Goal: Task Accomplishment & Management: Use online tool/utility

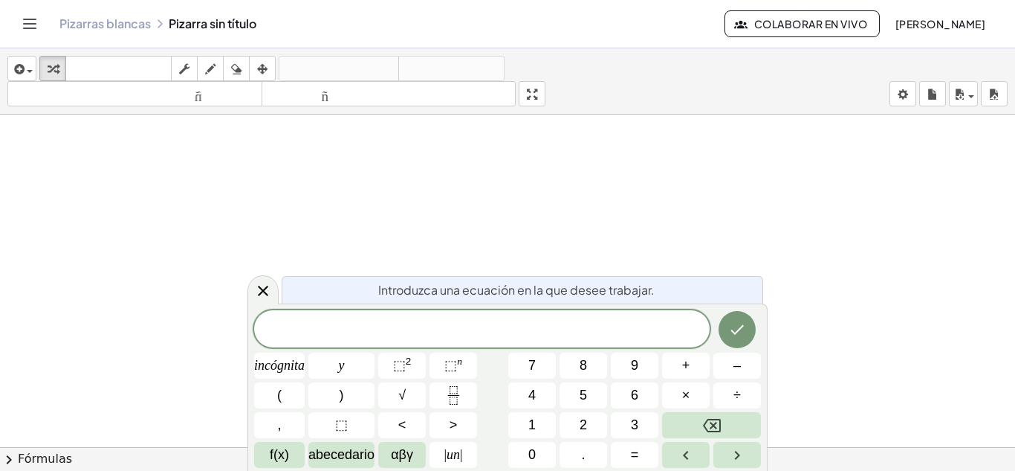
drag, startPoint x: 623, startPoint y: 320, endPoint x: 485, endPoint y: 323, distance: 138.3
drag, startPoint x: 485, startPoint y: 323, endPoint x: 433, endPoint y: 185, distance: 147.7
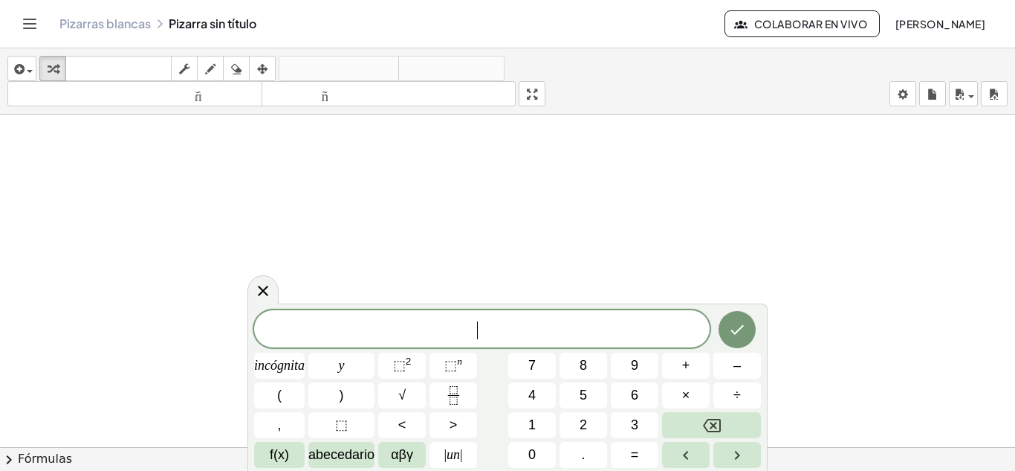
drag, startPoint x: 444, startPoint y: 330, endPoint x: 415, endPoint y: 277, distance: 60.9
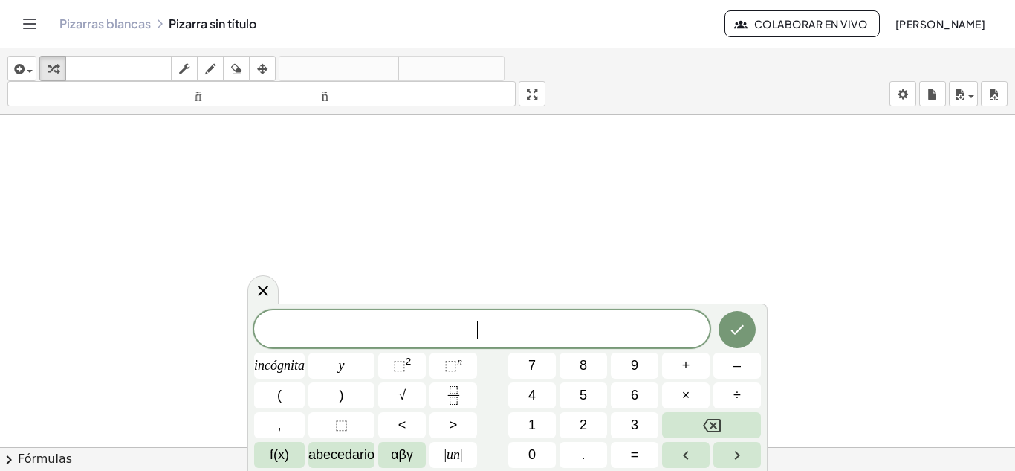
click at [463, 329] on span "​" at bounding box center [482, 330] width 456 height 21
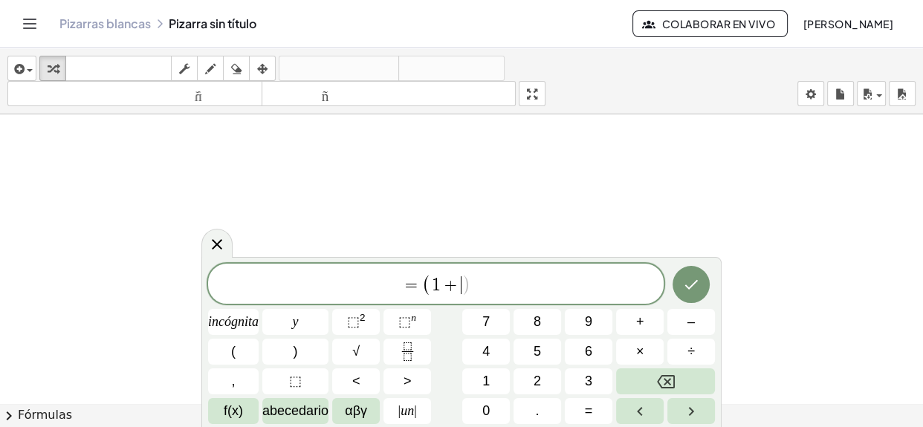
drag, startPoint x: 528, startPoint y: 179, endPoint x: 529, endPoint y: 273, distance: 93.7
click at [529, 273] on span "= ( 1 + ​ )" at bounding box center [436, 285] width 456 height 25
click at [458, 286] on span "+" at bounding box center [452, 286] width 22 height 18
click at [457, 284] on span "+" at bounding box center [452, 286] width 22 height 18
drag, startPoint x: 439, startPoint y: 283, endPoint x: 457, endPoint y: 284, distance: 17.9
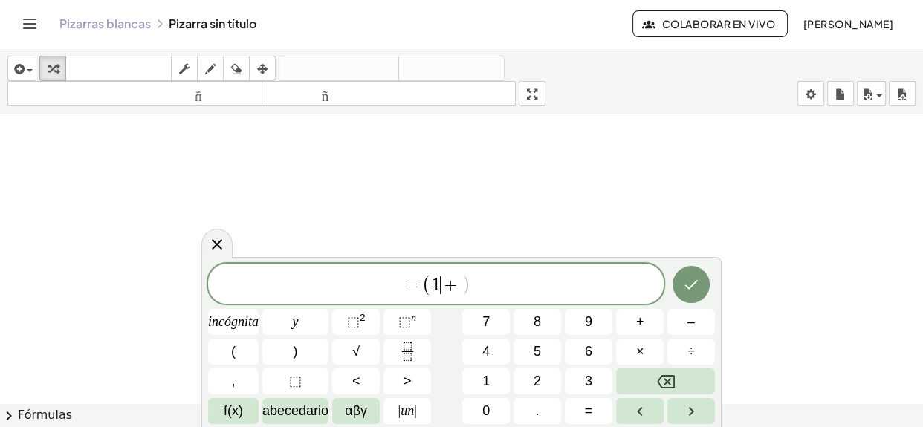
click at [441, 283] on span "+" at bounding box center [452, 286] width 22 height 18
click at [459, 284] on span "+" at bounding box center [452, 286] width 22 height 18
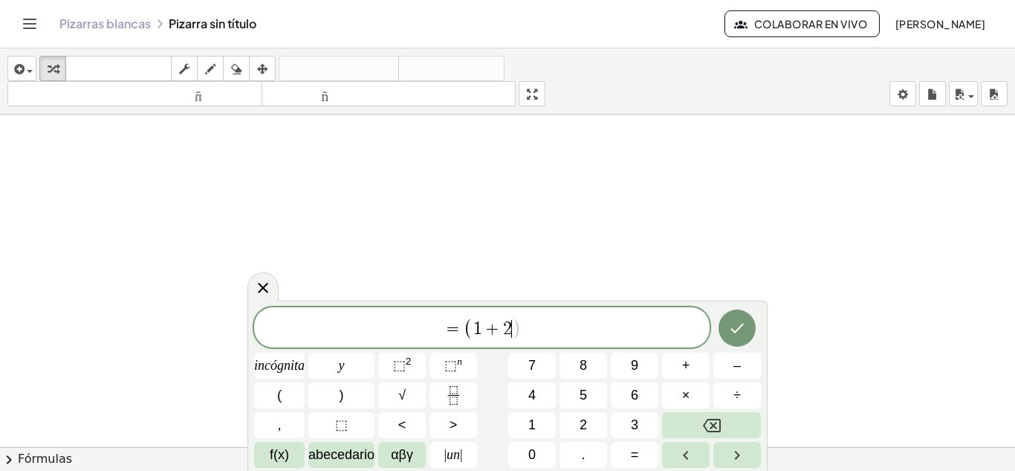
click at [532, 320] on span "= ( 1 + 2 ​ )" at bounding box center [482, 328] width 456 height 25
drag, startPoint x: 508, startPoint y: 332, endPoint x: 517, endPoint y: 332, distance: 9.7
click at [509, 332] on span "2" at bounding box center [507, 329] width 9 height 18
drag, startPoint x: 524, startPoint y: 320, endPoint x: 546, endPoint y: 323, distance: 21.9
click at [546, 323] on span "= ( 1 + 2 + ) ​" at bounding box center [482, 328] width 456 height 25
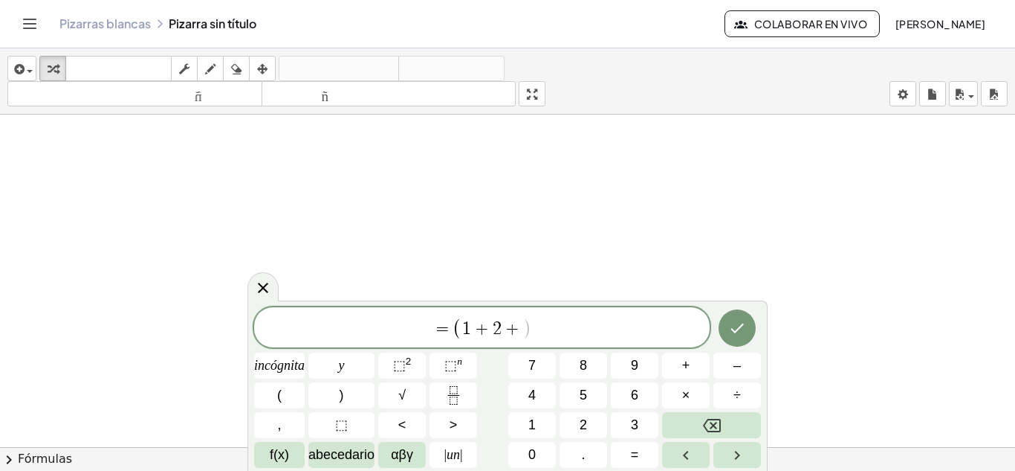
click at [521, 332] on span "+" at bounding box center [513, 329] width 22 height 18
click at [531, 329] on span "+" at bounding box center [528, 329] width 22 height 18
click at [393, 361] on font "⬚" at bounding box center [399, 365] width 13 height 15
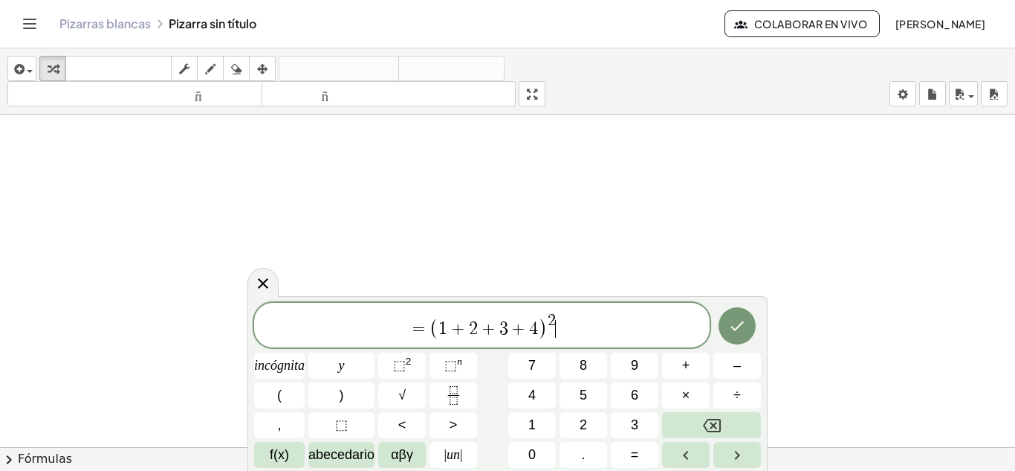
click at [571, 332] on span "= ( 1 + 2 + 3 + 4 ) 2 ​" at bounding box center [482, 325] width 456 height 29
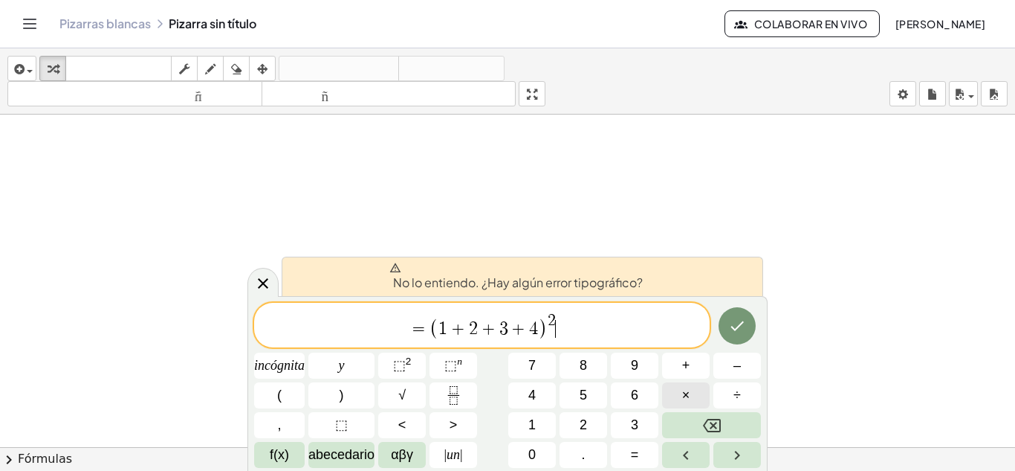
click at [682, 393] on font "×" at bounding box center [686, 394] width 8 height 15
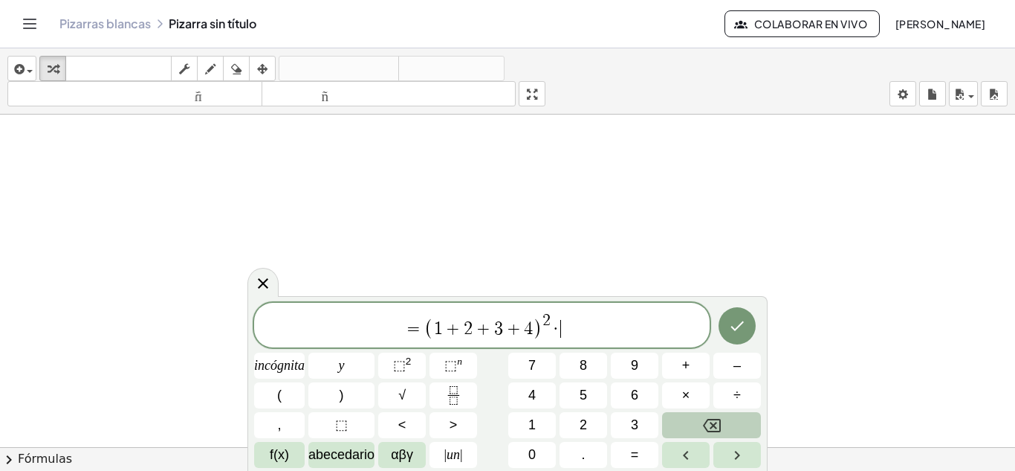
click at [707, 430] on icon "Retroceso" at bounding box center [712, 425] width 18 height 13
click at [691, 386] on button "×" at bounding box center [686, 395] width 48 height 26
click at [710, 417] on icon "Retroceso" at bounding box center [712, 425] width 18 height 18
click at [726, 425] on button "Retroceso" at bounding box center [711, 425] width 99 height 26
click at [685, 390] on font "×" at bounding box center [686, 394] width 8 height 15
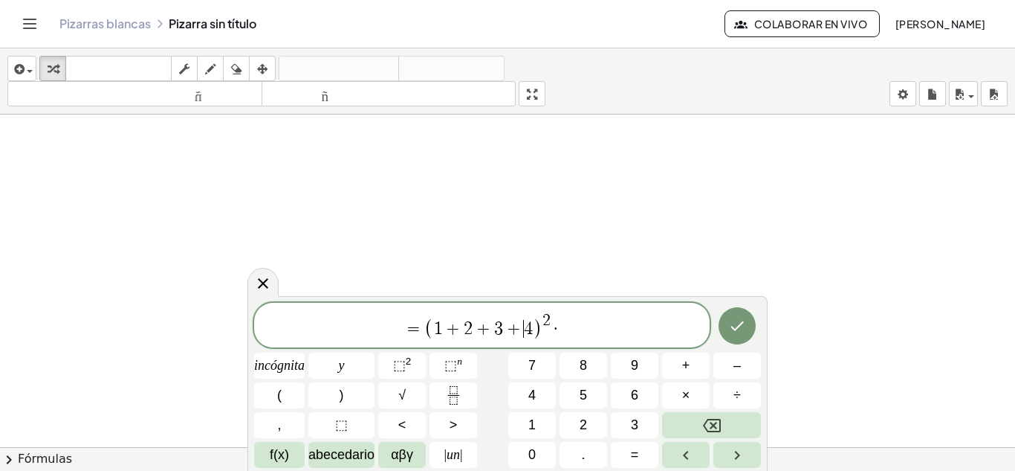
click at [521, 327] on span "+" at bounding box center [514, 329] width 22 height 18
click at [689, 364] on font "+" at bounding box center [686, 365] width 8 height 15
click at [493, 325] on span "1 + 2 + 3 + ​ 4" at bounding box center [484, 329] width 100 height 18
click at [682, 365] on font "+" at bounding box center [686, 365] width 8 height 15
click at [456, 326] on span "+" at bounding box center [454, 329] width 22 height 18
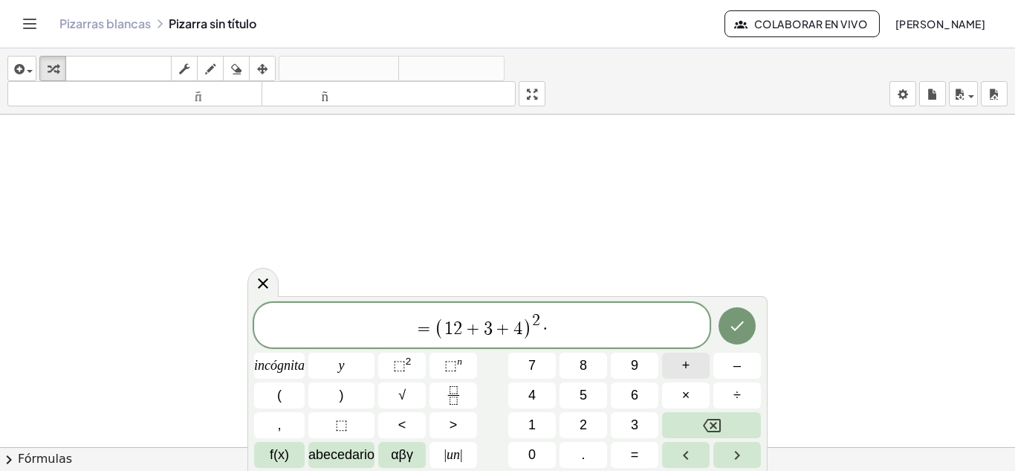
click at [690, 366] on font "+" at bounding box center [686, 365] width 8 height 15
click at [431, 325] on span "(" at bounding box center [429, 328] width 10 height 22
click at [290, 387] on button "(" at bounding box center [279, 395] width 51 height 26
click at [543, 326] on span "·" at bounding box center [546, 329] width 10 height 18
click at [532, 326] on span "4" at bounding box center [528, 329] width 9 height 18
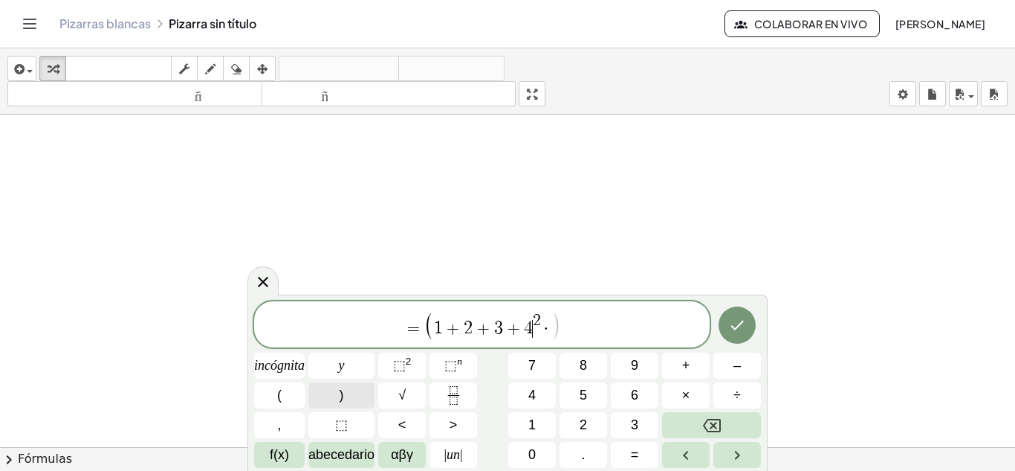
click at [356, 389] on button ")" at bounding box center [342, 395] width 66 height 26
click at [564, 324] on span "= ( 1 + 2 + 3 + 4 ) 2 · ​" at bounding box center [482, 325] width 456 height 29
click at [634, 418] on font "3" at bounding box center [634, 424] width 7 height 15
click at [407, 366] on font "2" at bounding box center [409, 360] width 6 height 11
click at [694, 364] on button "+" at bounding box center [686, 365] width 48 height 26
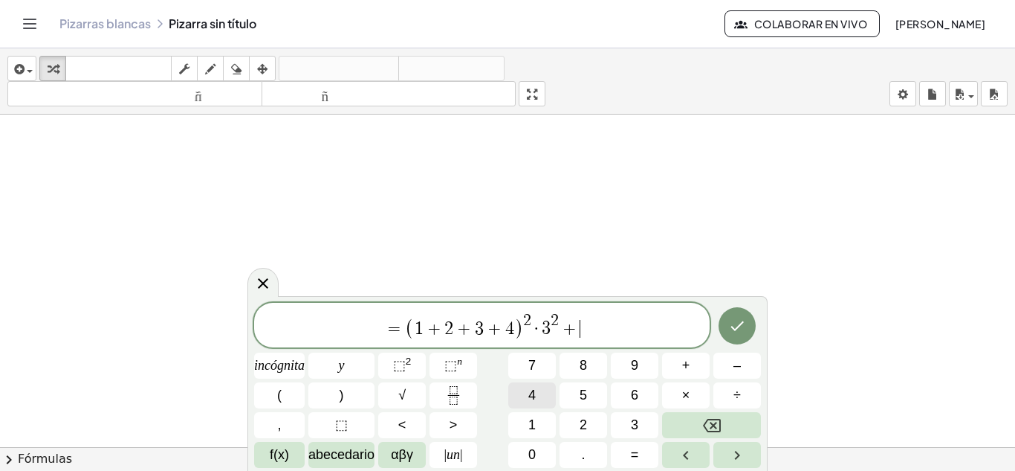
click at [542, 394] on button "4" at bounding box center [532, 395] width 48 height 26
click at [405, 363] on font "⬚" at bounding box center [399, 365] width 13 height 15
drag, startPoint x: 532, startPoint y: 327, endPoint x: 587, endPoint y: 323, distance: 54.5
click at [737, 456] on icon "Flecha derecha" at bounding box center [737, 455] width 5 height 9
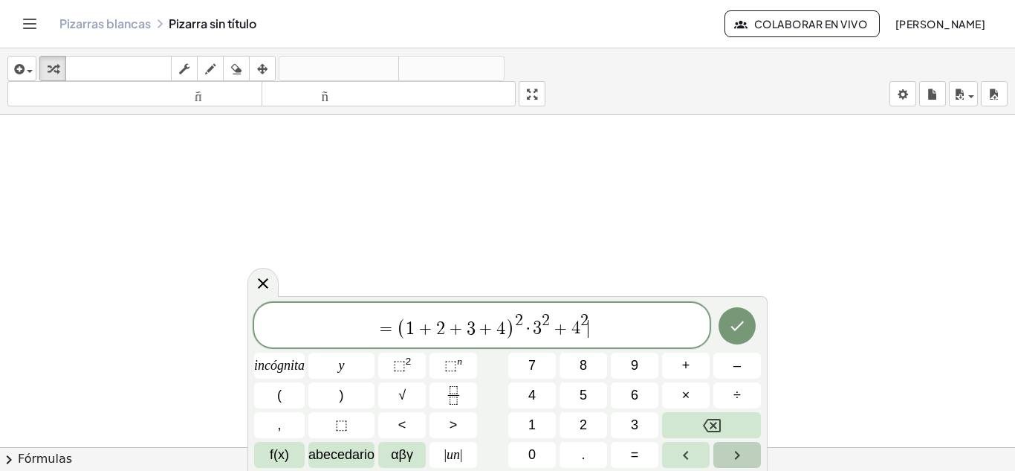
click at [731, 455] on icon "Flecha derecha" at bounding box center [738, 455] width 18 height 18
click at [674, 451] on button "Flecha izquierda" at bounding box center [686, 455] width 48 height 26
click at [676, 451] on button "Flecha izquierda" at bounding box center [686, 455] width 48 height 26
click at [732, 449] on icon "Flecha derecha" at bounding box center [738, 455] width 18 height 18
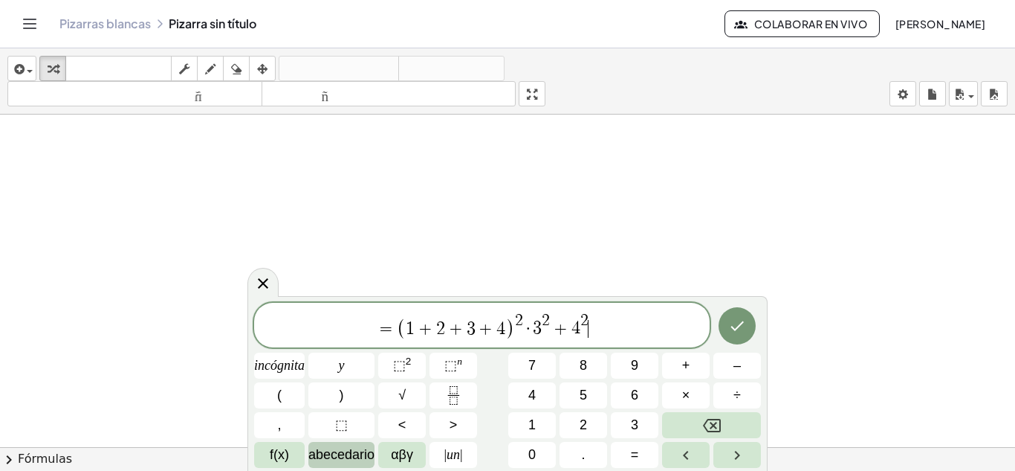
click at [357, 449] on font "abecedario" at bounding box center [342, 454] width 66 height 15
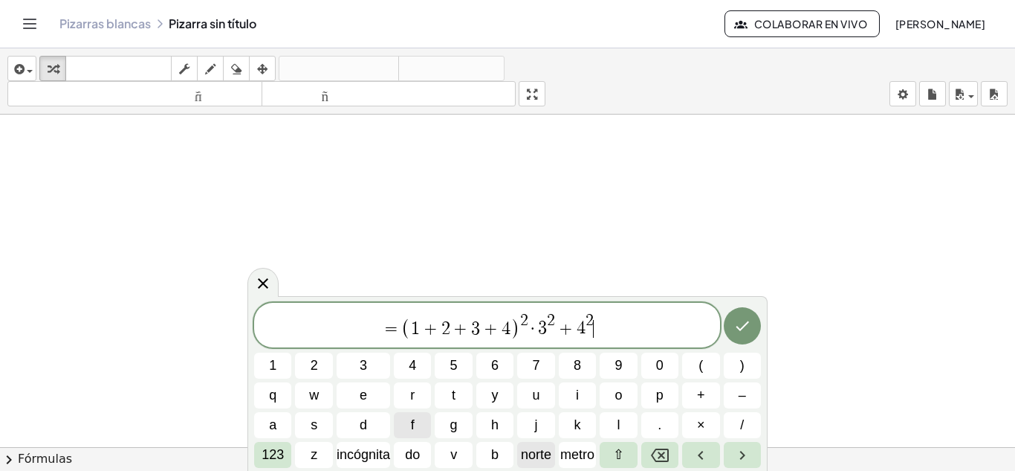
click at [543, 448] on font "norte" at bounding box center [536, 454] width 30 height 15
click at [581, 454] on font "metro" at bounding box center [578, 454] width 34 height 15
click at [648, 455] on button "Retroceso" at bounding box center [660, 455] width 37 height 26
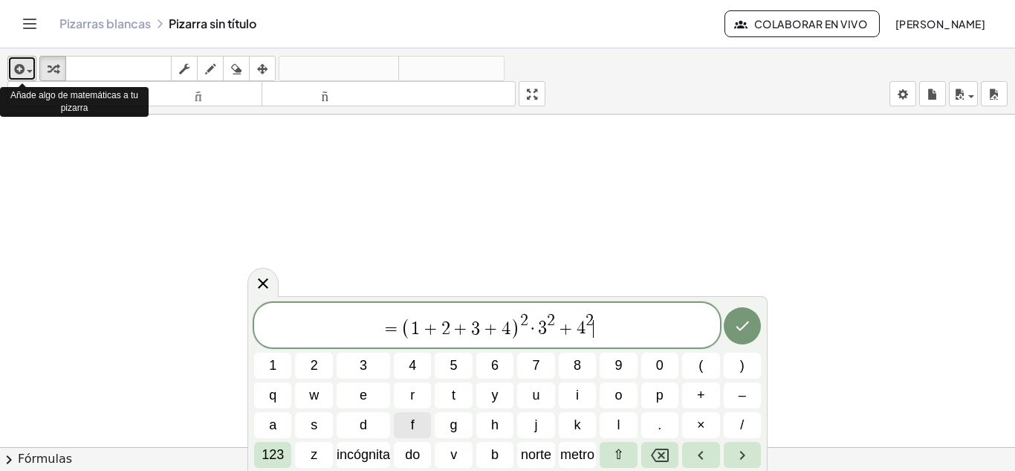
click at [28, 69] on div "button" at bounding box center [22, 68] width 22 height 18
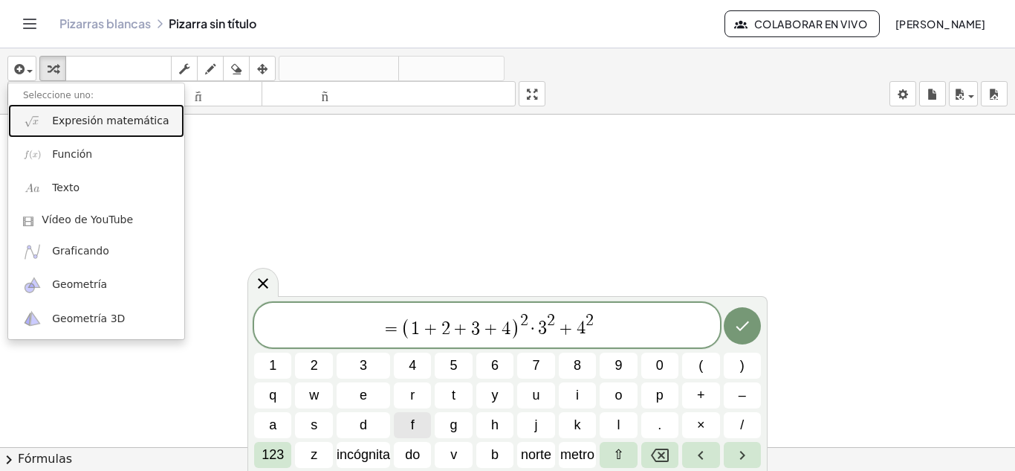
click at [131, 123] on font "Expresión matemática" at bounding box center [110, 120] width 117 height 12
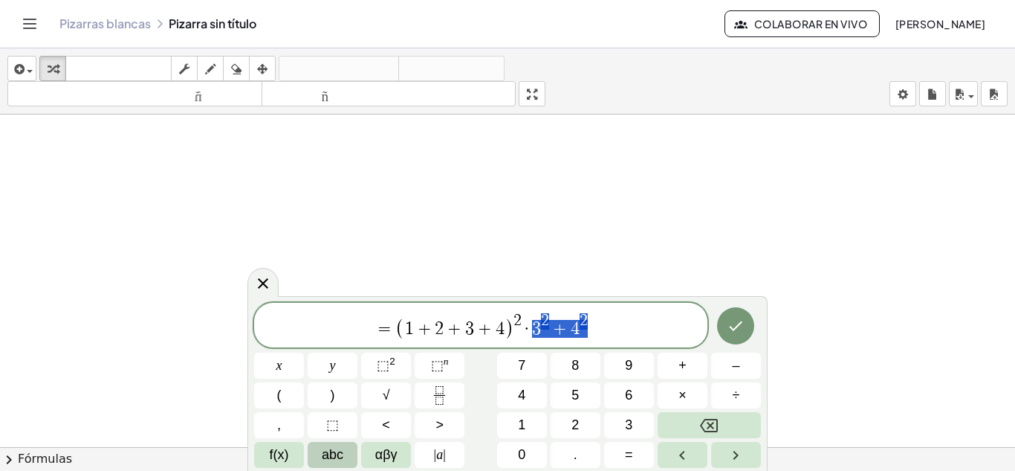
drag, startPoint x: 529, startPoint y: 326, endPoint x: 595, endPoint y: 327, distance: 65.4
click at [595, 327] on span "= ( 1 + 2 + 3 + 4 ) 2 · 3 2 + 4 2" at bounding box center [480, 325] width 453 height 29
click at [383, 390] on span "√" at bounding box center [386, 395] width 7 height 20
click at [727, 453] on icon "Right arrow" at bounding box center [736, 455] width 18 height 18
click at [729, 393] on button "÷" at bounding box center [736, 395] width 50 height 26
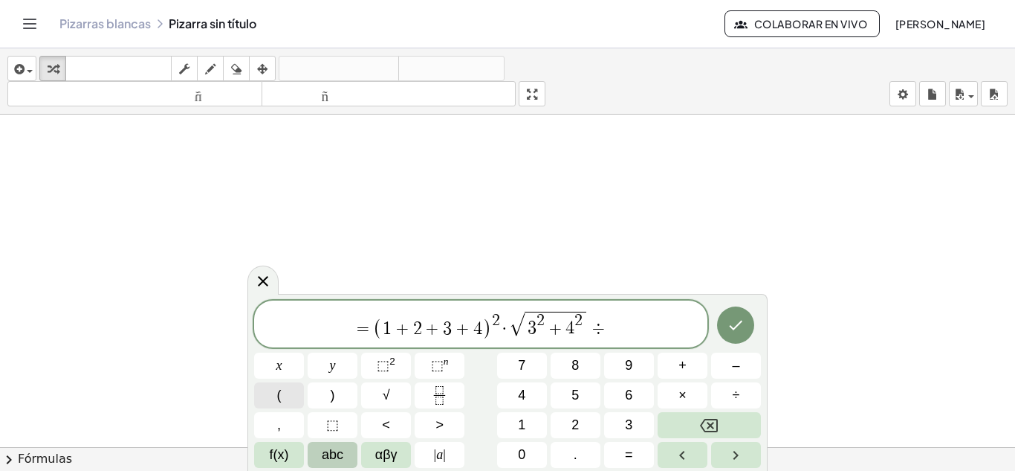
click at [295, 395] on button "(" at bounding box center [279, 395] width 50 height 26
click at [733, 365] on span "–" at bounding box center [735, 365] width 7 height 20
click at [619, 419] on button "3" at bounding box center [629, 425] width 50 height 26
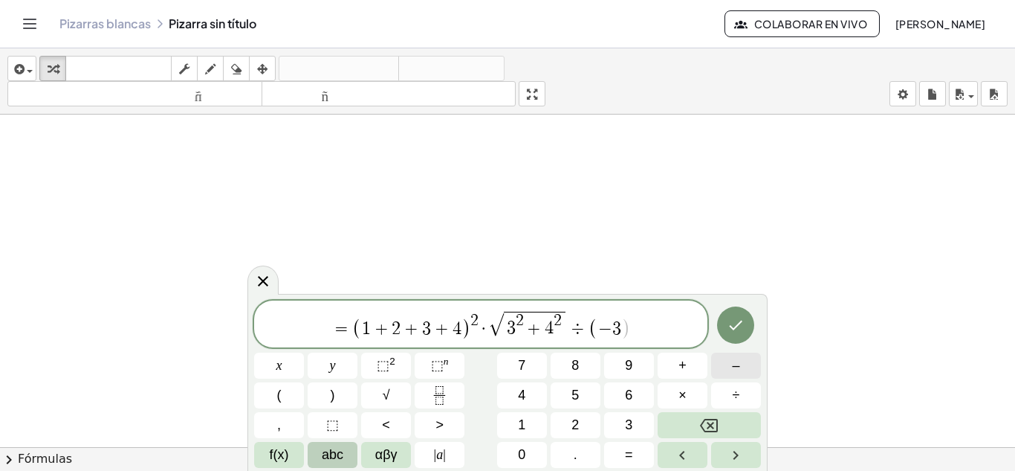
click at [741, 366] on button "–" at bounding box center [736, 365] width 50 height 26
click at [569, 420] on button "2" at bounding box center [576, 425] width 50 height 26
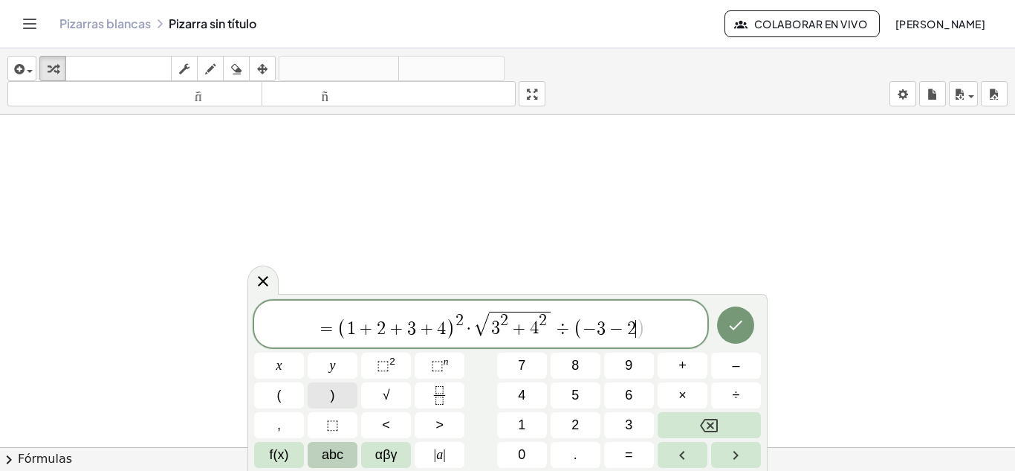
click at [338, 398] on button ")" at bounding box center [333, 395] width 50 height 26
click at [689, 392] on button "×" at bounding box center [683, 395] width 50 height 26
click at [566, 428] on button "2" at bounding box center [576, 425] width 50 height 26
click at [729, 330] on icon "Hecho" at bounding box center [736, 325] width 18 height 18
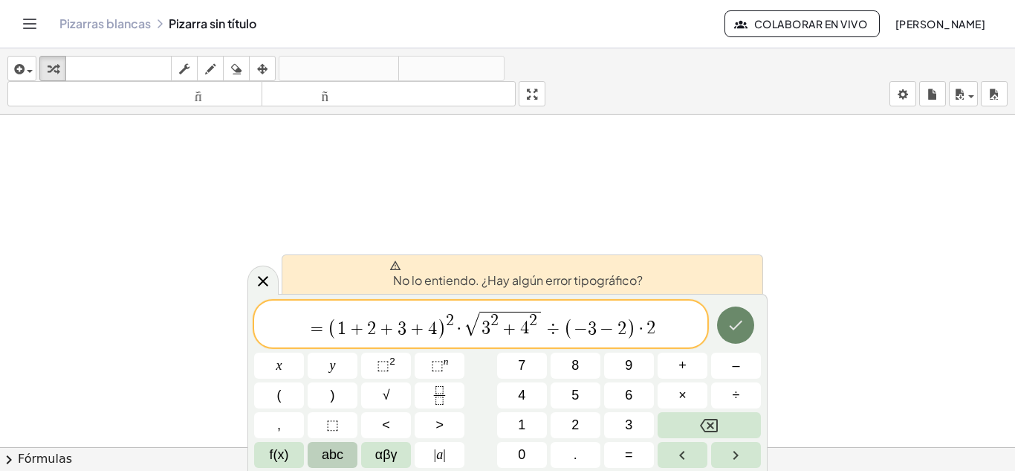
click at [732, 330] on icon "Hecho" at bounding box center [736, 325] width 18 height 18
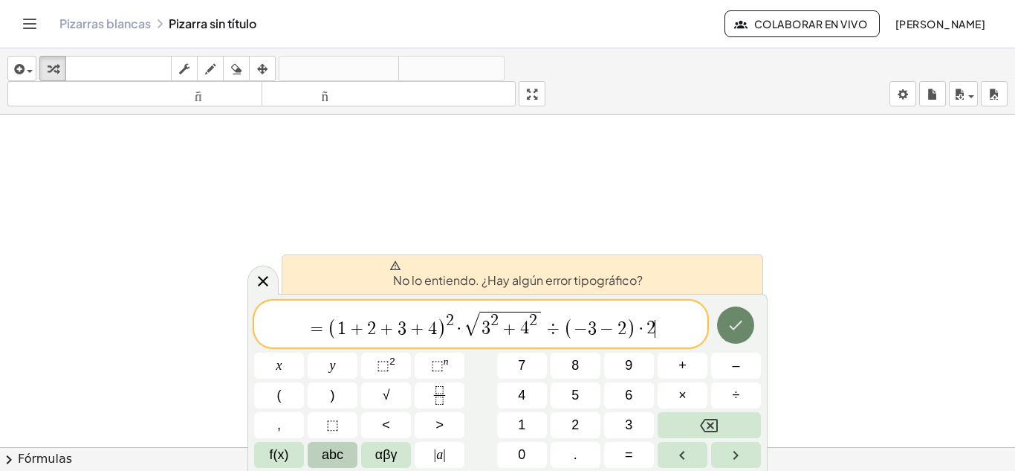
click at [732, 330] on icon "Hecho" at bounding box center [736, 325] width 18 height 18
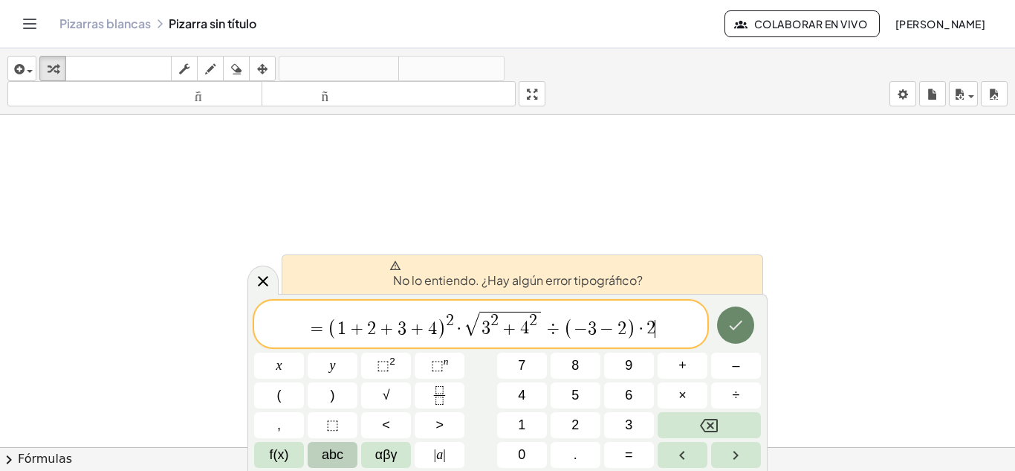
click at [729, 329] on icon "Hecho" at bounding box center [736, 325] width 18 height 18
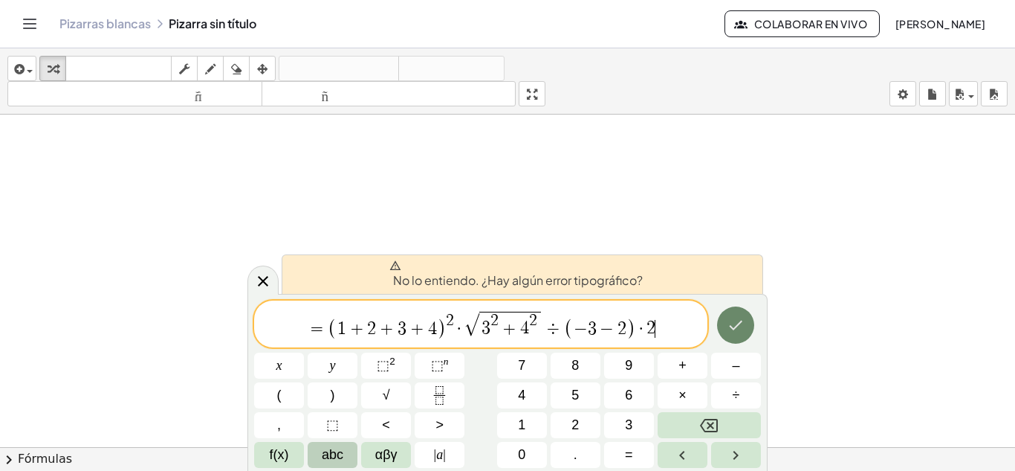
click at [729, 329] on icon "Hecho" at bounding box center [736, 325] width 18 height 18
click at [729, 328] on icon "Hecho" at bounding box center [736, 325] width 18 height 18
click at [730, 328] on icon "Hecho" at bounding box center [736, 325] width 18 height 18
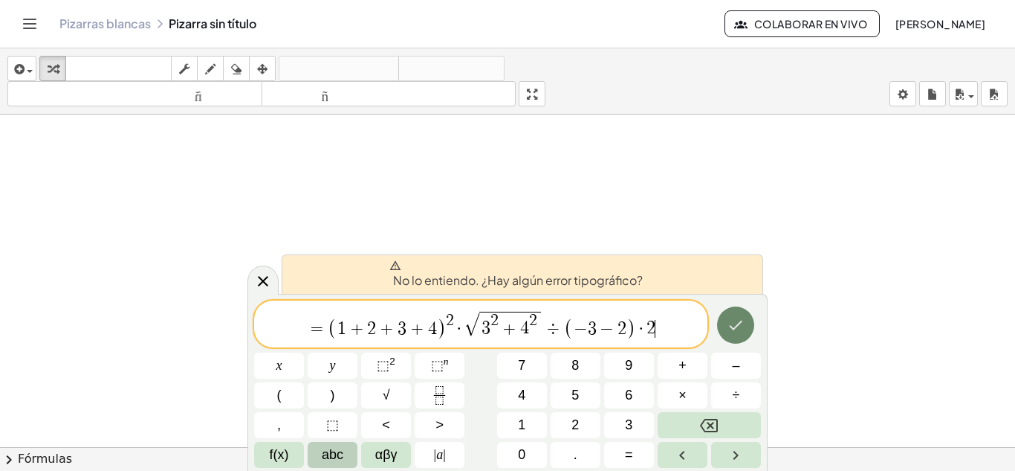
click at [730, 327] on icon "Hecho" at bounding box center [736, 325] width 18 height 18
click at [730, 326] on icon "Hecho" at bounding box center [736, 325] width 18 height 18
click at [730, 325] on icon "Hecho" at bounding box center [736, 325] width 18 height 18
click at [730, 323] on icon "Hecho" at bounding box center [736, 325] width 18 height 18
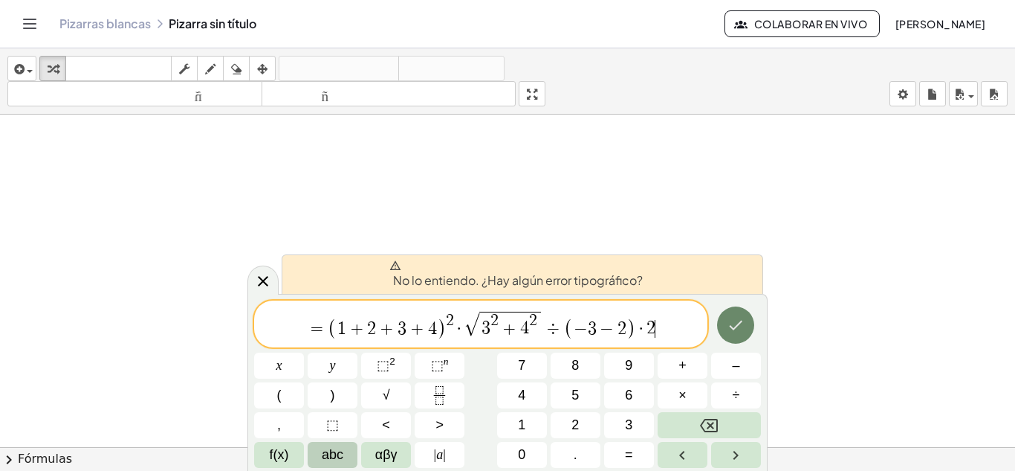
click at [730, 323] on icon "Hecho" at bounding box center [736, 325] width 18 height 18
click at [730, 322] on icon "Hecho" at bounding box center [736, 325] width 18 height 18
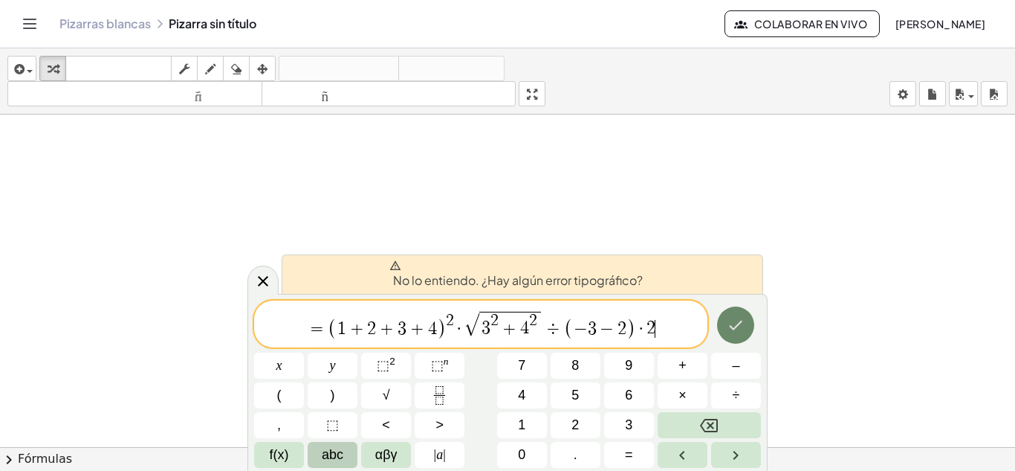
click at [730, 322] on icon "Hecho" at bounding box center [736, 325] width 18 height 18
click at [732, 306] on button "Hecho" at bounding box center [735, 324] width 37 height 37
click at [733, 306] on button "Hecho" at bounding box center [735, 324] width 37 height 37
click at [323, 327] on span "=" at bounding box center [317, 329] width 22 height 18
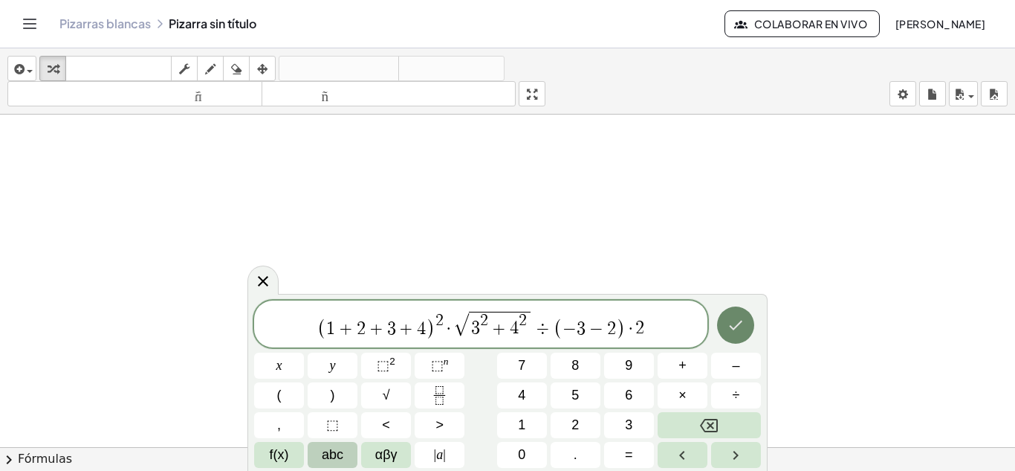
click at [735, 331] on icon "Hecho" at bounding box center [736, 325] width 18 height 18
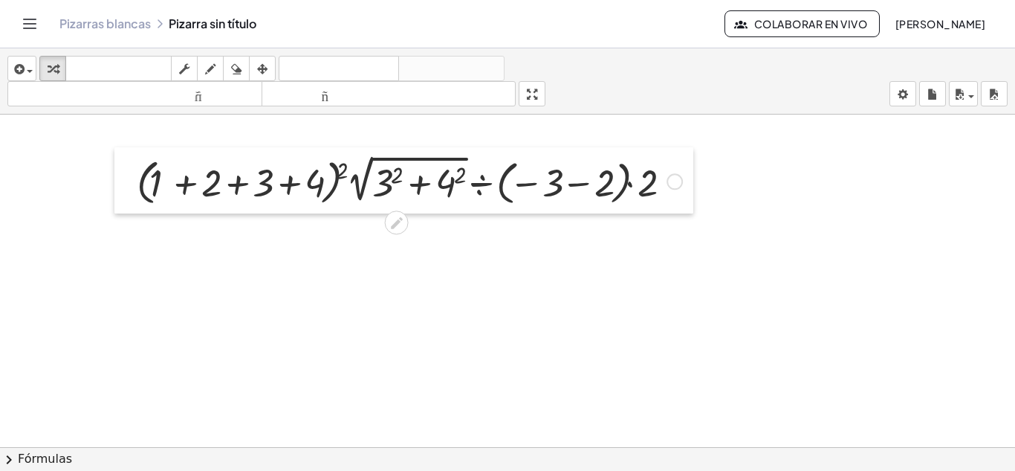
drag, startPoint x: 117, startPoint y: 176, endPoint x: 132, endPoint y: 175, distance: 14.1
click at [132, 175] on div at bounding box center [125, 180] width 22 height 66
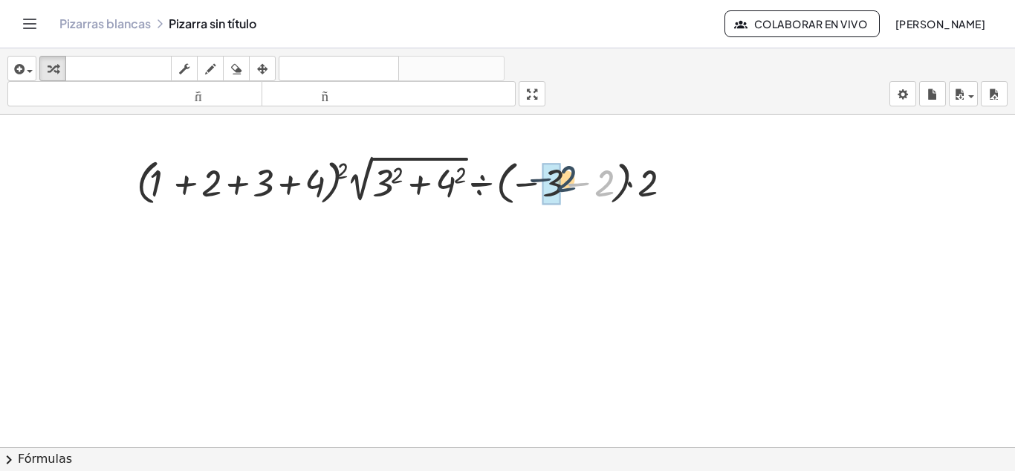
drag, startPoint x: 603, startPoint y: 182, endPoint x: 550, endPoint y: 181, distance: 52.8
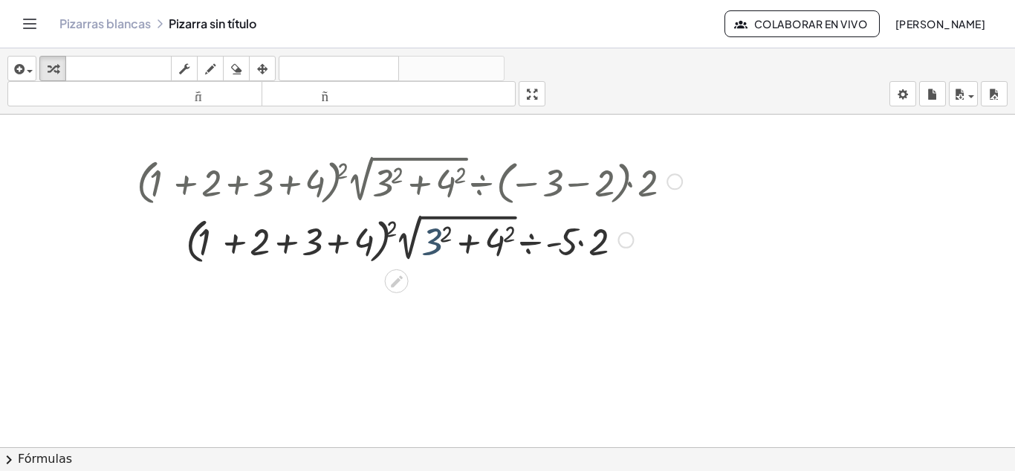
click at [442, 236] on div at bounding box center [409, 239] width 561 height 59
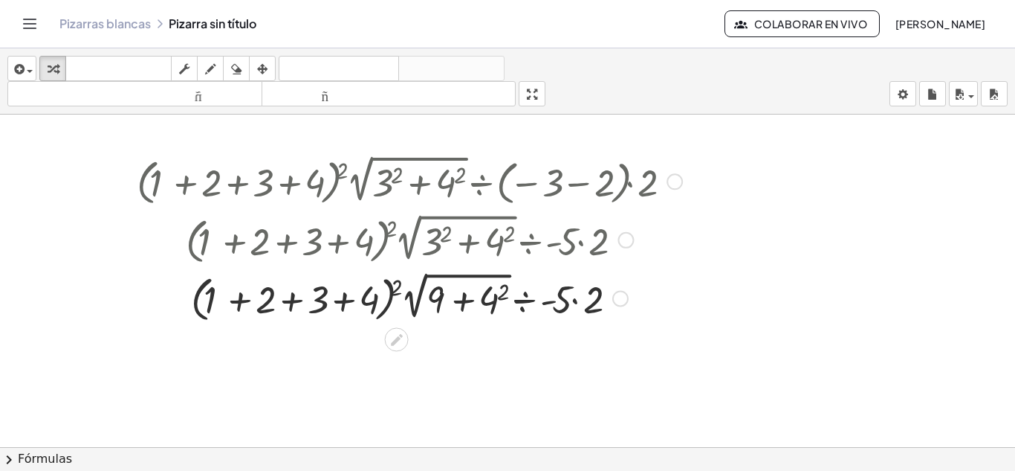
click at [491, 298] on div at bounding box center [409, 297] width 561 height 59
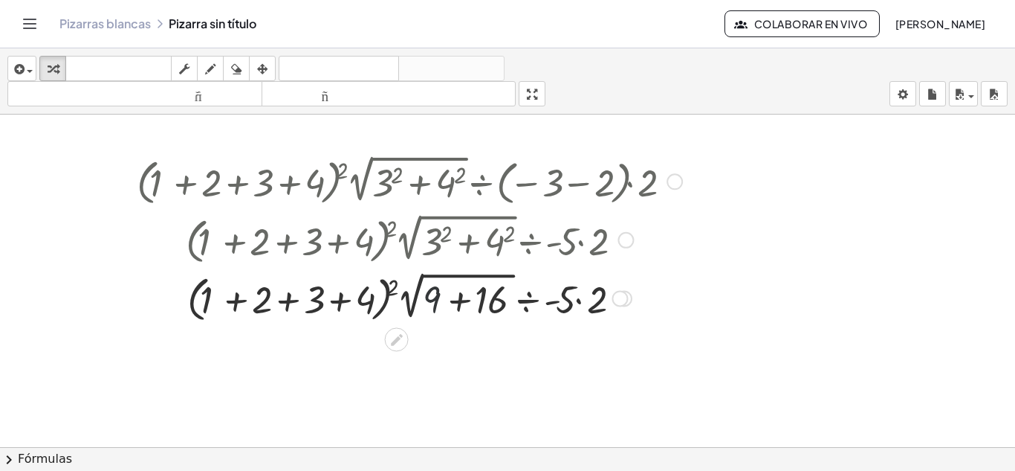
drag, startPoint x: 442, startPoint y: 301, endPoint x: 480, endPoint y: 302, distance: 38.7
click at [480, 302] on div at bounding box center [409, 297] width 561 height 59
drag, startPoint x: 488, startPoint y: 300, endPoint x: 446, endPoint y: 300, distance: 41.6
click at [446, 300] on div at bounding box center [409, 297] width 561 height 59
drag, startPoint x: 491, startPoint y: 300, endPoint x: 430, endPoint y: 302, distance: 60.2
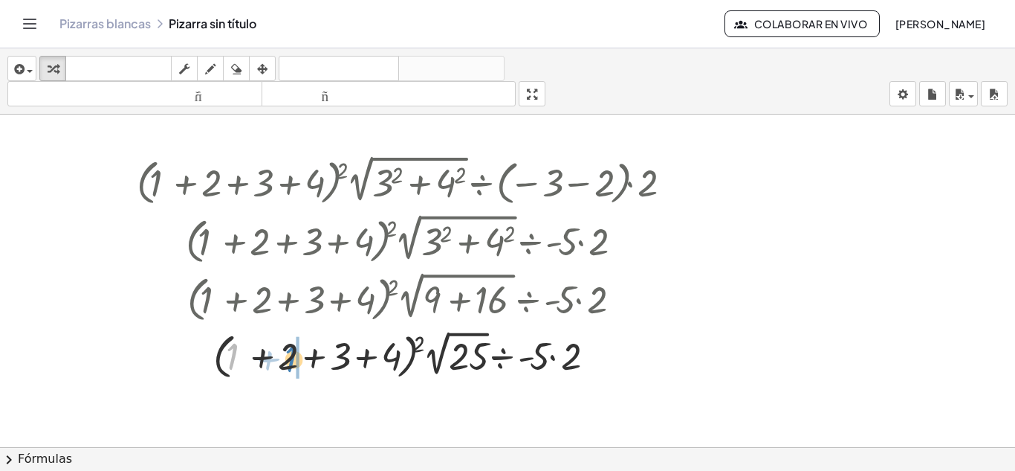
drag, startPoint x: 238, startPoint y: 357, endPoint x: 296, endPoint y: 359, distance: 58.0
click at [297, 359] on div at bounding box center [409, 354] width 561 height 56
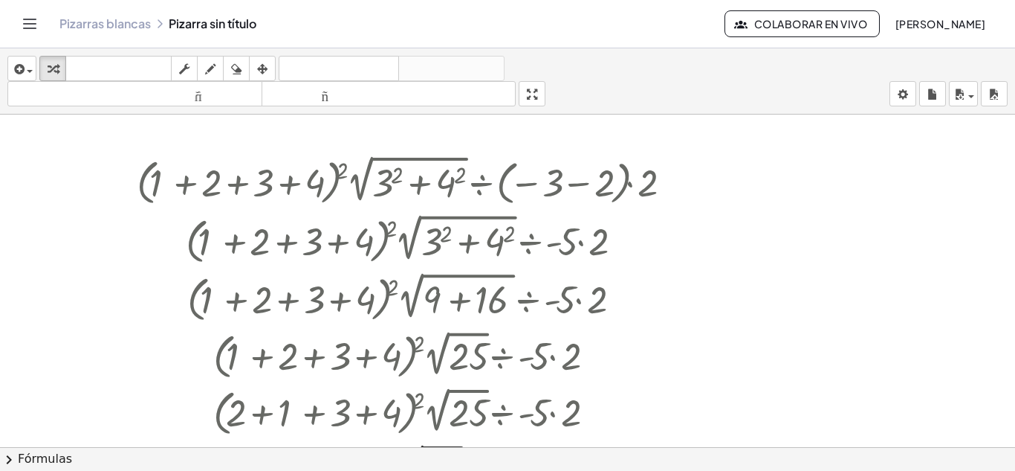
drag, startPoint x: 366, startPoint y: 356, endPoint x: 346, endPoint y: 357, distance: 20.1
click at [397, 181] on div "· ( + 1 + 2 + 3 + 4 ) 2 · 2 √ ( + 3 2 + 4 2 ) ÷ ( − 3 − 2 ) · 2 · ( + 1 + 2 + 3…" at bounding box center [397, 181] width 0 height 0
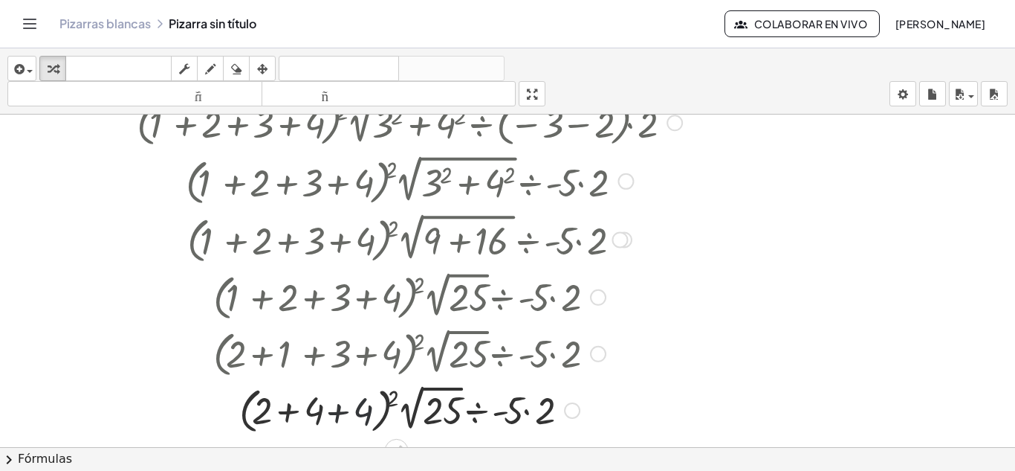
scroll to position [223, 0]
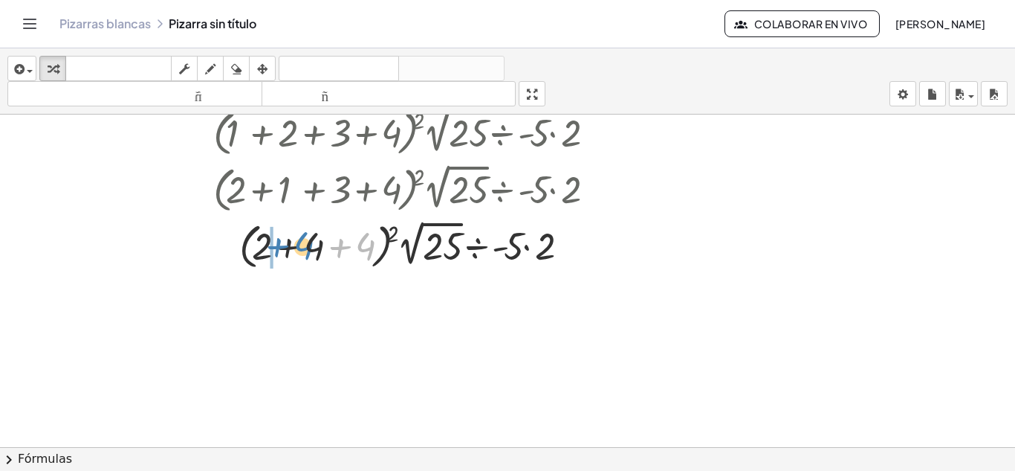
drag, startPoint x: 369, startPoint y: 254, endPoint x: 313, endPoint y: 253, distance: 56.5
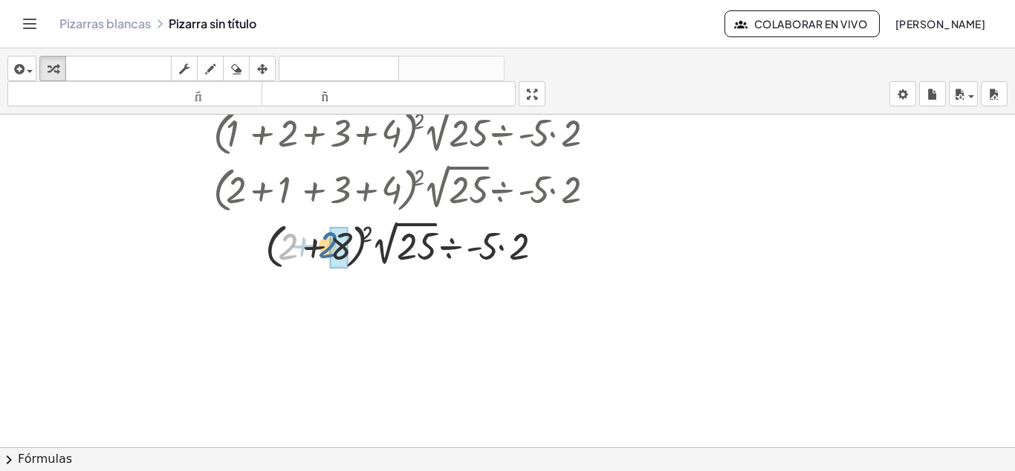
drag, startPoint x: 296, startPoint y: 248, endPoint x: 336, endPoint y: 247, distance: 40.2
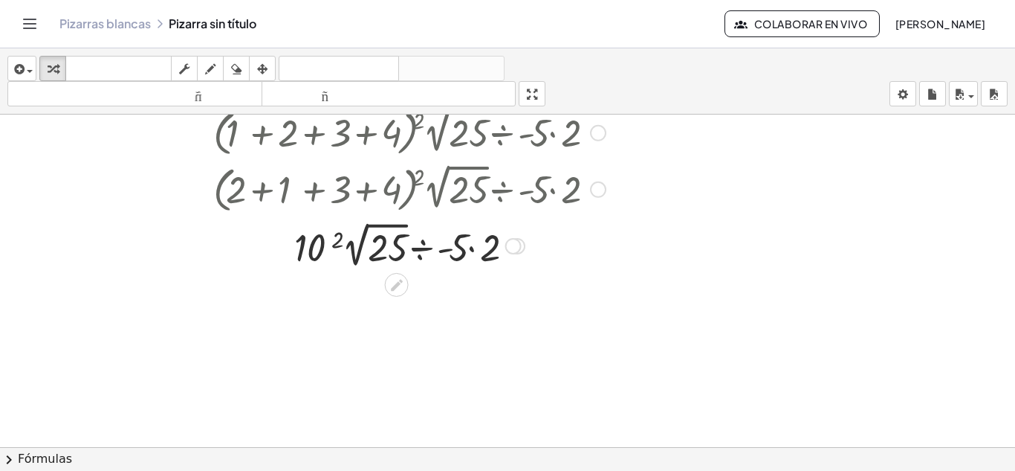
click at [381, 251] on div at bounding box center [409, 245] width 561 height 54
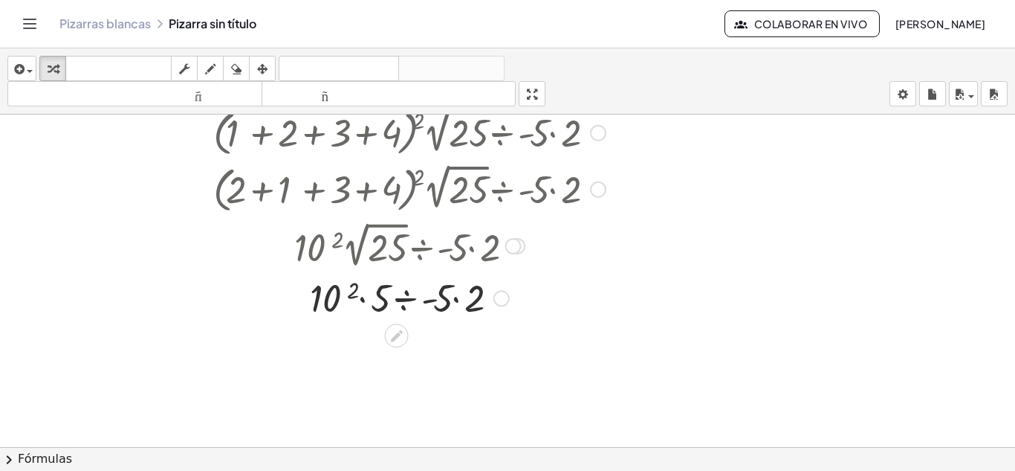
click at [341, 295] on div at bounding box center [409, 296] width 561 height 51
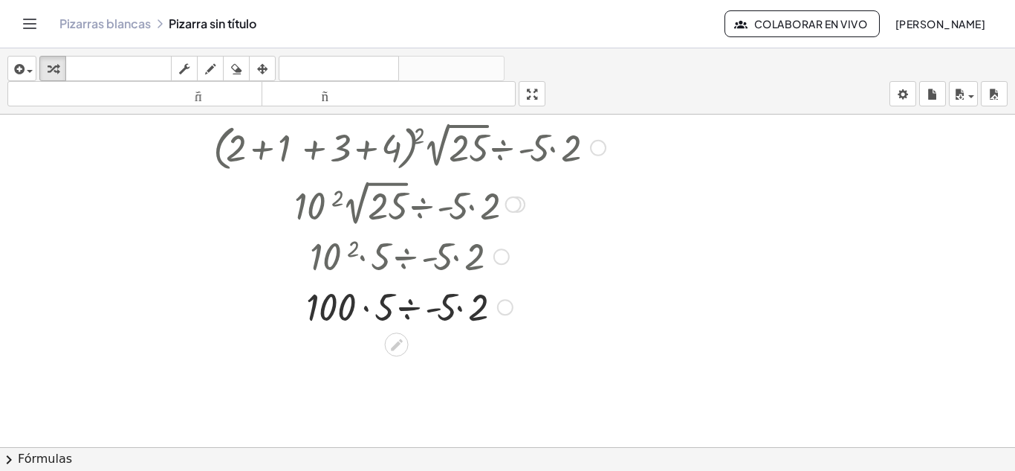
scroll to position [297, 0]
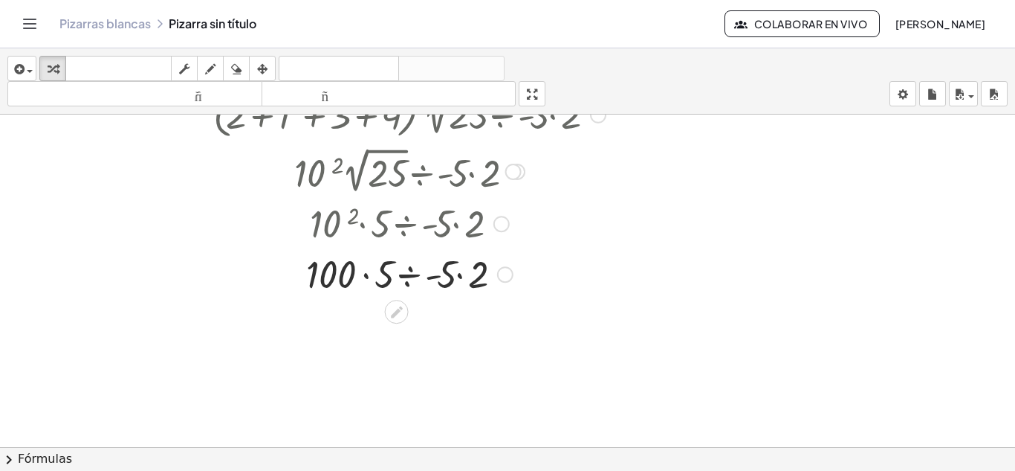
click at [462, 271] on div at bounding box center [409, 273] width 561 height 51
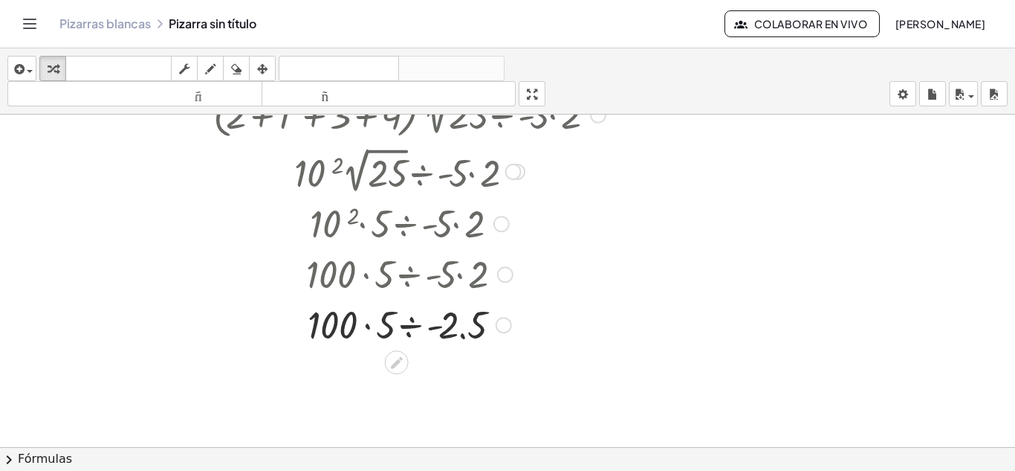
scroll to position [372, 0]
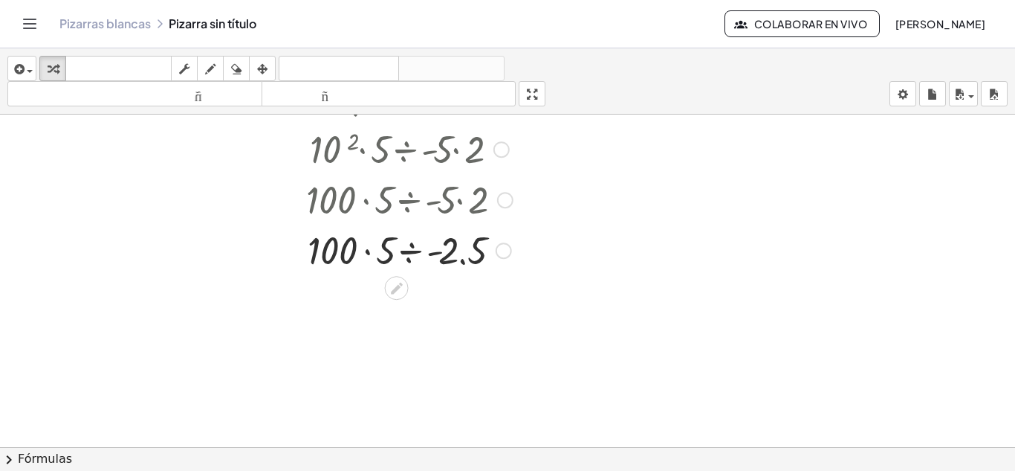
click at [460, 248] on div at bounding box center [409, 249] width 561 height 51
click at [390, 248] on div at bounding box center [409, 249] width 561 height 51
click at [401, 249] on div at bounding box center [409, 249] width 561 height 51
click at [416, 251] on div at bounding box center [409, 249] width 561 height 51
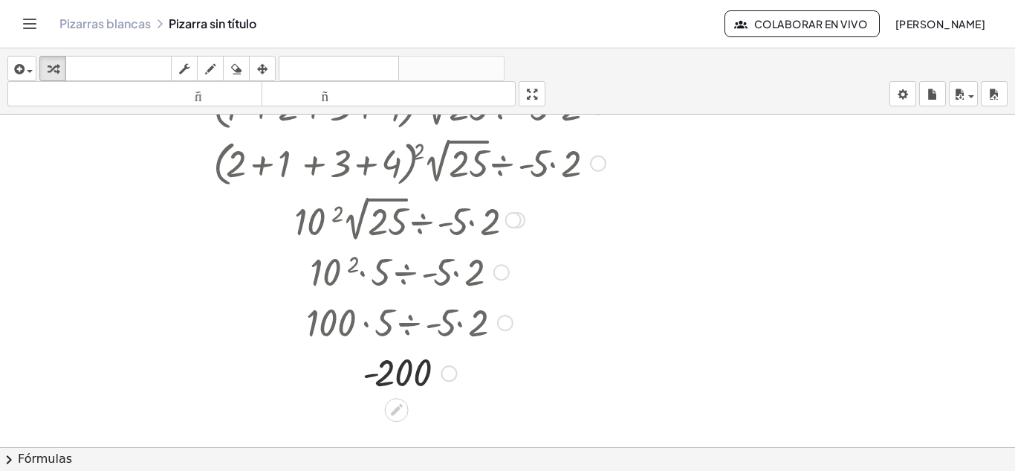
scroll to position [223, 0]
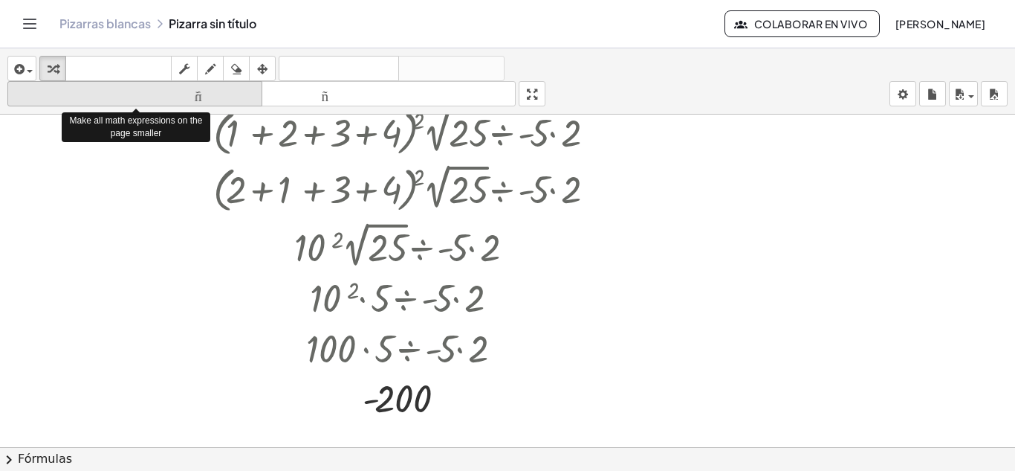
click at [190, 93] on font "tamaño_del_formato" at bounding box center [135, 94] width 248 height 14
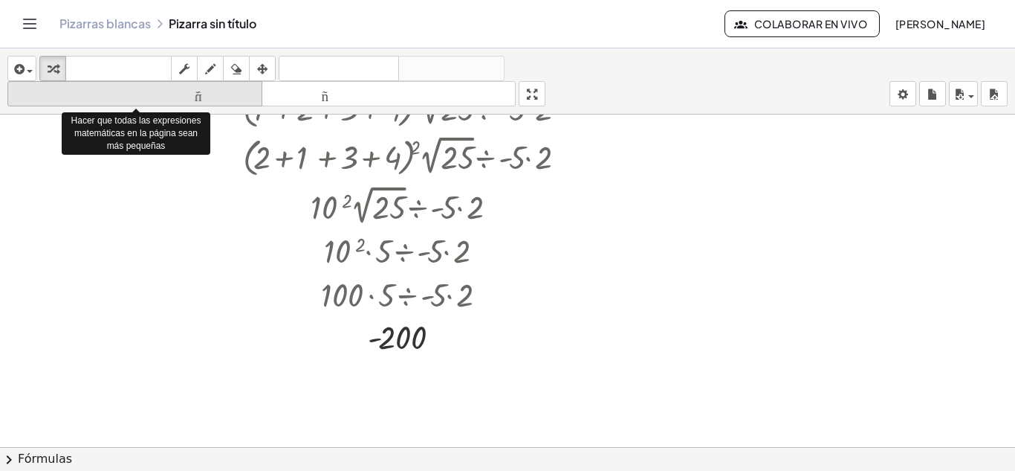
click at [190, 93] on font "tamaño_del_formato" at bounding box center [135, 94] width 248 height 14
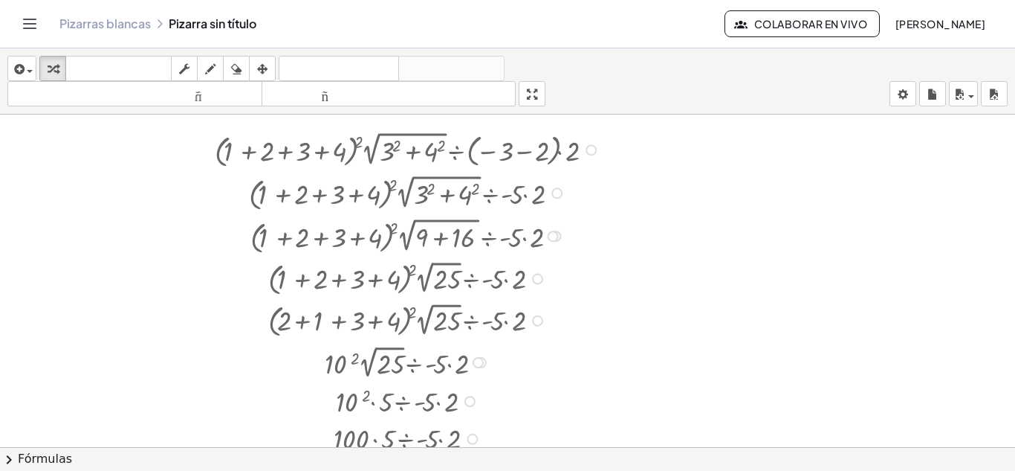
scroll to position [0, 0]
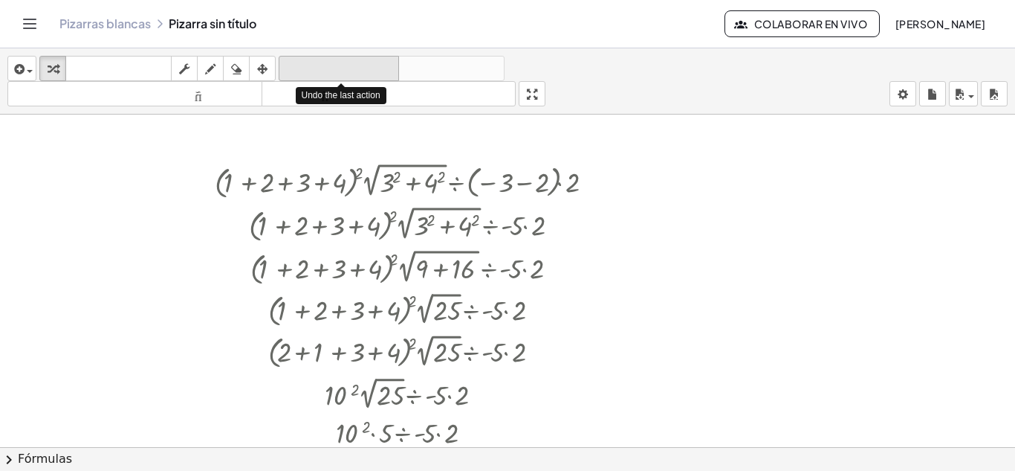
click at [371, 68] on font "deshacer" at bounding box center [338, 69] width 113 height 14
click at [390, 65] on font "deshacer" at bounding box center [338, 69] width 113 height 14
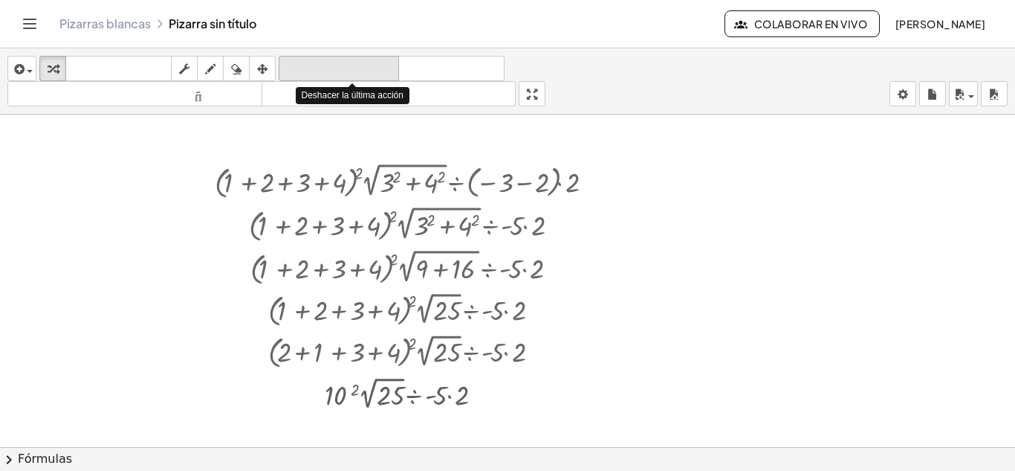
click at [390, 65] on font "deshacer" at bounding box center [338, 69] width 113 height 14
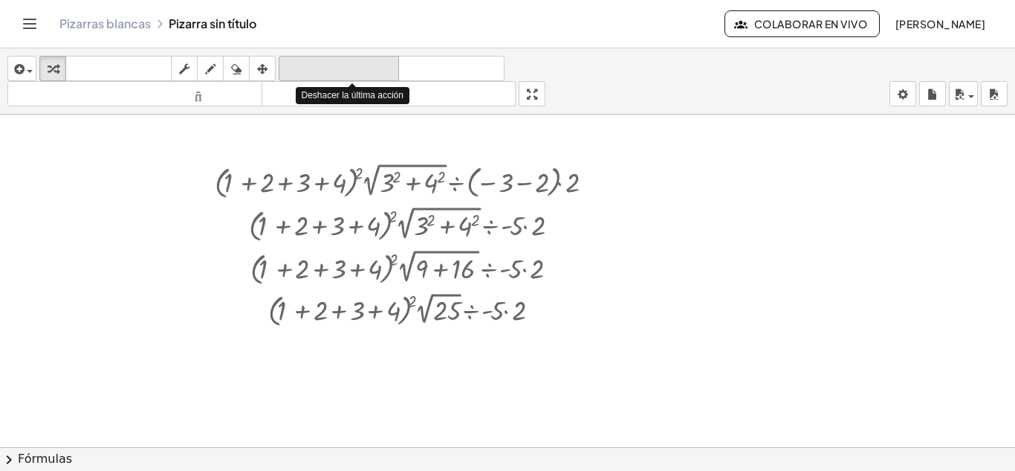
click at [390, 65] on font "deshacer" at bounding box center [338, 69] width 113 height 14
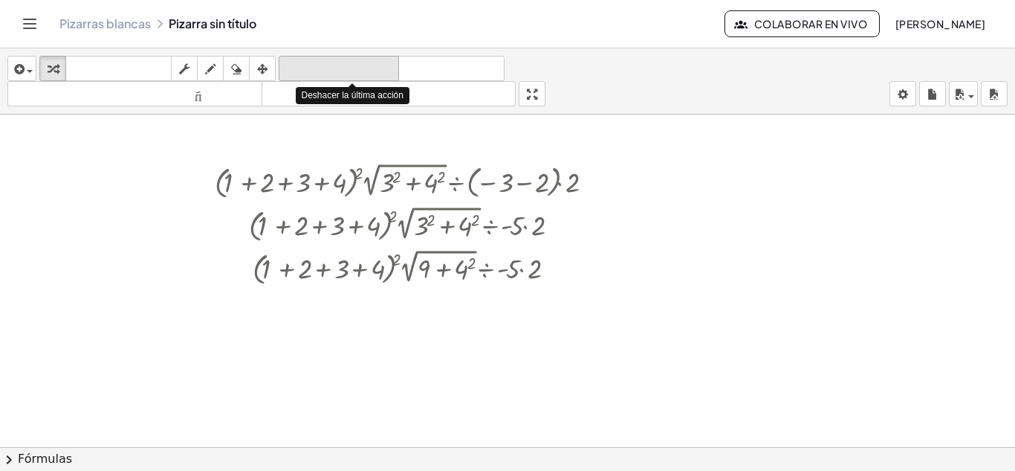
click at [390, 65] on font "deshacer" at bounding box center [338, 69] width 113 height 14
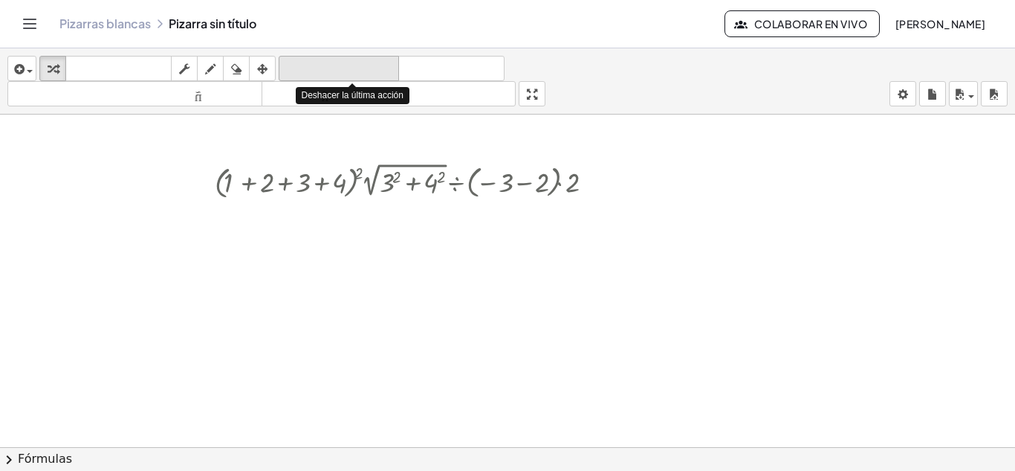
click at [390, 65] on font "deshacer" at bounding box center [338, 69] width 113 height 14
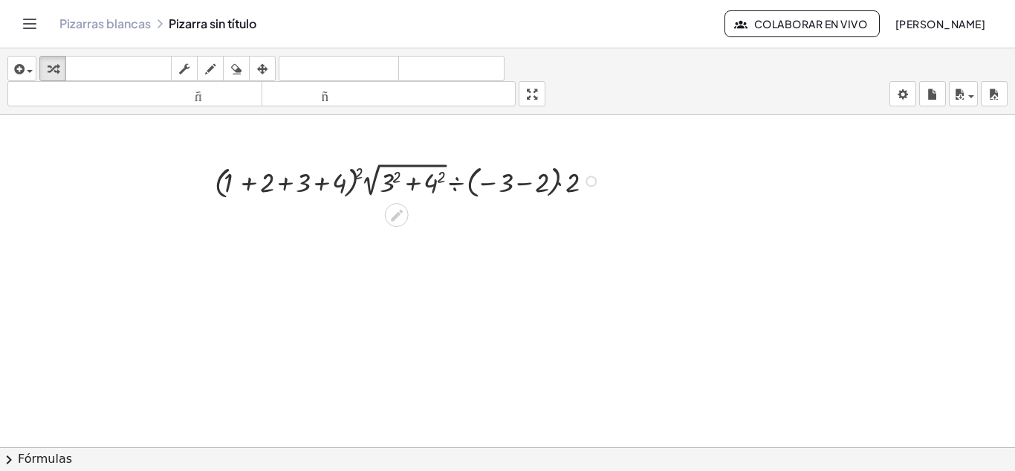
click at [358, 177] on div at bounding box center [409, 179] width 404 height 43
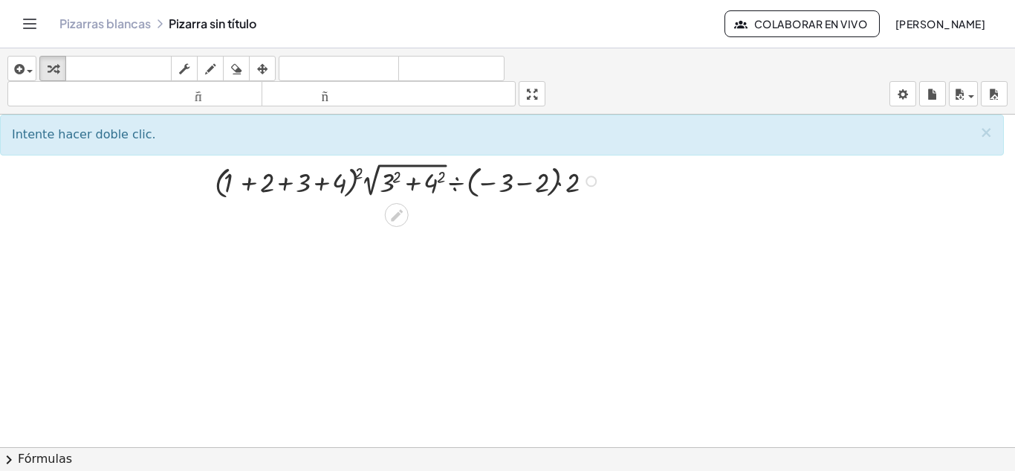
click at [364, 188] on div at bounding box center [409, 179] width 404 height 43
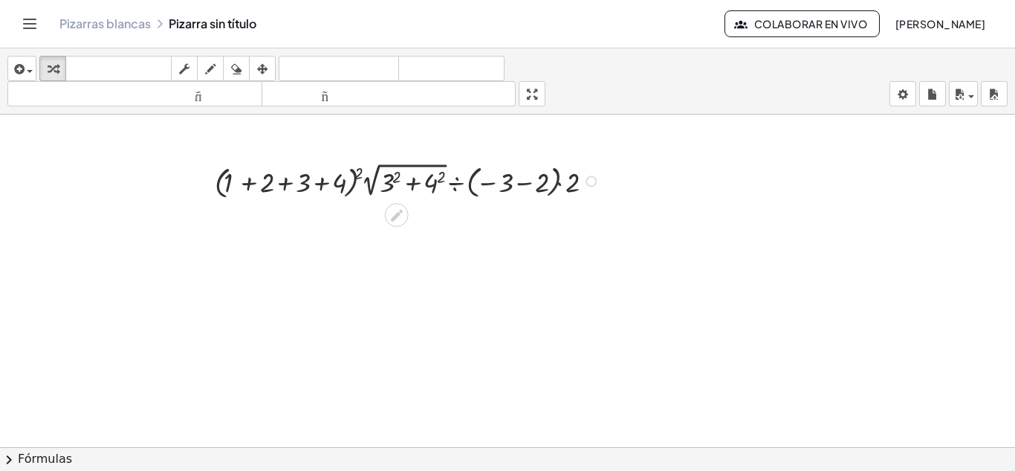
click at [364, 188] on div at bounding box center [409, 179] width 404 height 43
click at [361, 179] on div at bounding box center [409, 179] width 404 height 43
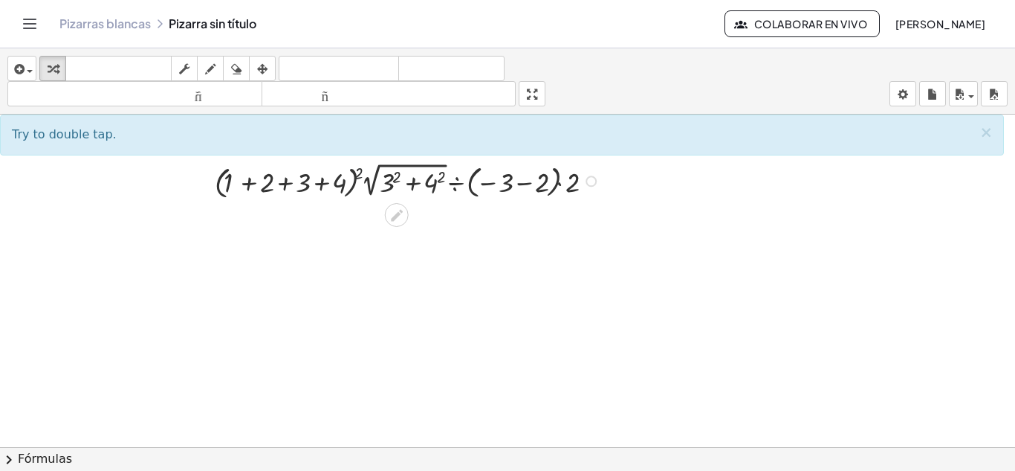
click at [362, 185] on div at bounding box center [409, 179] width 404 height 43
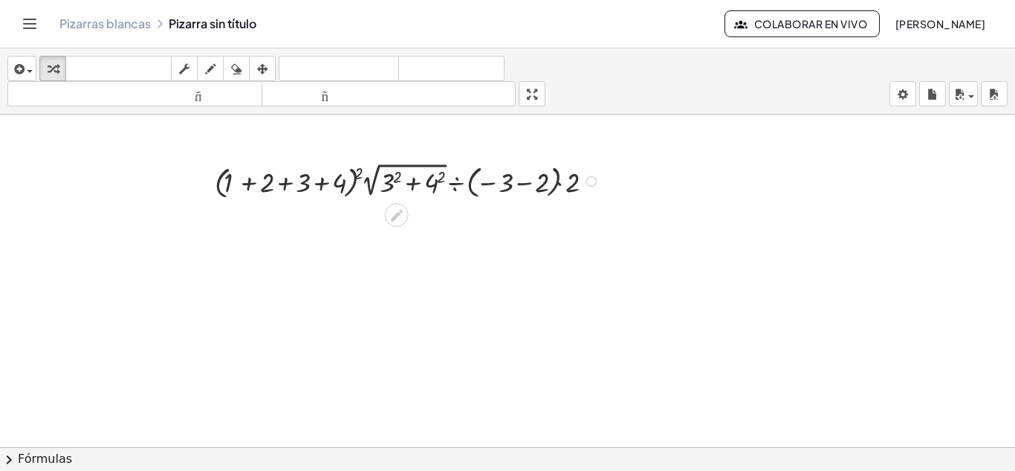
click at [368, 185] on div at bounding box center [409, 179] width 404 height 43
click at [694, 178] on div at bounding box center [507, 446] width 1015 height 665
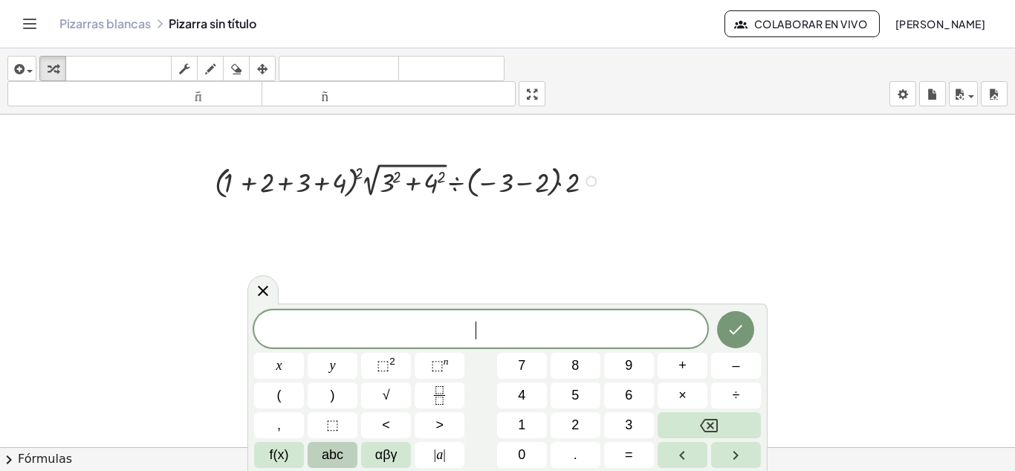
click at [364, 187] on div at bounding box center [409, 179] width 404 height 43
click at [358, 181] on div at bounding box center [409, 179] width 404 height 43
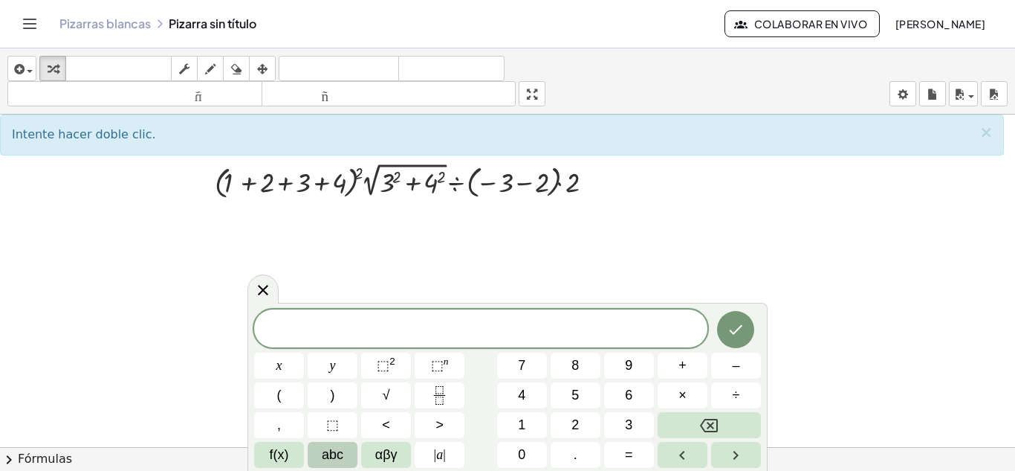
drag, startPoint x: 353, startPoint y: 207, endPoint x: 345, endPoint y: 211, distance: 9.3
click at [344, 213] on div at bounding box center [507, 446] width 1015 height 665
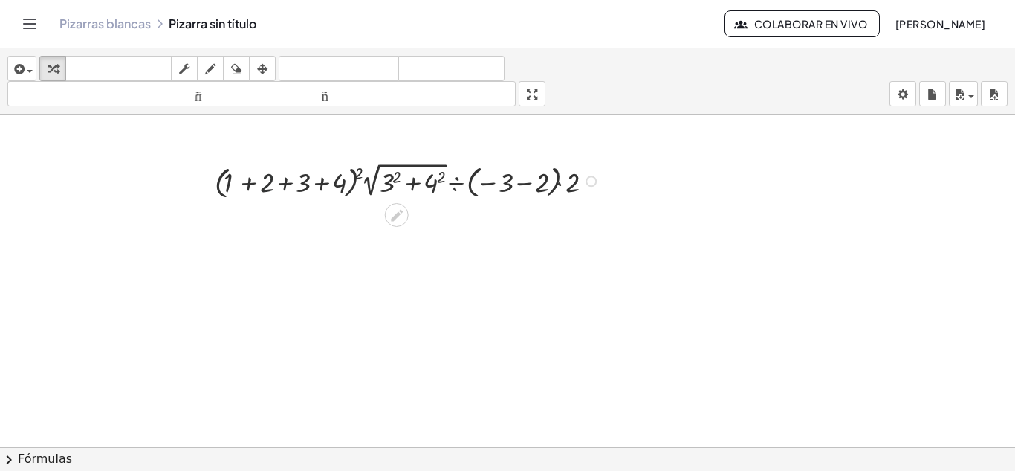
click at [262, 171] on div at bounding box center [409, 179] width 404 height 43
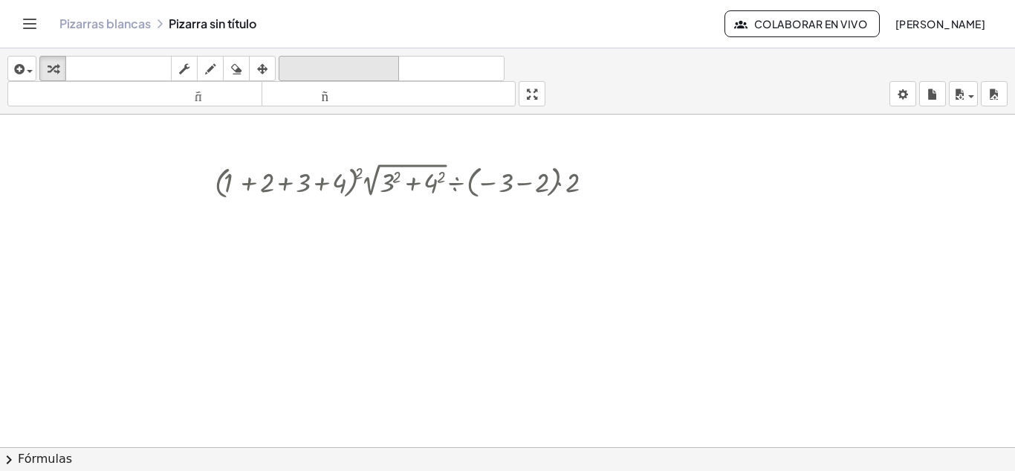
click at [341, 73] on font "deshacer" at bounding box center [338, 69] width 113 height 14
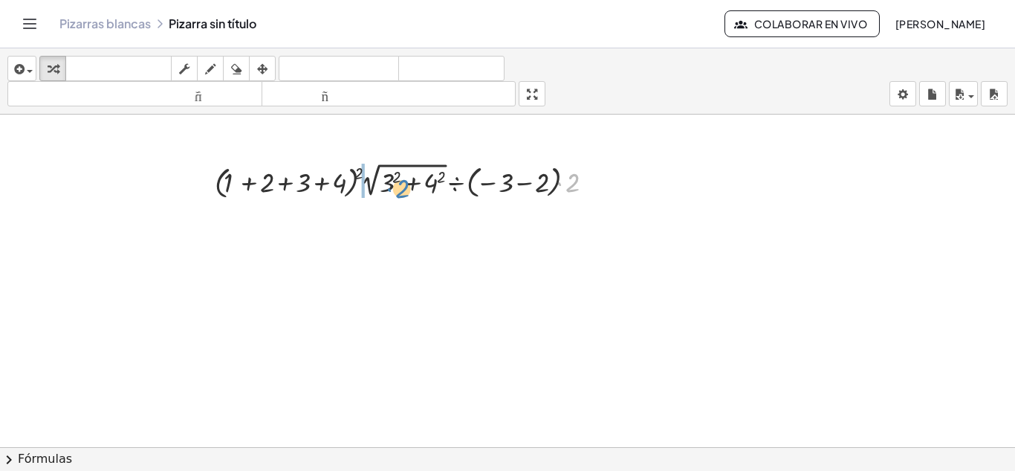
drag, startPoint x: 599, startPoint y: 191, endPoint x: 414, endPoint y: 194, distance: 185.1
click at [414, 194] on div at bounding box center [409, 179] width 404 height 43
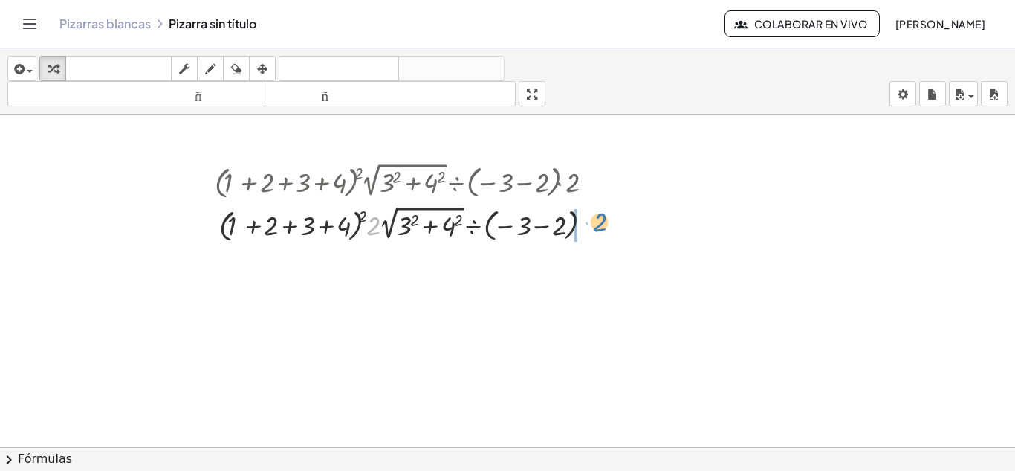
drag, startPoint x: 372, startPoint y: 224, endPoint x: 603, endPoint y: 220, distance: 230.5
click at [603, 220] on div at bounding box center [409, 222] width 404 height 43
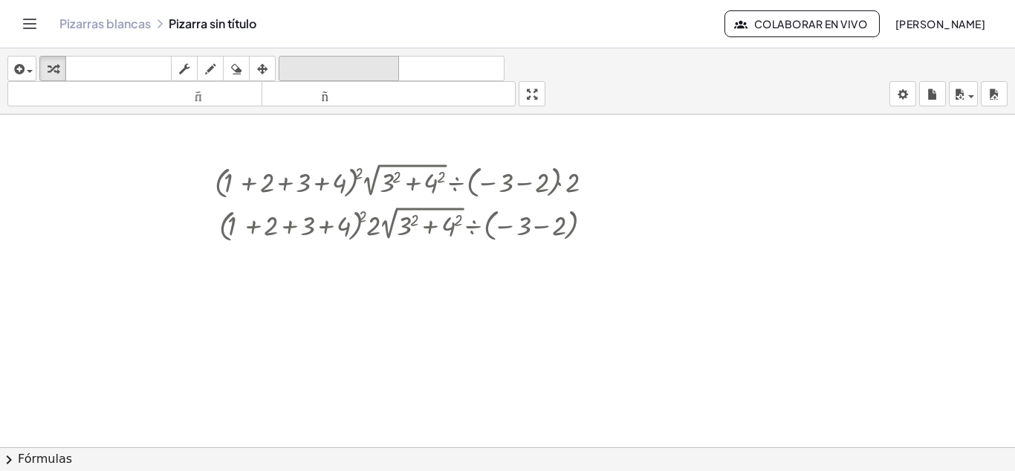
click at [337, 57] on button "deshacer deshacer" at bounding box center [339, 68] width 120 height 25
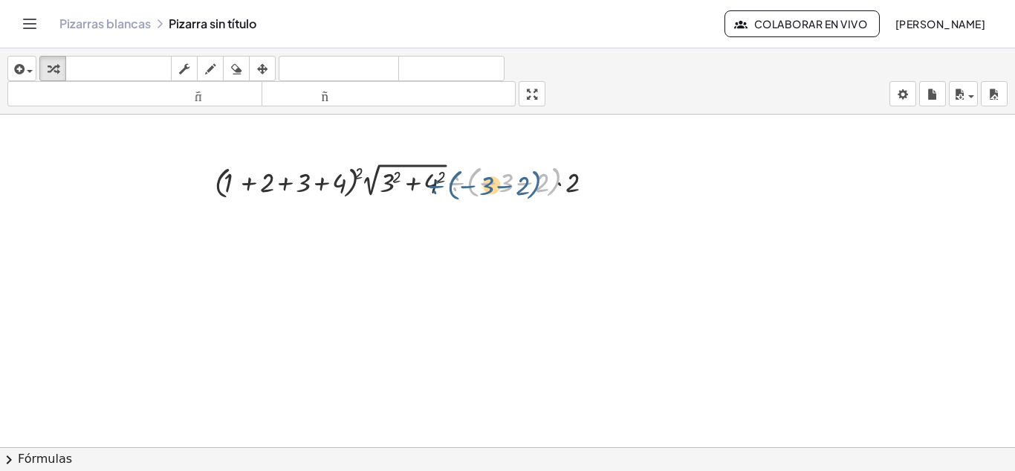
drag, startPoint x: 557, startPoint y: 181, endPoint x: 538, endPoint y: 184, distance: 18.8
click at [538, 184] on div at bounding box center [409, 179] width 404 height 43
click at [564, 184] on div at bounding box center [409, 179] width 404 height 43
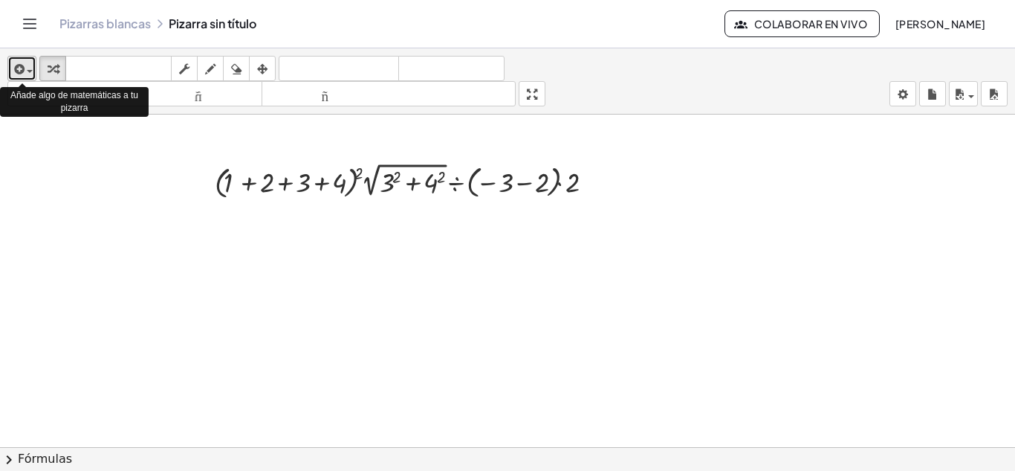
click at [28, 71] on span "button" at bounding box center [30, 71] width 6 height 3
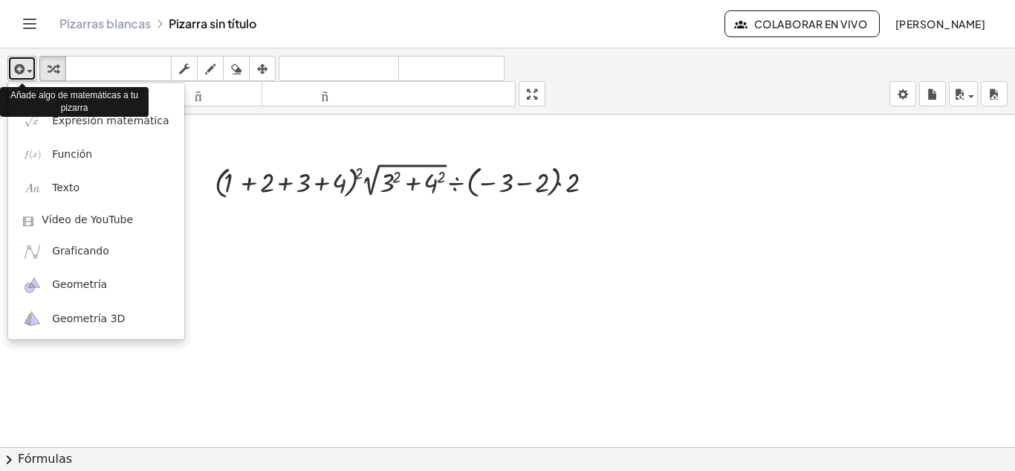
click at [28, 71] on span "button" at bounding box center [30, 71] width 6 height 3
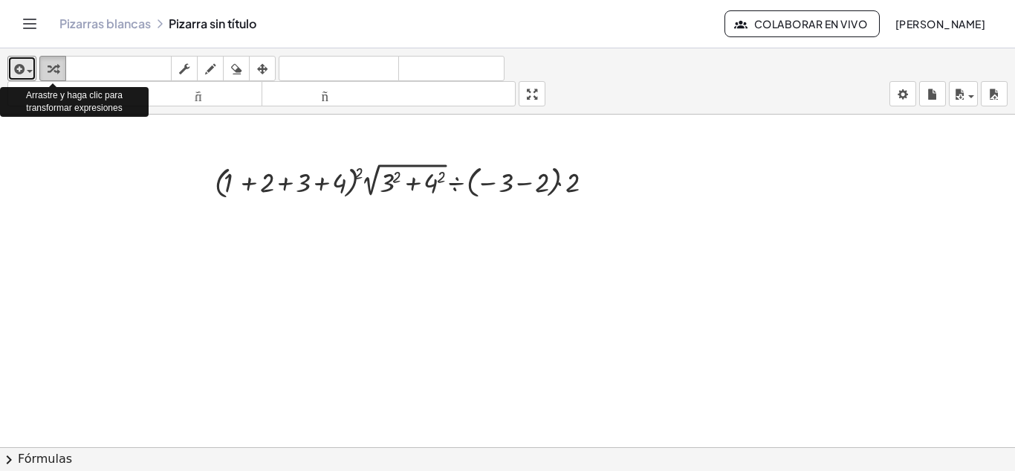
click at [59, 64] on div "button" at bounding box center [52, 68] width 19 height 18
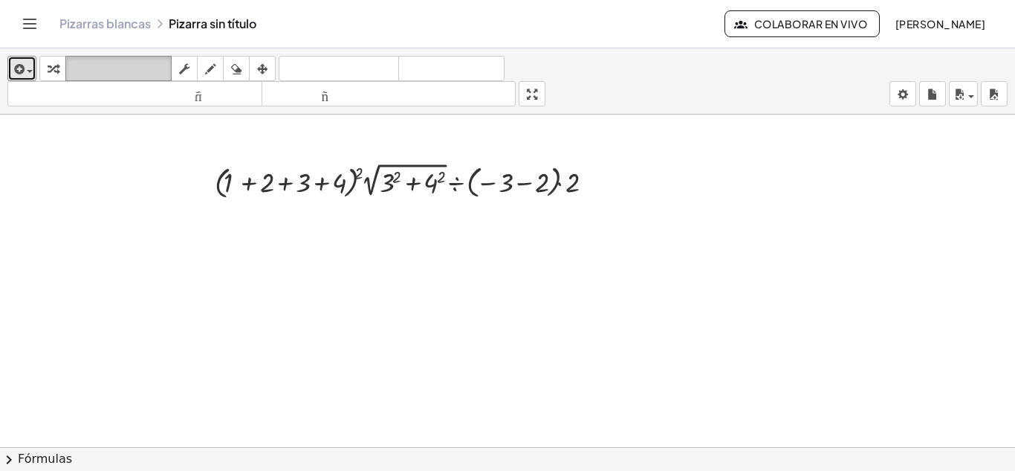
click at [77, 59] on div "teclado" at bounding box center [118, 68] width 99 height 18
click at [147, 74] on font "teclado" at bounding box center [118, 69] width 99 height 14
click at [361, 177] on div at bounding box center [359, 173] width 8 height 17
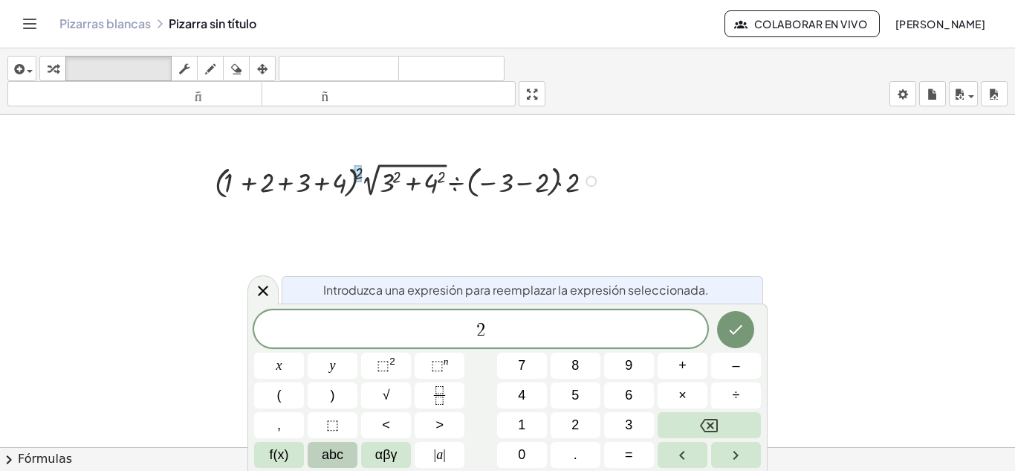
click at [362, 184] on div at bounding box center [409, 179] width 404 height 43
click at [364, 173] on div at bounding box center [409, 179] width 404 height 43
click at [364, 184] on div at bounding box center [409, 179] width 404 height 43
click at [363, 185] on div at bounding box center [409, 179] width 404 height 43
click at [676, 398] on button "×" at bounding box center [683, 395] width 50 height 26
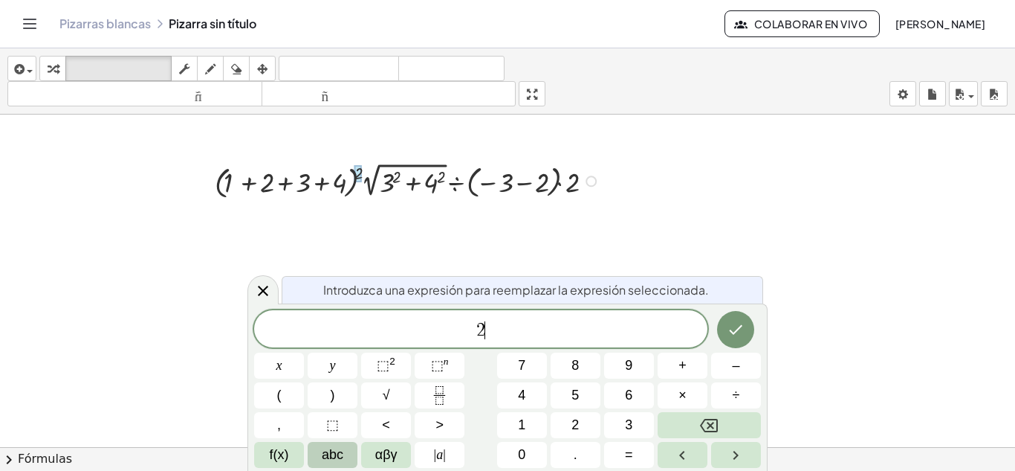
click at [491, 332] on span "2 ​" at bounding box center [480, 330] width 453 height 21
click at [688, 393] on button "×" at bounding box center [683, 395] width 50 height 26
click at [740, 330] on icon "Hecho" at bounding box center [736, 329] width 18 height 18
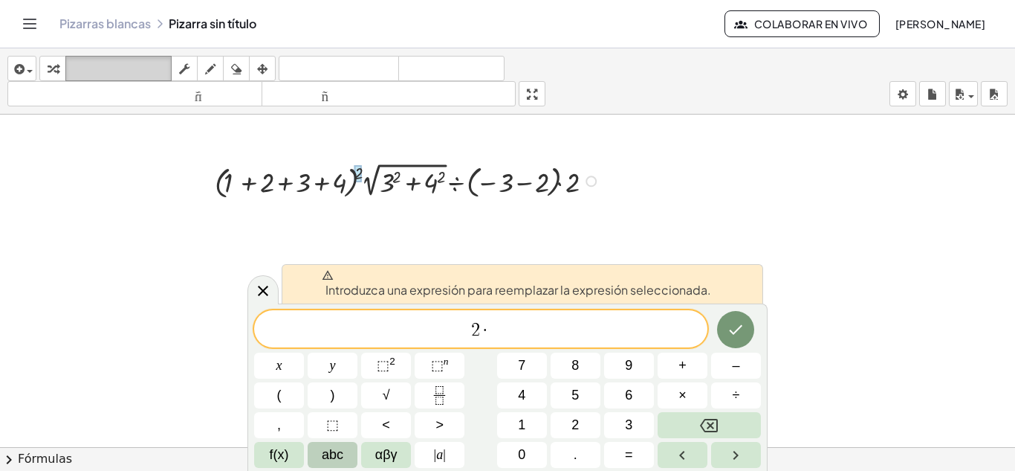
click at [149, 71] on font "teclado" at bounding box center [118, 69] width 99 height 14
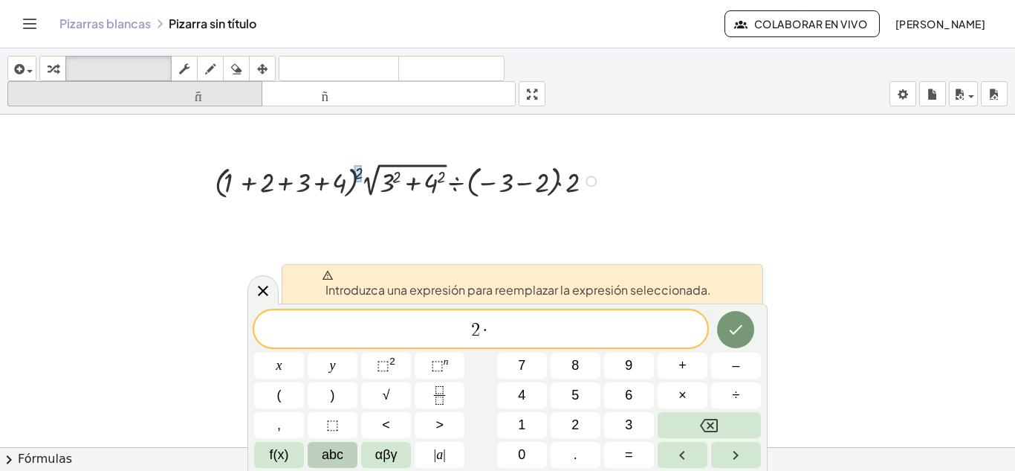
click at [216, 97] on font "tamaño_del_formato" at bounding box center [135, 94] width 248 height 14
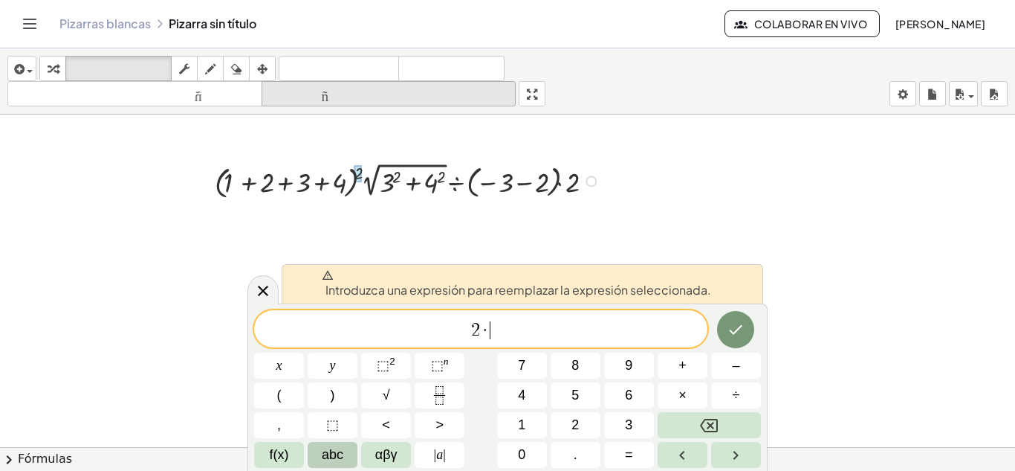
click at [343, 91] on font "tamaño_del_formato" at bounding box center [389, 94] width 248 height 14
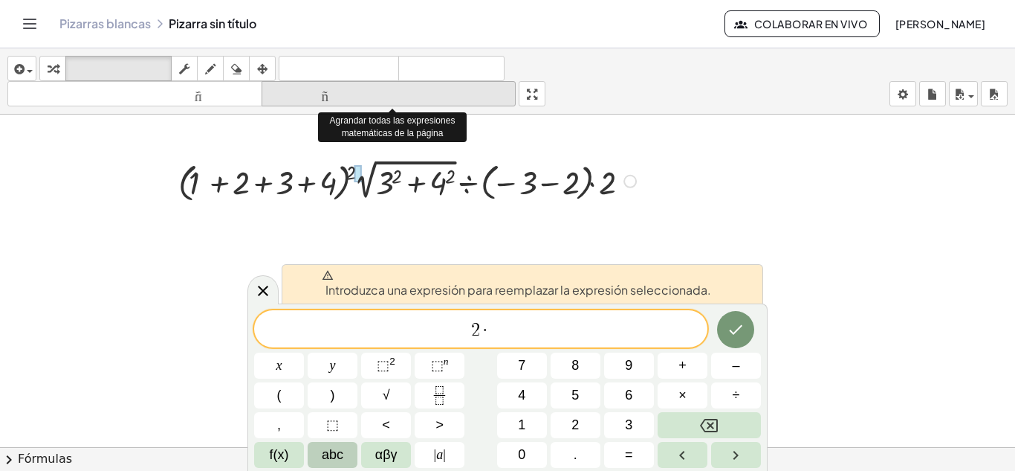
click at [264, 91] on button "tamaño_del_formato más grande" at bounding box center [389, 93] width 255 height 25
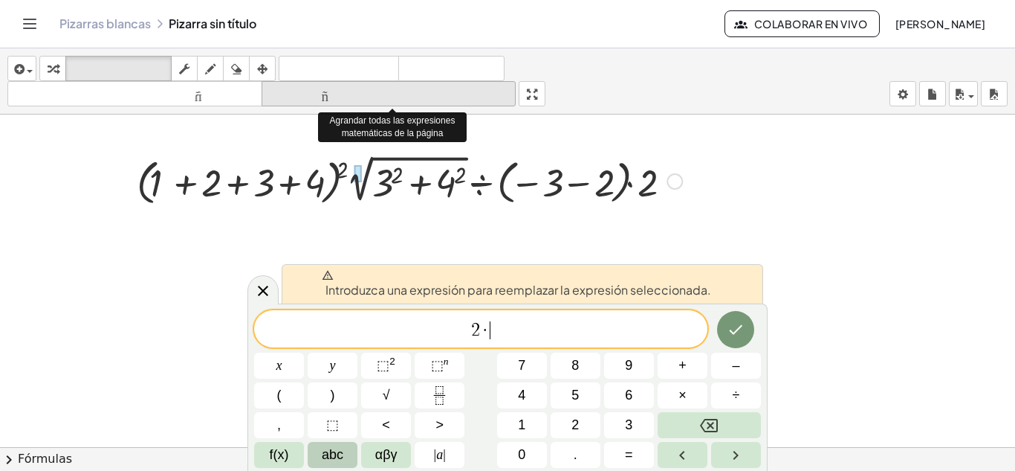
click at [264, 91] on button "tamaño_del_formato más grande" at bounding box center [389, 93] width 255 height 25
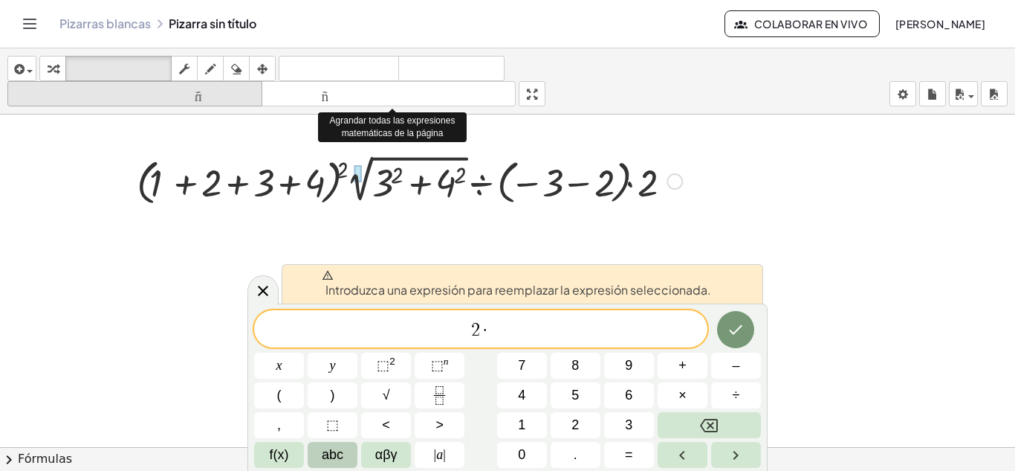
click at [223, 91] on font "tamaño_del_formato" at bounding box center [135, 94] width 248 height 14
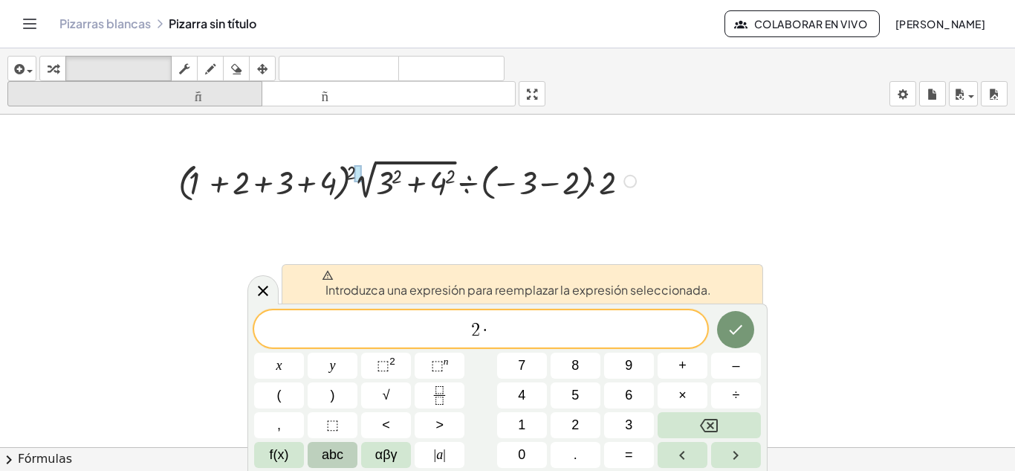
click at [223, 91] on font "tamaño_del_formato" at bounding box center [135, 94] width 248 height 14
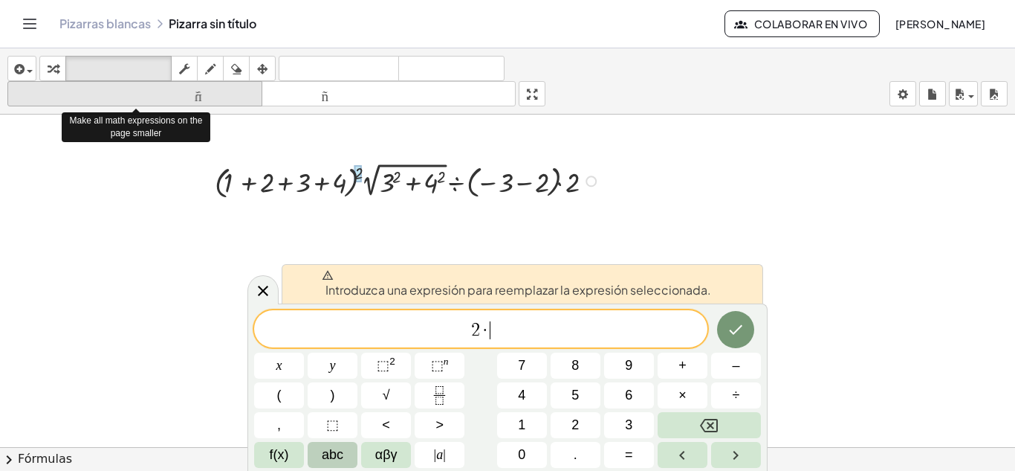
click at [223, 91] on font "tamaño_del_formato" at bounding box center [135, 94] width 248 height 14
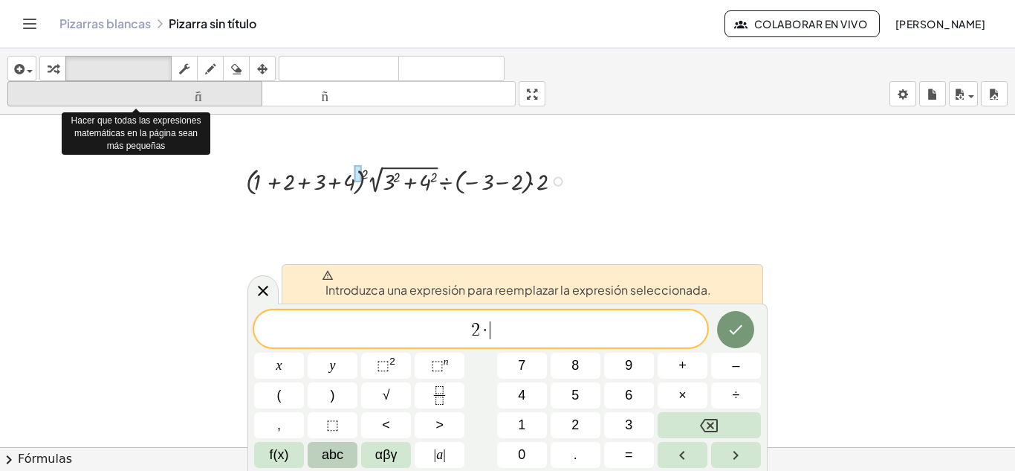
click at [223, 91] on font "tamaño_del_formato" at bounding box center [135, 94] width 248 height 14
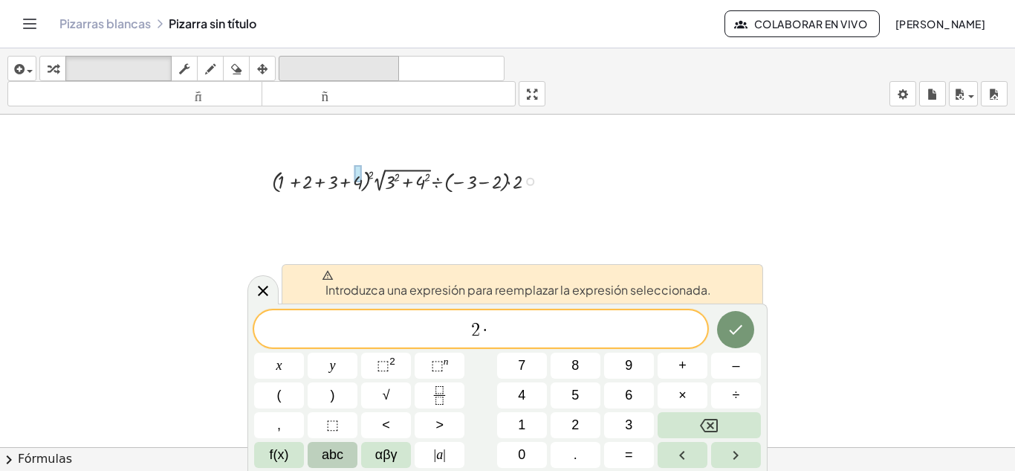
click at [303, 67] on font "deshacer" at bounding box center [338, 69] width 113 height 14
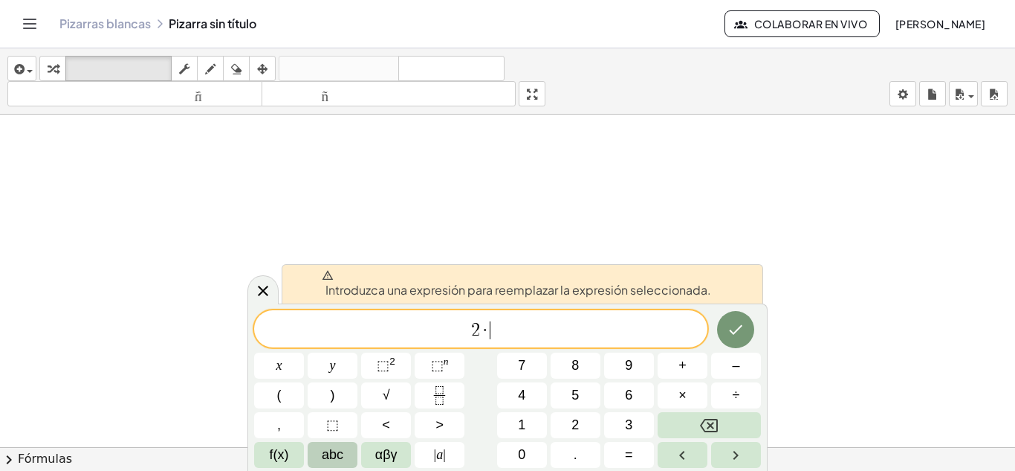
click at [517, 333] on span "2 · ​" at bounding box center [480, 330] width 453 height 21
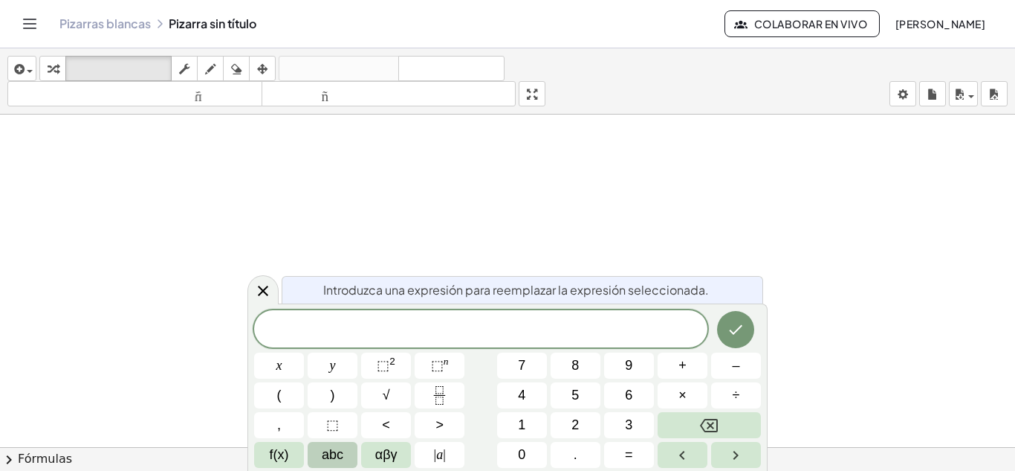
click at [523, 224] on div at bounding box center [507, 446] width 1015 height 665
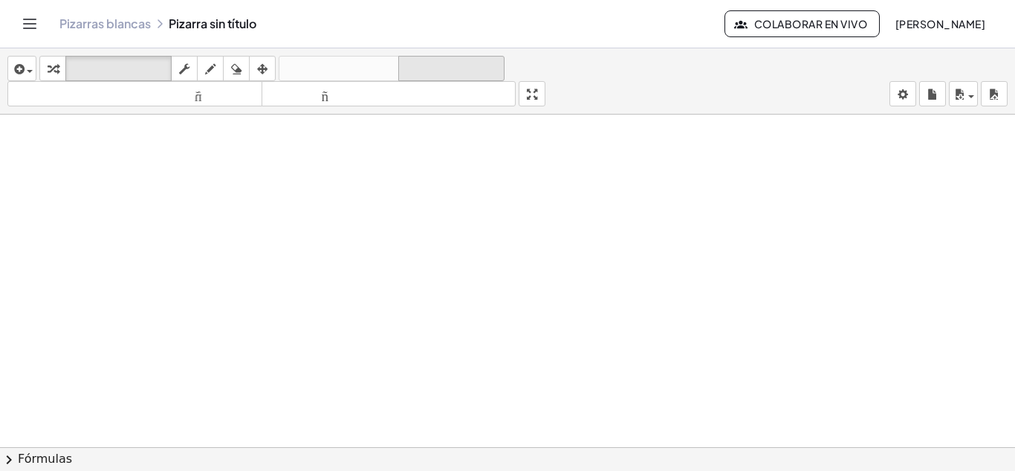
click at [437, 69] on font "rehacer" at bounding box center [451, 69] width 99 height 14
click at [427, 63] on font "rehacer" at bounding box center [451, 69] width 99 height 14
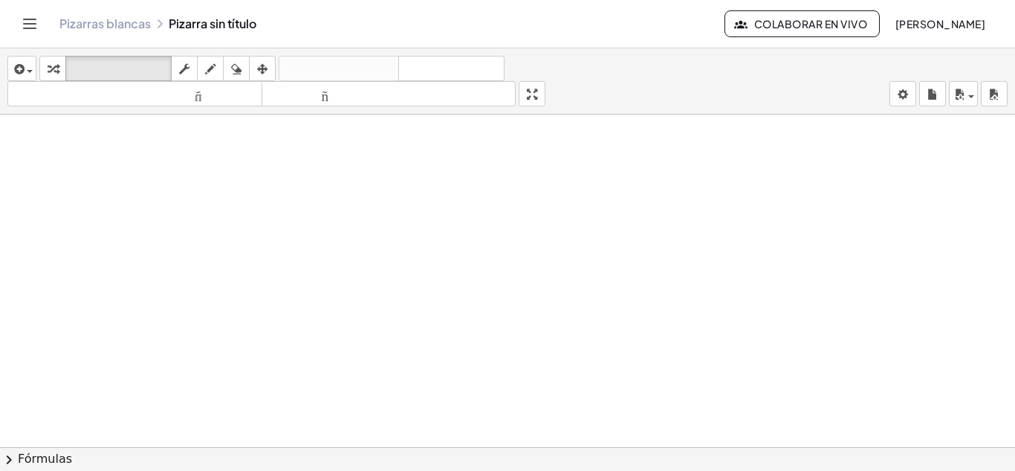
drag, startPoint x: 500, startPoint y: 310, endPoint x: 504, endPoint y: 303, distance: 8.3
click at [501, 310] on div at bounding box center [507, 446] width 1015 height 665
click at [503, 195] on div at bounding box center [507, 446] width 1015 height 665
drag, startPoint x: 394, startPoint y: 138, endPoint x: 402, endPoint y: 204, distance: 66.7
click at [393, 138] on div at bounding box center [507, 446] width 1015 height 665
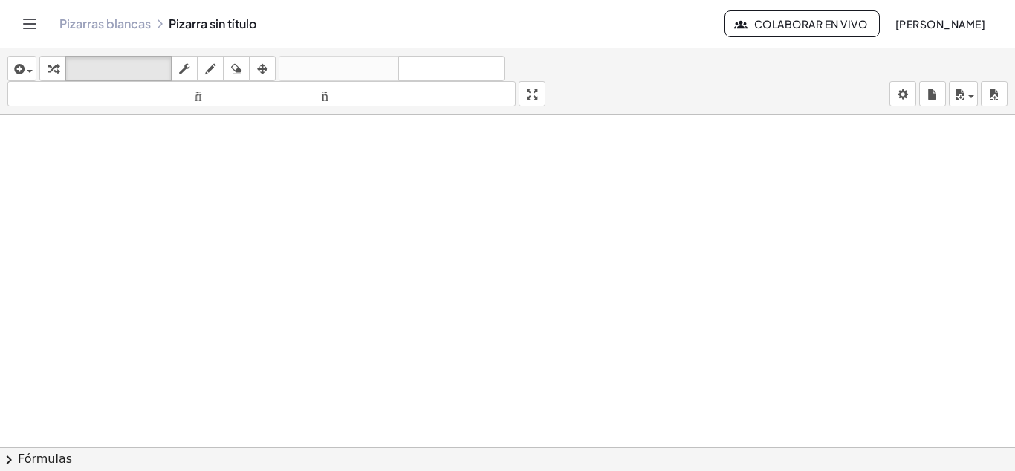
click at [403, 212] on div at bounding box center [507, 446] width 1015 height 665
click at [114, 66] on font "teclado" at bounding box center [118, 69] width 99 height 14
click at [65, 62] on button "teclado teclado" at bounding box center [118, 68] width 106 height 25
click at [55, 66] on icon "button" at bounding box center [53, 69] width 10 height 18
click at [484, 171] on div at bounding box center [507, 446] width 1015 height 665
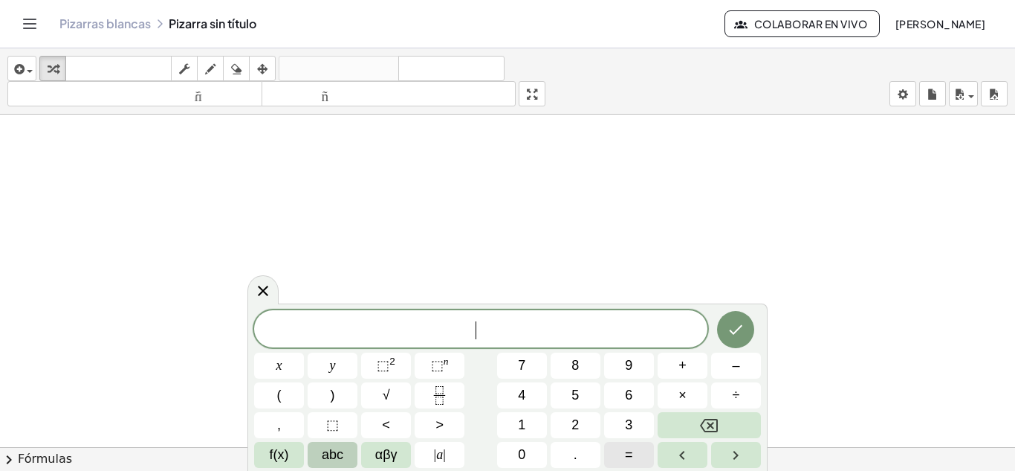
click at [633, 451] on button "=" at bounding box center [629, 455] width 50 height 26
click at [290, 387] on button "(" at bounding box center [279, 395] width 50 height 26
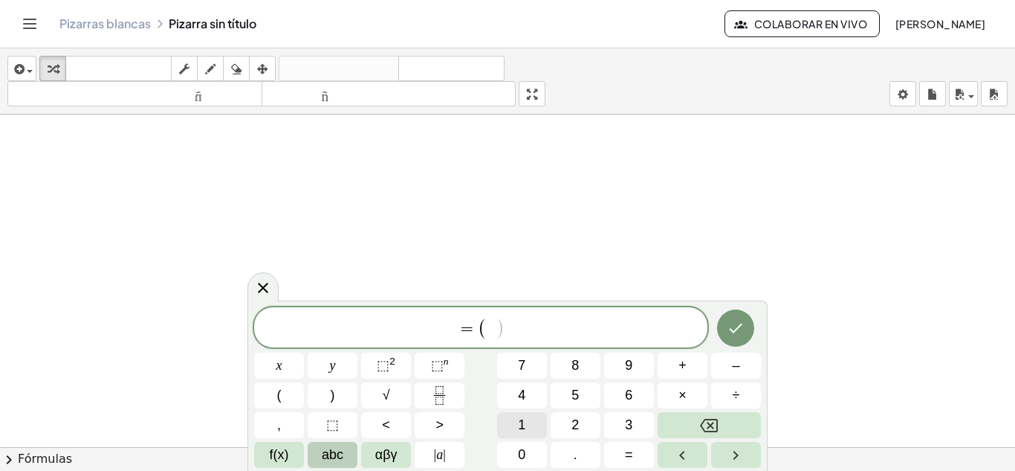
click at [530, 426] on button "1" at bounding box center [522, 425] width 50 height 26
click at [690, 360] on button "+" at bounding box center [683, 365] width 50 height 26
click at [591, 415] on button "2" at bounding box center [576, 425] width 50 height 26
click at [685, 365] on span "+" at bounding box center [683, 365] width 8 height 20
click at [634, 425] on button "3" at bounding box center [629, 425] width 50 height 26
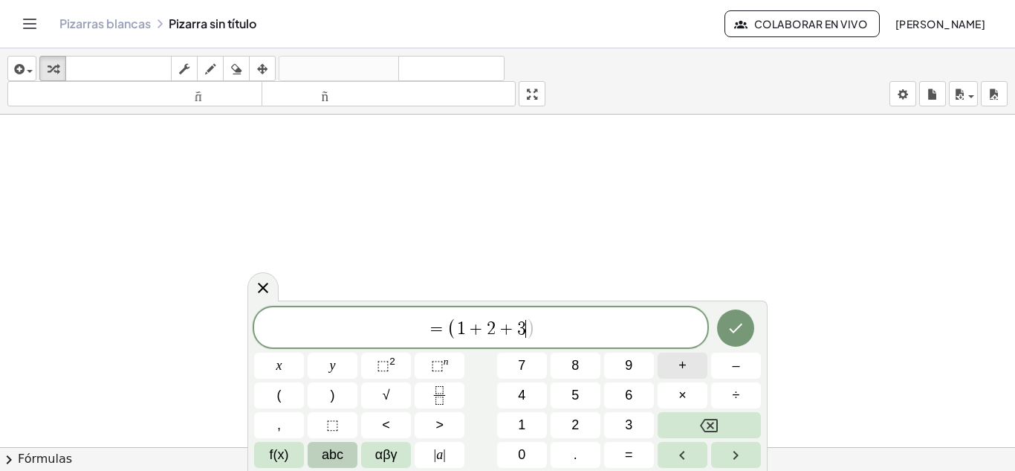
click at [676, 361] on button "+" at bounding box center [683, 365] width 50 height 26
click at [523, 396] on span "4" at bounding box center [521, 395] width 7 height 20
click at [339, 390] on button ")" at bounding box center [333, 395] width 50 height 26
click at [395, 358] on span "⬚ 2" at bounding box center [386, 365] width 19 height 20
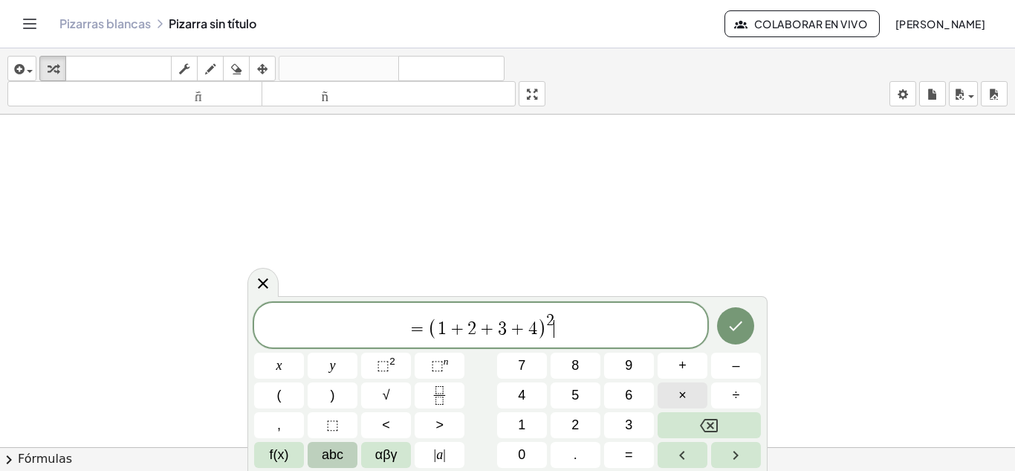
click at [679, 401] on span "×" at bounding box center [683, 395] width 8 height 20
click at [619, 419] on button "3" at bounding box center [629, 425] width 50 height 26
click at [393, 359] on sup "2" at bounding box center [393, 360] width 6 height 11
click at [688, 373] on button "+" at bounding box center [683, 365] width 50 height 26
click at [519, 391] on span "4" at bounding box center [521, 395] width 7 height 20
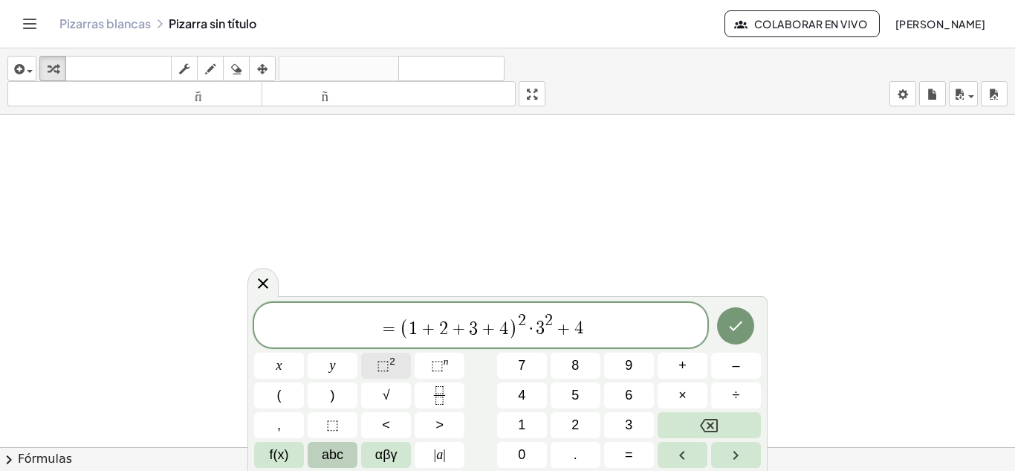
click at [395, 365] on span "⬚ 2" at bounding box center [386, 365] width 19 height 20
drag, startPoint x: 532, startPoint y: 329, endPoint x: 588, endPoint y: 325, distance: 55.9
click at [401, 390] on button "√" at bounding box center [386, 395] width 50 height 26
click at [740, 395] on button "÷" at bounding box center [736, 395] width 50 height 26
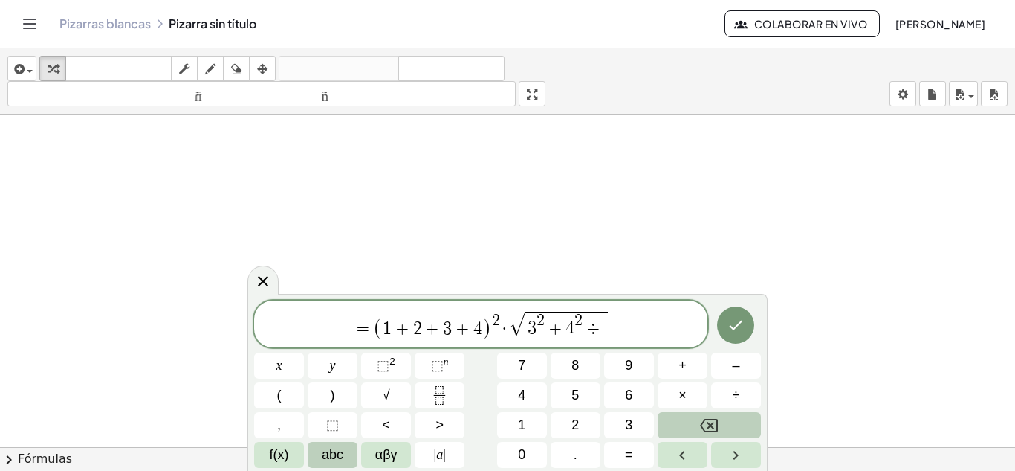
click at [706, 424] on icon "Backspace" at bounding box center [709, 425] width 18 height 18
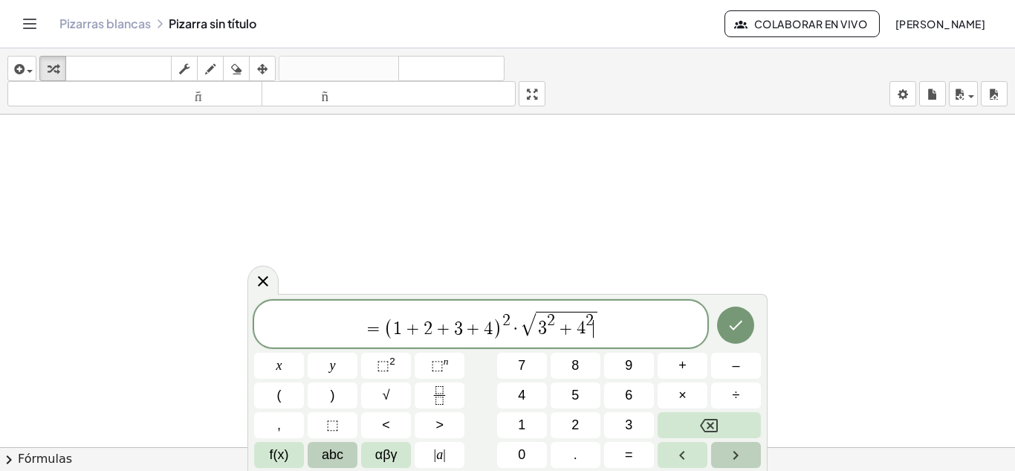
click at [727, 457] on icon "Right arrow" at bounding box center [736, 455] width 18 height 18
click at [735, 393] on span "÷" at bounding box center [736, 395] width 7 height 20
click at [290, 397] on button "(" at bounding box center [279, 395] width 50 height 26
click at [740, 364] on button "–" at bounding box center [736, 365] width 50 height 26
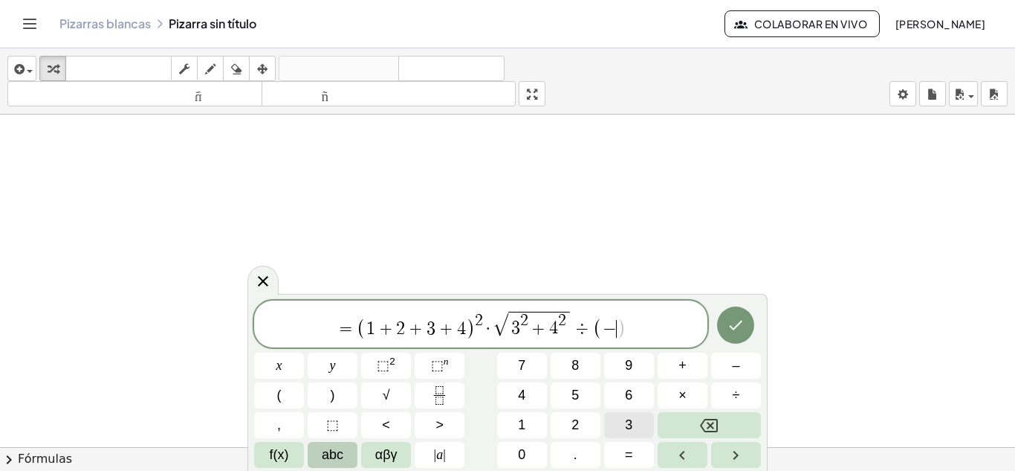
click at [634, 424] on button "3" at bounding box center [629, 425] width 50 height 26
click at [737, 366] on span "–" at bounding box center [735, 365] width 7 height 20
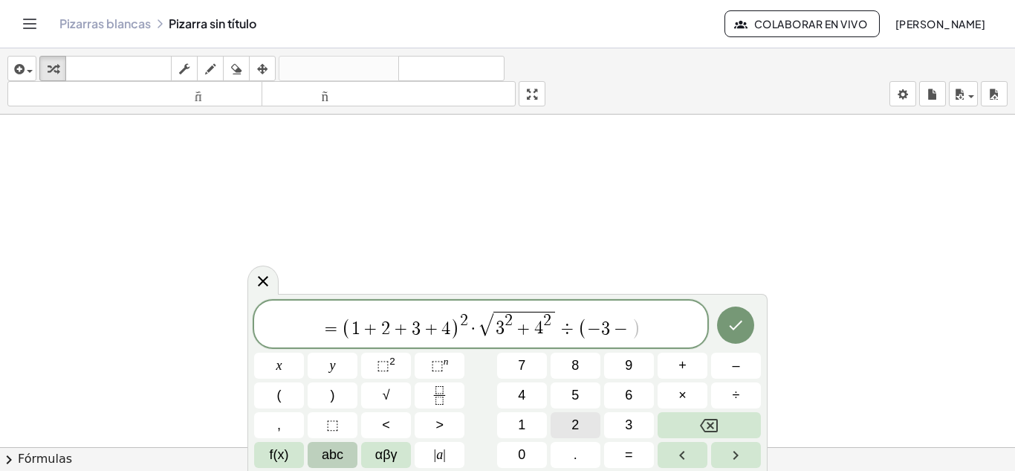
click at [568, 424] on button "2" at bounding box center [576, 425] width 50 height 26
click at [335, 391] on span ")" at bounding box center [333, 395] width 4 height 20
click at [684, 396] on span "×" at bounding box center [683, 395] width 8 height 20
click at [589, 426] on button "2" at bounding box center [576, 425] width 50 height 26
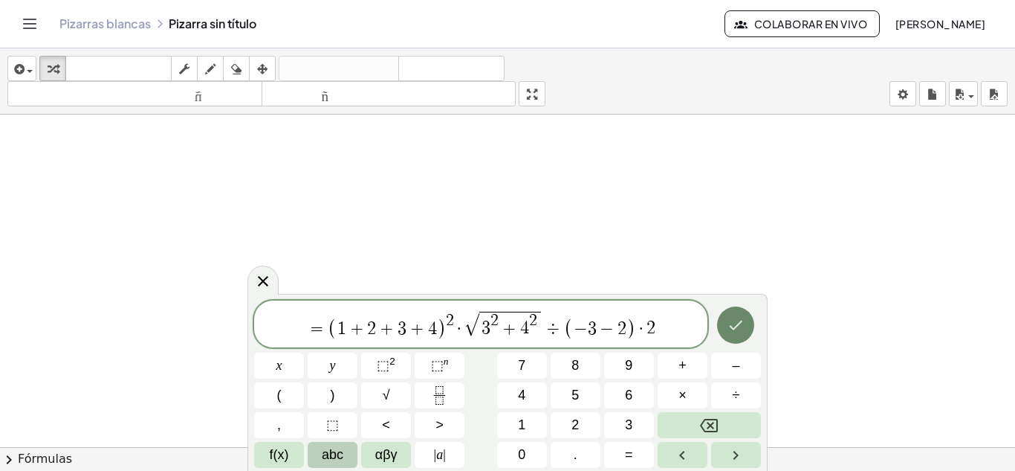
click at [737, 317] on icon "Hecho" at bounding box center [736, 325] width 18 height 18
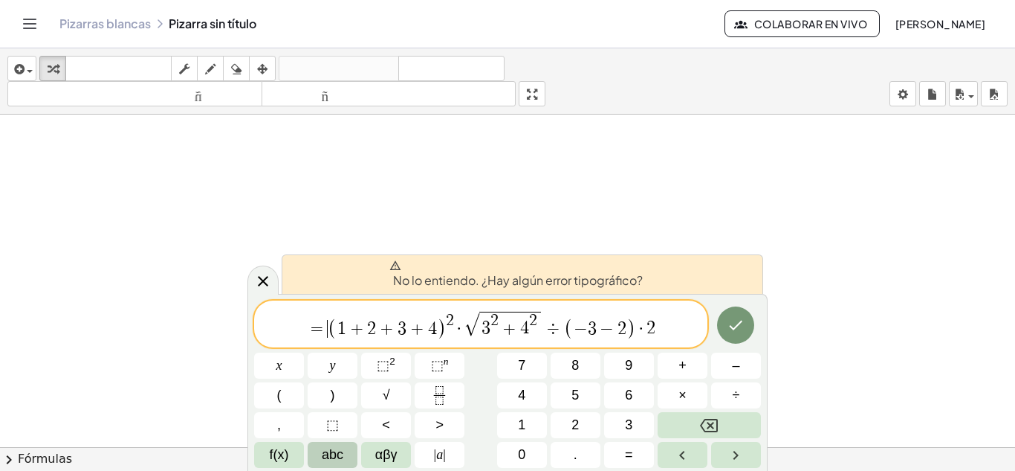
click at [329, 328] on span "(" at bounding box center [333, 328] width 10 height 22
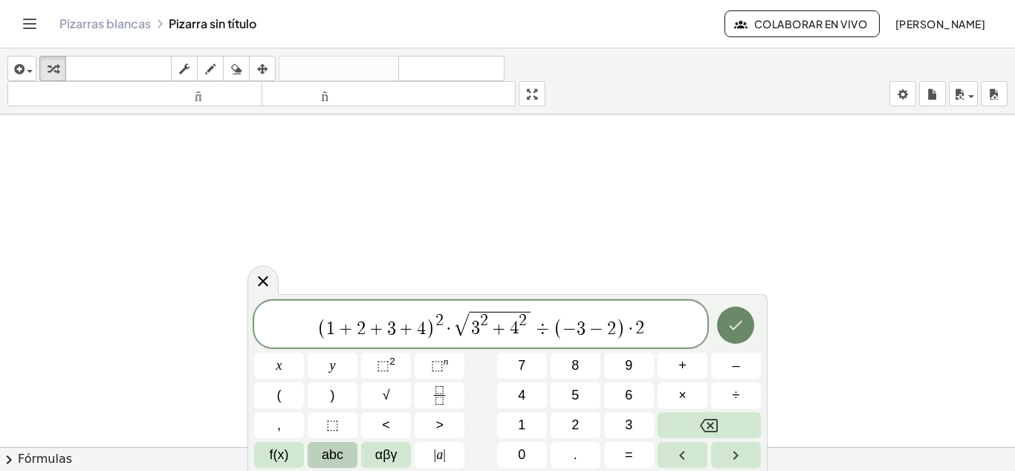
click at [728, 334] on button "Hecho" at bounding box center [735, 324] width 37 height 37
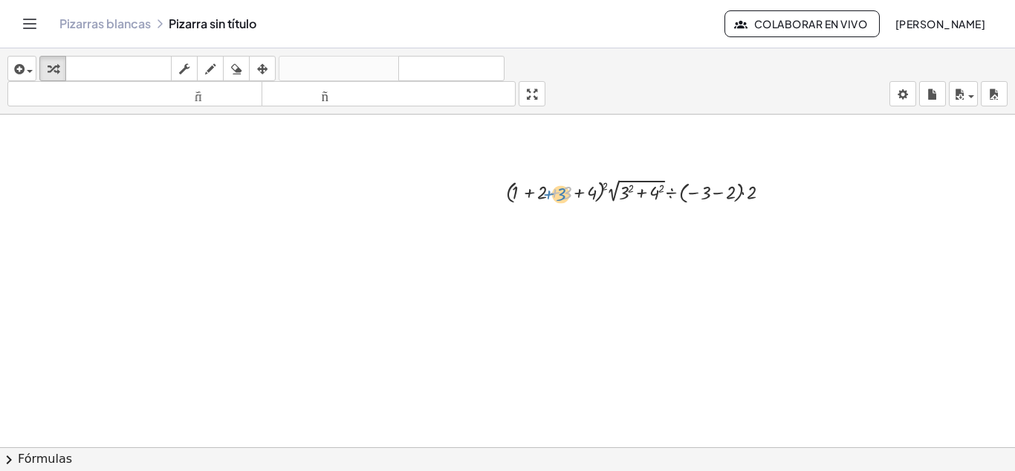
click at [561, 194] on div at bounding box center [644, 191] width 291 height 32
drag, startPoint x: 348, startPoint y: 141, endPoint x: 306, endPoint y: 139, distance: 41.7
click at [345, 141] on div at bounding box center [507, 446] width 1015 height 665
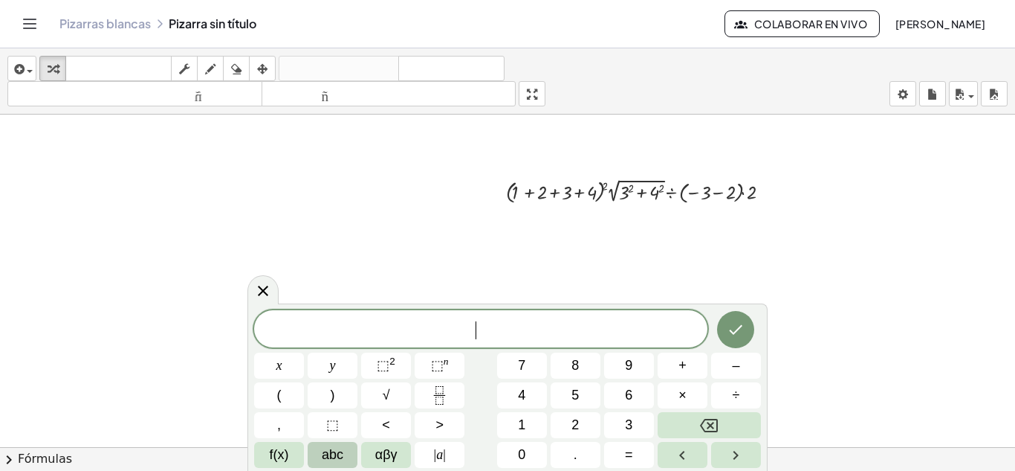
click at [272, 139] on div at bounding box center [507, 446] width 1015 height 665
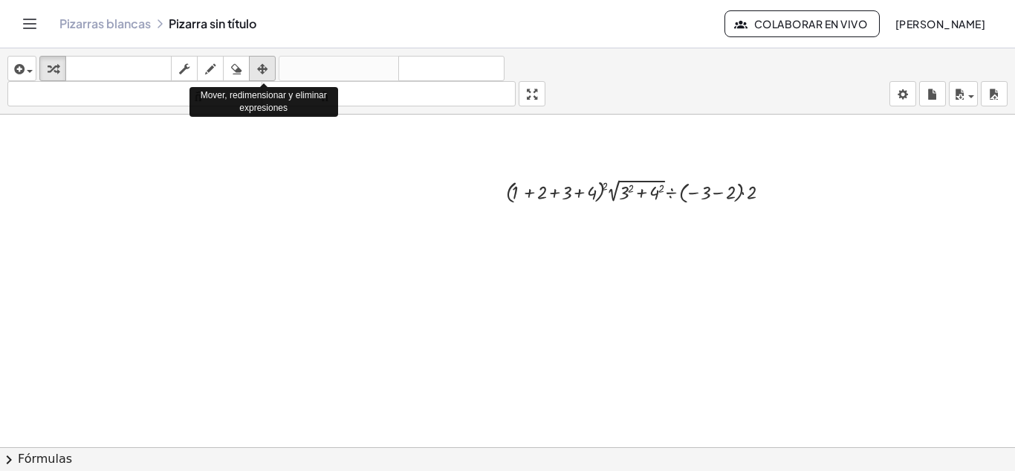
click at [262, 69] on icon "button" at bounding box center [262, 69] width 10 height 18
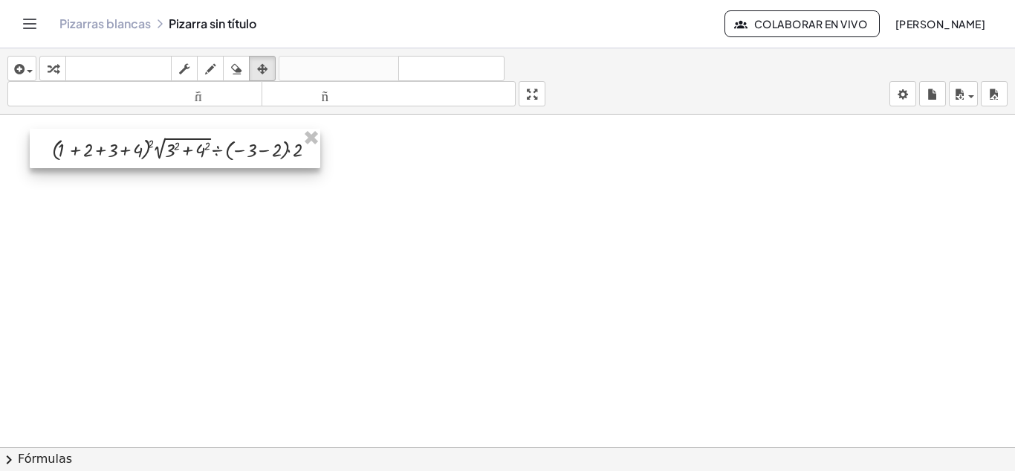
drag, startPoint x: 625, startPoint y: 197, endPoint x: 170, endPoint y: 154, distance: 457.0
click at [170, 154] on div at bounding box center [175, 148] width 291 height 39
click at [297, 179] on div at bounding box center [507, 446] width 1015 height 665
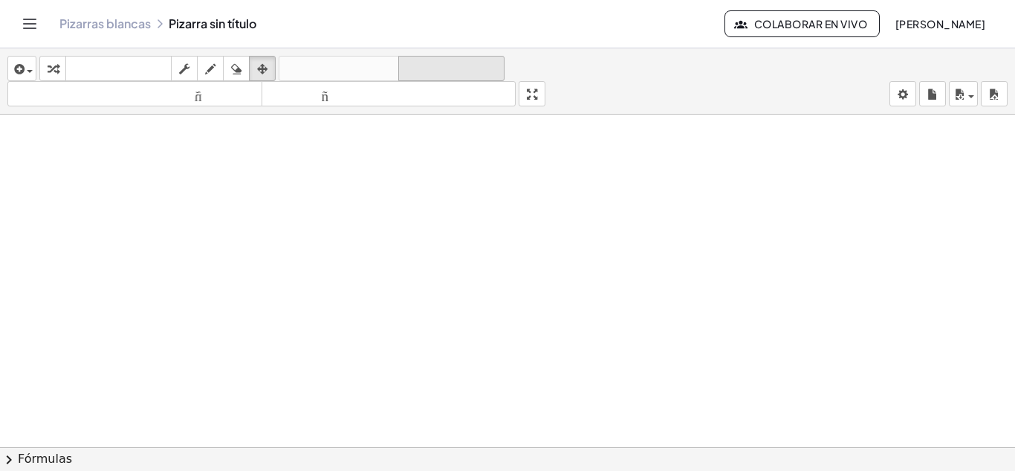
click at [424, 63] on font "rehacer" at bounding box center [451, 69] width 99 height 14
click at [260, 71] on icon "button" at bounding box center [262, 69] width 10 height 18
drag, startPoint x: 482, startPoint y: 149, endPoint x: 456, endPoint y: 168, distance: 31.8
click at [456, 168] on div at bounding box center [507, 446] width 1015 height 665
click at [433, 162] on div at bounding box center [507, 446] width 1015 height 665
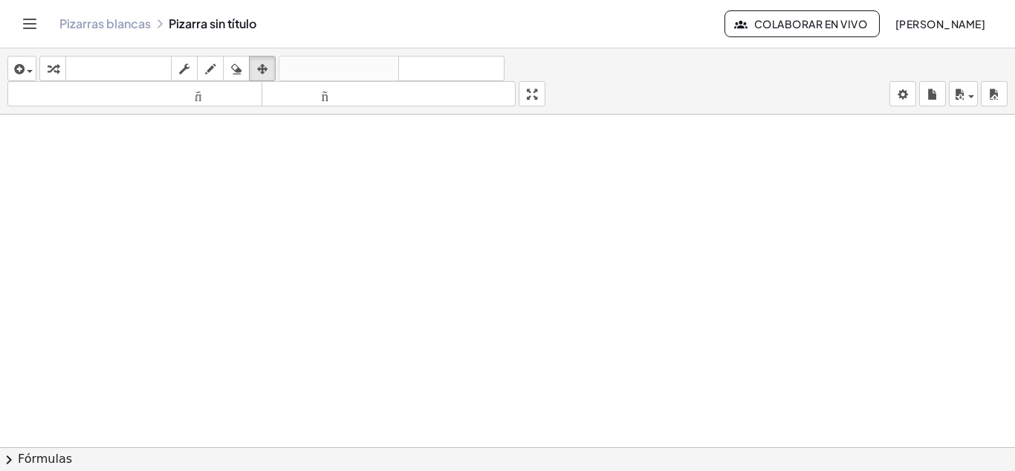
click at [353, 132] on div at bounding box center [507, 446] width 1015 height 665
click at [439, 257] on div at bounding box center [507, 446] width 1015 height 665
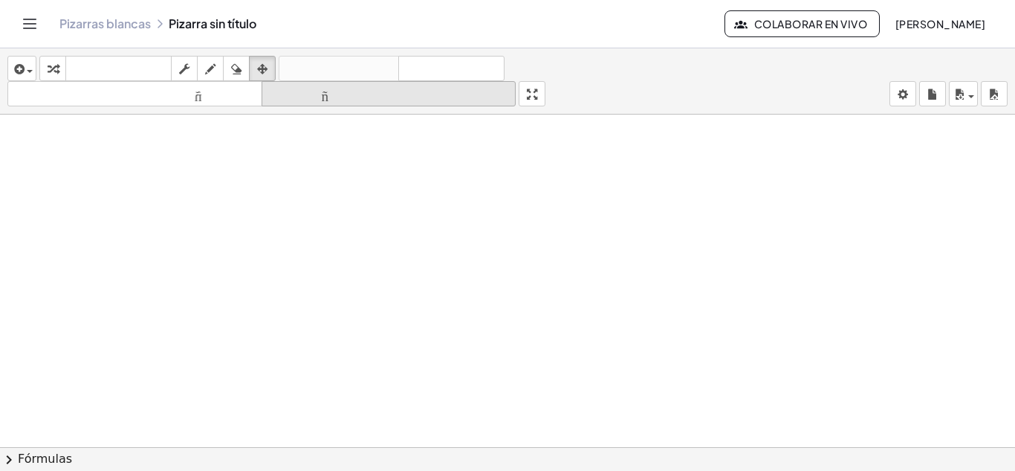
click at [369, 99] on font "tamaño_del_formato" at bounding box center [389, 94] width 248 height 14
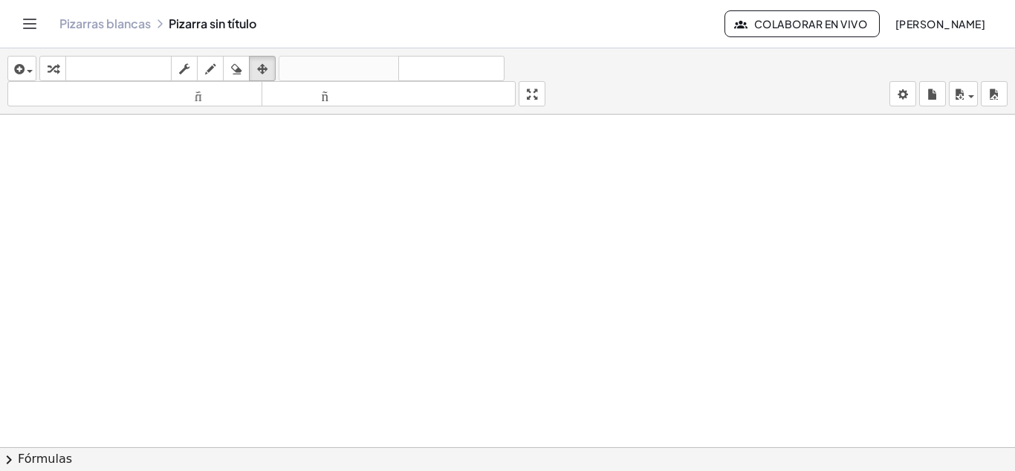
click at [351, 159] on div at bounding box center [507, 446] width 1015 height 665
drag, startPoint x: 355, startPoint y: 163, endPoint x: 351, endPoint y: 138, distance: 25.5
click at [358, 146] on div at bounding box center [507, 446] width 1015 height 665
drag, startPoint x: 352, startPoint y: 132, endPoint x: 333, endPoint y: 117, distance: 24.4
click at [356, 113] on div "insertar Seleccione uno: Expresión matemática Función Texto Vídeo de YouTube Gr…" at bounding box center [507, 259] width 1015 height 422
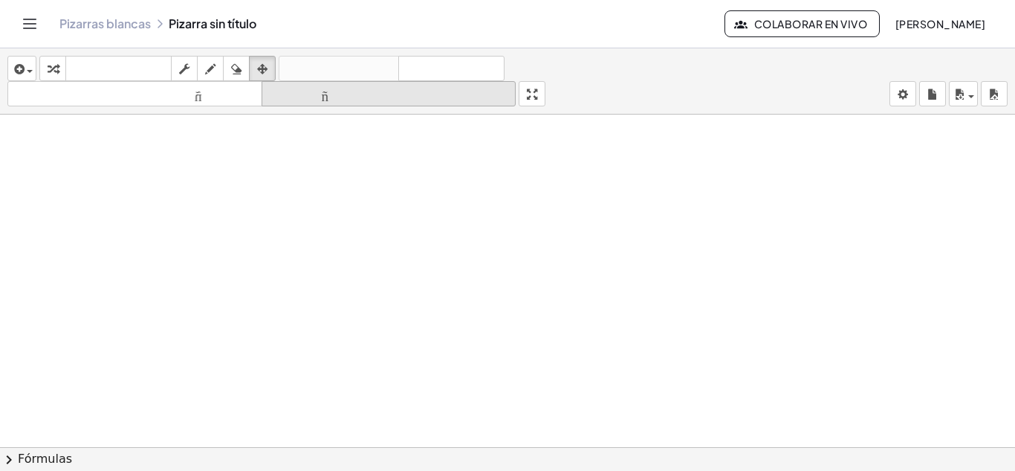
drag, startPoint x: 334, startPoint y: 115, endPoint x: 320, endPoint y: 98, distance: 22.2
click at [319, 98] on button "tamaño_del_formato más grande" at bounding box center [389, 93] width 255 height 25
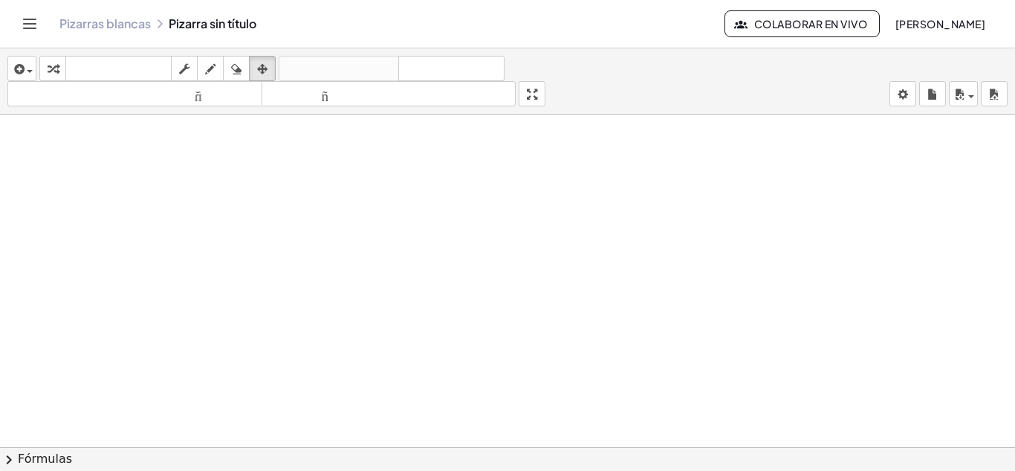
drag, startPoint x: 320, startPoint y: 100, endPoint x: 342, endPoint y: 200, distance: 102.8
click at [320, 169] on div "insertar Seleccione uno: Expresión matemática Función Texto Vídeo de YouTube Gr…" at bounding box center [507, 259] width 1015 height 422
click at [356, 194] on div at bounding box center [507, 446] width 1015 height 665
click at [382, 183] on div at bounding box center [507, 446] width 1015 height 665
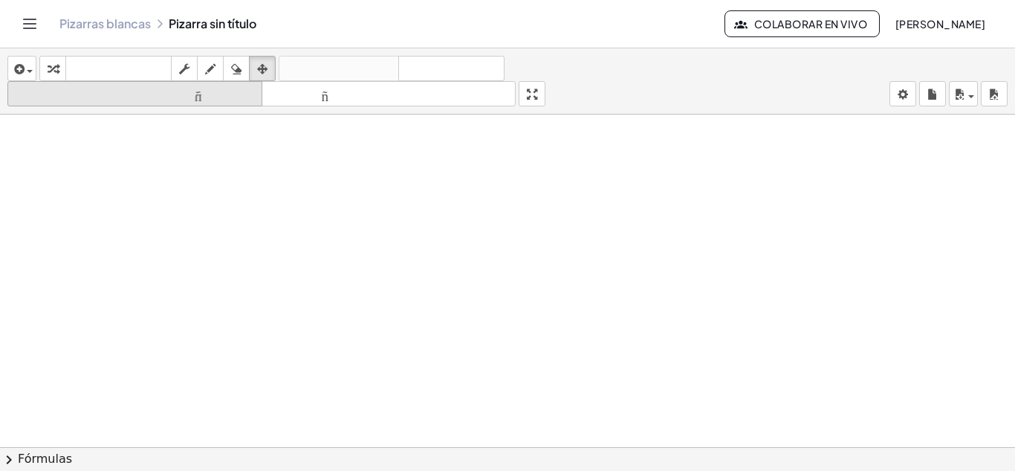
click at [86, 85] on icon "tamaño_del_formato" at bounding box center [135, 94] width 248 height 18
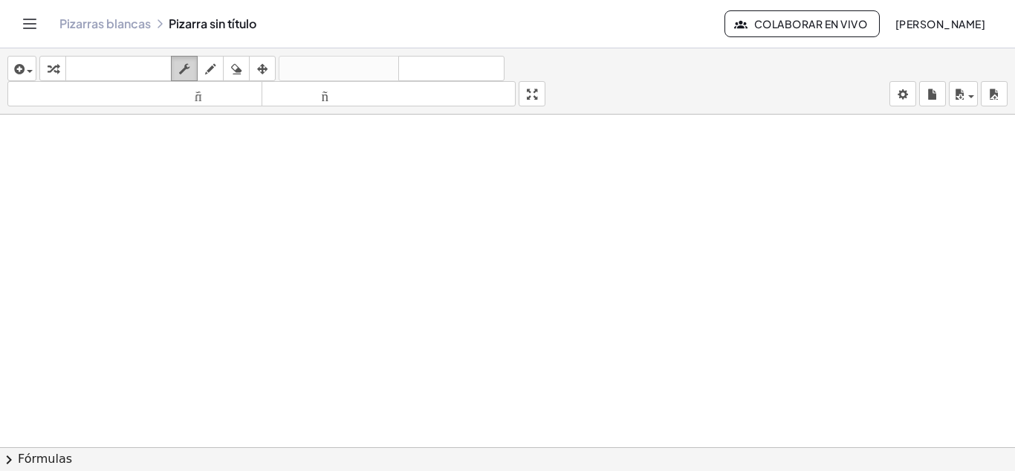
click at [177, 74] on div "button" at bounding box center [184, 68] width 19 height 18
click at [204, 73] on div "button" at bounding box center [210, 68] width 19 height 18
click at [161, 76] on icon "teclado" at bounding box center [118, 69] width 99 height 18
click at [19, 64] on icon "button" at bounding box center [17, 69] width 13 height 18
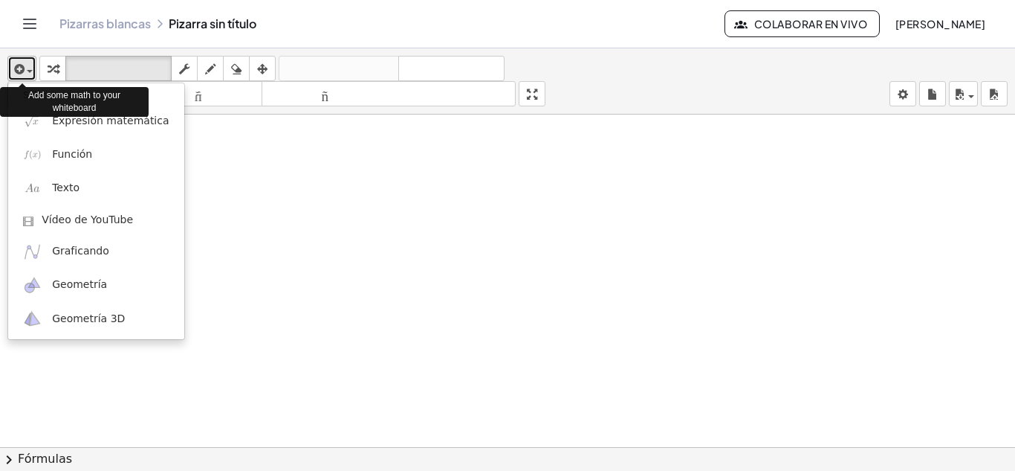
click at [19, 64] on icon "button" at bounding box center [17, 69] width 13 height 18
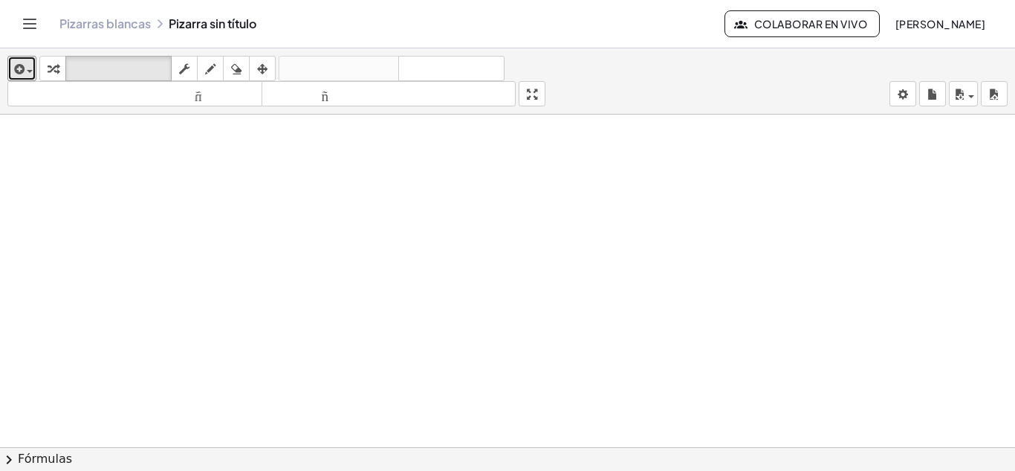
click at [311, 168] on div at bounding box center [507, 446] width 1015 height 665
click at [526, 264] on div at bounding box center [507, 446] width 1015 height 665
click at [537, 331] on div at bounding box center [507, 446] width 1015 height 665
click at [530, 334] on div at bounding box center [507, 446] width 1015 height 665
click at [508, 253] on div at bounding box center [507, 446] width 1015 height 665
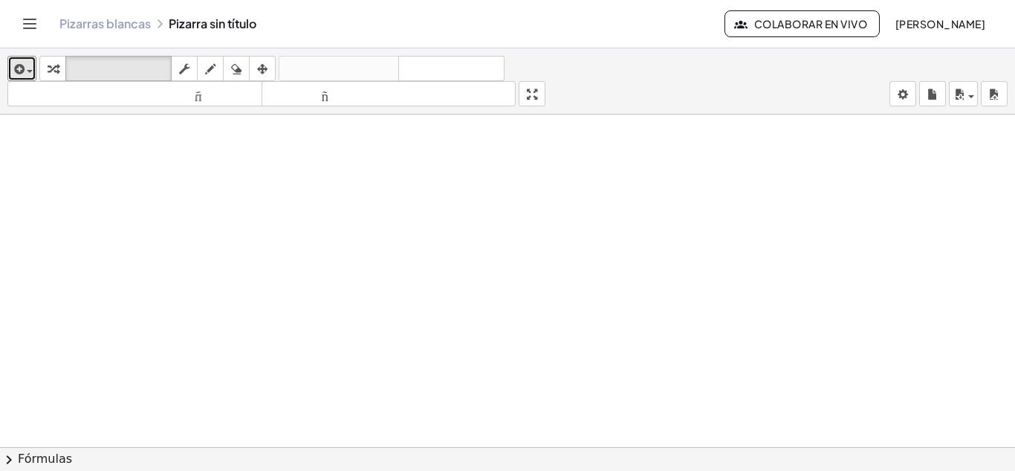
drag, startPoint x: 508, startPoint y: 254, endPoint x: 539, endPoint y: 275, distance: 36.9
click at [514, 261] on div at bounding box center [507, 446] width 1015 height 665
drag, startPoint x: 539, startPoint y: 275, endPoint x: 543, endPoint y: 241, distance: 34.5
click at [540, 275] on div at bounding box center [507, 446] width 1015 height 665
click at [445, 191] on div at bounding box center [507, 446] width 1015 height 665
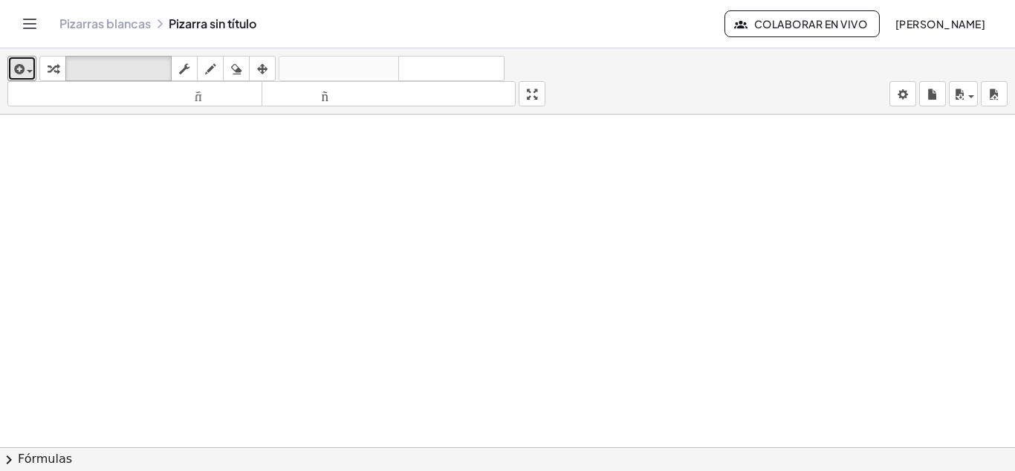
click at [445, 191] on div at bounding box center [507, 446] width 1015 height 665
click at [553, 382] on div at bounding box center [507, 446] width 1015 height 665
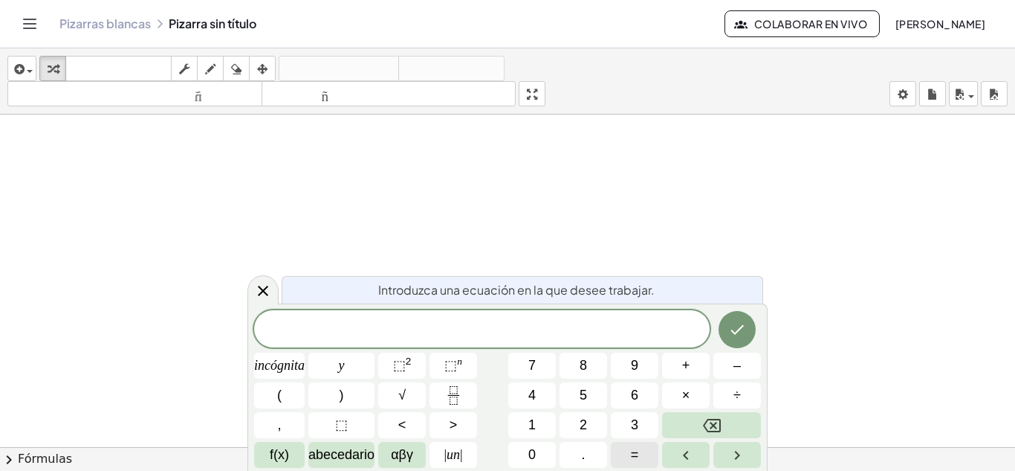
click at [648, 456] on button "=" at bounding box center [635, 455] width 48 height 26
click at [293, 391] on button "(" at bounding box center [279, 395] width 51 height 26
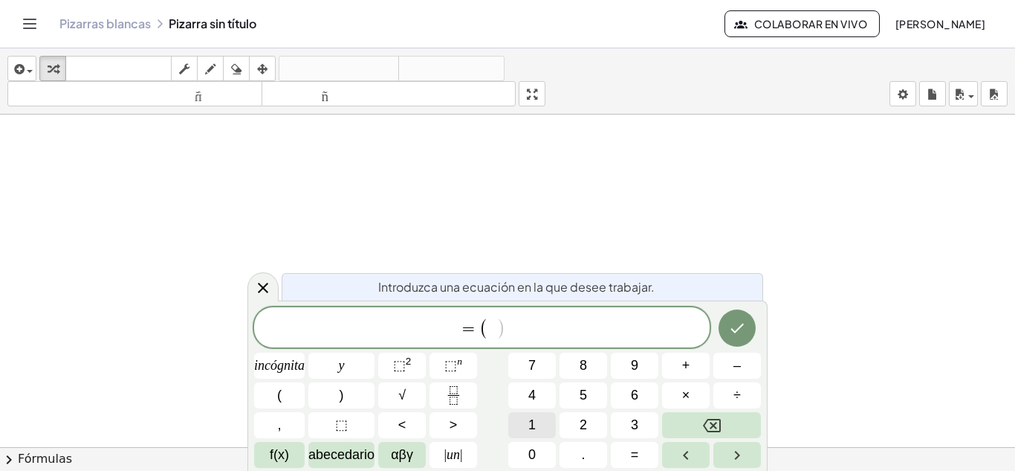
click at [532, 417] on font "1" at bounding box center [532, 424] width 7 height 15
click at [689, 364] on font "+" at bounding box center [686, 365] width 8 height 15
click at [596, 419] on button "2" at bounding box center [584, 425] width 48 height 26
click at [680, 367] on button "+" at bounding box center [686, 365] width 48 height 26
click at [639, 416] on button "3" at bounding box center [635, 425] width 48 height 26
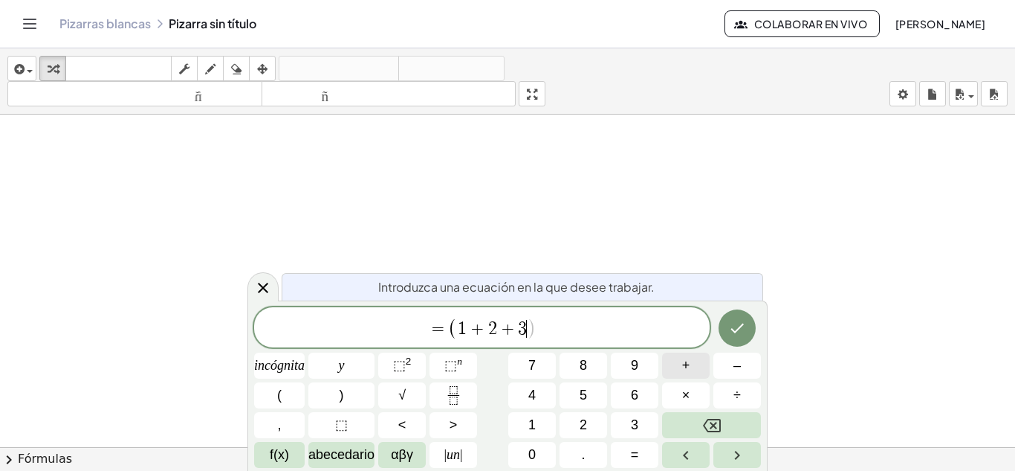
click at [682, 364] on font "+" at bounding box center [686, 365] width 8 height 15
click at [552, 400] on button "4" at bounding box center [532, 395] width 48 height 26
click at [344, 399] on button ")" at bounding box center [342, 395] width 66 height 26
click at [416, 366] on button "⬚ 2" at bounding box center [402, 365] width 48 height 26
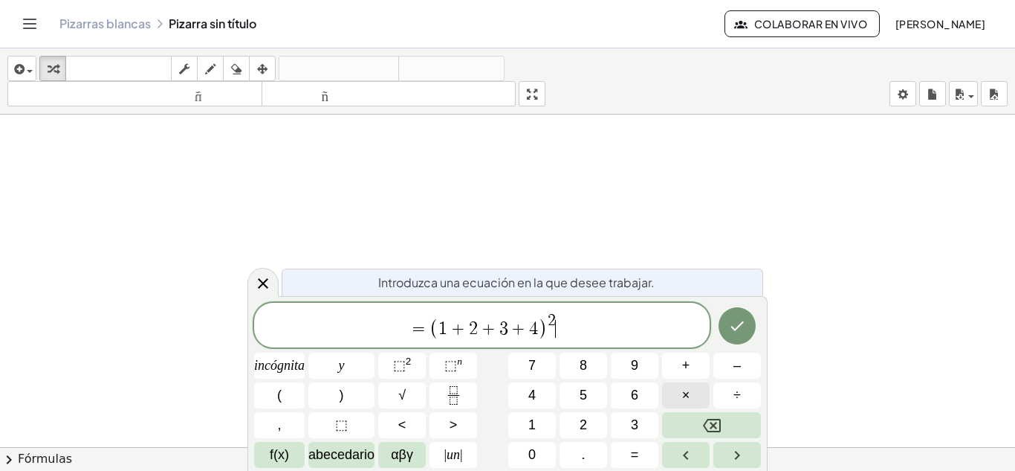
click at [700, 396] on button "×" at bounding box center [686, 395] width 48 height 26
click at [631, 421] on font "3" at bounding box center [634, 424] width 7 height 15
click at [404, 358] on font "⬚" at bounding box center [399, 365] width 13 height 15
click at [535, 390] on font "4" at bounding box center [532, 394] width 7 height 15
click at [403, 361] on font "⬚" at bounding box center [399, 365] width 13 height 15
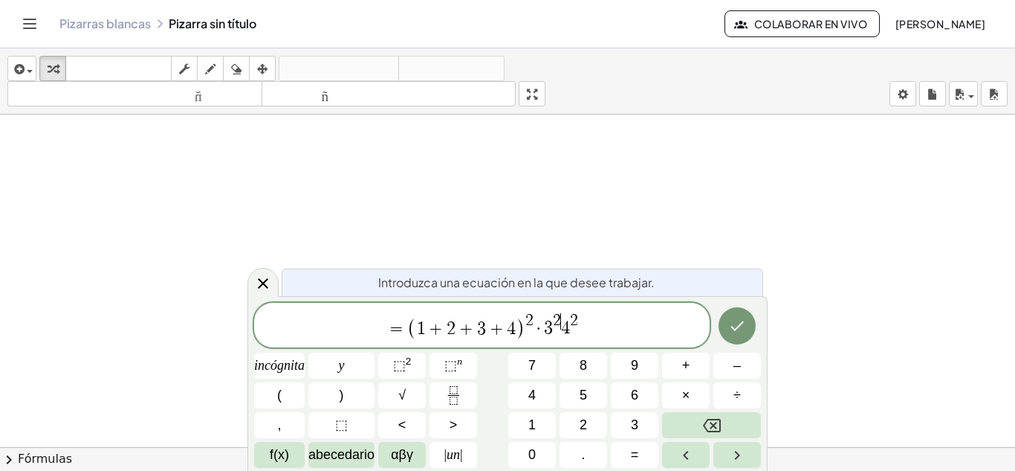
click at [557, 332] on span "= ( 1 + 2 + 3 + 4 ) 2 · 3 2 ​ 4 2" at bounding box center [482, 325] width 456 height 29
click at [696, 367] on button "+" at bounding box center [686, 365] width 48 height 26
drag, startPoint x: 534, startPoint y: 323, endPoint x: 580, endPoint y: 326, distance: 46.2
click at [580, 326] on span "= ( 1 + 2 + 3 + 4 ) 2 · 3 2 + 4 2" at bounding box center [482, 325] width 456 height 29
click at [419, 391] on button "√" at bounding box center [402, 395] width 48 height 26
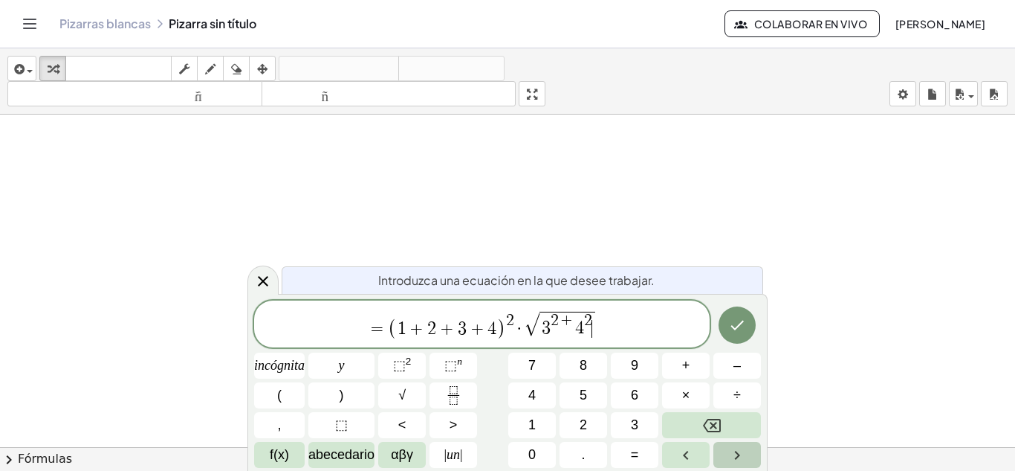
click at [735, 452] on icon "Flecha derecha" at bounding box center [738, 455] width 18 height 18
click at [735, 396] on font "÷" at bounding box center [737, 394] width 7 height 15
click at [289, 400] on button "(" at bounding box center [279, 395] width 51 height 26
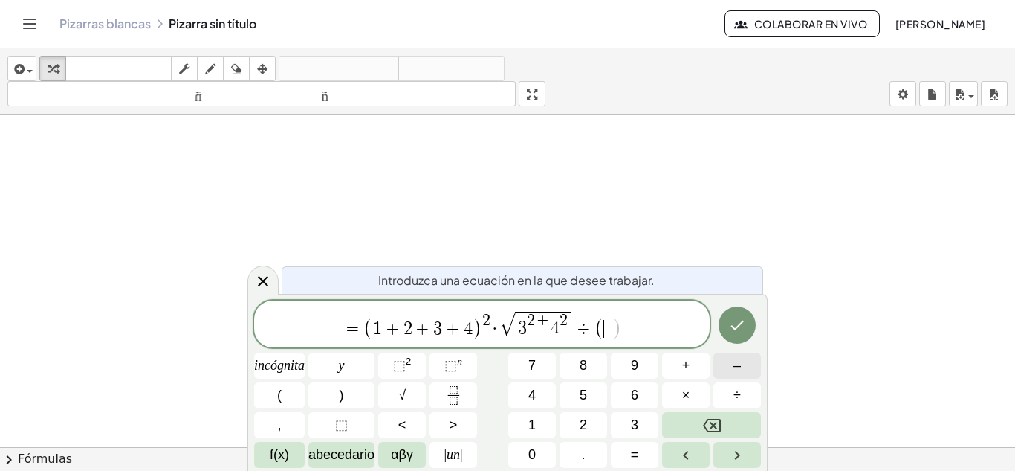
click at [736, 362] on font "–" at bounding box center [737, 365] width 7 height 15
click at [626, 416] on button "3" at bounding box center [635, 425] width 48 height 26
click at [739, 365] on font "–" at bounding box center [737, 365] width 7 height 15
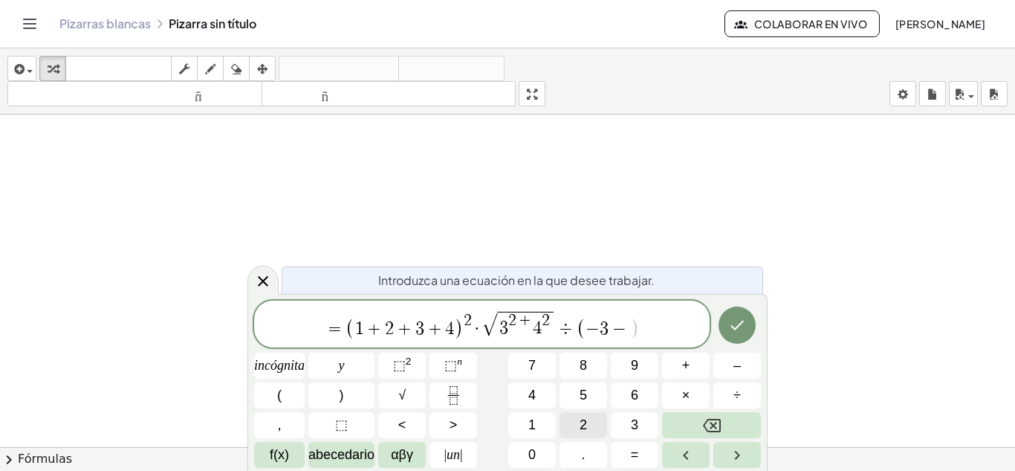
click at [592, 424] on button "2" at bounding box center [584, 425] width 48 height 26
click at [358, 388] on button ")" at bounding box center [342, 395] width 66 height 26
click at [691, 396] on button "×" at bounding box center [686, 395] width 48 height 26
click at [590, 419] on button "2" at bounding box center [584, 425] width 48 height 26
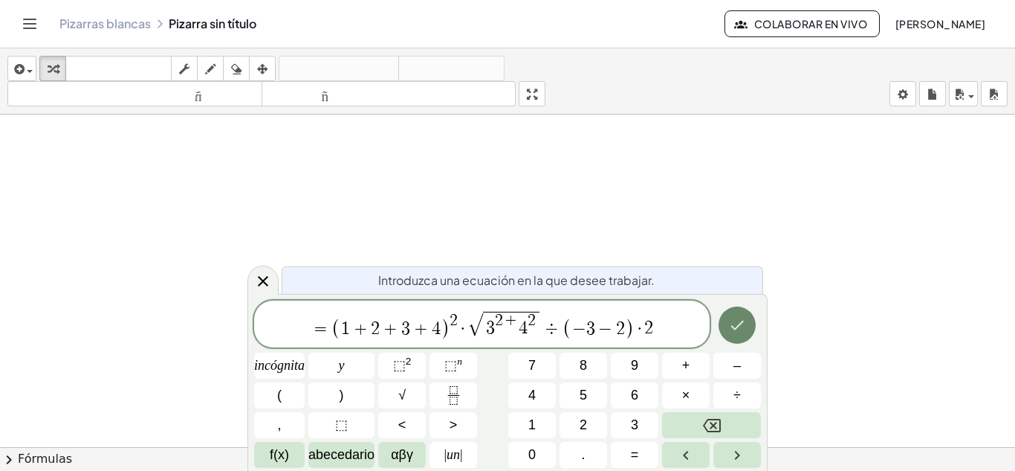
click at [737, 324] on icon "Hecho" at bounding box center [738, 325] width 18 height 18
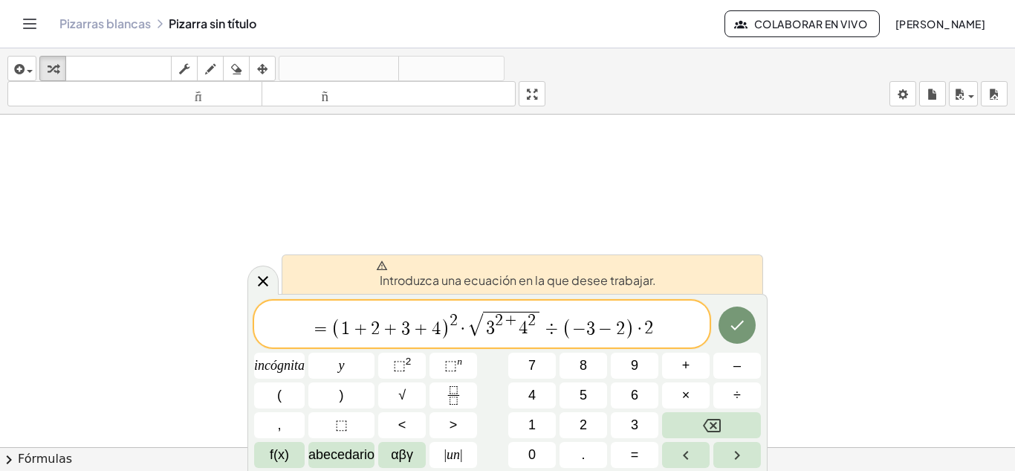
click at [328, 329] on span "=" at bounding box center [322, 329] width 22 height 18
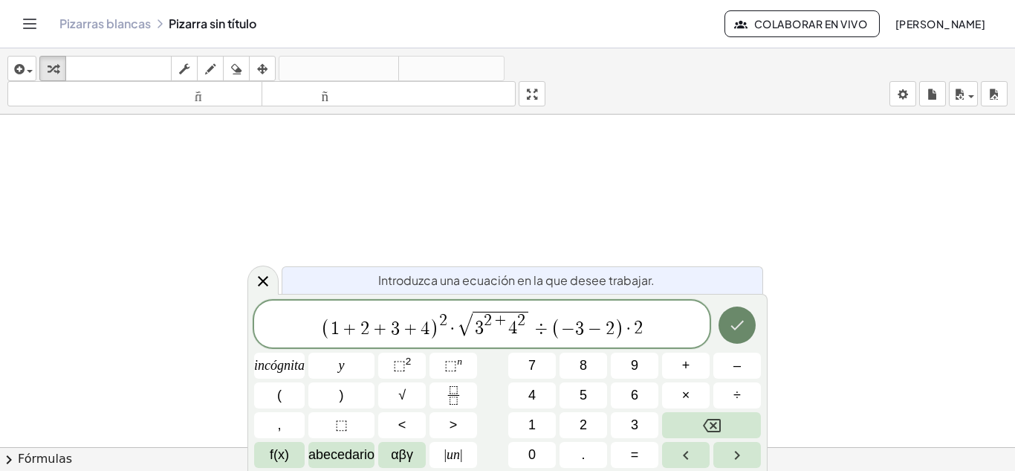
click at [737, 319] on icon "Hecho" at bounding box center [738, 325] width 18 height 18
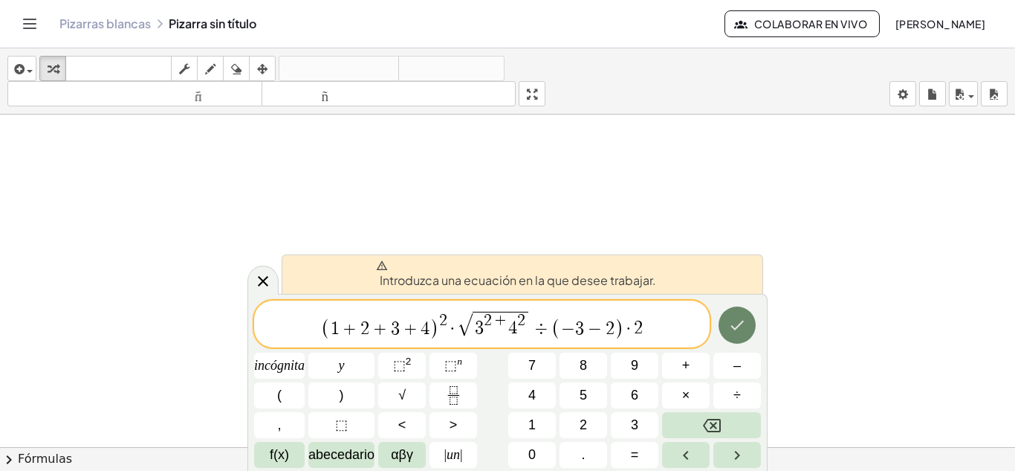
click at [737, 319] on icon "Hecho" at bounding box center [738, 325] width 18 height 18
click at [662, 322] on span "( 1 + 2 + 3 + 4 ) 2 · √ 3 2 + 4 2 ÷ ( − 3 − 2 ) · 2 ​" at bounding box center [482, 324] width 456 height 31
click at [744, 332] on icon "Hecho" at bounding box center [738, 325] width 18 height 18
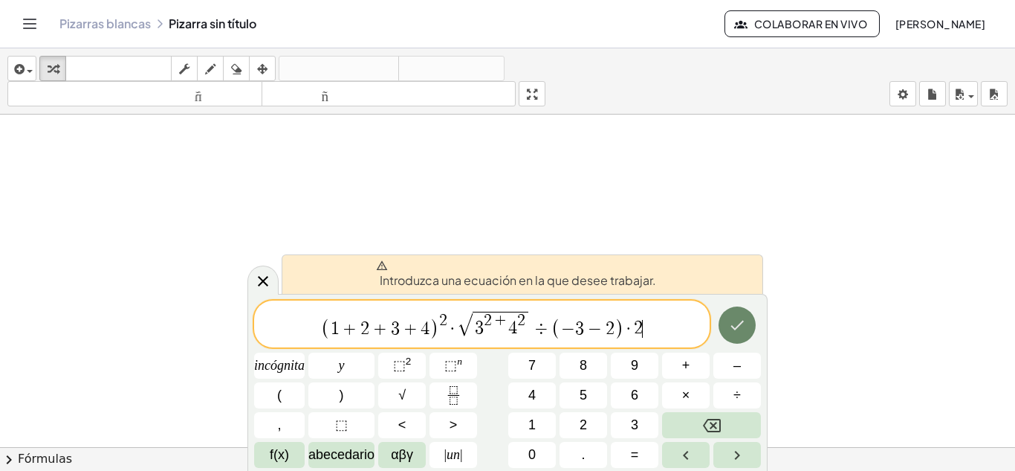
click at [744, 332] on icon "Hecho" at bounding box center [738, 325] width 18 height 18
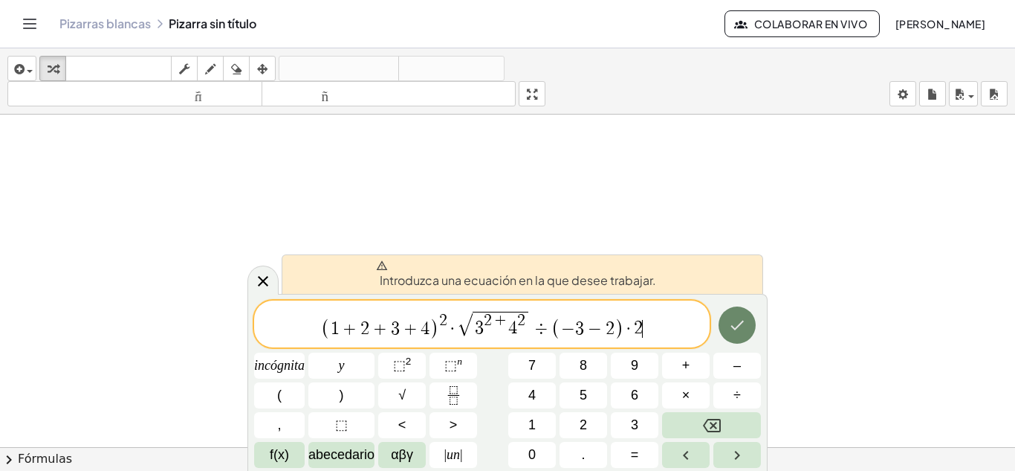
click at [744, 332] on icon "Hecho" at bounding box center [738, 325] width 18 height 18
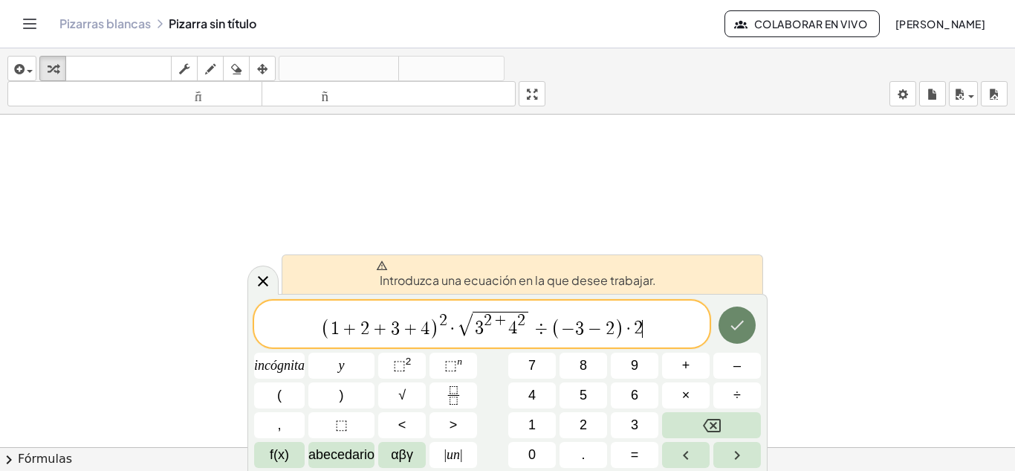
click at [744, 332] on icon "Hecho" at bounding box center [738, 325] width 18 height 18
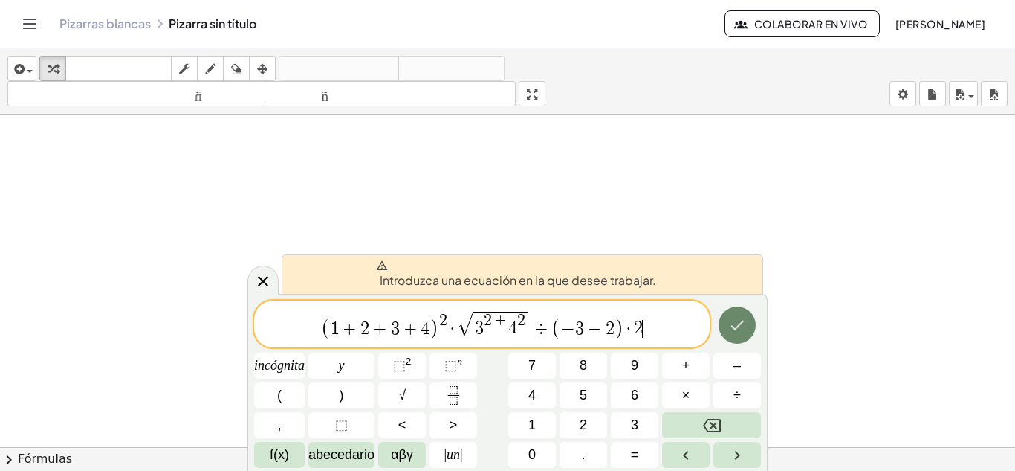
click at [744, 332] on icon "Hecho" at bounding box center [738, 325] width 18 height 18
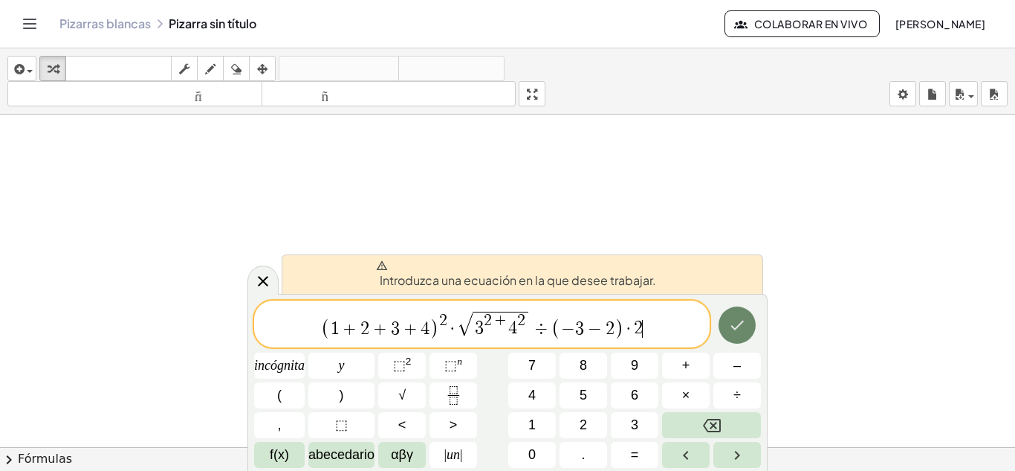
click at [744, 332] on icon "Hecho" at bounding box center [738, 325] width 18 height 18
click at [506, 323] on span "+" at bounding box center [500, 321] width 16 height 16
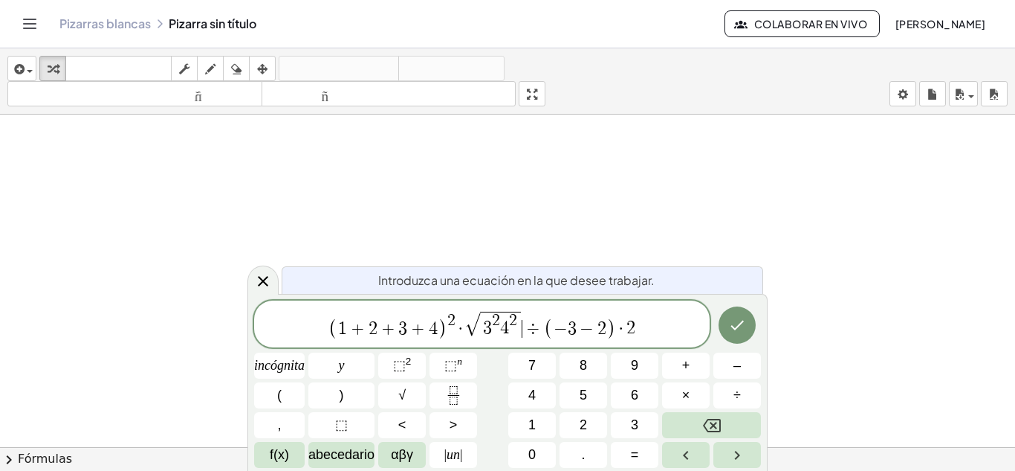
click at [523, 322] on span "÷" at bounding box center [534, 329] width 22 height 18
click at [688, 366] on font "+" at bounding box center [686, 365] width 8 height 15
click at [733, 332] on icon "Hecho" at bounding box center [738, 325] width 18 height 18
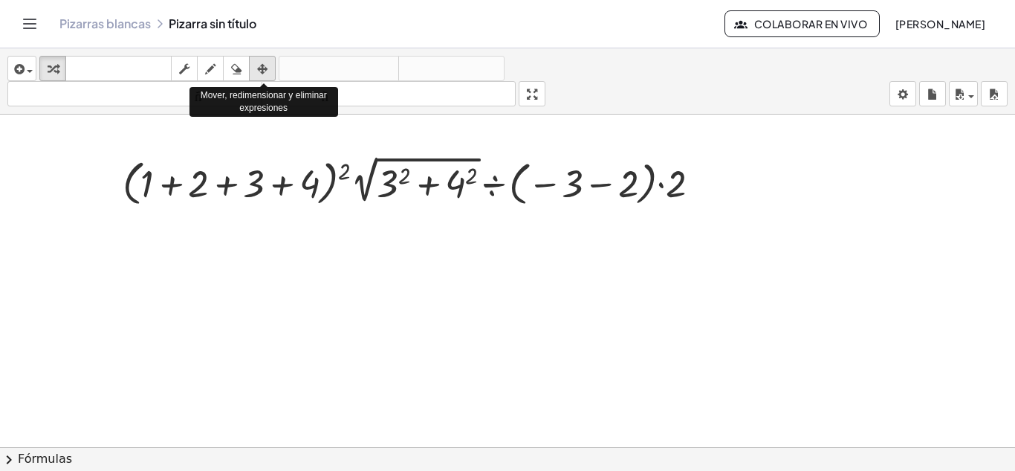
click at [260, 65] on icon "button" at bounding box center [262, 69] width 10 height 18
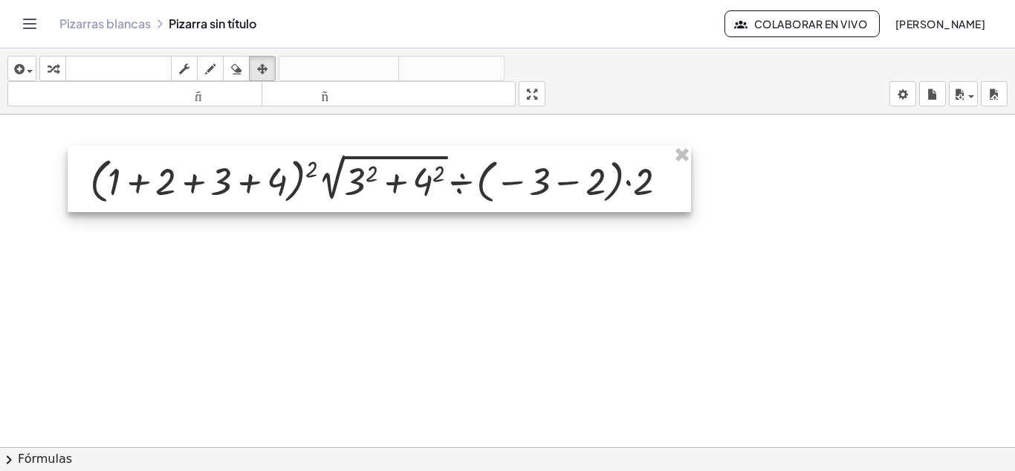
drag, startPoint x: 720, startPoint y: 210, endPoint x: 688, endPoint y: 207, distance: 32.8
click at [688, 207] on div at bounding box center [380, 179] width 624 height 66
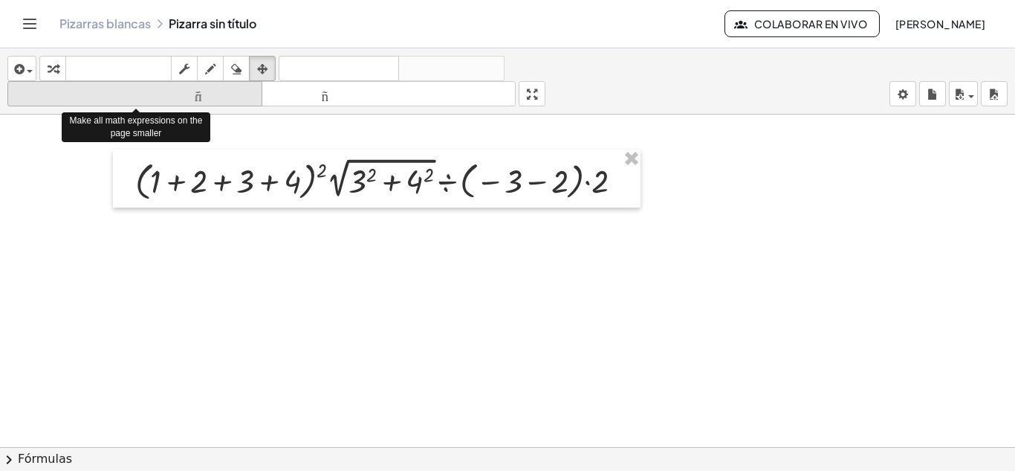
click at [222, 87] on font "tamaño_del_formato" at bounding box center [135, 94] width 248 height 14
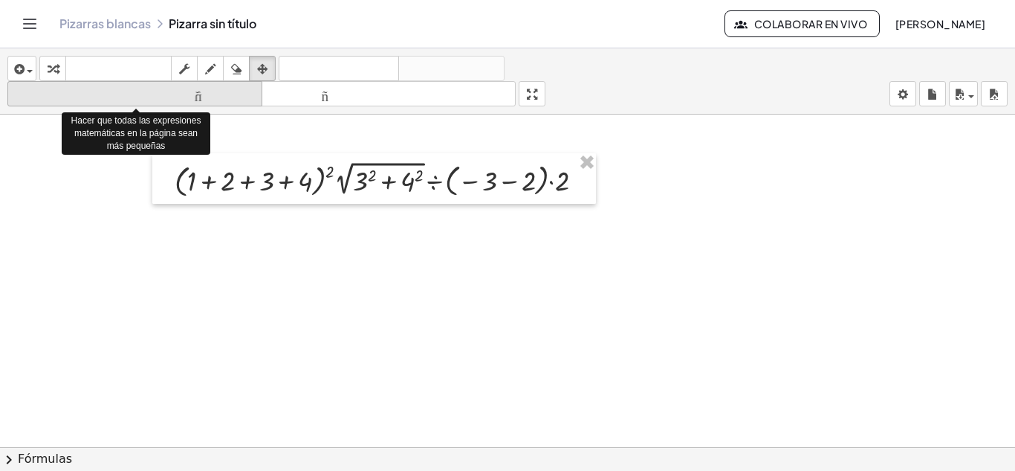
click at [222, 87] on font "tamaño_del_formato" at bounding box center [135, 94] width 248 height 14
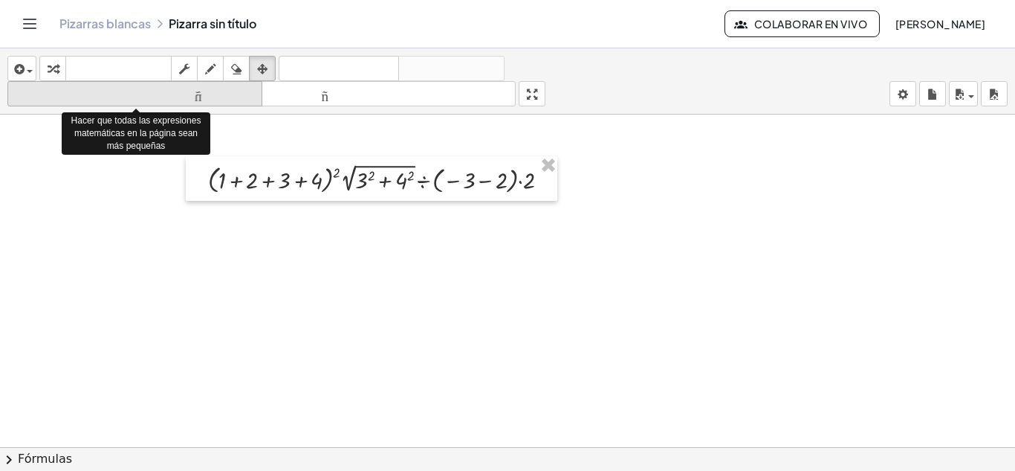
click at [222, 87] on font "tamaño_del_formato" at bounding box center [135, 94] width 248 height 14
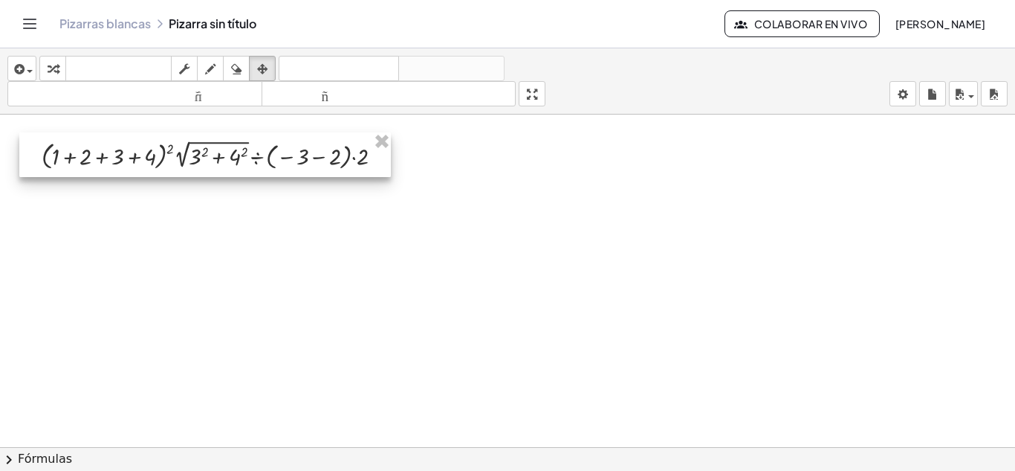
drag, startPoint x: 383, startPoint y: 194, endPoint x: 214, endPoint y: 169, distance: 170.5
click at [214, 169] on div at bounding box center [205, 154] width 372 height 45
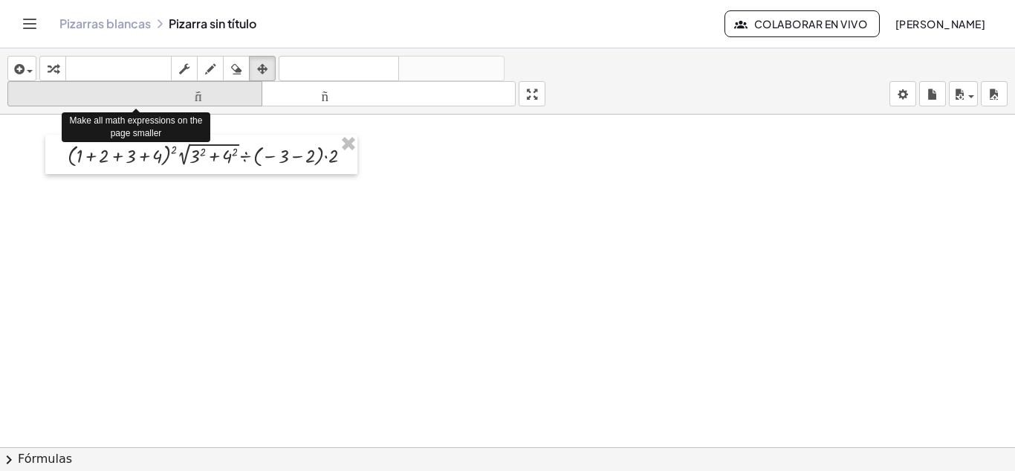
click at [207, 91] on font "tamaño_del_formato" at bounding box center [135, 94] width 248 height 14
click at [210, 90] on font "tamaño_del_formato" at bounding box center [135, 94] width 248 height 14
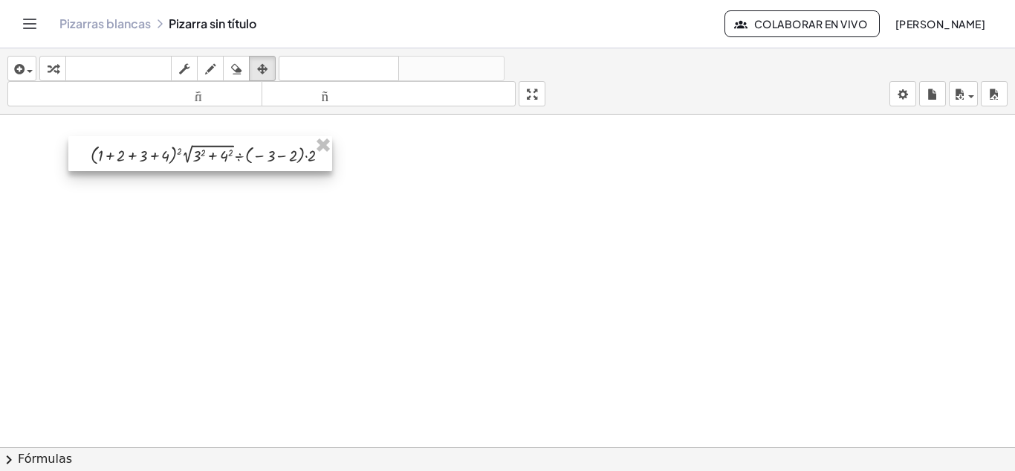
click at [222, 165] on div at bounding box center [200, 153] width 264 height 35
click at [262, 67] on icon "button" at bounding box center [262, 69] width 10 height 18
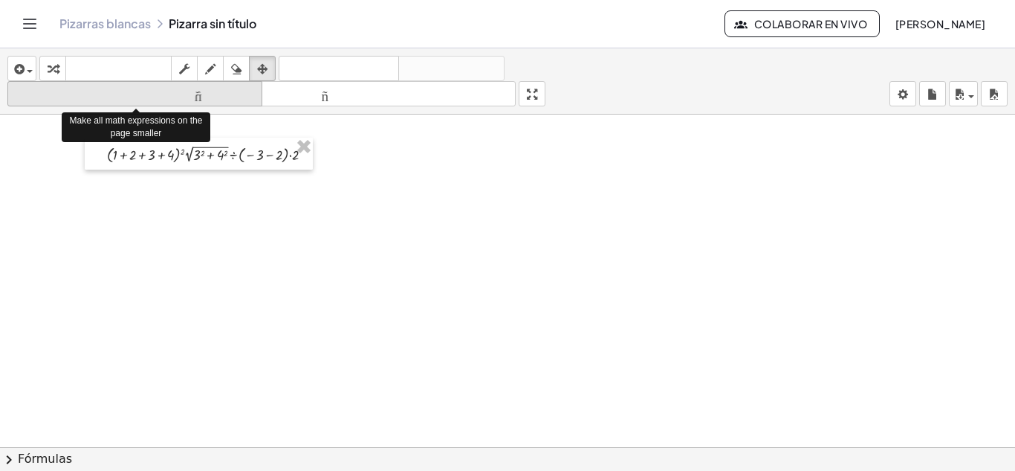
click at [201, 93] on font "tamaño_del_formato" at bounding box center [135, 94] width 248 height 14
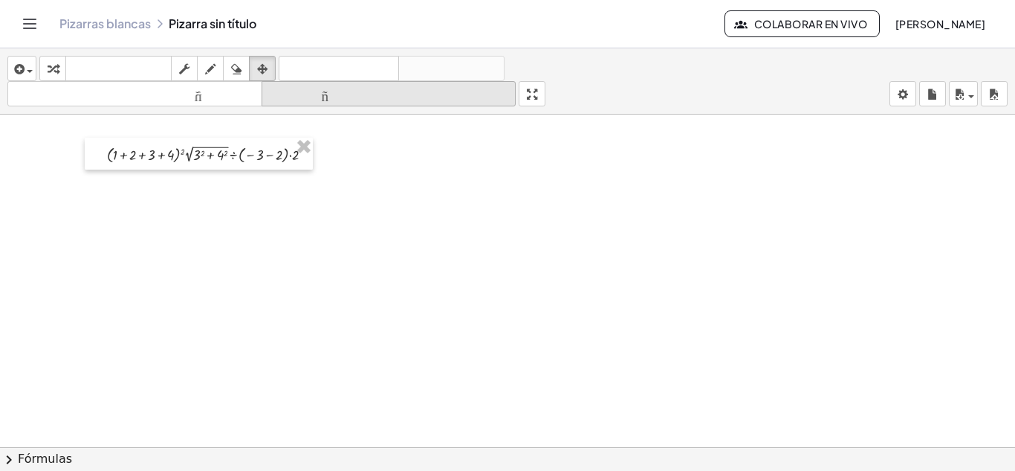
click at [297, 92] on font "tamaño_del_formato" at bounding box center [389, 94] width 248 height 14
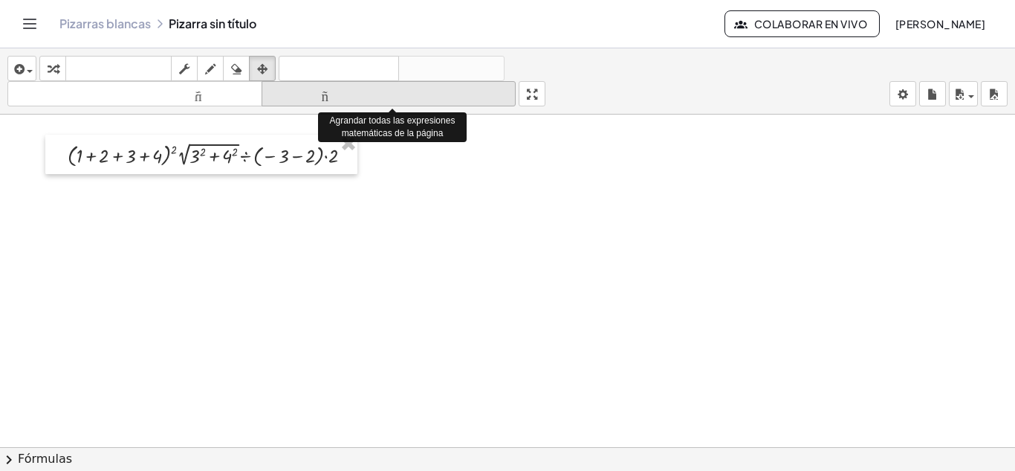
drag, startPoint x: 296, startPoint y: 93, endPoint x: 284, endPoint y: 93, distance: 11.9
click at [295, 93] on font "tamaño_del_formato" at bounding box center [389, 94] width 248 height 14
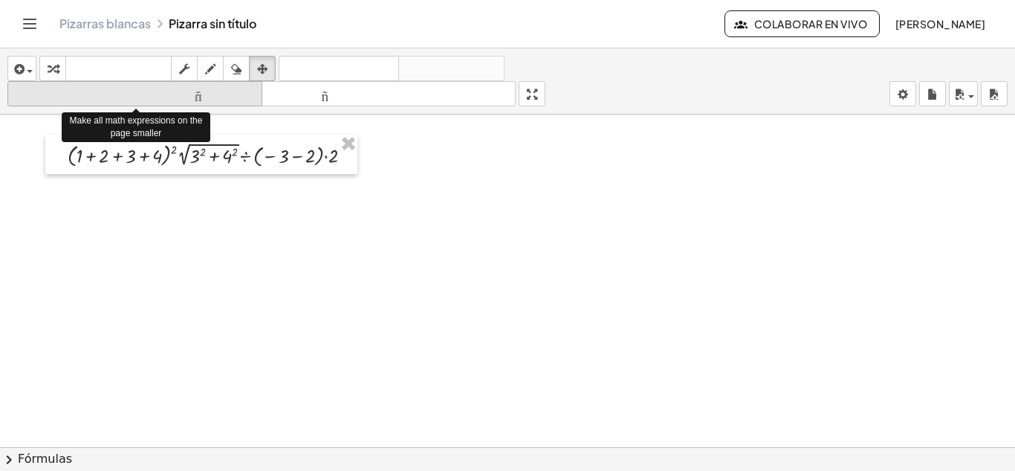
click at [237, 90] on font "tamaño_del_formato" at bounding box center [135, 94] width 248 height 14
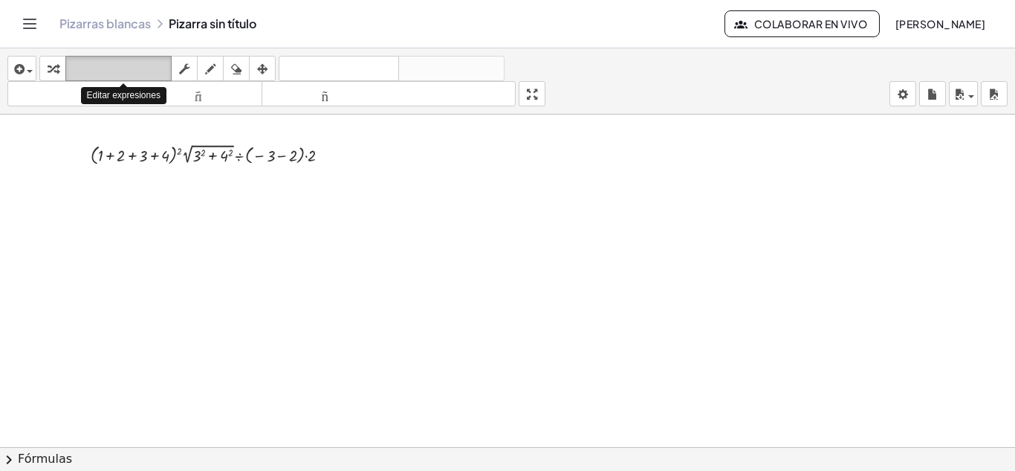
click at [135, 68] on font "teclado" at bounding box center [118, 69] width 99 height 14
drag, startPoint x: 105, startPoint y: 157, endPoint x: 156, endPoint y: 160, distance: 51.4
click at [156, 160] on div at bounding box center [158, 156] width 22 height 16
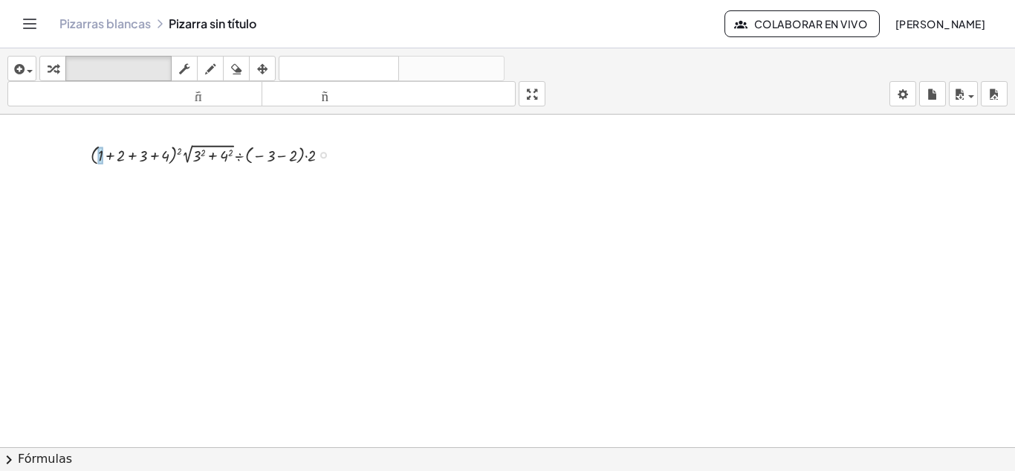
click at [100, 160] on div at bounding box center [100, 155] width 5 height 17
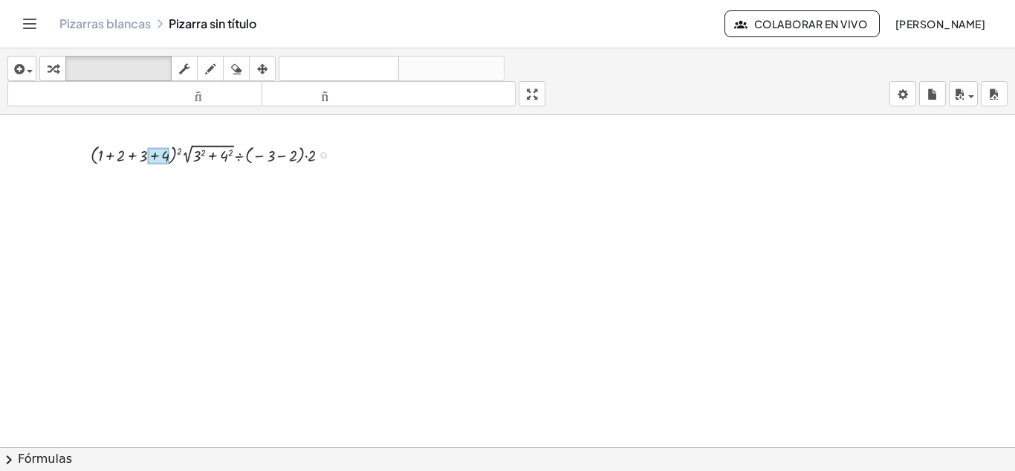
click at [161, 157] on div at bounding box center [158, 156] width 22 height 16
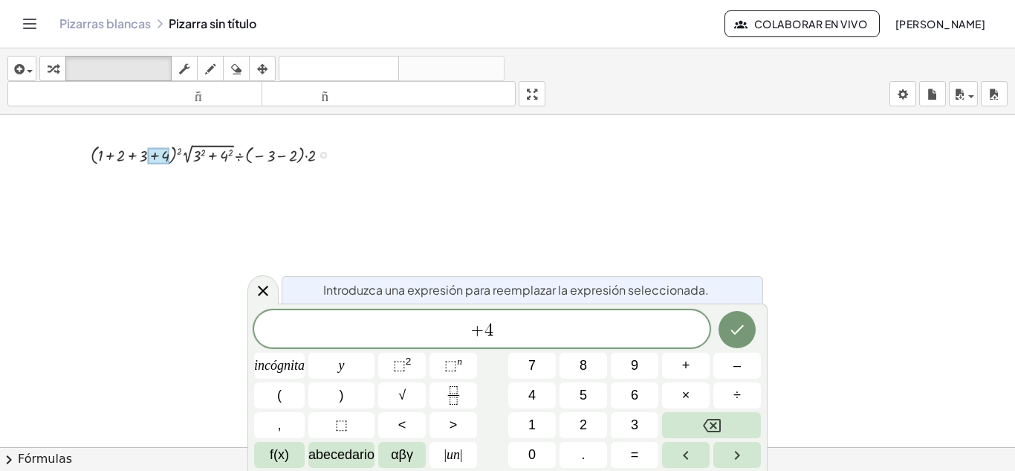
click at [145, 156] on div at bounding box center [216, 154] width 266 height 28
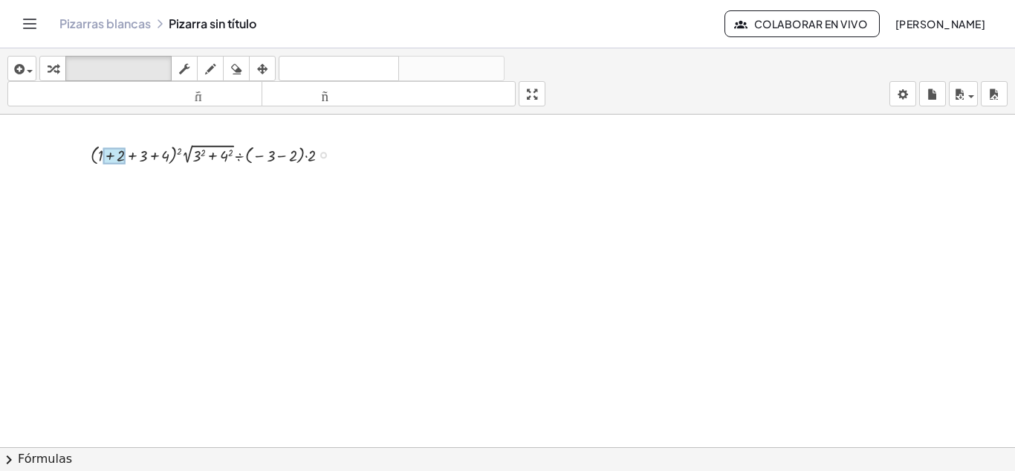
click at [204, 155] on div "· ( + 1 + 2 + 3 + 4 ) 2 · 2 √ ( + 3 2 + 4 2 ) ÷ ( − 3 − 2 ) · 2" at bounding box center [204, 155] width 0 height 0
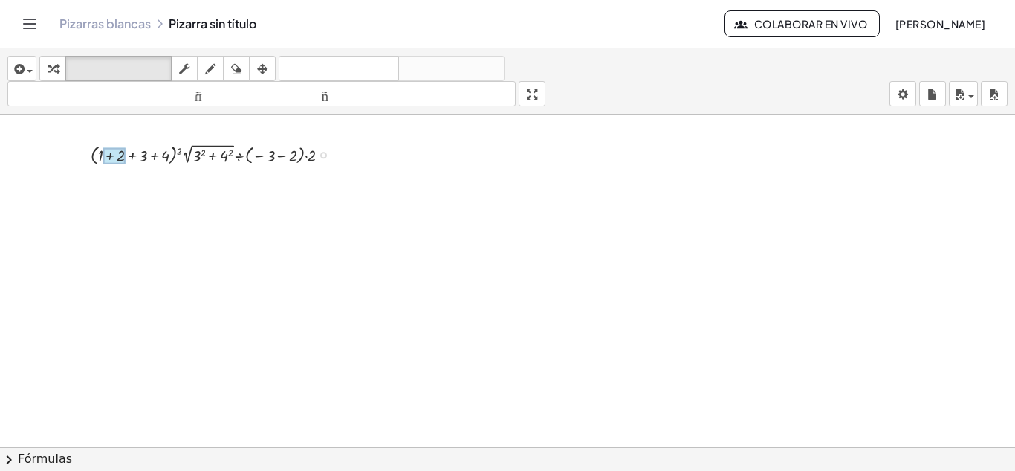
drag, startPoint x: 103, startPoint y: 164, endPoint x: 120, endPoint y: 160, distance: 17.7
click at [120, 160] on div at bounding box center [114, 156] width 22 height 16
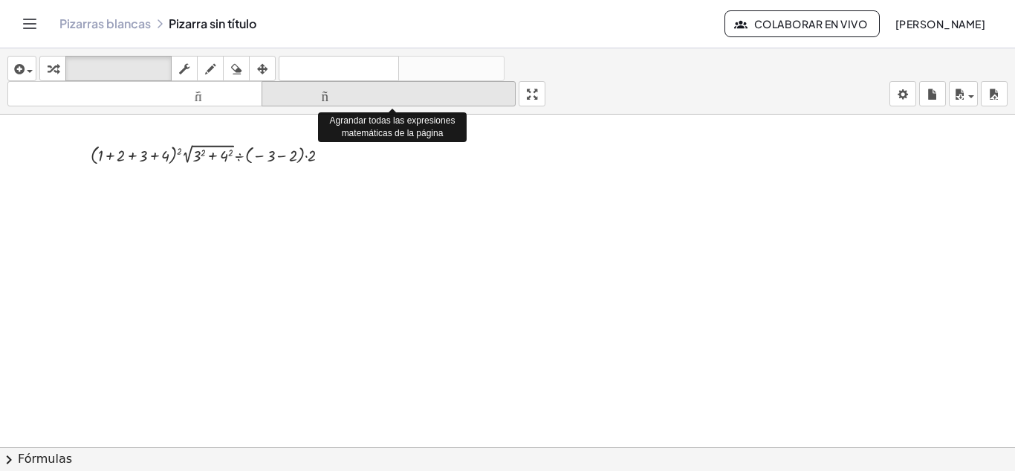
click at [352, 94] on font "tamaño_del_formato" at bounding box center [389, 94] width 248 height 14
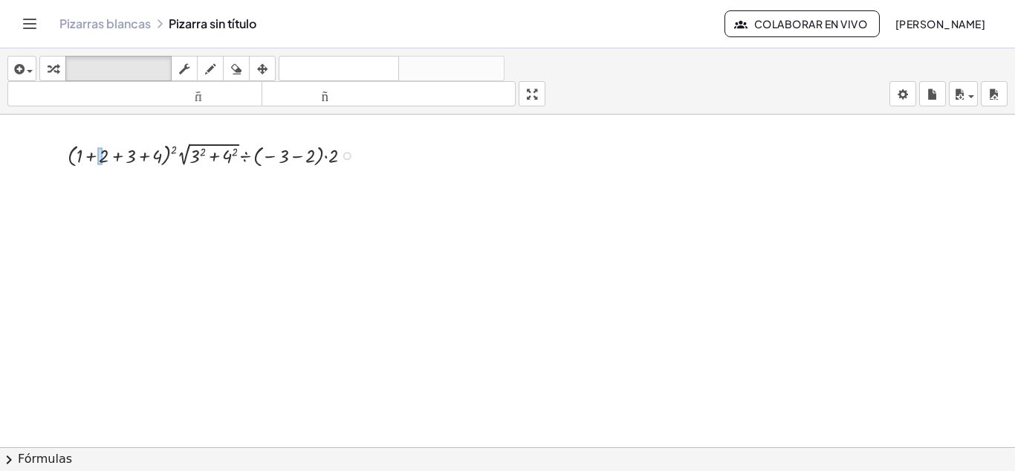
drag, startPoint x: 84, startPoint y: 156, endPoint x: 105, endPoint y: 158, distance: 20.9
click at [203, 155] on div "· ( + 1 + 2 + 3 + 4 ) 2 · 2 √ ( + 3 2 + 4 2 ) ÷ ( − 3 − 2 ) · 2" at bounding box center [203, 155] width 0 height 0
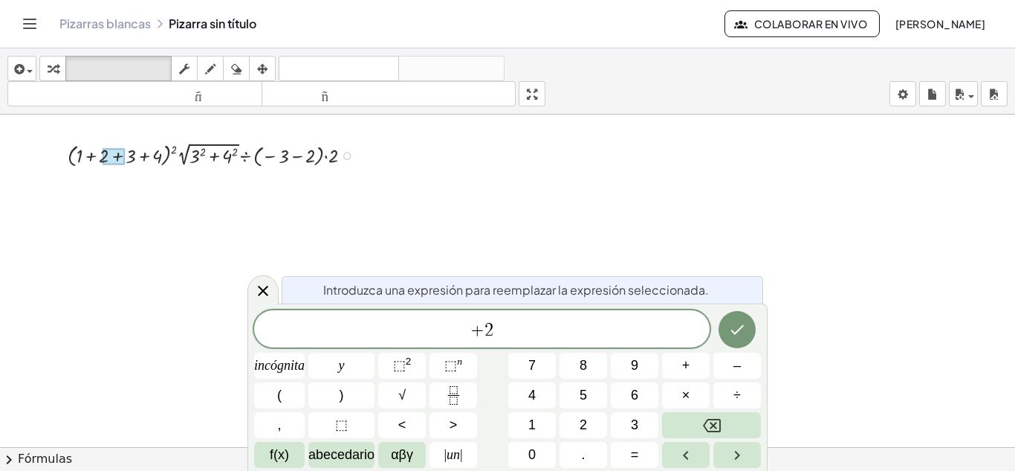
drag, startPoint x: 105, startPoint y: 158, endPoint x: 125, endPoint y: 159, distance: 20.1
click at [203, 155] on div "· ( + 1 + 2 + 3 + 4 ) 2 · 2 √ ( + 3 2 + 4 2 ) ÷ ( − 3 − 2 ) · 2" at bounding box center [203, 155] width 0 height 0
drag, startPoint x: 123, startPoint y: 194, endPoint x: 184, endPoint y: 107, distance: 106.2
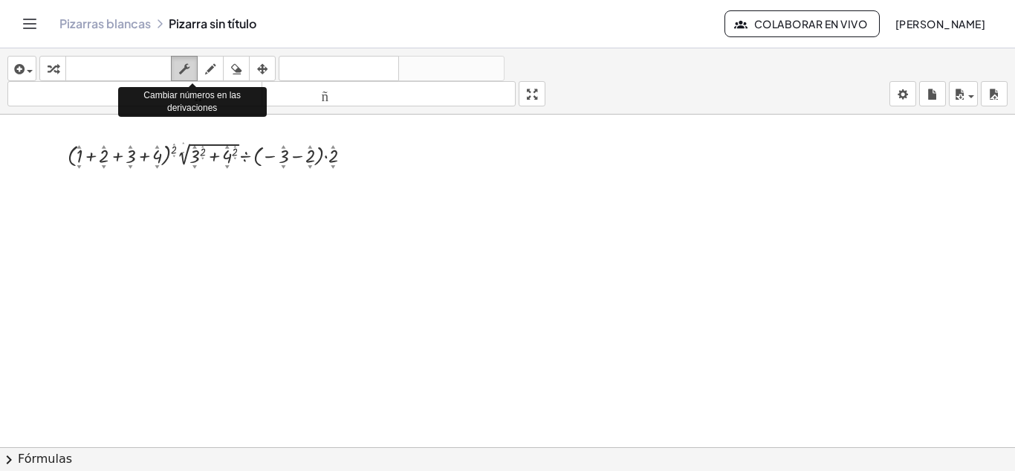
click at [194, 70] on div "button" at bounding box center [184, 68] width 19 height 18
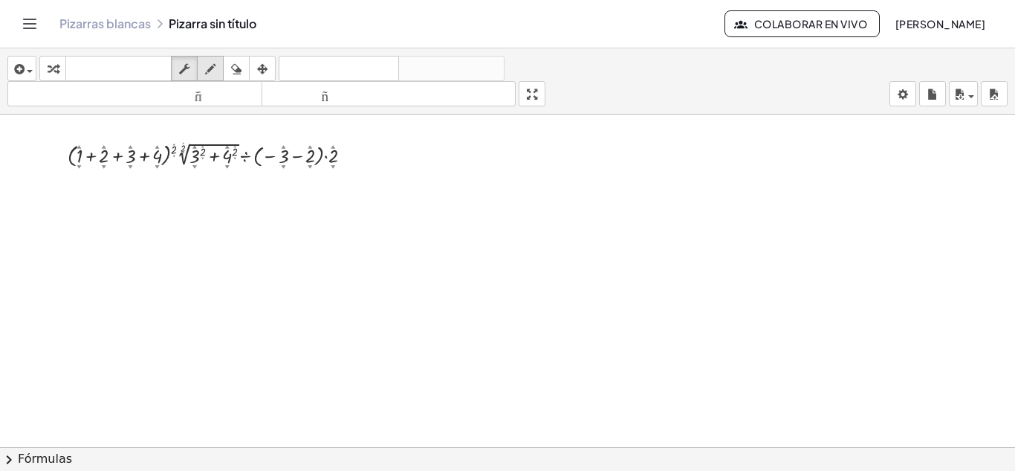
click at [209, 71] on icon "button" at bounding box center [210, 69] width 10 height 18
click at [335, 71] on font "deshacer" at bounding box center [338, 69] width 113 height 14
click at [147, 71] on font "teclado" at bounding box center [118, 69] width 99 height 14
click at [109, 155] on div at bounding box center [215, 154] width 311 height 32
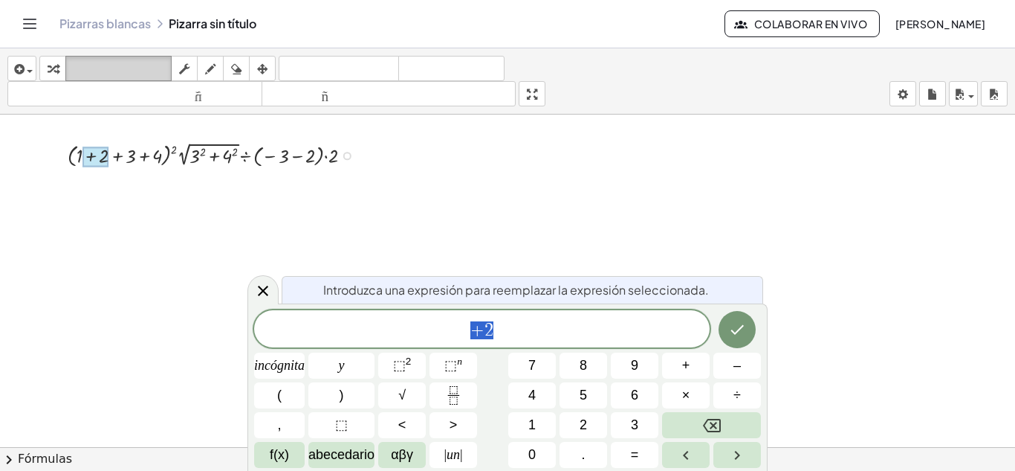
click at [120, 77] on icon "teclado" at bounding box center [118, 69] width 99 height 18
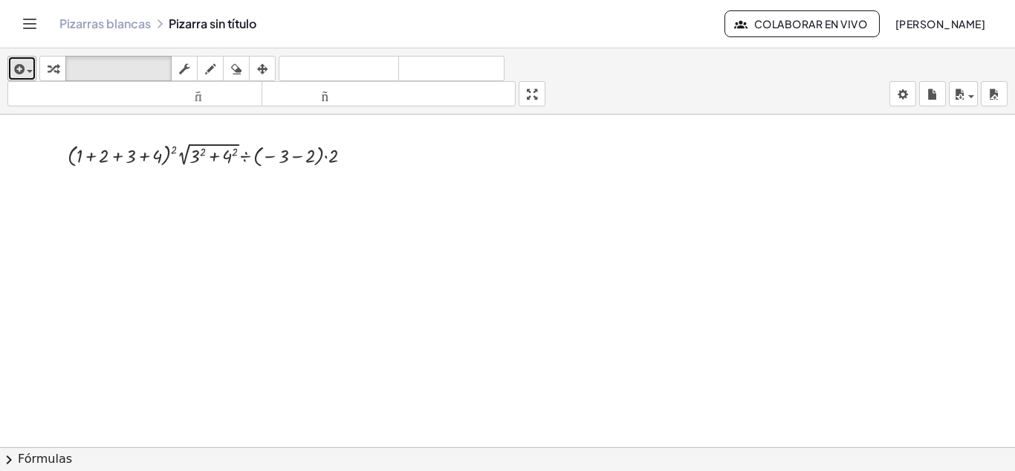
click at [23, 71] on icon "button" at bounding box center [17, 69] width 13 height 18
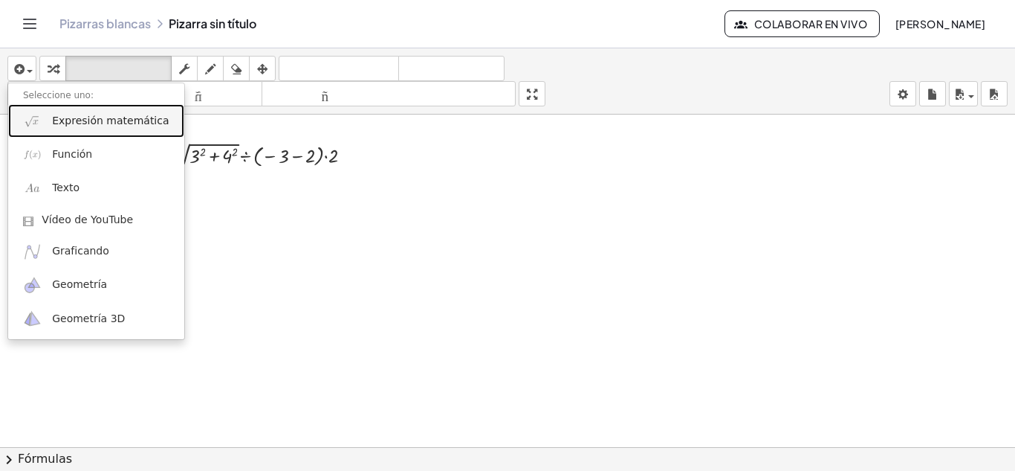
click at [99, 123] on font "Expresión matemática" at bounding box center [110, 120] width 117 height 12
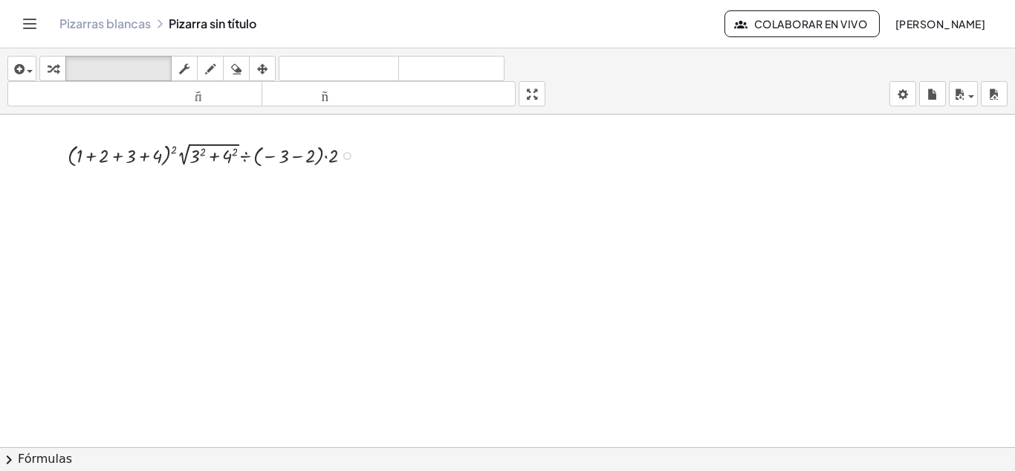
drag, startPoint x: 82, startPoint y: 155, endPoint x: 164, endPoint y: 155, distance: 82.5
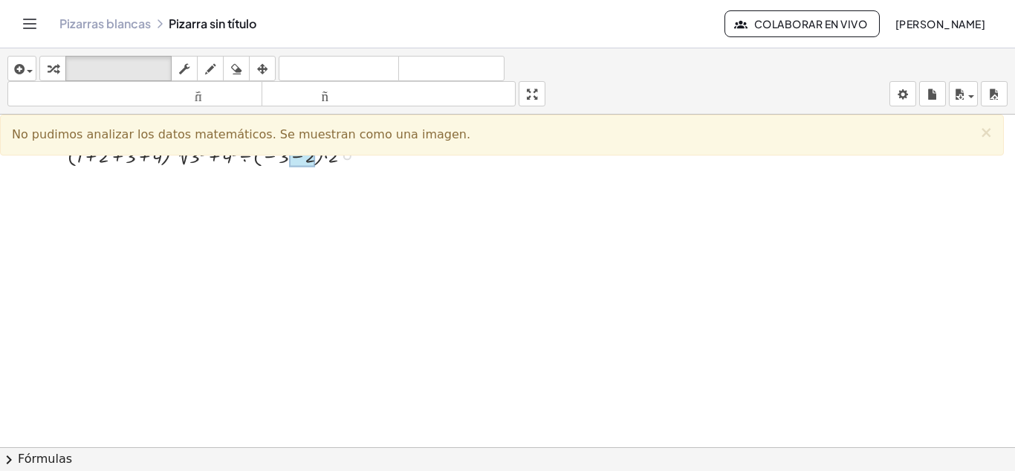
click at [309, 163] on div at bounding box center [302, 157] width 27 height 20
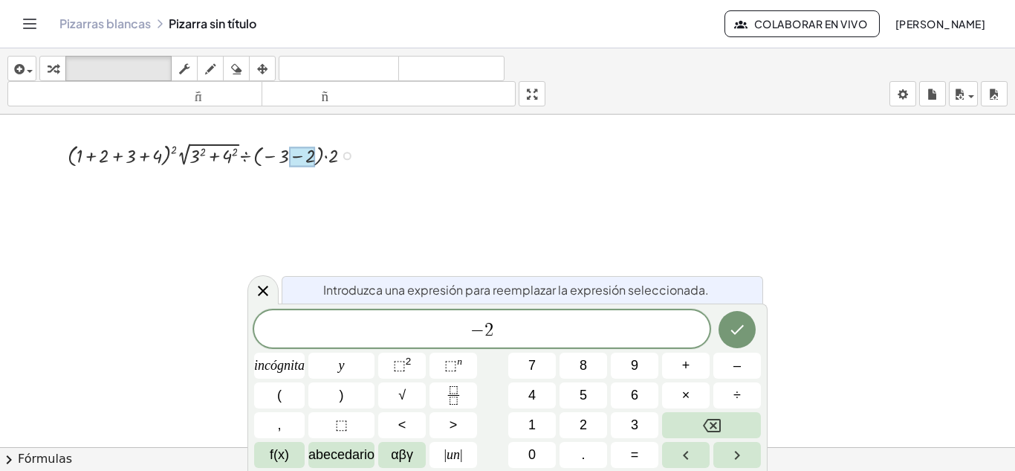
click at [282, 168] on div at bounding box center [215, 154] width 311 height 32
click at [281, 164] on div at bounding box center [215, 154] width 311 height 32
click at [281, 157] on div at bounding box center [215, 154] width 311 height 32
drag, startPoint x: 375, startPoint y: 223, endPoint x: 372, endPoint y: 194, distance: 29.2
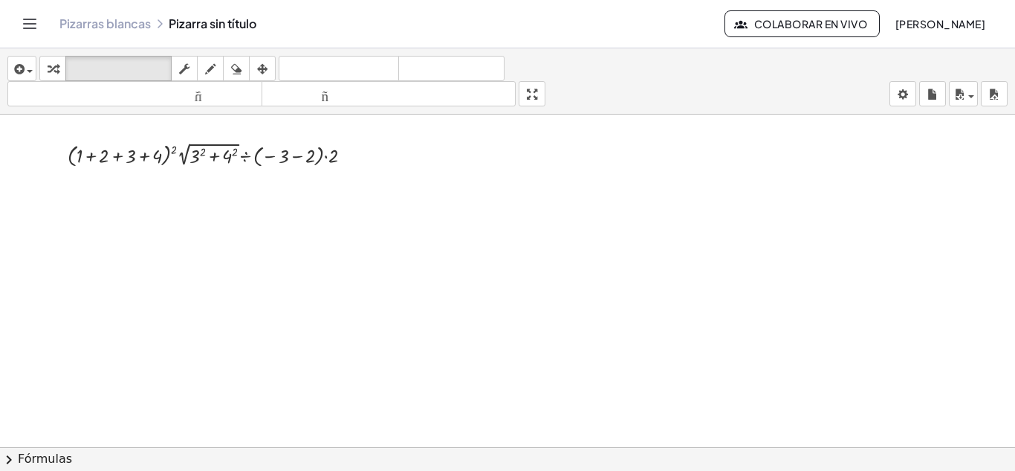
drag, startPoint x: 370, startPoint y: 151, endPoint x: 93, endPoint y: 196, distance: 280.9
click at [132, 19] on font "Pizarras blancas" at bounding box center [104, 24] width 91 height 16
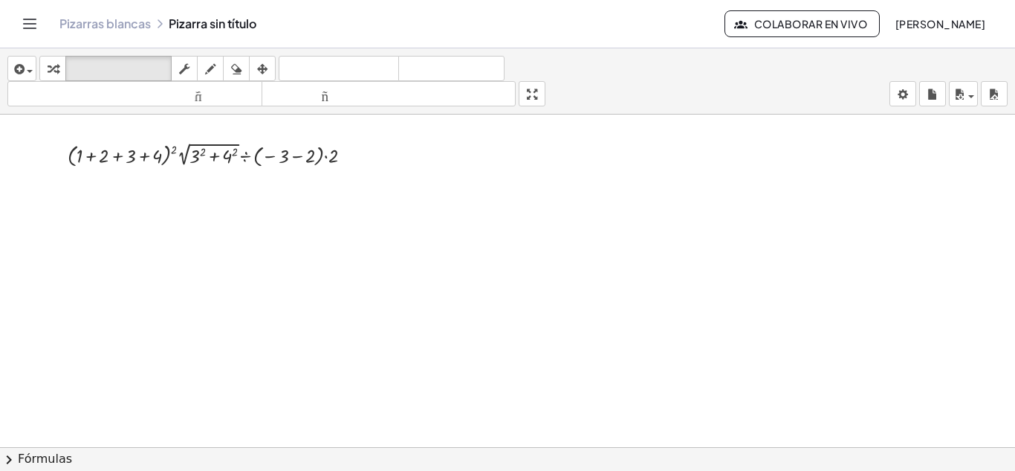
click at [28, 25] on icon "Cambiar navegación" at bounding box center [30, 24] width 18 height 18
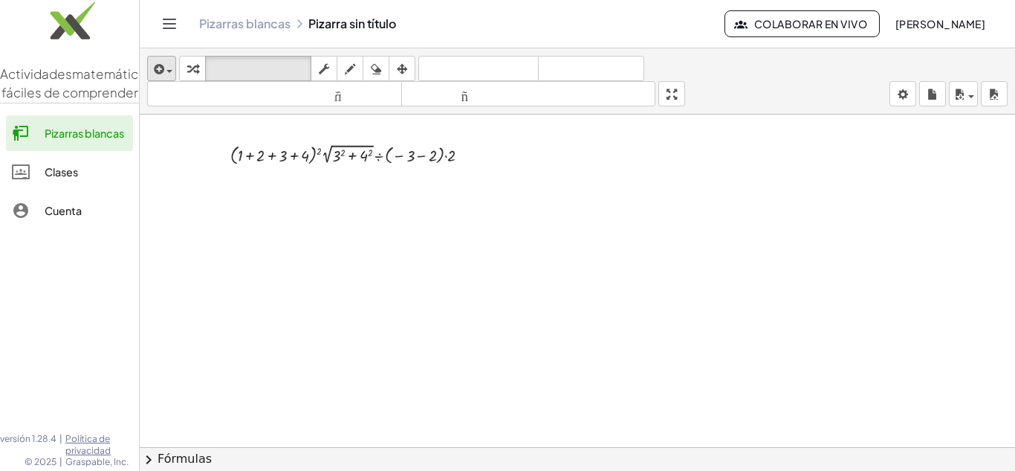
click at [169, 105] on button "tamaño_del_formato menor" at bounding box center [274, 93] width 255 height 25
click at [161, 36] on div "Pizarras blancas Pizarra sin título Colaborar en vivo ERICK JOSUE MONTES CHOQUE" at bounding box center [578, 24] width 840 height 48
click at [164, 25] on icon "Cambiar navegación" at bounding box center [170, 24] width 18 height 18
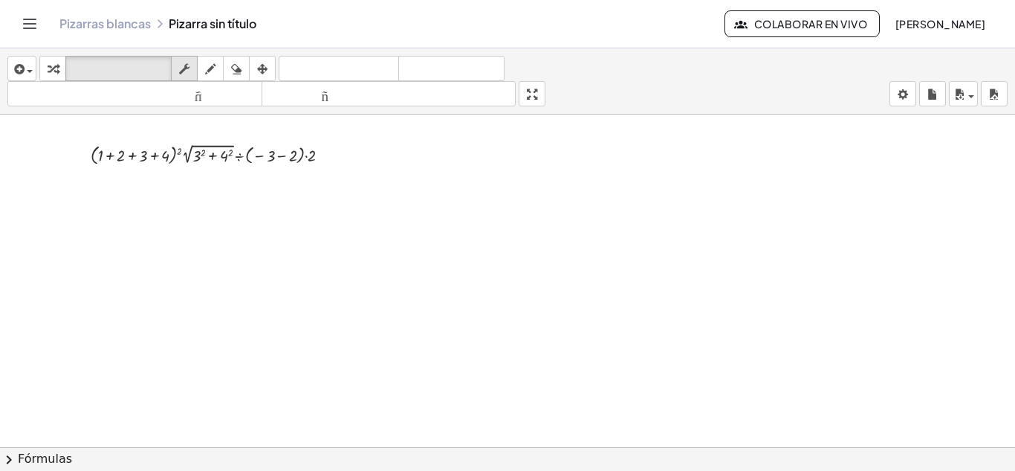
click at [187, 74] on icon "button" at bounding box center [184, 69] width 10 height 18
drag, startPoint x: 118, startPoint y: 155, endPoint x: 136, endPoint y: 155, distance: 17.9
click at [136, 155] on div at bounding box center [216, 154] width 266 height 28
click at [142, 155] on div at bounding box center [216, 154] width 266 height 28
drag, startPoint x: 117, startPoint y: 156, endPoint x: 148, endPoint y: 156, distance: 30.5
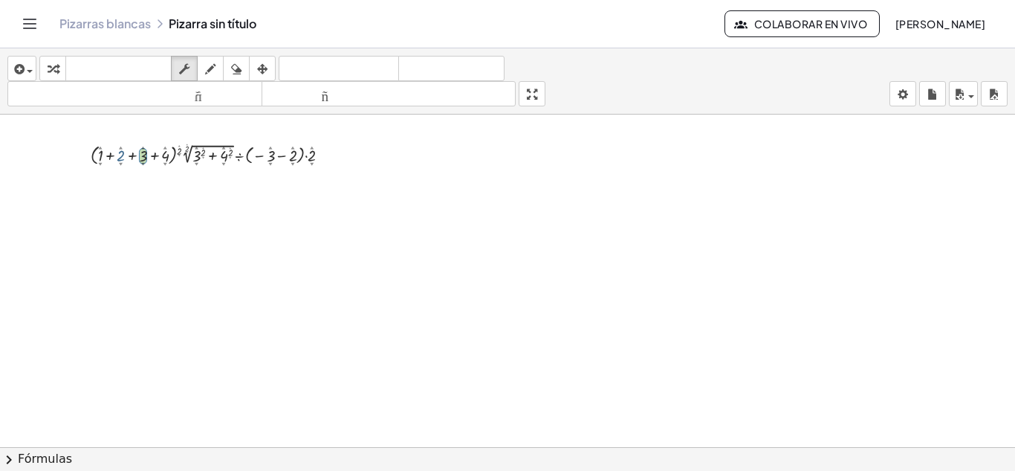
click at [148, 156] on div at bounding box center [216, 154] width 266 height 28
click at [181, 71] on icon "button" at bounding box center [184, 69] width 10 height 18
drag, startPoint x: 131, startPoint y: 27, endPoint x: 619, endPoint y: 85, distance: 491.9
click at [131, 27] on font "Pizarras blancas" at bounding box center [104, 24] width 91 height 16
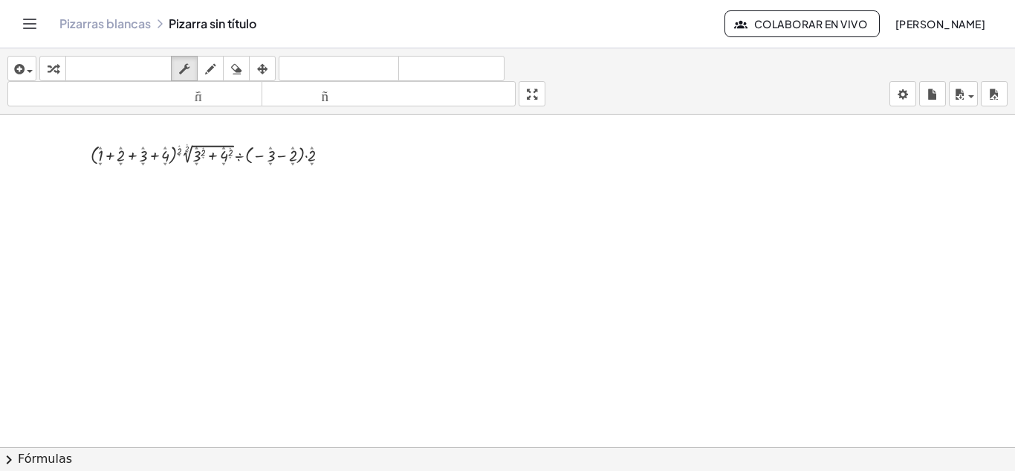
click at [155, 70] on font "teclado" at bounding box center [118, 69] width 99 height 14
drag, startPoint x: 309, startPoint y: 155, endPoint x: 286, endPoint y: 155, distance: 23.0
click at [28, 61] on div "button" at bounding box center [22, 68] width 22 height 18
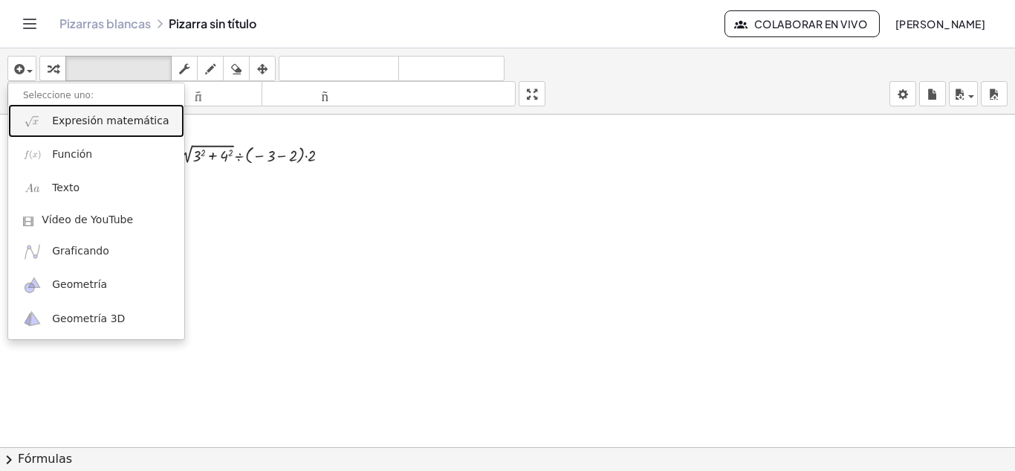
click at [131, 115] on font "Expresión matemática" at bounding box center [110, 120] width 117 height 12
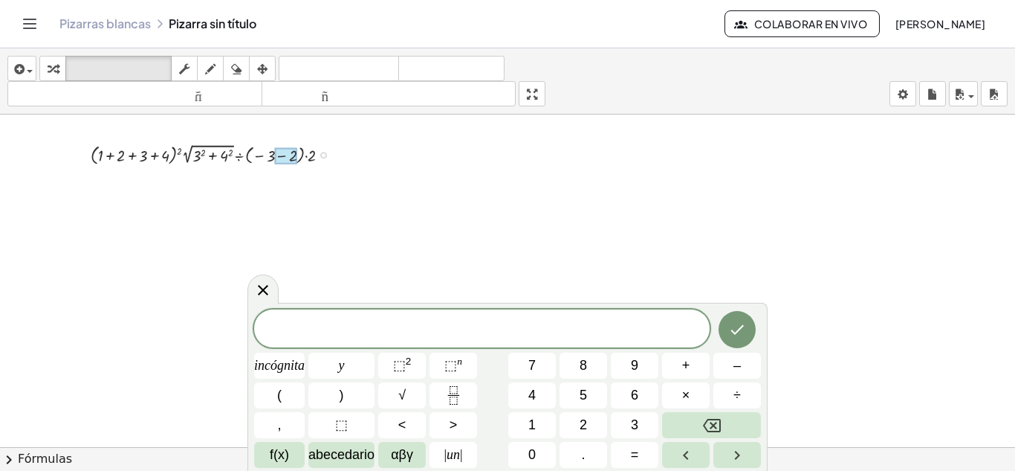
drag, startPoint x: 316, startPoint y: 156, endPoint x: 289, endPoint y: 156, distance: 26.8
drag, startPoint x: 271, startPoint y: 158, endPoint x: 302, endPoint y: 155, distance: 31.4
click at [275, 158] on div at bounding box center [264, 156] width 22 height 16
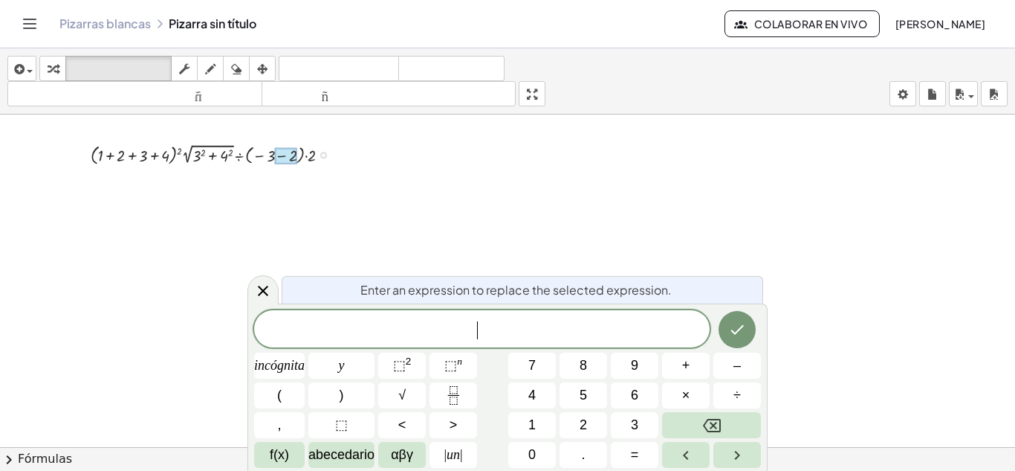
click at [302, 155] on div at bounding box center [216, 154] width 266 height 28
drag, startPoint x: 285, startPoint y: 152, endPoint x: 260, endPoint y: 149, distance: 25.5
click at [283, 152] on div at bounding box center [286, 156] width 22 height 16
click at [259, 149] on div at bounding box center [216, 154] width 266 height 28
drag, startPoint x: 271, startPoint y: 147, endPoint x: 291, endPoint y: 147, distance: 20.1
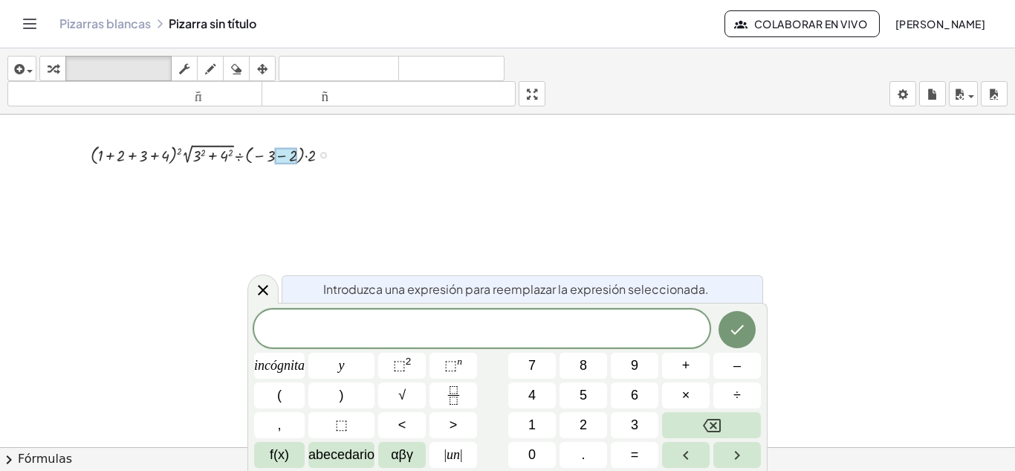
click at [204, 155] on div "· ( + 1 + 2 + 3 + 4 ) 2 · 2 √ ( + 3 2 + 4 2 ) ÷ ( − 3 − 2 ) · 2" at bounding box center [204, 155] width 0 height 0
click at [268, 149] on div at bounding box center [216, 154] width 266 height 28
click at [287, 150] on div at bounding box center [286, 156] width 22 height 16
drag, startPoint x: 242, startPoint y: 147, endPoint x: 310, endPoint y: 149, distance: 68.4
click at [254, 148] on div at bounding box center [216, 154] width 266 height 28
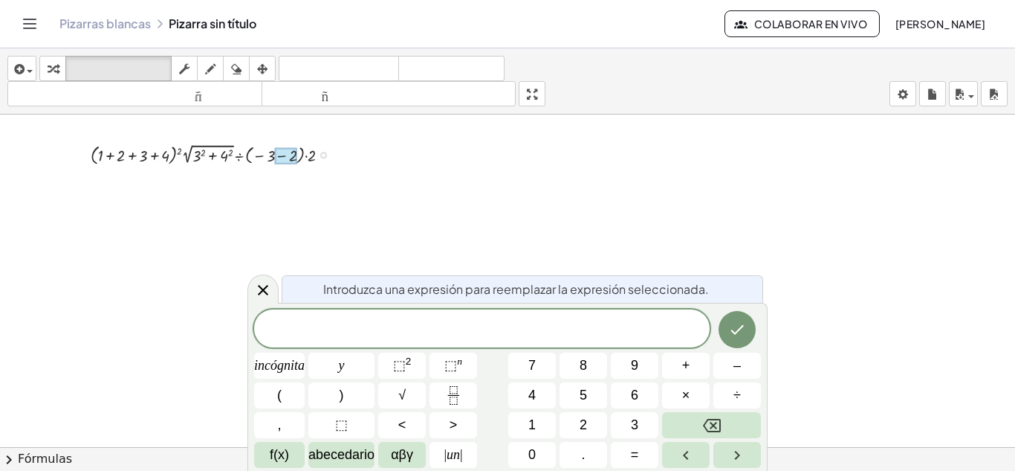
drag, startPoint x: 310, startPoint y: 149, endPoint x: 226, endPoint y: 149, distance: 84.0
click at [271, 149] on div at bounding box center [216, 154] width 266 height 28
drag, startPoint x: 226, startPoint y: 149, endPoint x: 242, endPoint y: 149, distance: 16.4
click at [242, 149] on div at bounding box center [216, 154] width 266 height 28
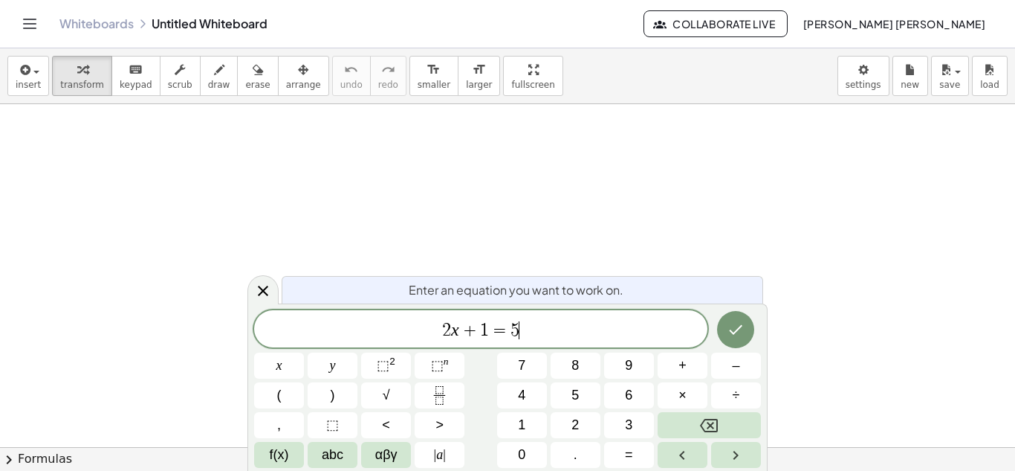
click at [568, 330] on span "2 x + 1 = 5 ​" at bounding box center [480, 330] width 453 height 21
click at [348, 459] on button "abc" at bounding box center [333, 455] width 50 height 26
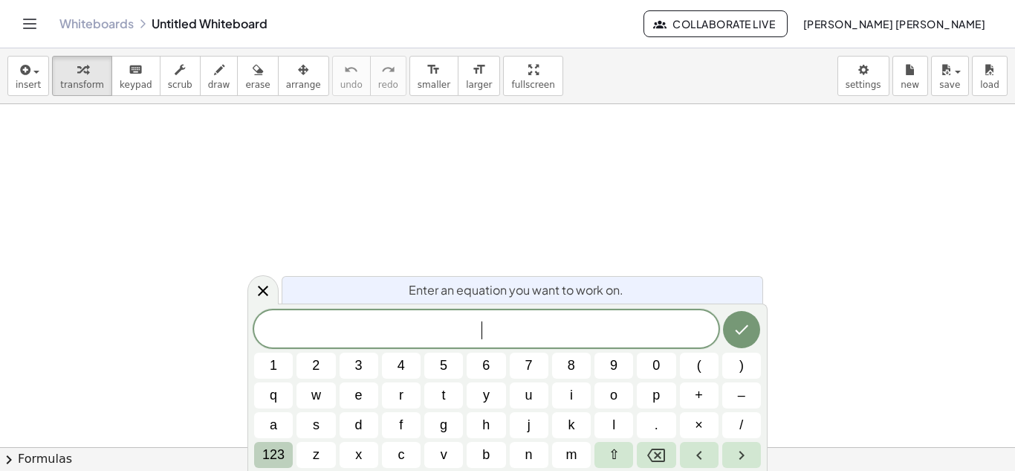
click at [280, 451] on span "123" at bounding box center [273, 455] width 22 height 20
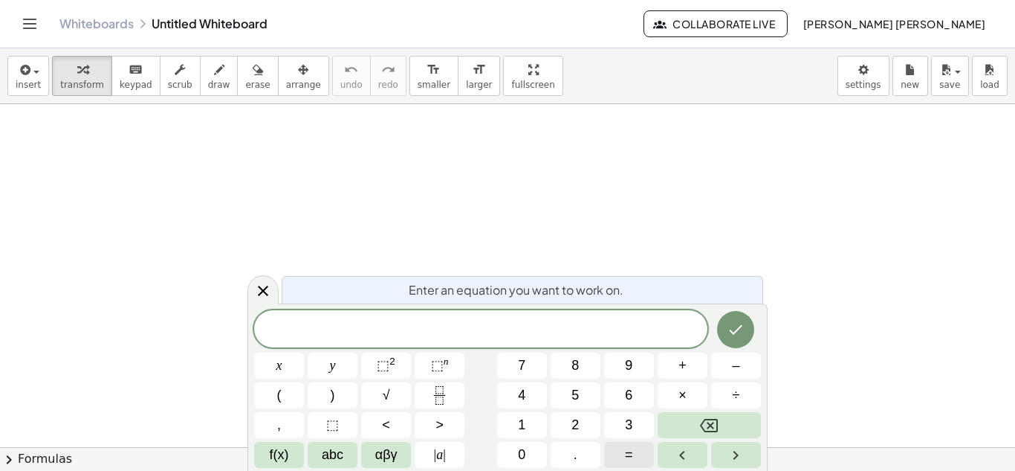
click at [643, 453] on button "=" at bounding box center [629, 455] width 50 height 26
click at [277, 385] on span "(" at bounding box center [279, 395] width 4 height 20
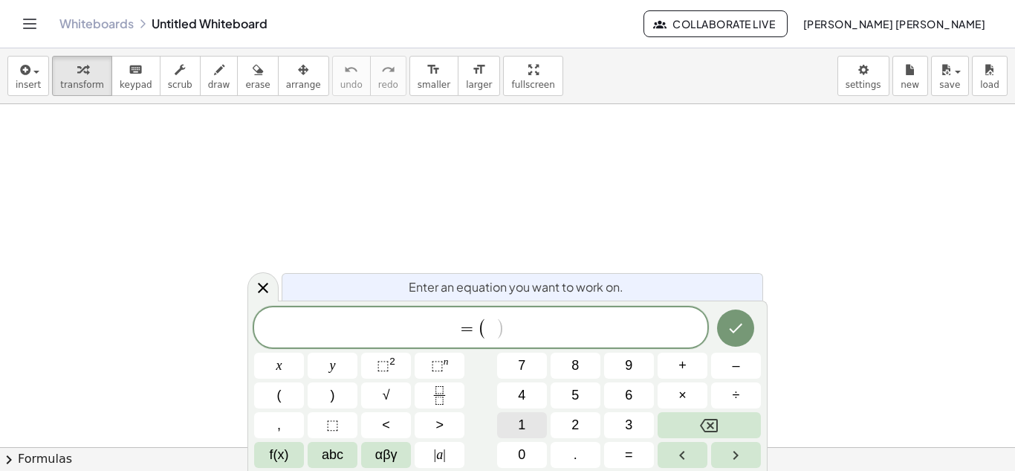
click at [531, 422] on button "1" at bounding box center [522, 425] width 50 height 26
click at [691, 361] on button "+" at bounding box center [683, 365] width 50 height 26
click at [565, 426] on button "2" at bounding box center [576, 425] width 50 height 26
click at [687, 358] on button "+" at bounding box center [683, 365] width 50 height 26
click at [645, 423] on button "3" at bounding box center [629, 425] width 50 height 26
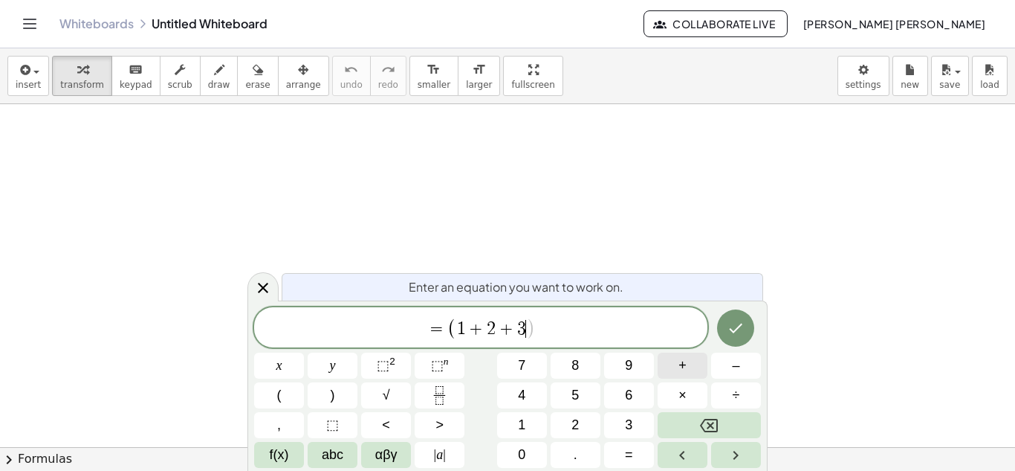
click at [684, 361] on span "+" at bounding box center [683, 365] width 8 height 20
click at [522, 399] on span "4" at bounding box center [521, 395] width 7 height 20
click at [332, 393] on span ")" at bounding box center [333, 395] width 4 height 20
click at [388, 361] on span "⬚" at bounding box center [383, 365] width 13 height 15
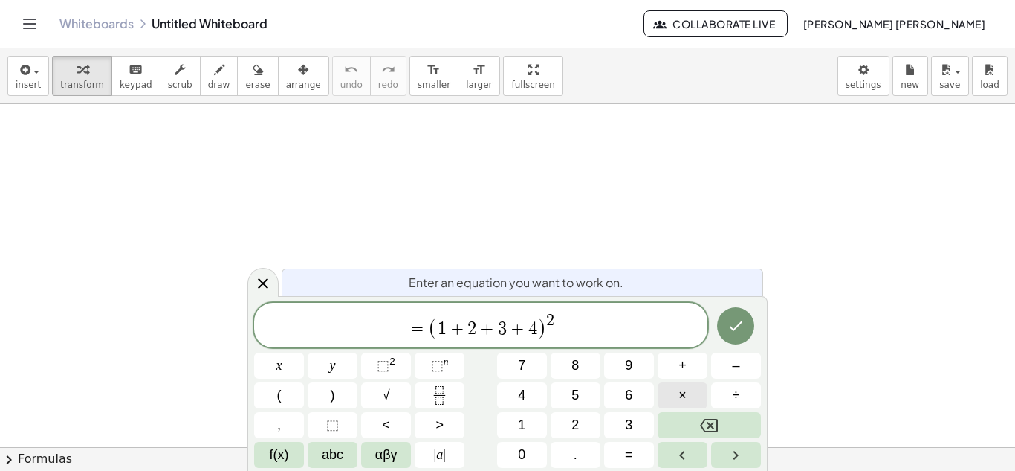
click at [688, 394] on button "×" at bounding box center [683, 395] width 50 height 26
click at [619, 426] on button "3" at bounding box center [629, 425] width 50 height 26
click at [387, 353] on button "⬚ 2" at bounding box center [386, 365] width 50 height 26
click at [685, 367] on span "+" at bounding box center [683, 365] width 8 height 20
click at [526, 399] on button "4" at bounding box center [522, 395] width 50 height 26
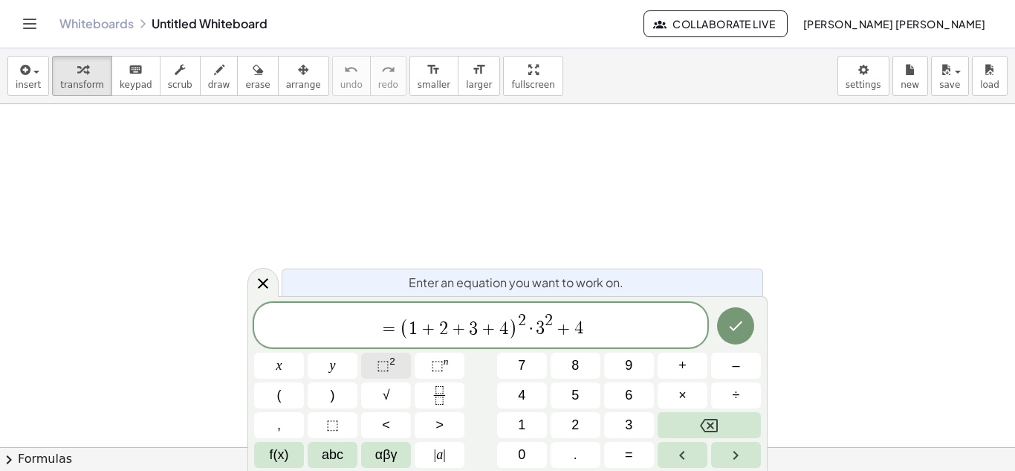
click at [373, 366] on button "⬚ 2" at bounding box center [386, 365] width 50 height 26
drag, startPoint x: 532, startPoint y: 335, endPoint x: 590, endPoint y: 339, distance: 58.2
click at [384, 396] on span "√" at bounding box center [386, 395] width 7 height 20
click at [737, 449] on icon "Right arrow" at bounding box center [736, 455] width 18 height 18
click at [732, 385] on button "÷" at bounding box center [736, 395] width 50 height 26
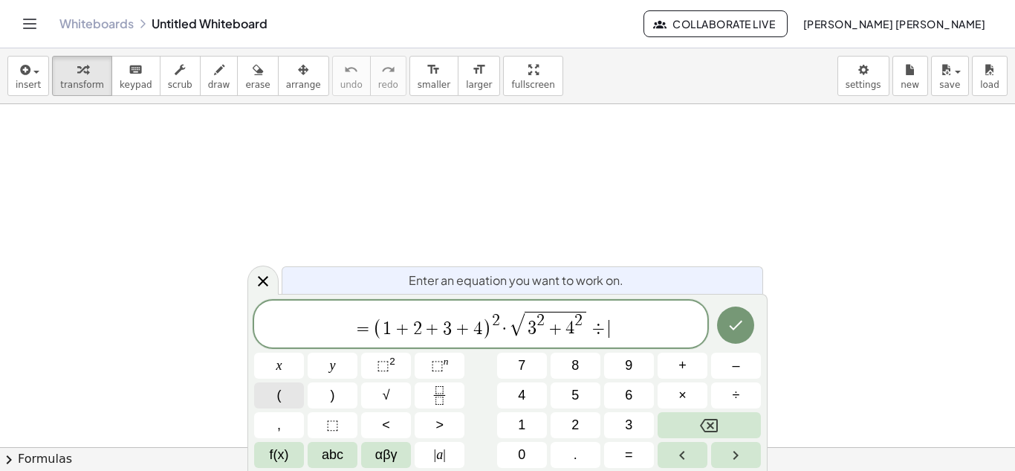
click at [289, 392] on button "(" at bounding box center [279, 395] width 50 height 26
click at [743, 361] on button "–" at bounding box center [736, 365] width 50 height 26
click at [640, 421] on button "3" at bounding box center [629, 425] width 50 height 26
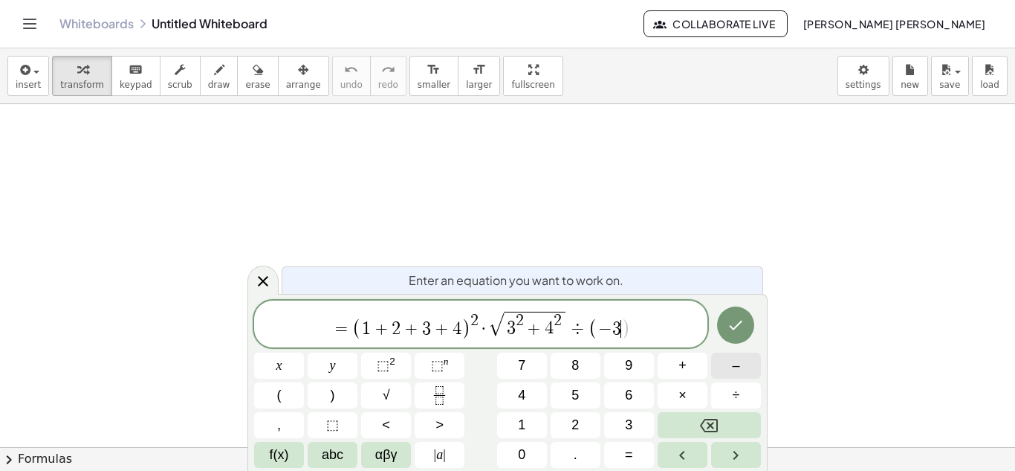
click at [732, 365] on span "–" at bounding box center [735, 365] width 7 height 20
click at [575, 422] on span "2" at bounding box center [575, 425] width 7 height 20
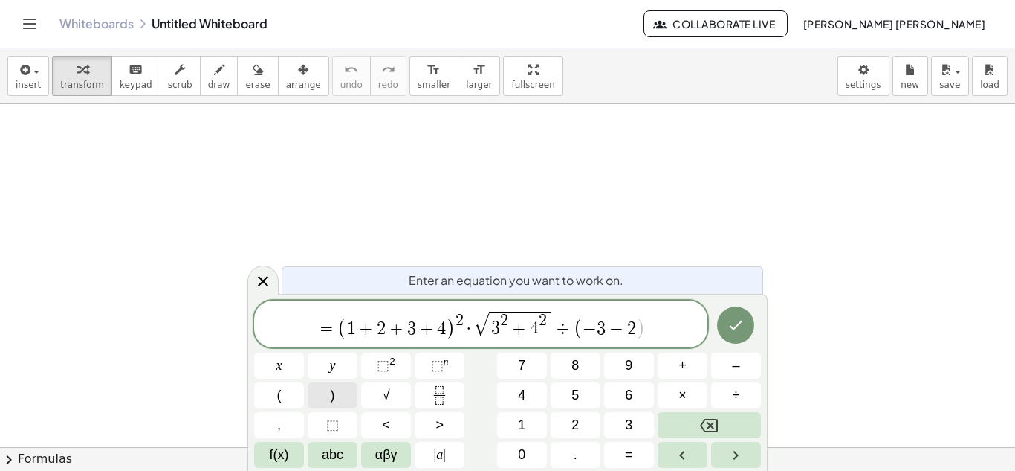
click at [331, 399] on span ")" at bounding box center [333, 395] width 4 height 20
click at [692, 392] on button "×" at bounding box center [683, 395] width 50 height 26
click at [581, 429] on button "2" at bounding box center [576, 425] width 50 height 26
click at [724, 336] on button "Done" at bounding box center [735, 324] width 37 height 37
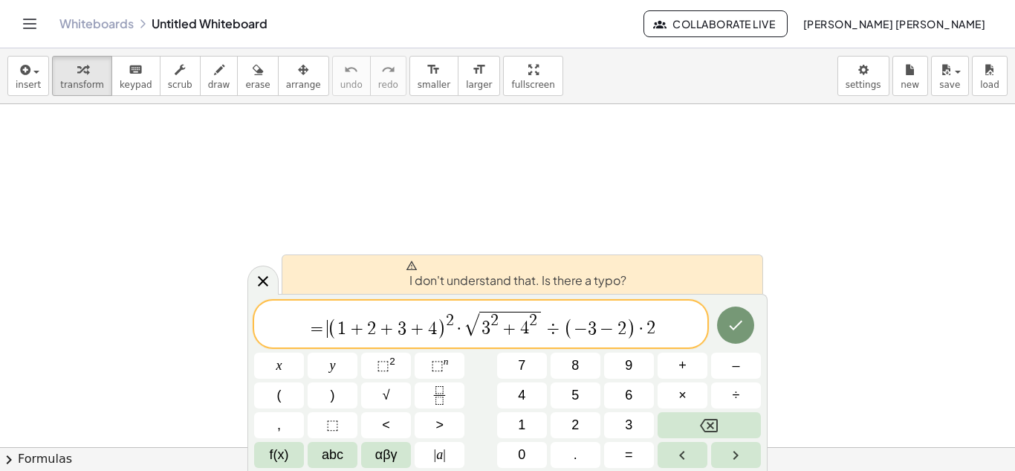
drag, startPoint x: 325, startPoint y: 332, endPoint x: 400, endPoint y: 344, distance: 76.0
click at [332, 333] on span "= ​ ( 1 + 2 + 3 + 4 ) 2 · √ 3 2 + 4 2 ÷ ( − 3 − 2 ) · 2" at bounding box center [480, 324] width 453 height 31
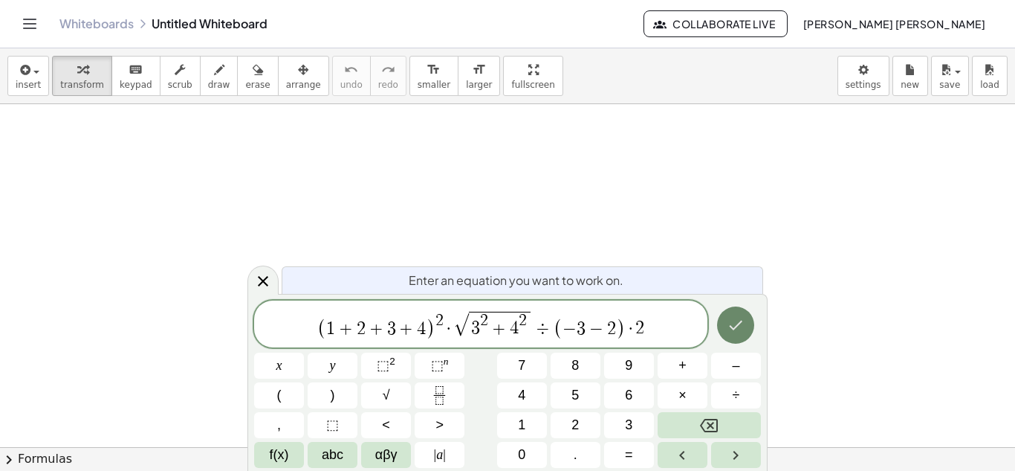
click at [732, 335] on button "Done" at bounding box center [735, 324] width 37 height 37
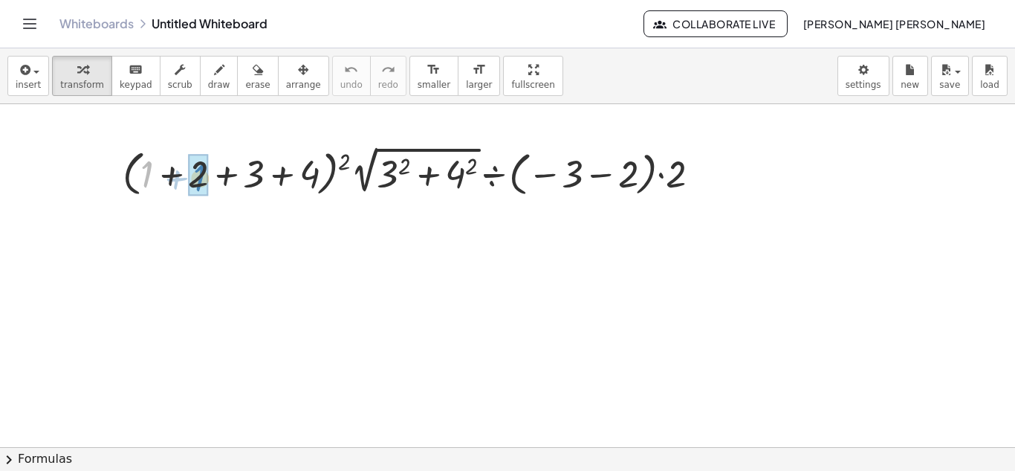
drag, startPoint x: 148, startPoint y: 174, endPoint x: 201, endPoint y: 178, distance: 52.9
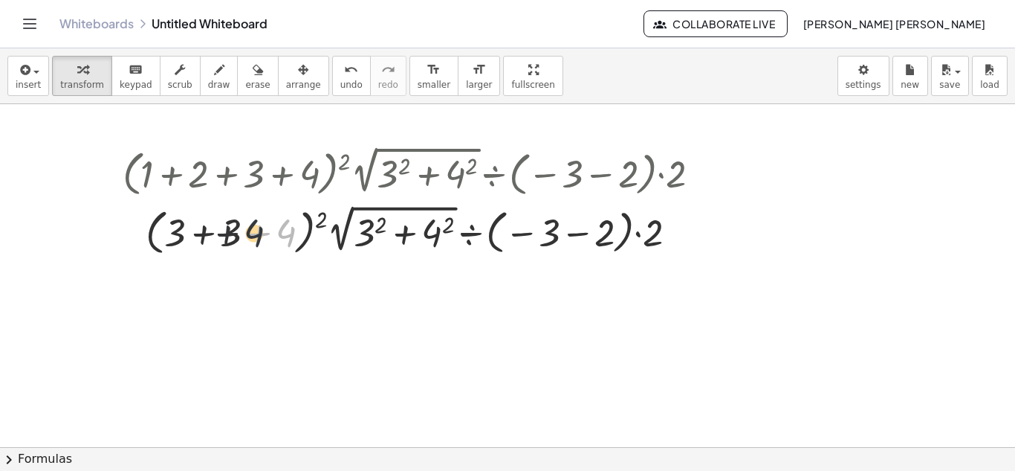
drag, startPoint x: 284, startPoint y: 231, endPoint x: 237, endPoint y: 231, distance: 46.8
click at [246, 231] on div at bounding box center [417, 230] width 605 height 59
drag, startPoint x: 287, startPoint y: 236, endPoint x: 216, endPoint y: 233, distance: 71.4
click at [224, 233] on div at bounding box center [417, 230] width 605 height 59
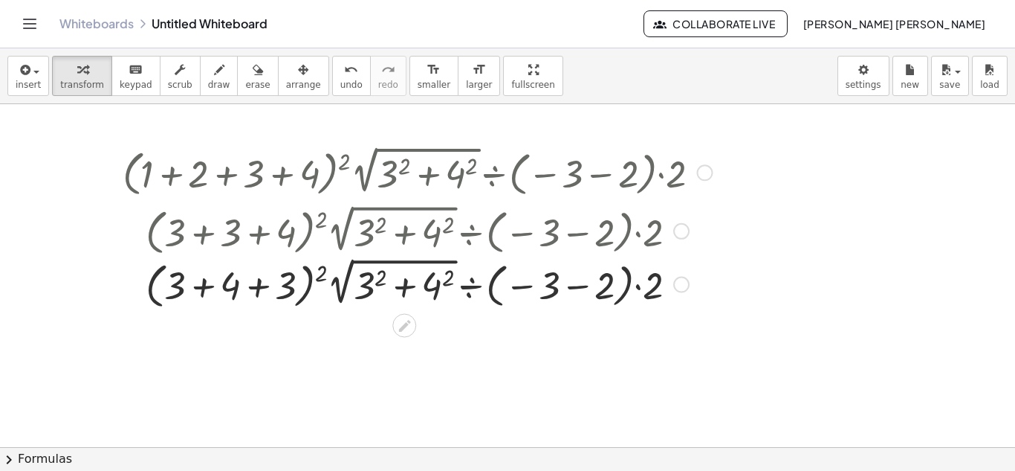
click at [162, 239] on div at bounding box center [417, 230] width 605 height 59
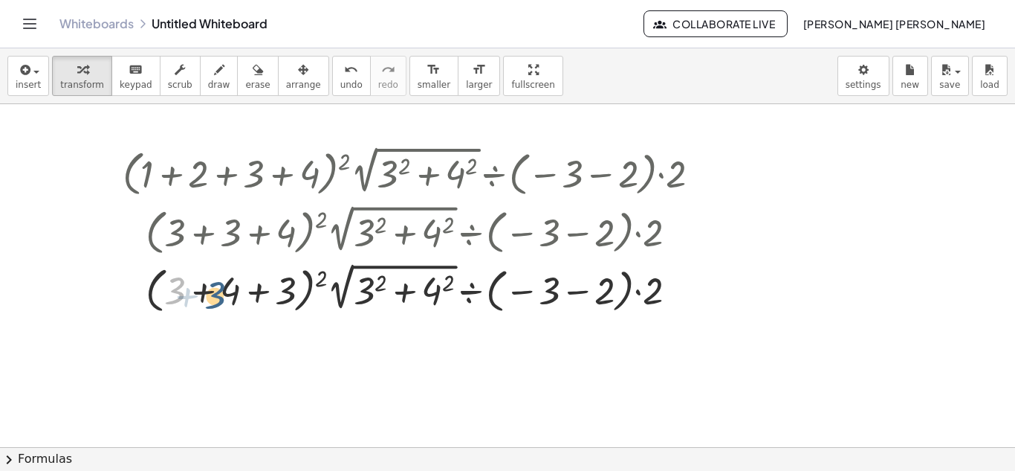
drag, startPoint x: 178, startPoint y: 297, endPoint x: 168, endPoint y: 198, distance: 99.4
click at [215, 299] on div at bounding box center [417, 288] width 605 height 59
click at [344, 71] on icon "undo" at bounding box center [351, 70] width 14 height 18
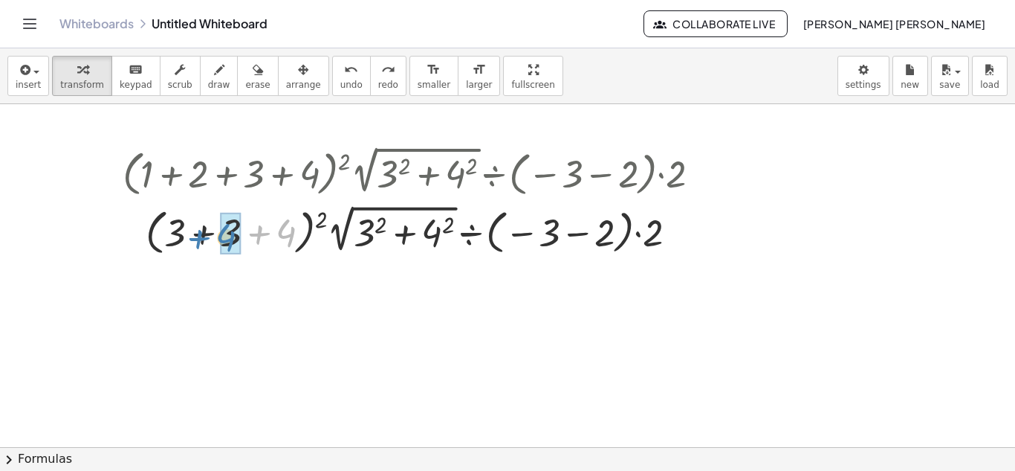
drag, startPoint x: 293, startPoint y: 229, endPoint x: 236, endPoint y: 233, distance: 56.6
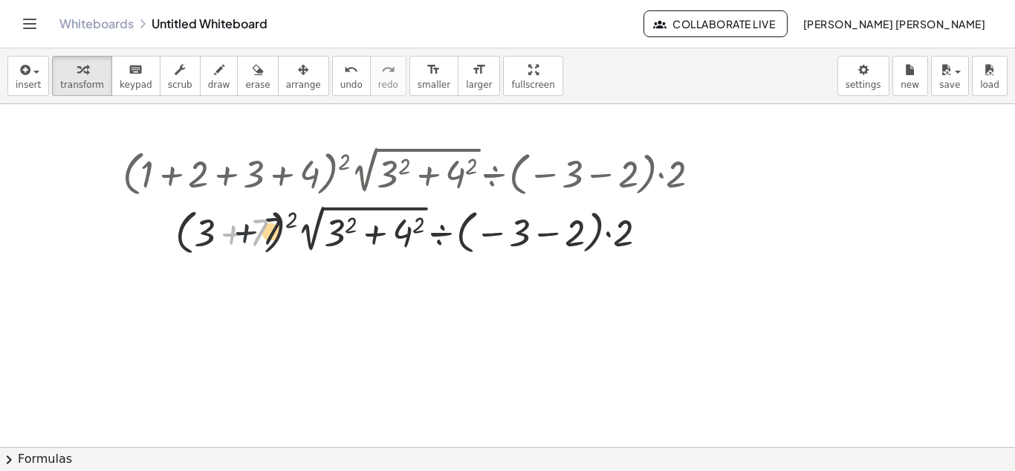
drag, startPoint x: 216, startPoint y: 235, endPoint x: 245, endPoint y: 233, distance: 29.1
click at [245, 233] on div at bounding box center [417, 230] width 605 height 59
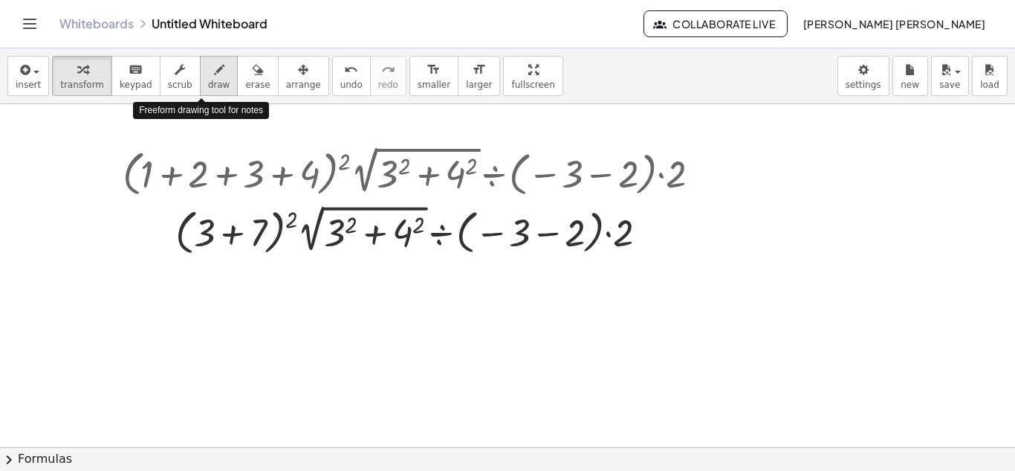
click at [208, 82] on span "draw" at bounding box center [219, 85] width 22 height 10
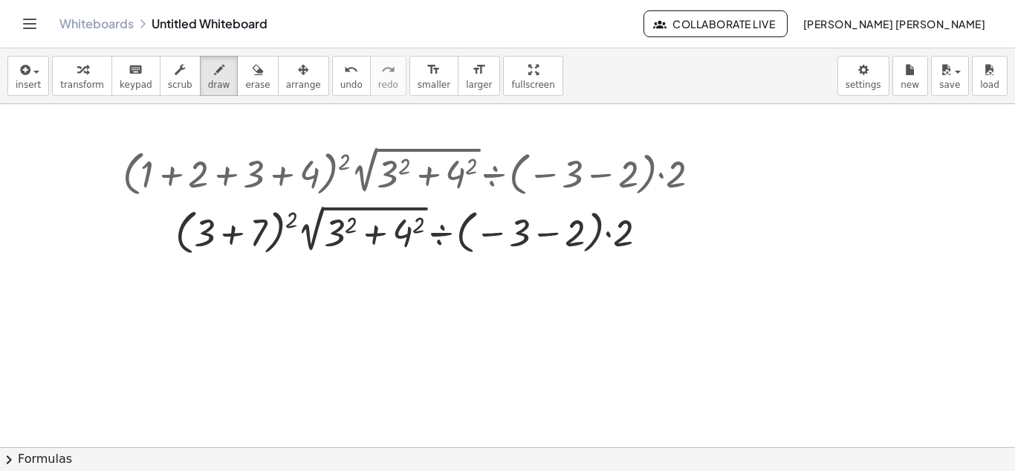
click at [214, 74] on icon "button" at bounding box center [219, 70] width 10 height 18
drag, startPoint x: 141, startPoint y: 181, endPoint x: 161, endPoint y: 171, distance: 23.3
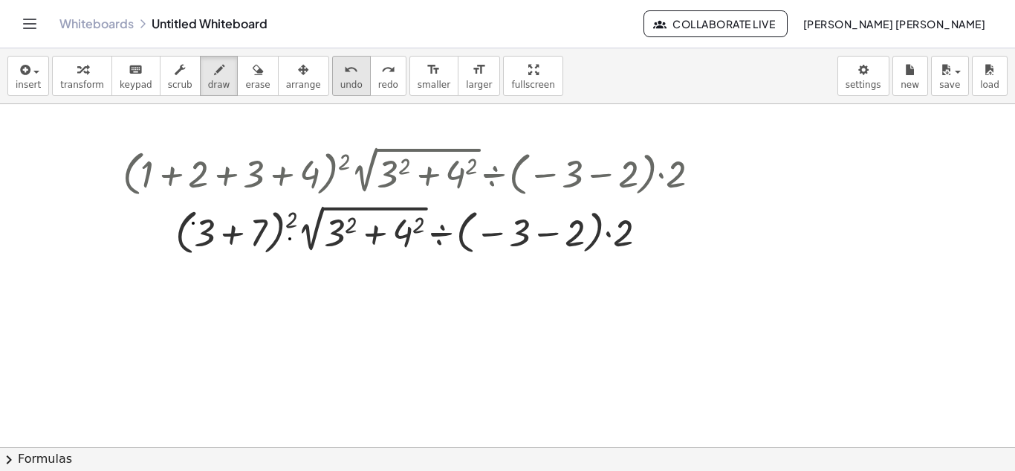
click at [332, 78] on button "undo undo" at bounding box center [351, 76] width 39 height 40
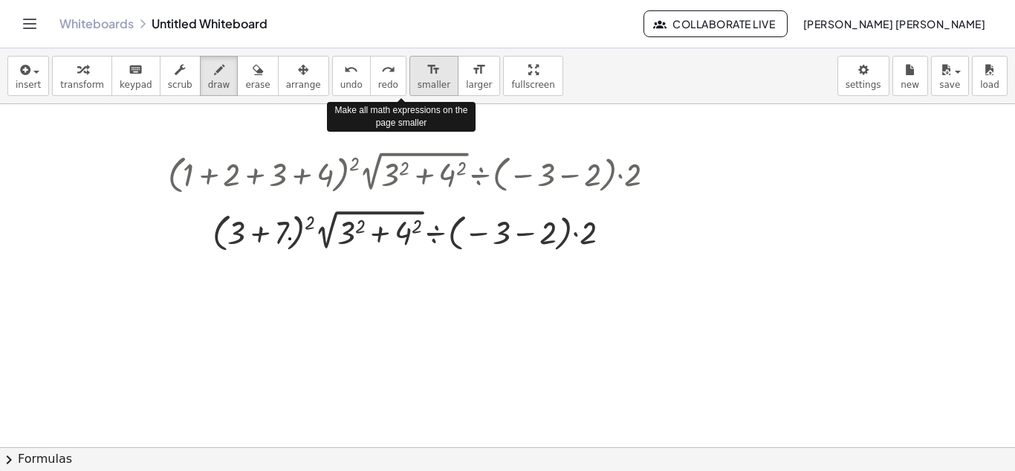
click at [410, 80] on button "format_size smaller" at bounding box center [434, 76] width 49 height 40
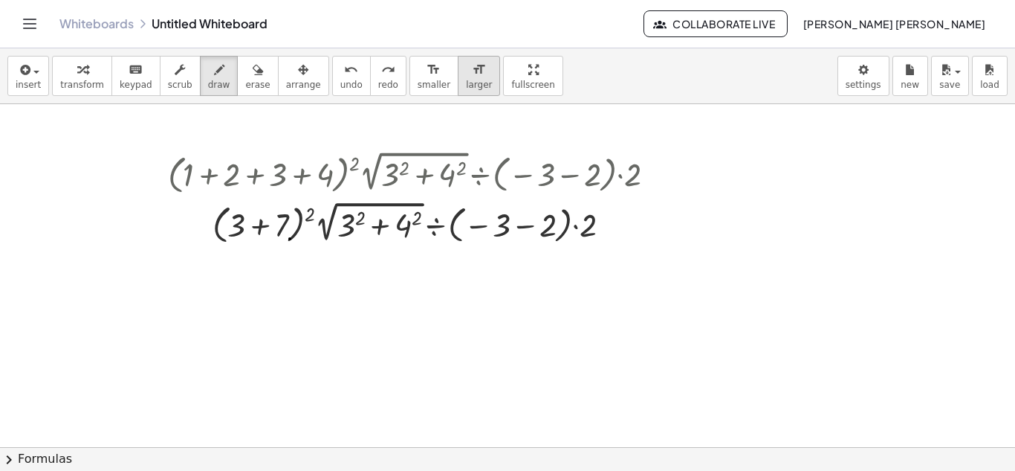
click at [466, 86] on span "larger" at bounding box center [479, 85] width 26 height 10
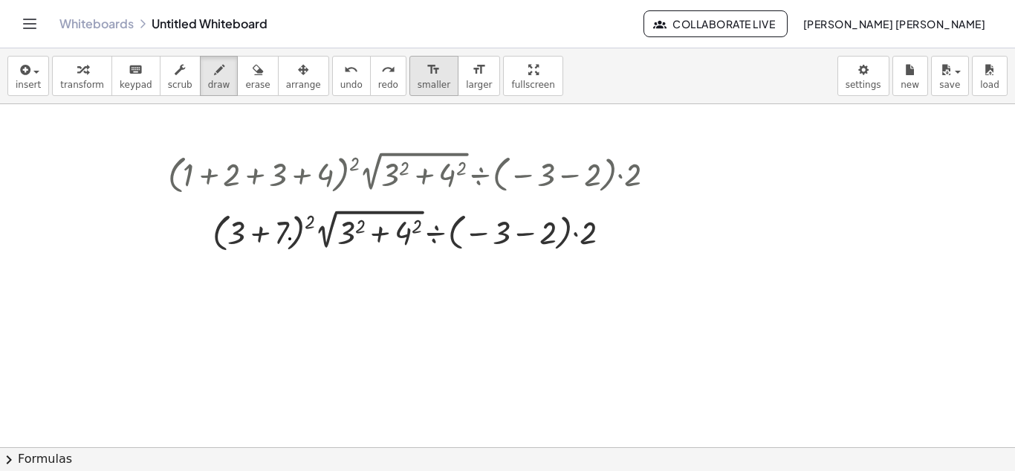
click at [418, 83] on span "smaller" at bounding box center [434, 85] width 33 height 10
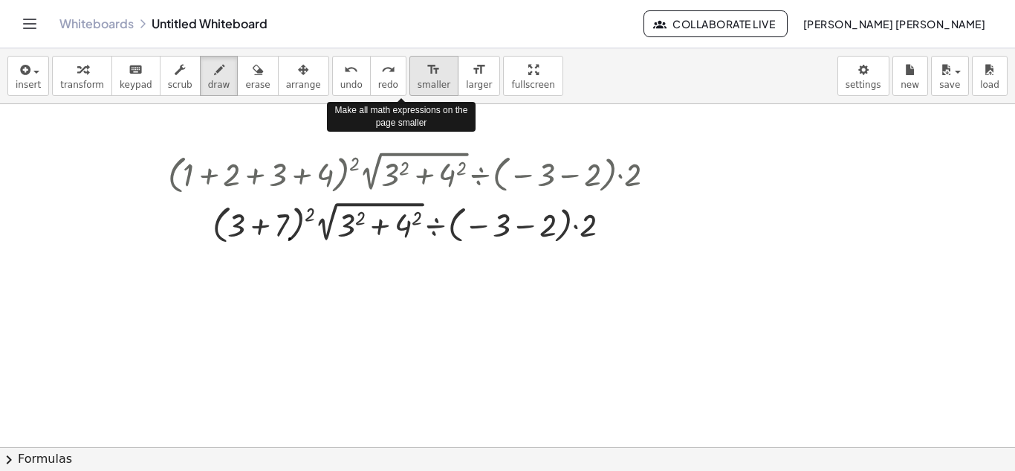
click at [418, 83] on span "smaller" at bounding box center [434, 85] width 33 height 10
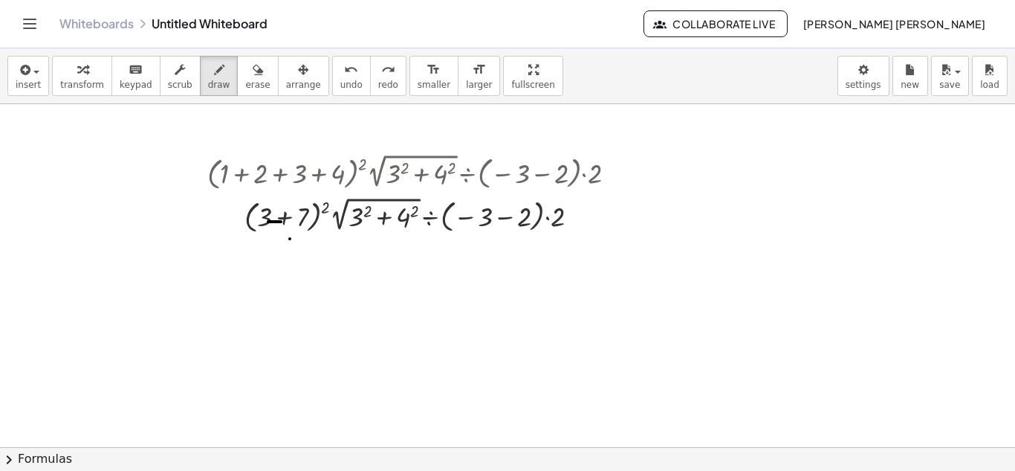
drag, startPoint x: 268, startPoint y: 222, endPoint x: 281, endPoint y: 222, distance: 12.6
click at [340, 74] on div "undo" at bounding box center [351, 69] width 22 height 18
click at [172, 83] on span "scrub" at bounding box center [180, 85] width 25 height 10
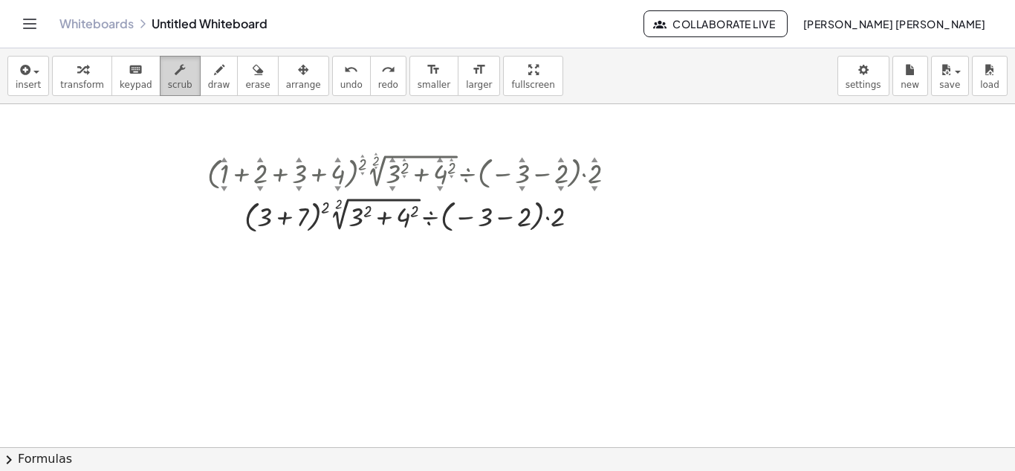
click at [176, 72] on button "scrub" at bounding box center [180, 76] width 41 height 40
drag, startPoint x: 176, startPoint y: 71, endPoint x: 168, endPoint y: 75, distance: 9.0
click at [173, 74] on button "scrub" at bounding box center [180, 76] width 41 height 40
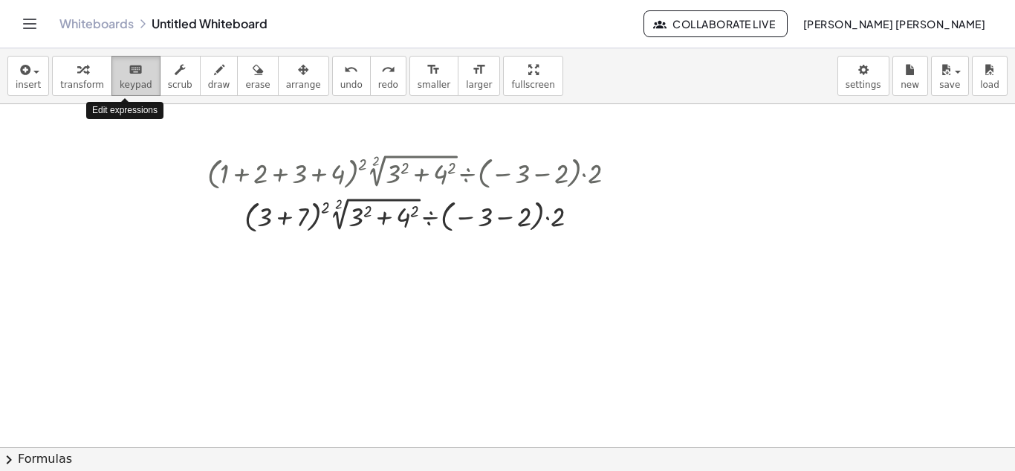
click at [143, 76] on button "keyboard keypad" at bounding box center [136, 76] width 49 height 40
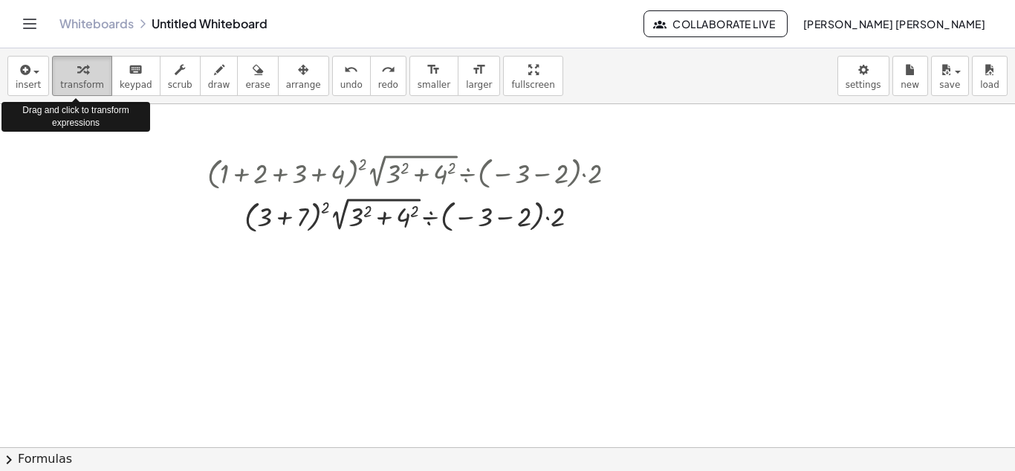
click at [85, 85] on span "transform" at bounding box center [82, 85] width 44 height 10
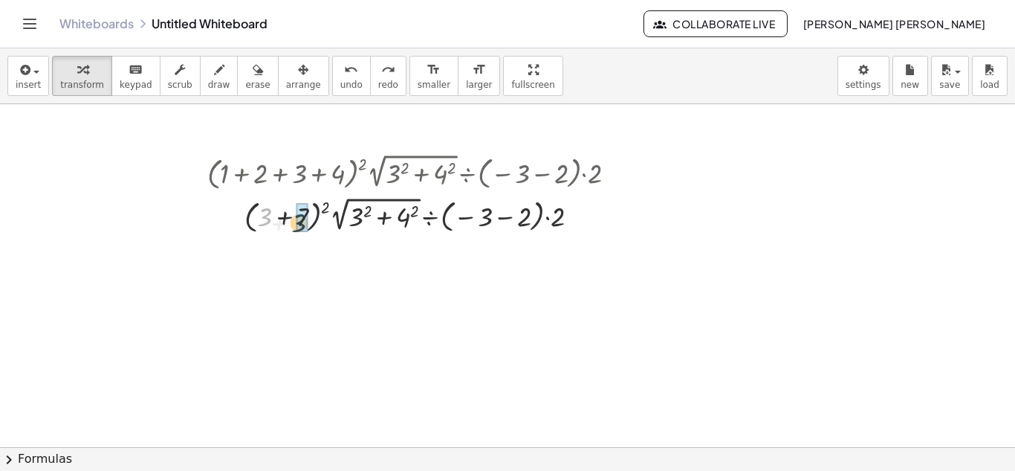
drag, startPoint x: 265, startPoint y: 213, endPoint x: 308, endPoint y: 215, distance: 43.2
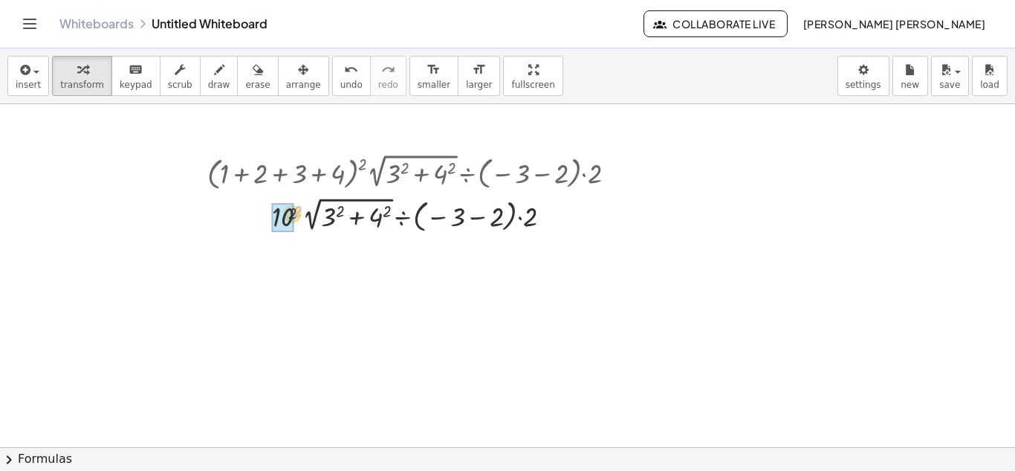
drag, startPoint x: 297, startPoint y: 207, endPoint x: 282, endPoint y: 213, distance: 16.3
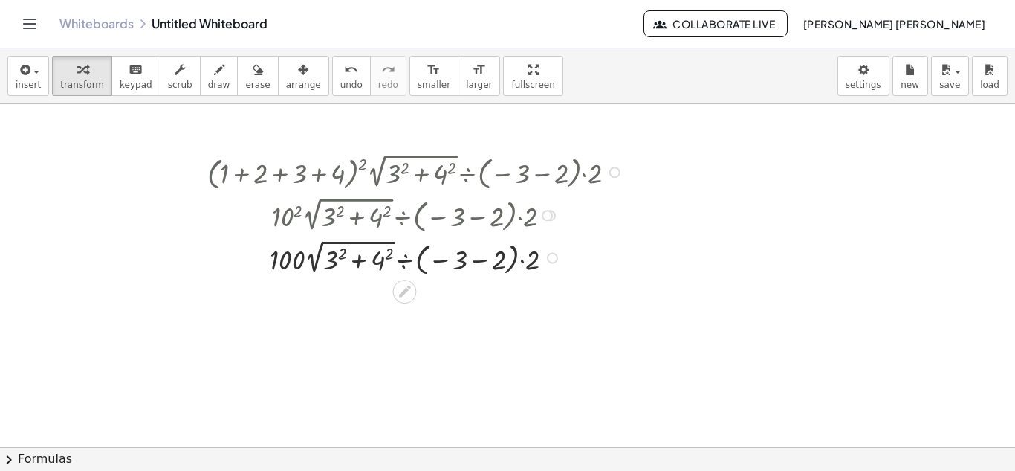
drag, startPoint x: 334, startPoint y: 265, endPoint x: 347, endPoint y: 254, distance: 17.4
click at [347, 254] on div at bounding box center [418, 257] width 436 height 42
click at [387, 249] on div at bounding box center [418, 257] width 436 height 42
click at [337, 257] on div at bounding box center [418, 257] width 436 height 42
click at [364, 262] on div at bounding box center [418, 257] width 436 height 42
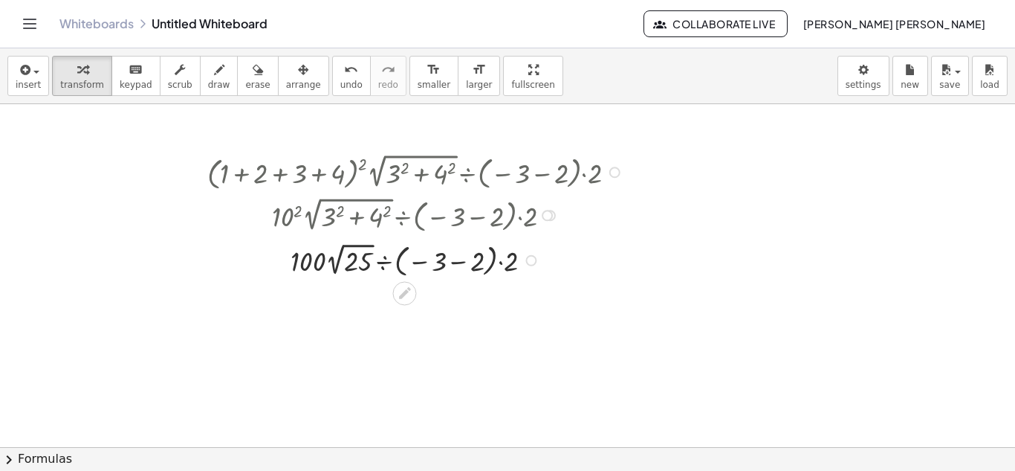
click at [404, 172] on div "· ( + 1 + 2 + 3 + 4 ) 2 · 2 √ ( + 3 2 + 4 2 ) ÷ ( − 3 − 2 ) · 2 · ( + 3 + 3 + 4…" at bounding box center [404, 172] width 0 height 0
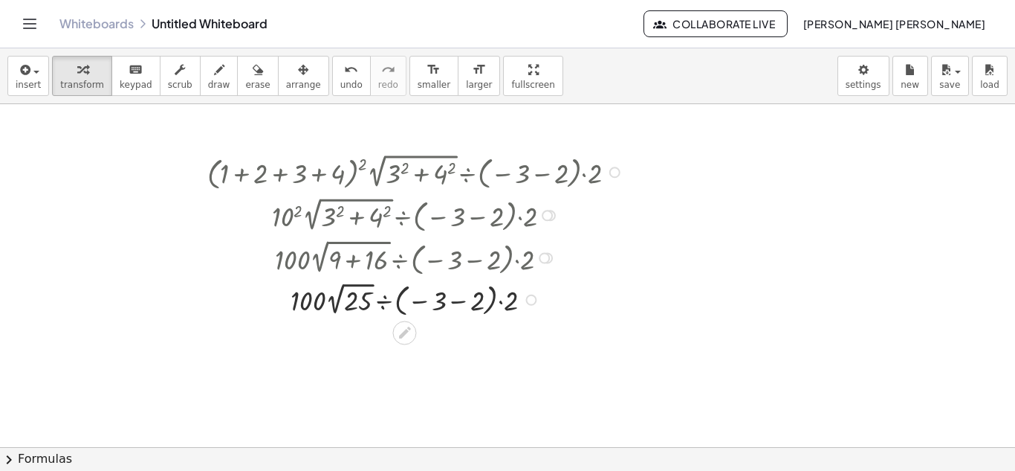
click at [448, 294] on div at bounding box center [418, 298] width 436 height 41
click at [465, 305] on div at bounding box center [418, 299] width 436 height 40
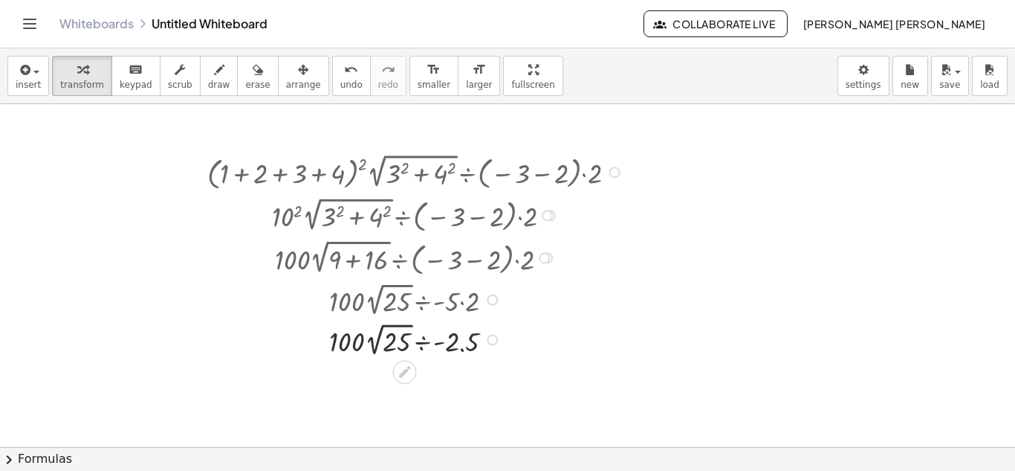
click at [471, 352] on div at bounding box center [418, 338] width 436 height 40
click at [404, 172] on div "· ( + 1 + 2 + 3 + 4 ) 2 · 2 √ ( + 3 2 + 4 2 ) ÷ ( − 3 − 2 ) · 2 · ( + 3 + 3 + 4…" at bounding box center [404, 172] width 0 height 0
click at [470, 383] on div at bounding box center [418, 379] width 436 height 54
click at [458, 372] on div at bounding box center [418, 378] width 436 height 40
click at [460, 378] on div at bounding box center [418, 378] width 436 height 40
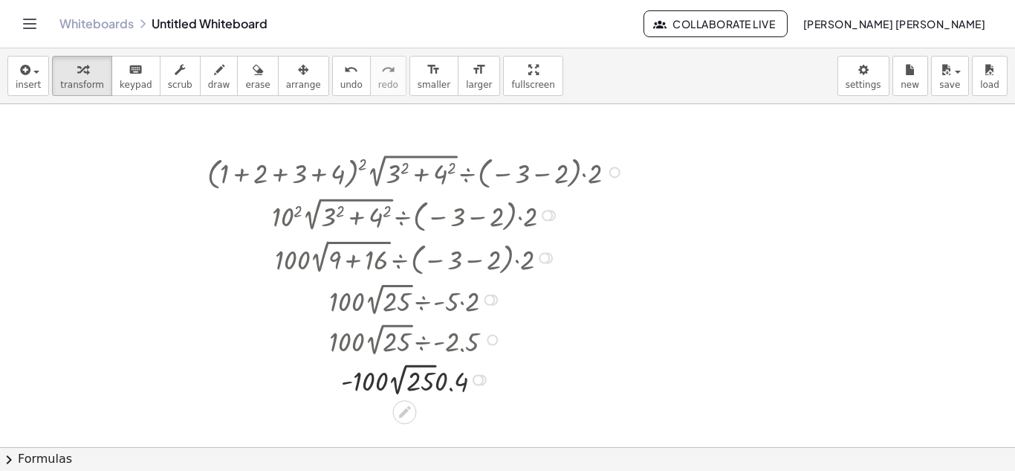
click at [462, 378] on div at bounding box center [418, 378] width 436 height 40
click at [340, 88] on span "undo" at bounding box center [351, 85] width 22 height 10
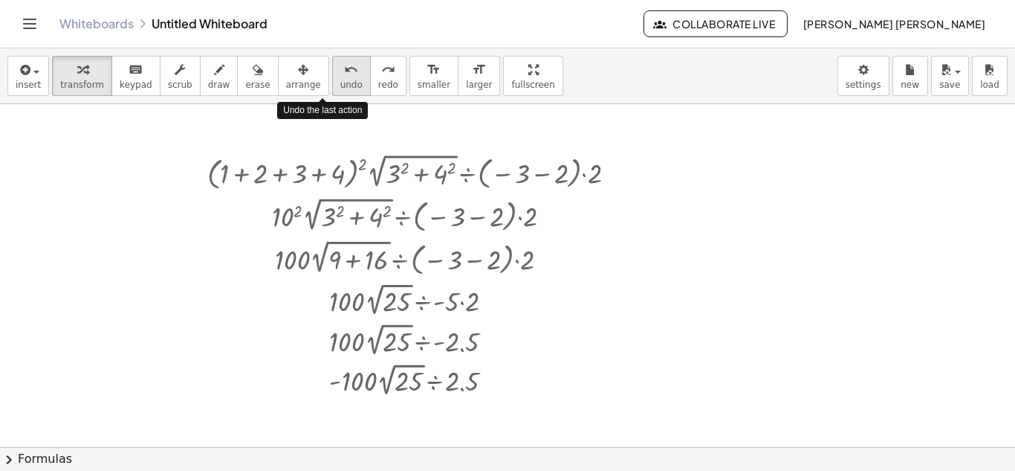
click at [340, 88] on span "undo" at bounding box center [351, 85] width 22 height 10
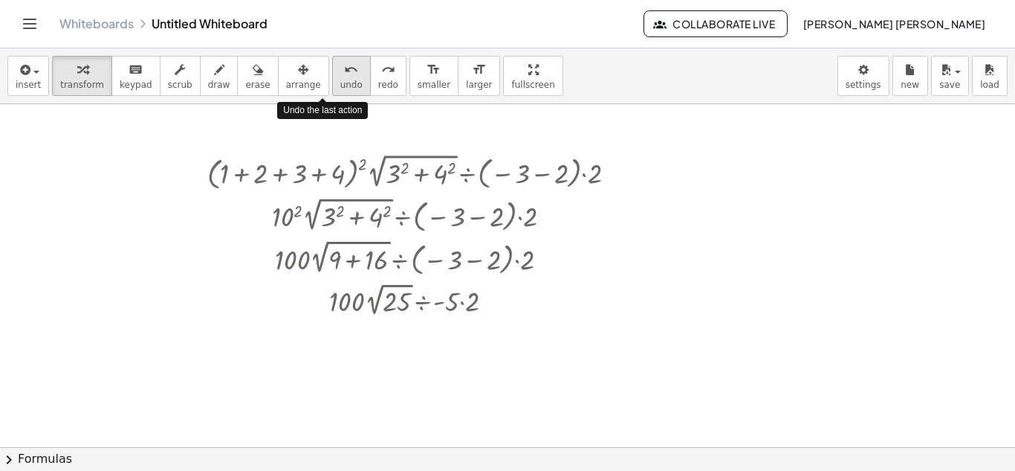
click at [340, 88] on span "undo" at bounding box center [351, 85] width 22 height 10
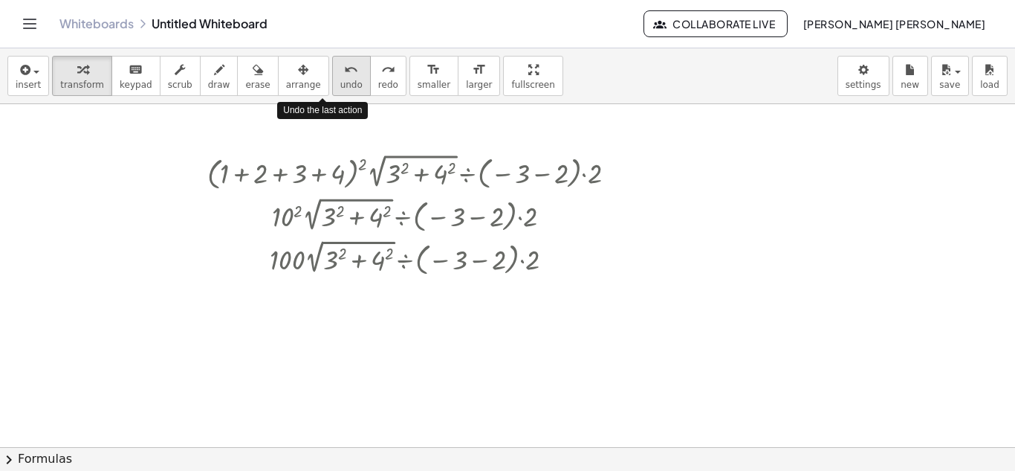
click at [340, 88] on span "undo" at bounding box center [351, 85] width 22 height 10
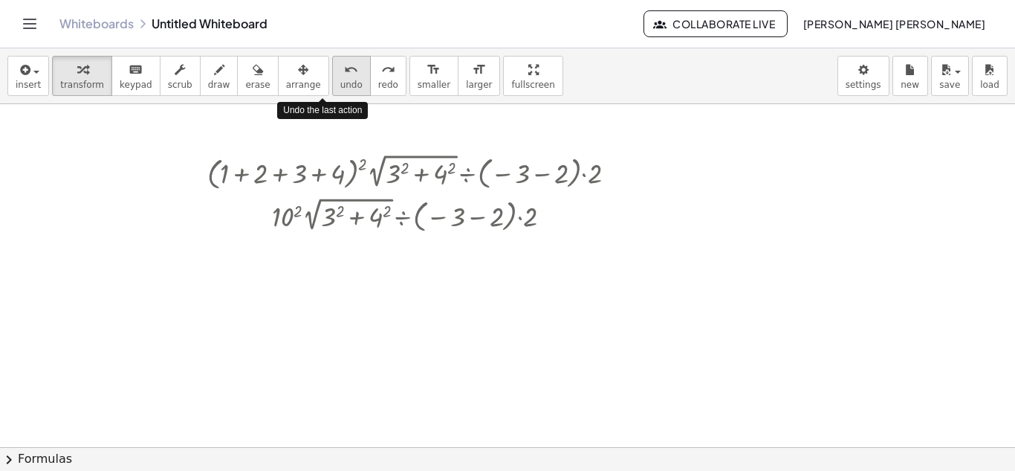
click at [340, 88] on span "undo" at bounding box center [351, 85] width 22 height 10
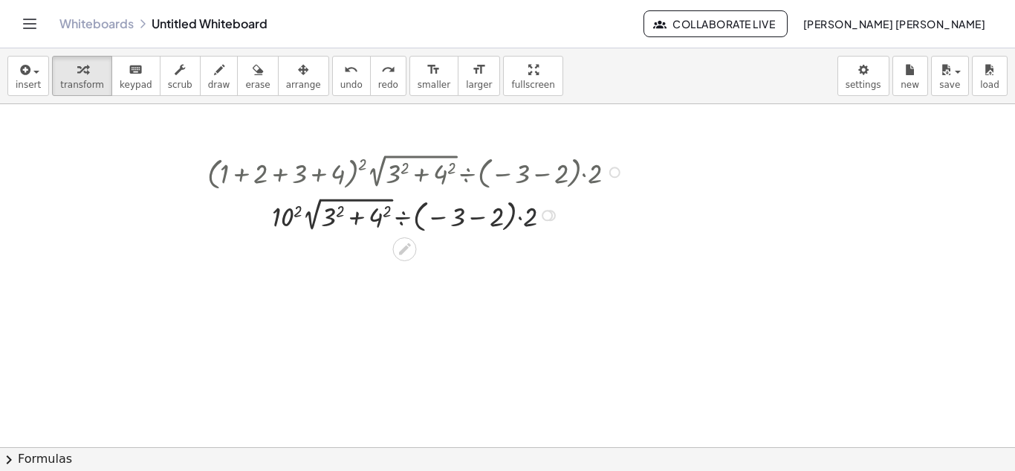
click at [531, 218] on div at bounding box center [417, 214] width 431 height 42
click at [528, 210] on div at bounding box center [417, 214] width 431 height 42
drag, startPoint x: 527, startPoint y: 219, endPoint x: 463, endPoint y: 219, distance: 63.9
click at [463, 219] on div at bounding box center [417, 214] width 431 height 42
drag, startPoint x: 538, startPoint y: 213, endPoint x: 511, endPoint y: 213, distance: 26.8
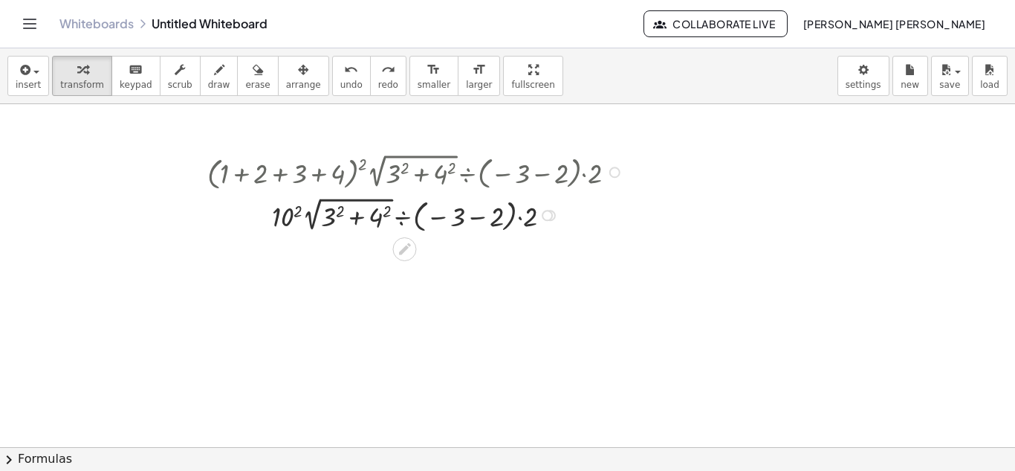
click at [528, 213] on div at bounding box center [417, 214] width 431 height 42
drag, startPoint x: 488, startPoint y: 213, endPoint x: 450, endPoint y: 213, distance: 37.9
click at [450, 213] on div at bounding box center [417, 214] width 431 height 42
drag, startPoint x: 502, startPoint y: 216, endPoint x: 459, endPoint y: 216, distance: 43.1
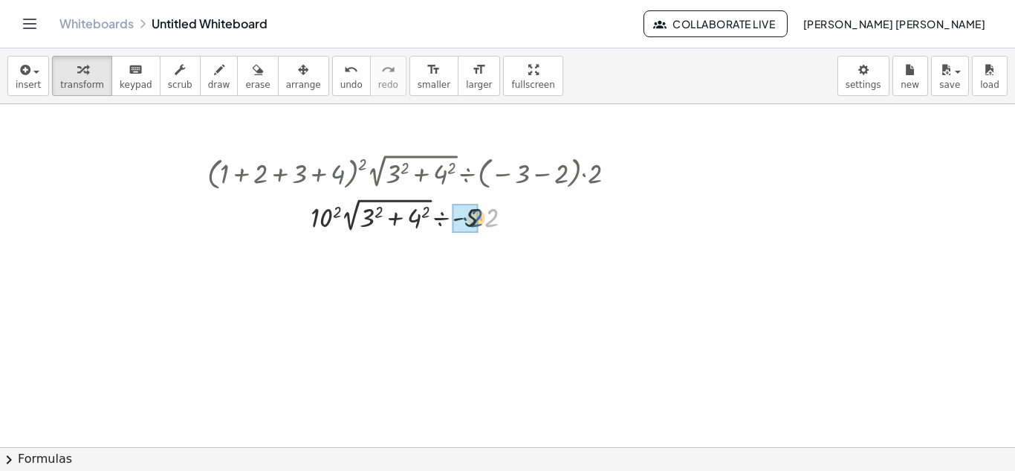
drag, startPoint x: 494, startPoint y: 218, endPoint x: 477, endPoint y: 218, distance: 16.4
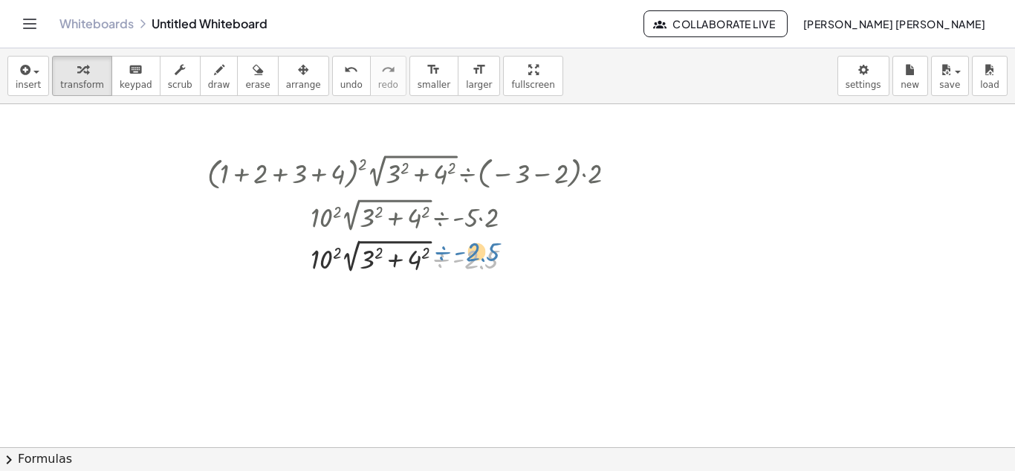
drag, startPoint x: 481, startPoint y: 268, endPoint x: 482, endPoint y: 261, distance: 7.6
click at [482, 261] on div at bounding box center [418, 256] width 436 height 42
click at [372, 255] on div at bounding box center [418, 256] width 436 height 42
click at [421, 260] on div at bounding box center [418, 256] width 436 height 42
click at [413, 264] on div at bounding box center [418, 256] width 436 height 42
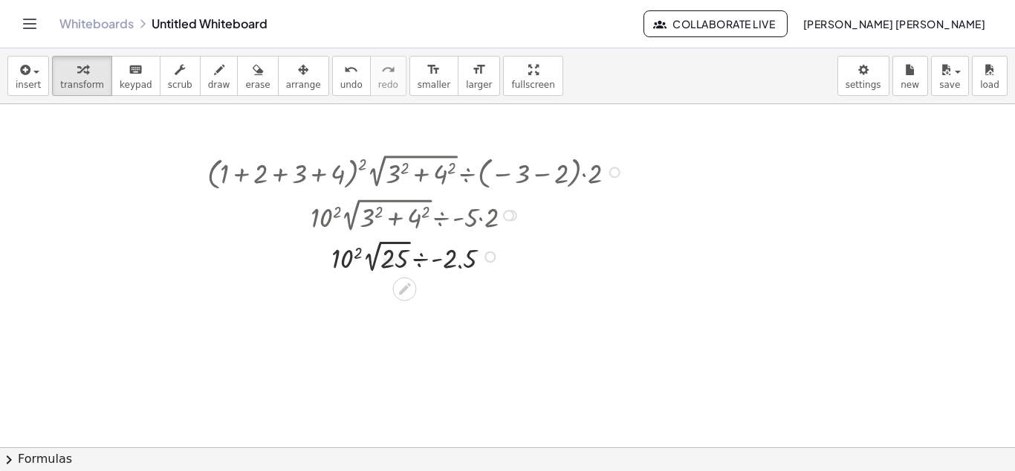
click at [404, 172] on div "· ( + 1 + 2 + 3 + 4 ) 2 · 2 √ ( + 3 2 + 4 2 ) ÷ ( − 3 − 2 ) · 2 · ( + 3 + 3 + 4…" at bounding box center [404, 172] width 0 height 0
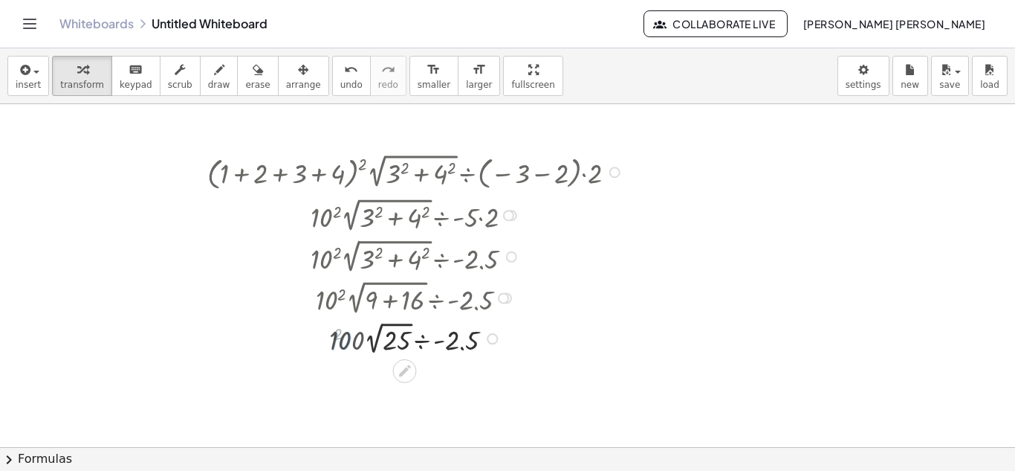
click at [354, 332] on div at bounding box center [418, 337] width 436 height 40
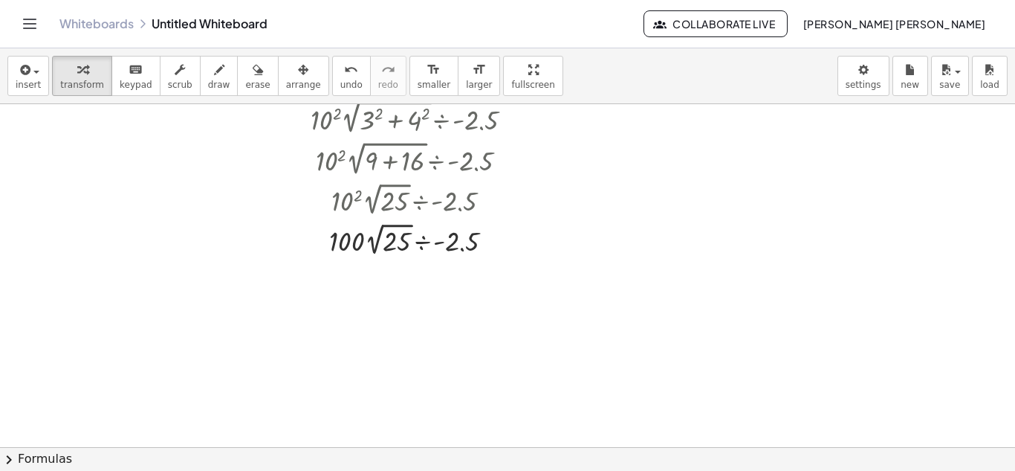
scroll to position [149, 0]
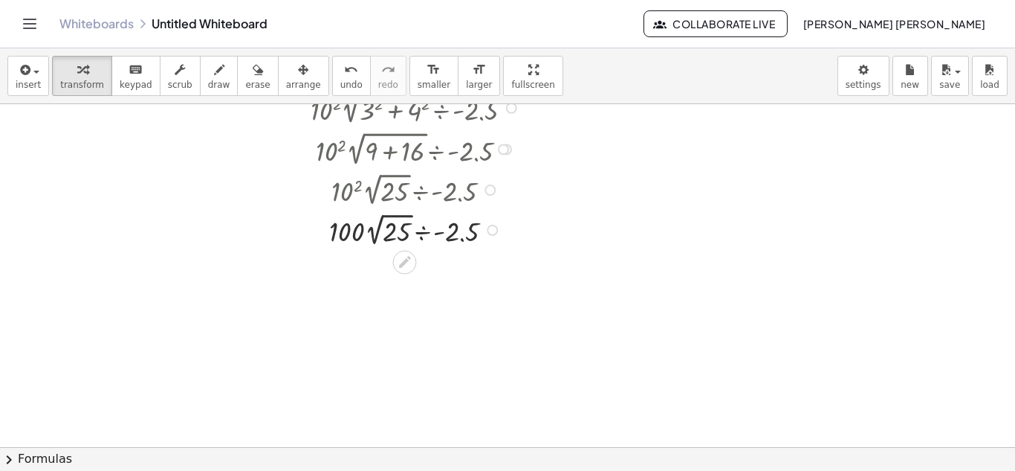
click at [382, 236] on div at bounding box center [418, 229] width 436 height 40
click at [384, 269] on div at bounding box center [418, 268] width 436 height 38
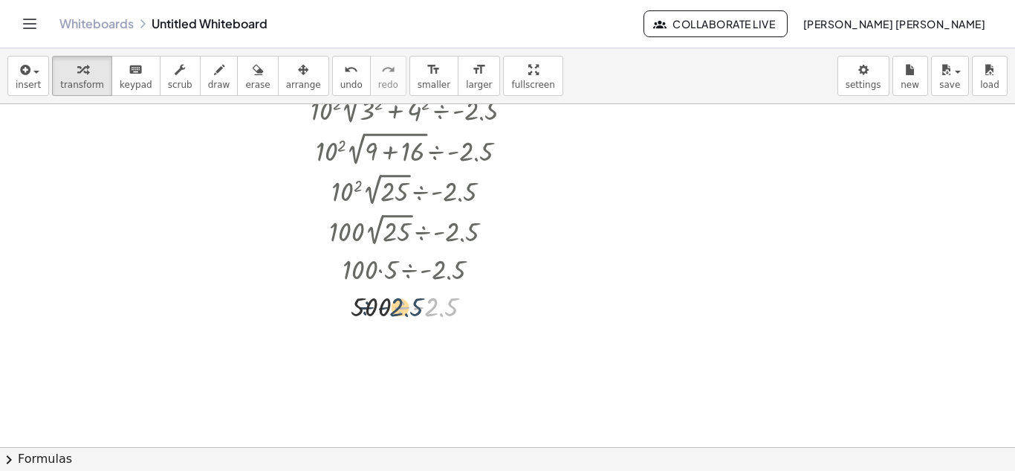
drag, startPoint x: 445, startPoint y: 313, endPoint x: 396, endPoint y: 313, distance: 48.3
click at [403, 313] on div at bounding box center [418, 305] width 436 height 38
drag, startPoint x: 448, startPoint y: 304, endPoint x: 383, endPoint y: 304, distance: 64.7
click at [332, 79] on button "undo undo" at bounding box center [351, 76] width 39 height 40
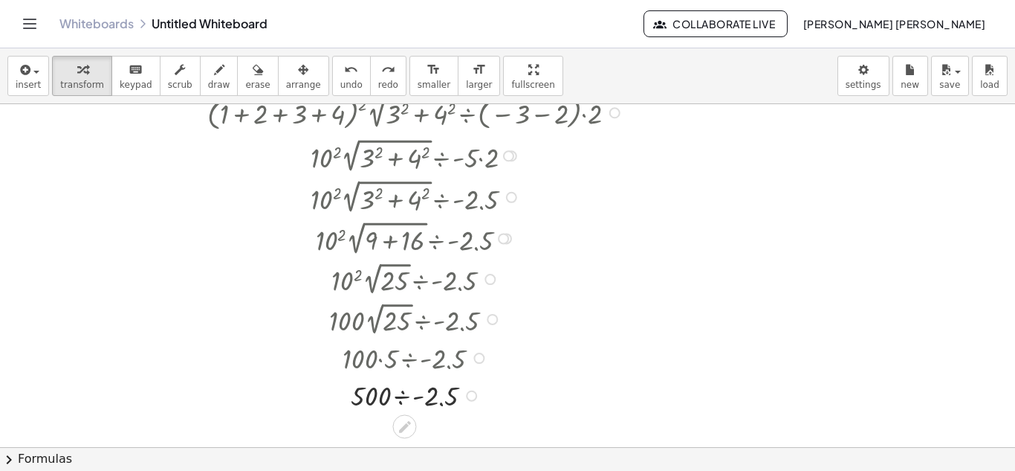
scroll to position [0, 0]
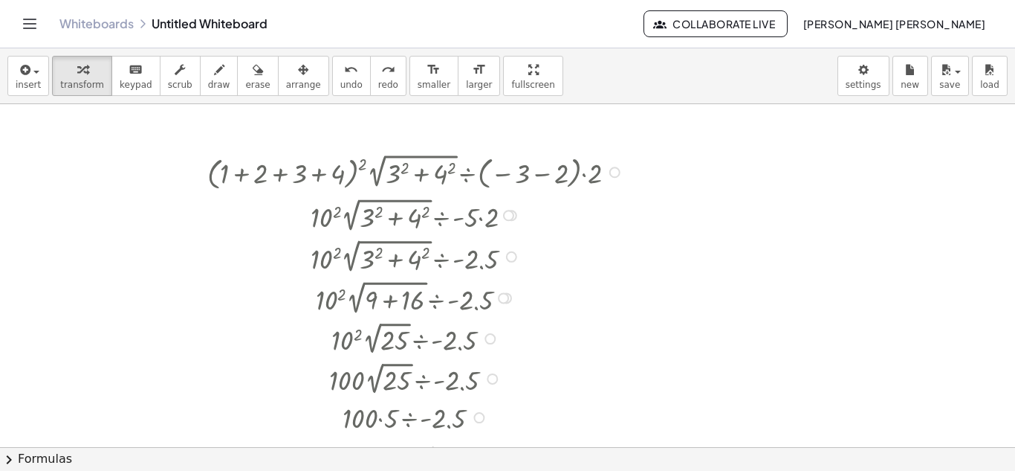
drag, startPoint x: 595, startPoint y: 177, endPoint x: 566, endPoint y: 174, distance: 29.1
click at [566, 174] on div at bounding box center [418, 170] width 436 height 43
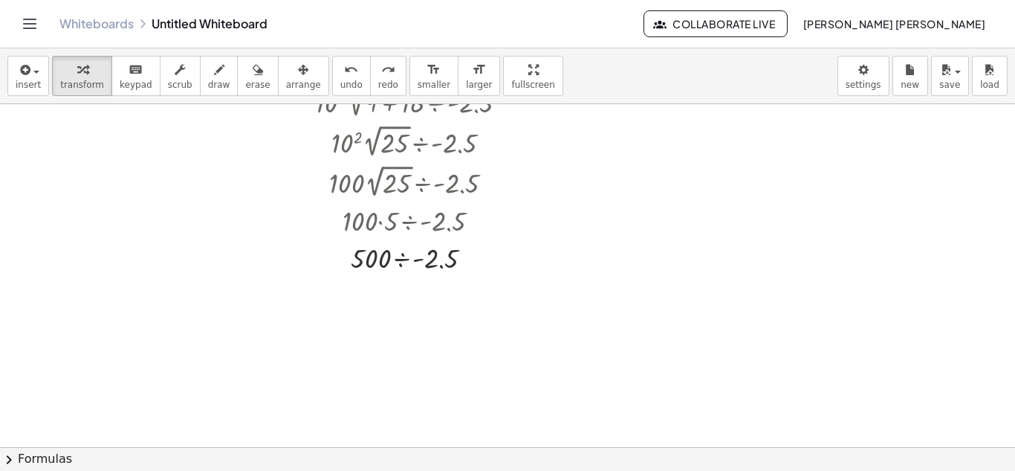
scroll to position [223, 0]
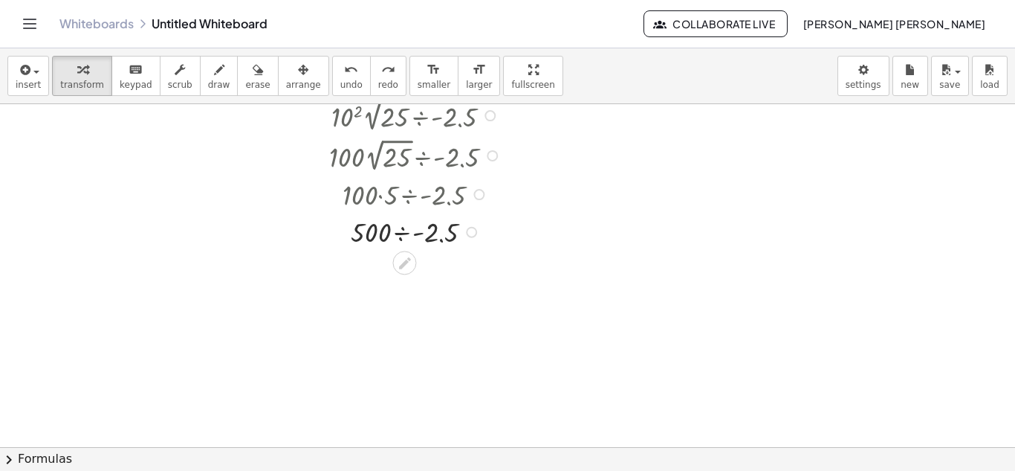
click at [409, 240] on div at bounding box center [418, 231] width 492 height 38
click at [423, 234] on div at bounding box center [418, 231] width 436 height 36
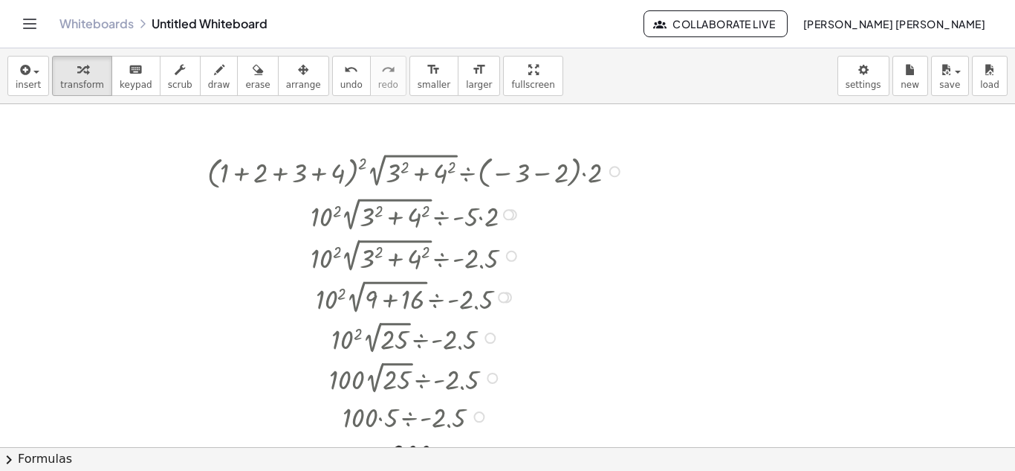
scroll to position [0, 0]
drag, startPoint x: 494, startPoint y: 219, endPoint x: 479, endPoint y: 219, distance: 14.1
click at [479, 219] on div at bounding box center [418, 214] width 436 height 42
drag, startPoint x: 497, startPoint y: 219, endPoint x: 474, endPoint y: 236, distance: 28.7
click at [404, 172] on div "· ( + 1 + 2 + 3 + 4 ) 2 · 2 √ ( + 3 2 + 4 2 ) ÷ ( − 3 − 2 ) · 2 · ( + 3 + 3 + 4…" at bounding box center [404, 172] width 0 height 0
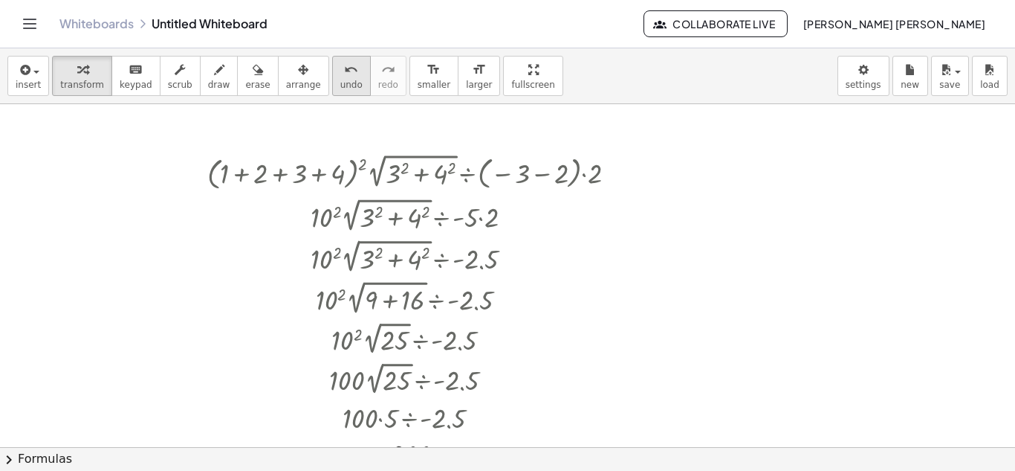
click at [344, 62] on icon "undo" at bounding box center [351, 70] width 14 height 18
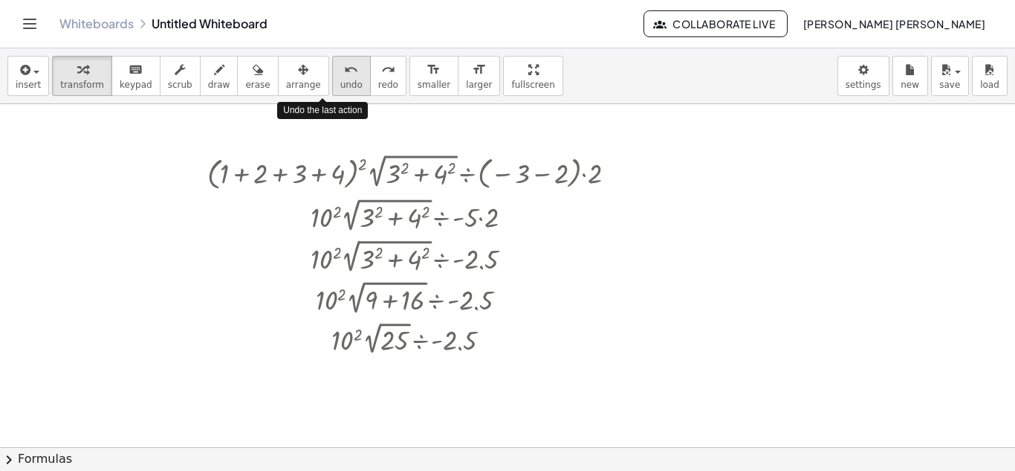
click at [344, 62] on icon "undo" at bounding box center [351, 70] width 14 height 18
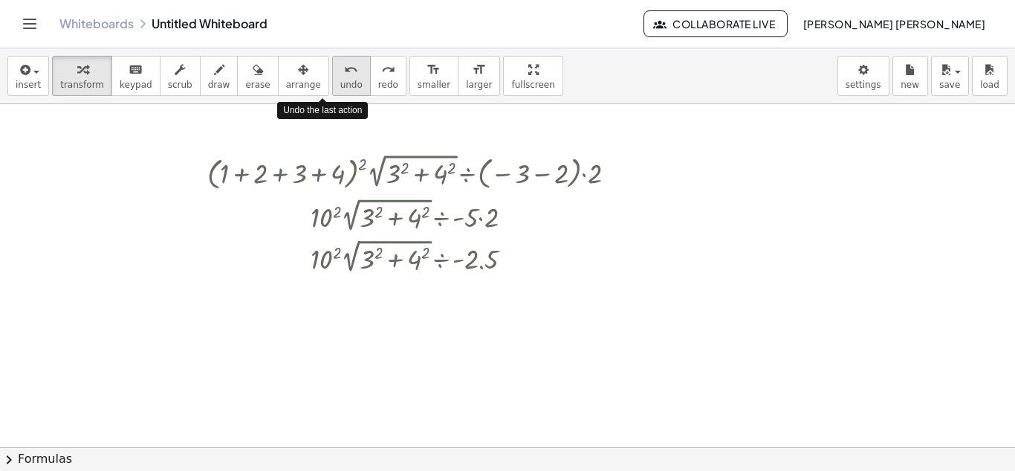
click at [344, 62] on icon "undo" at bounding box center [351, 70] width 14 height 18
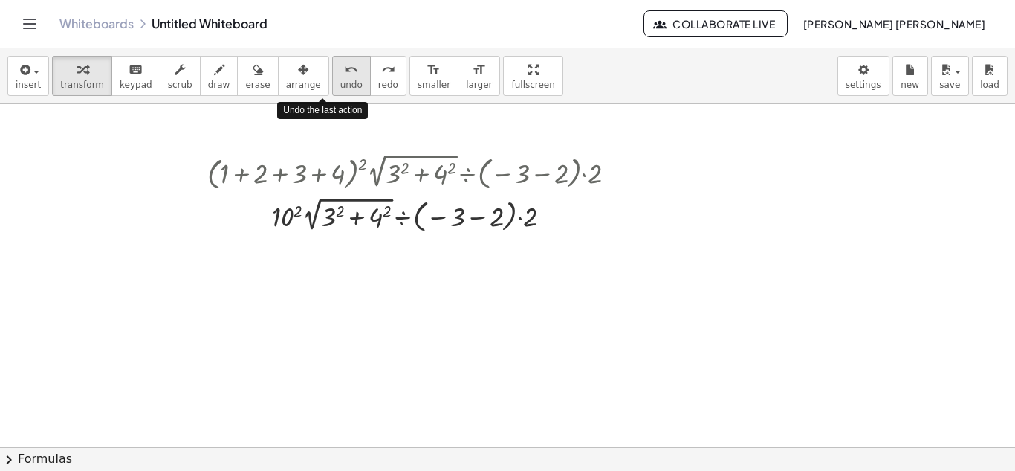
click at [344, 62] on icon "undo" at bounding box center [351, 70] width 14 height 18
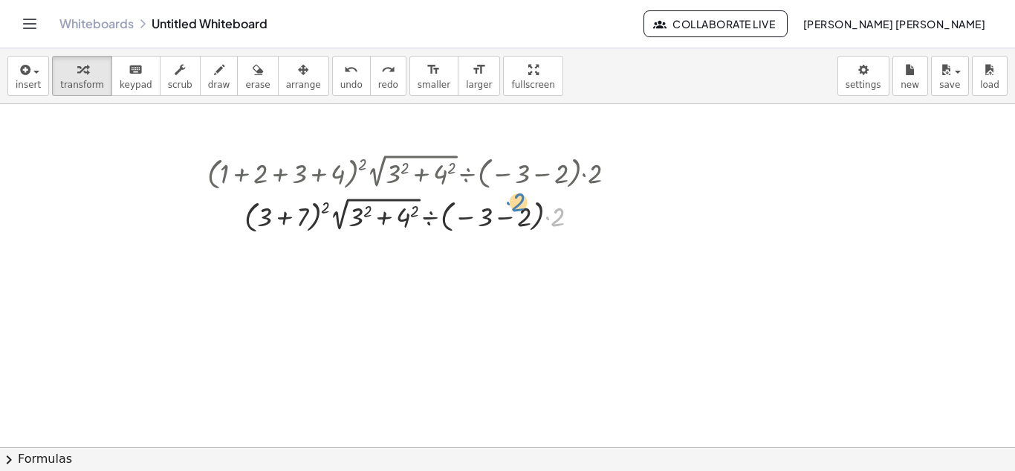
drag, startPoint x: 557, startPoint y: 223, endPoint x: 517, endPoint y: 214, distance: 40.4
click at [517, 214] on div at bounding box center [417, 214] width 491 height 43
drag, startPoint x: 481, startPoint y: 214, endPoint x: 520, endPoint y: 214, distance: 38.7
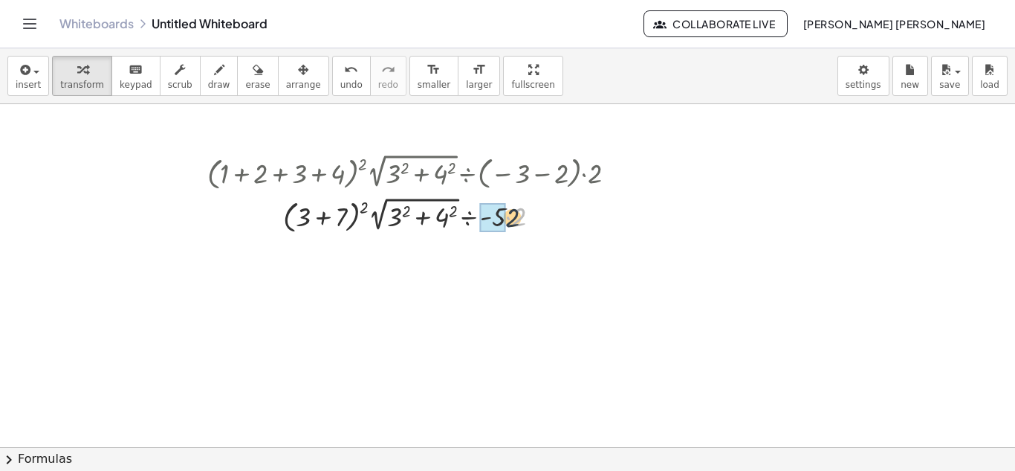
drag, startPoint x: 514, startPoint y: 216, endPoint x: 500, endPoint y: 219, distance: 15.0
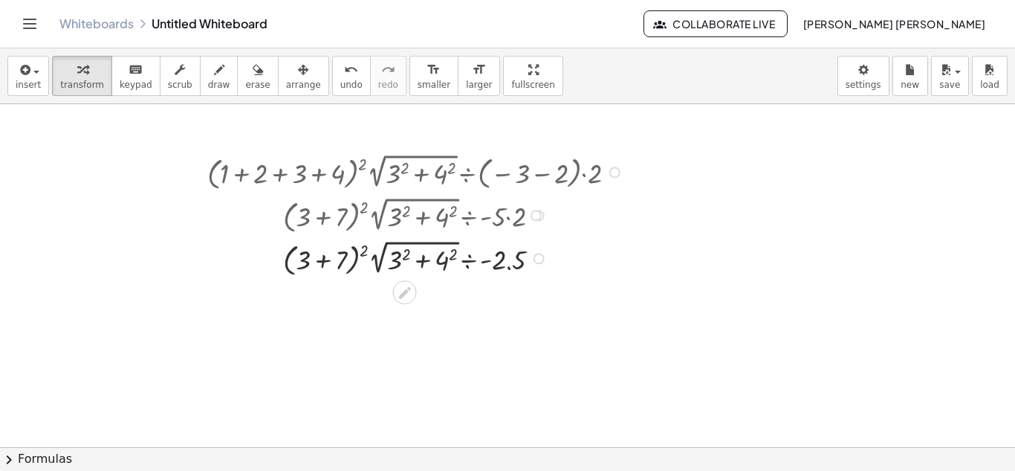
drag, startPoint x: 520, startPoint y: 256, endPoint x: 494, endPoint y: 256, distance: 25.3
click at [494, 256] on div at bounding box center [418, 257] width 436 height 43
click at [340, 80] on span "undo" at bounding box center [351, 85] width 22 height 10
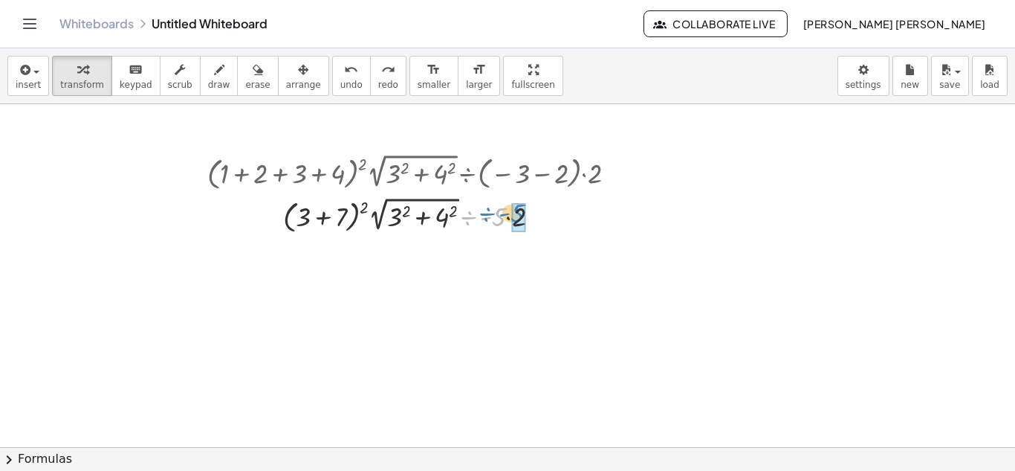
drag, startPoint x: 503, startPoint y: 223, endPoint x: 521, endPoint y: 219, distance: 19.0
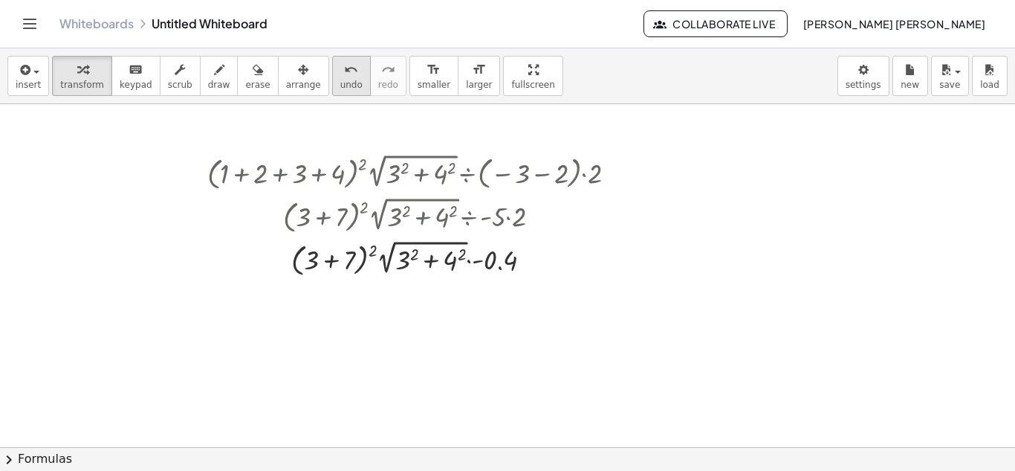
click at [344, 70] on icon "undo" at bounding box center [351, 70] width 14 height 18
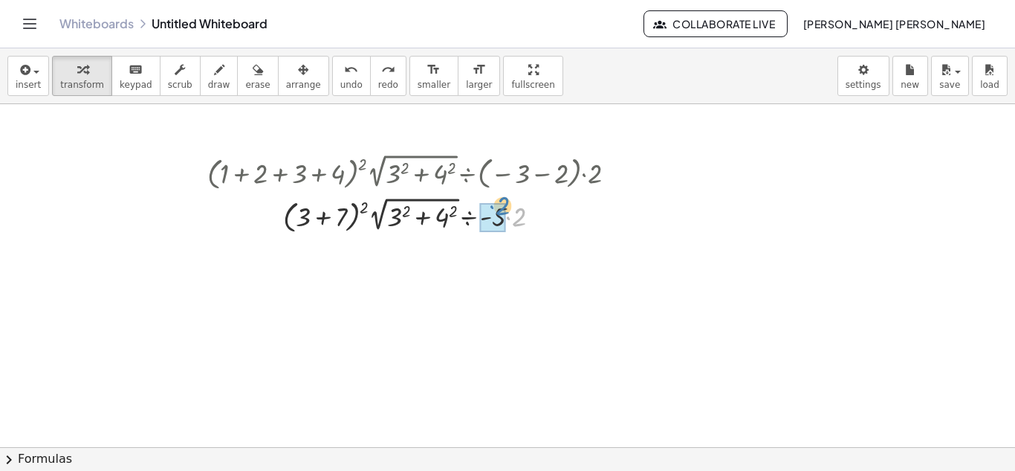
drag, startPoint x: 525, startPoint y: 222, endPoint x: 508, endPoint y: 211, distance: 19.8
click at [508, 211] on div at bounding box center [418, 214] width 453 height 43
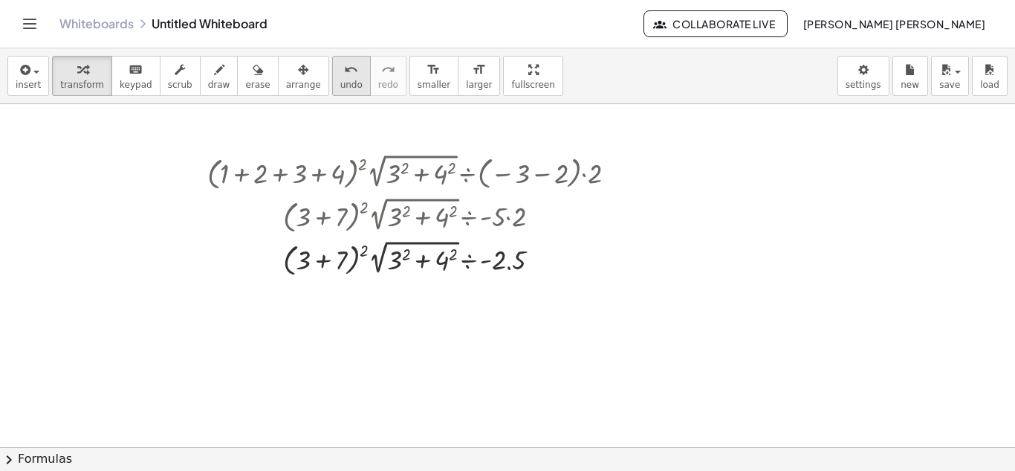
click at [340, 80] on span "undo" at bounding box center [351, 85] width 22 height 10
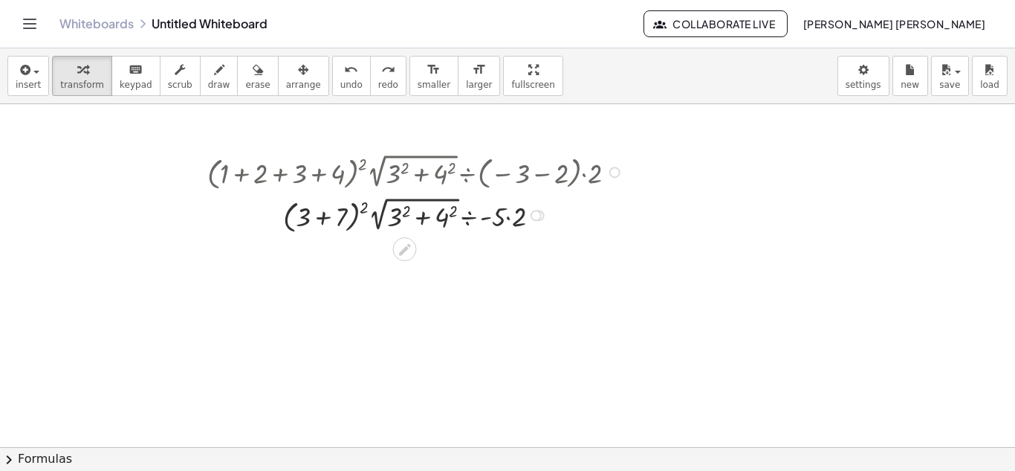
drag, startPoint x: 594, startPoint y: 173, endPoint x: 578, endPoint y: 172, distance: 16.4
click at [578, 173] on div at bounding box center [418, 170] width 436 height 43
click at [468, 168] on div at bounding box center [418, 170] width 436 height 43
click at [445, 215] on div at bounding box center [418, 214] width 453 height 43
click at [399, 216] on div at bounding box center [418, 214] width 436 height 43
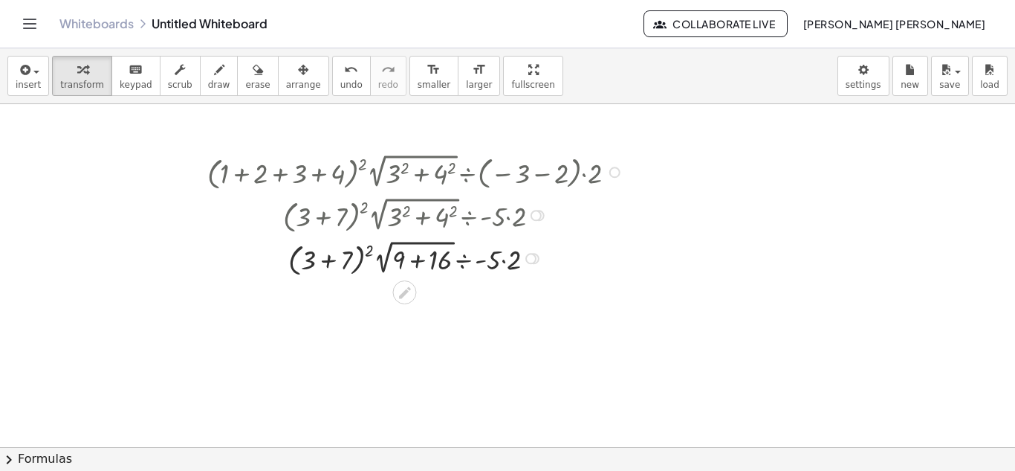
click at [416, 259] on div at bounding box center [418, 257] width 436 height 43
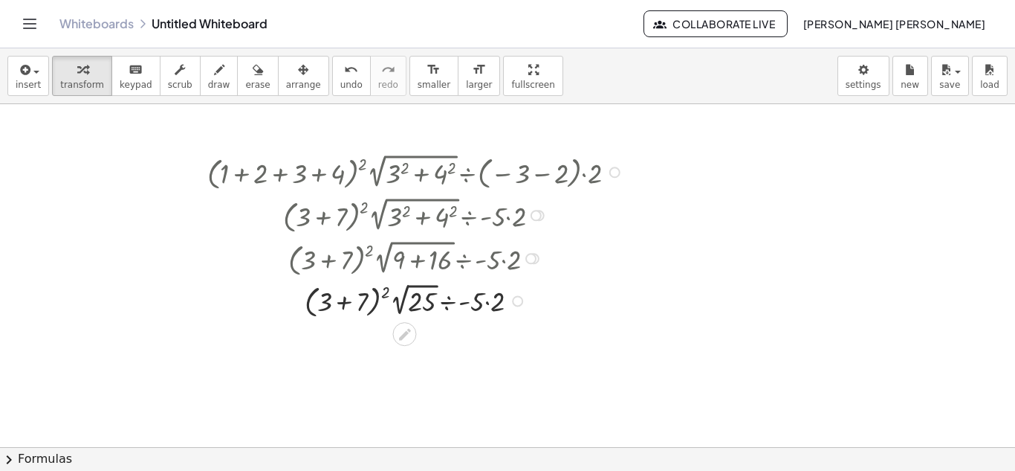
click at [488, 301] on div at bounding box center [418, 300] width 436 height 42
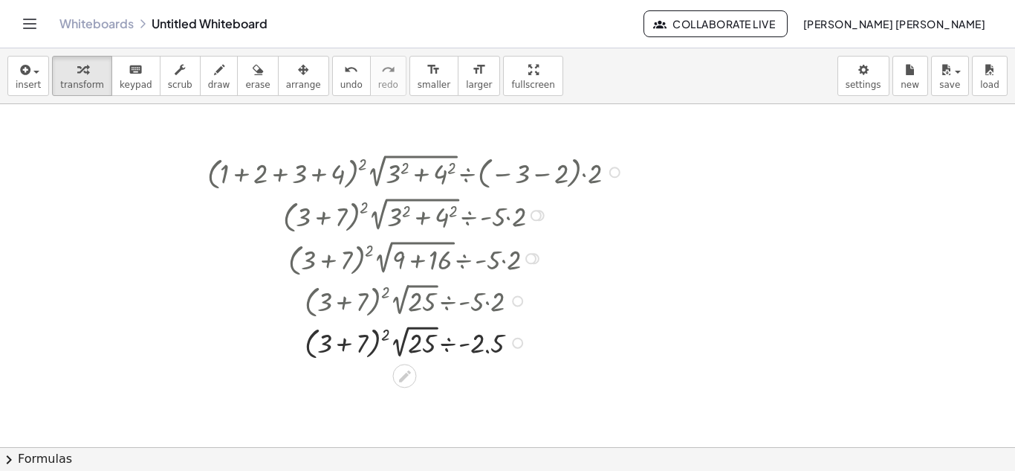
click at [484, 352] on div at bounding box center [418, 341] width 436 height 42
click at [488, 352] on div at bounding box center [418, 341] width 436 height 42
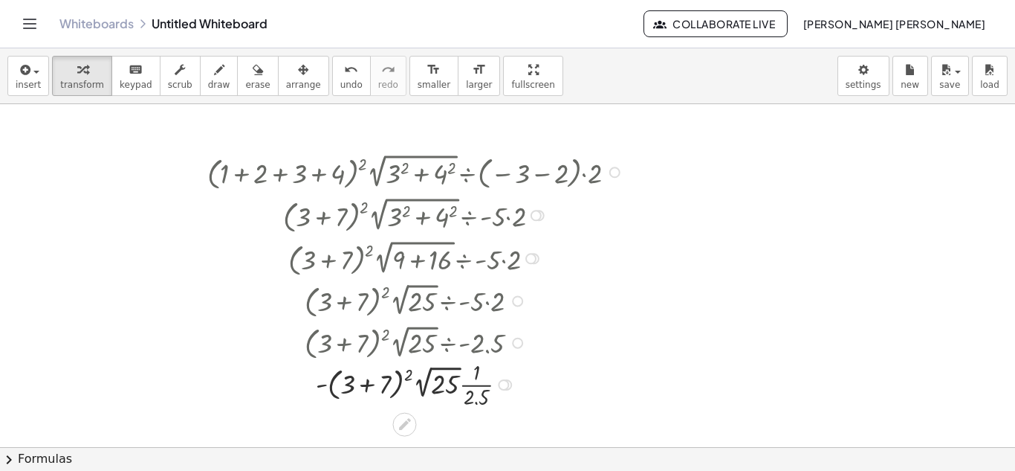
click at [477, 402] on div at bounding box center [418, 383] width 436 height 54
click at [479, 390] on div at bounding box center [418, 384] width 436 height 42
click at [479, 393] on div at bounding box center [418, 384] width 436 height 42
click at [340, 85] on span "undo" at bounding box center [351, 85] width 22 height 10
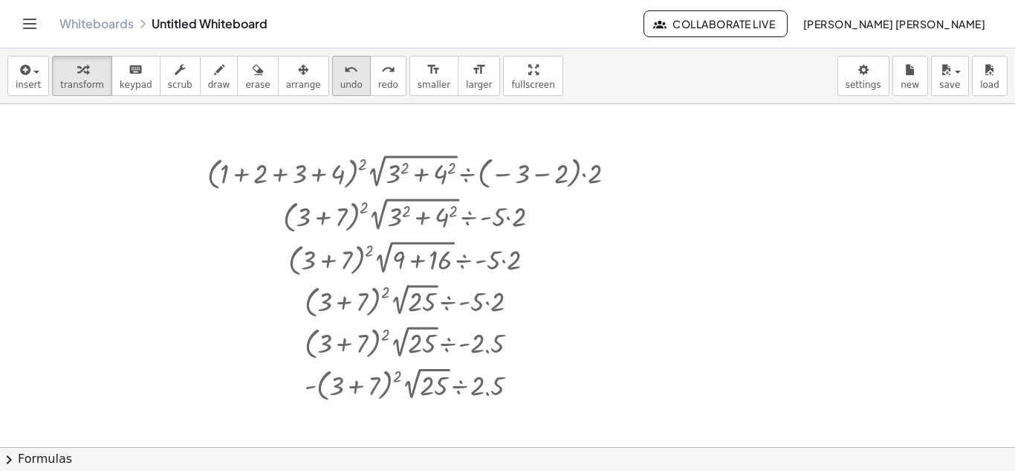
click at [340, 85] on span "undo" at bounding box center [351, 85] width 22 height 10
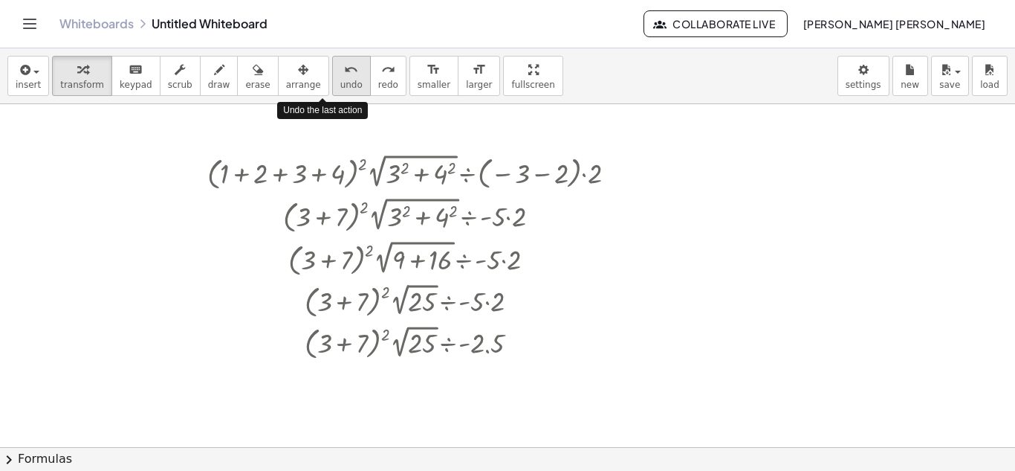
click at [340, 85] on span "undo" at bounding box center [351, 85] width 22 height 10
click at [340, 84] on span "undo" at bounding box center [351, 85] width 22 height 10
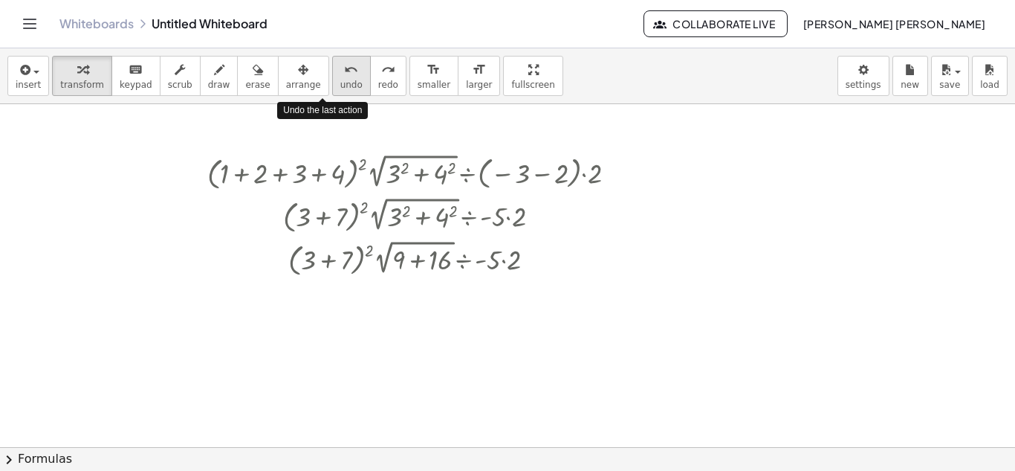
click at [340, 84] on span "undo" at bounding box center [351, 85] width 22 height 10
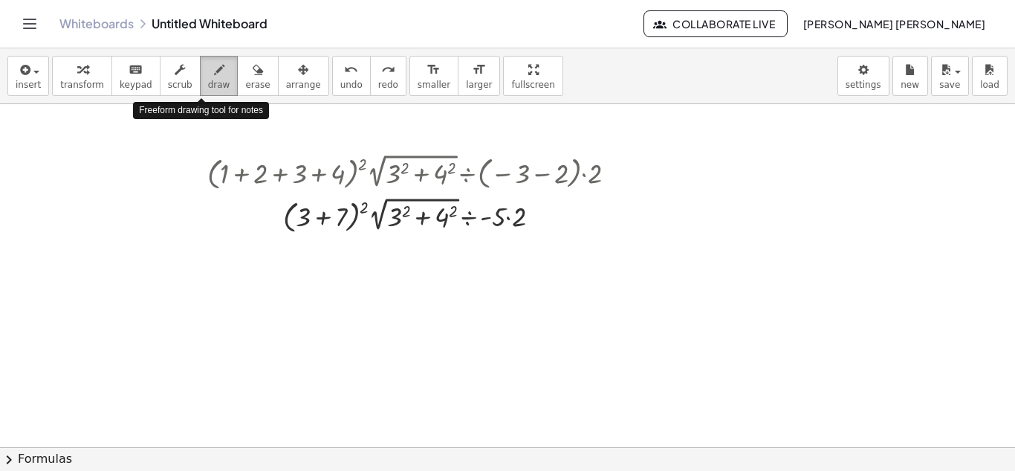
click at [214, 78] on icon "button" at bounding box center [219, 70] width 10 height 18
click at [507, 214] on div at bounding box center [507, 446] width 1015 height 685
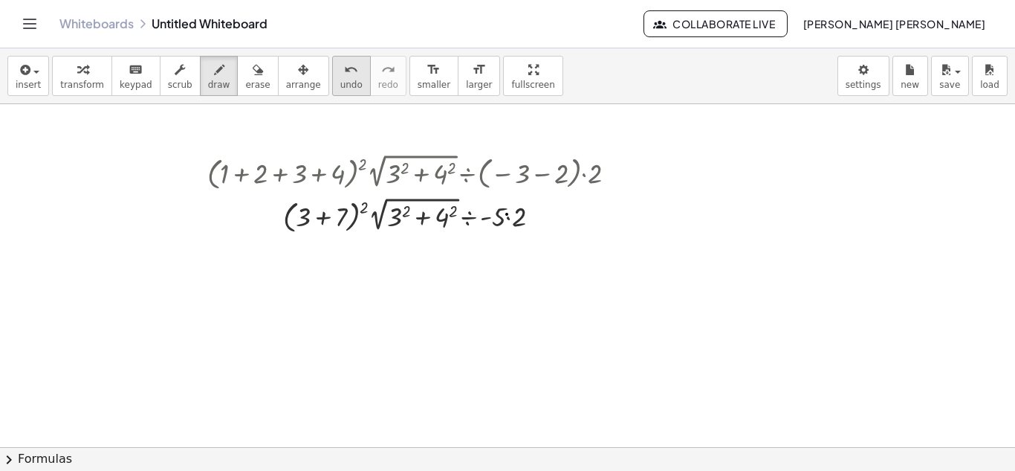
click at [340, 85] on span "undo" at bounding box center [351, 85] width 22 height 10
click at [175, 71] on icon "button" at bounding box center [180, 70] width 10 height 18
click at [508, 219] on div at bounding box center [417, 214] width 435 height 43
drag, startPoint x: 523, startPoint y: 215, endPoint x: 500, endPoint y: 215, distance: 23.0
click at [500, 215] on div at bounding box center [417, 214] width 435 height 43
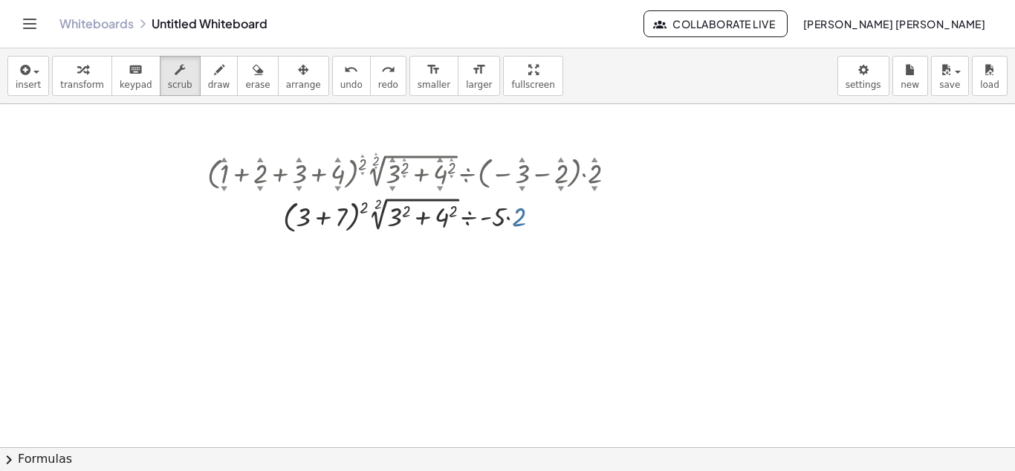
drag, startPoint x: 520, startPoint y: 219, endPoint x: 497, endPoint y: 219, distance: 23.8
click at [497, 219] on div at bounding box center [417, 214] width 435 height 43
drag, startPoint x: 514, startPoint y: 221, endPoint x: 492, endPoint y: 222, distance: 22.4
click at [492, 222] on div at bounding box center [417, 214] width 435 height 43
click at [511, 222] on div at bounding box center [417, 214] width 435 height 43
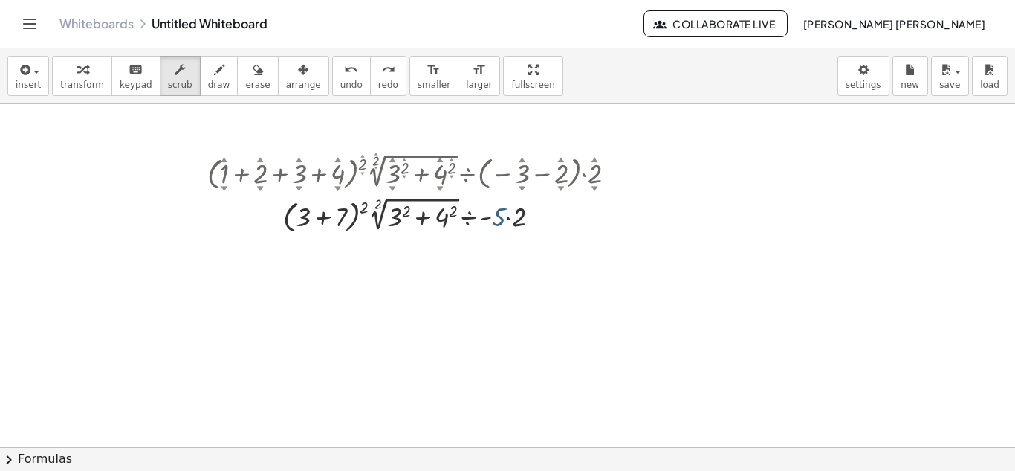
drag, startPoint x: 504, startPoint y: 213, endPoint x: 520, endPoint y: 213, distance: 16.4
click at [520, 213] on div at bounding box center [417, 214] width 435 height 43
drag, startPoint x: 520, startPoint y: 213, endPoint x: 497, endPoint y: 216, distance: 23.9
click at [497, 216] on div at bounding box center [417, 214] width 435 height 43
drag, startPoint x: 453, startPoint y: 214, endPoint x: 442, endPoint y: 214, distance: 10.4
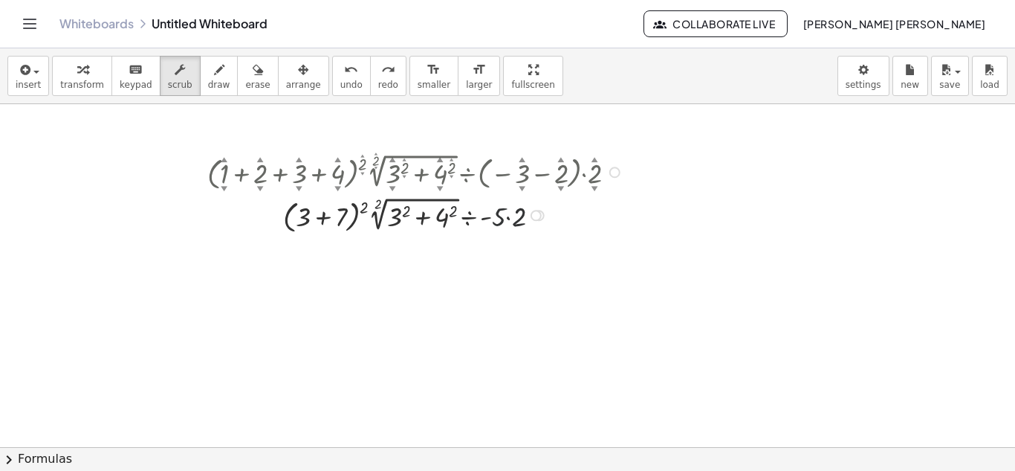
click at [443, 214] on div at bounding box center [417, 214] width 435 height 43
click at [442, 214] on div at bounding box center [417, 214] width 435 height 43
click at [448, 215] on div at bounding box center [417, 214] width 435 height 43
click at [229, 98] on div "insert select one: Math Expression Function Text Youtube Video Graphing Geometr…" at bounding box center [507, 76] width 1015 height 56
click at [344, 76] on icon "undo" at bounding box center [351, 70] width 14 height 18
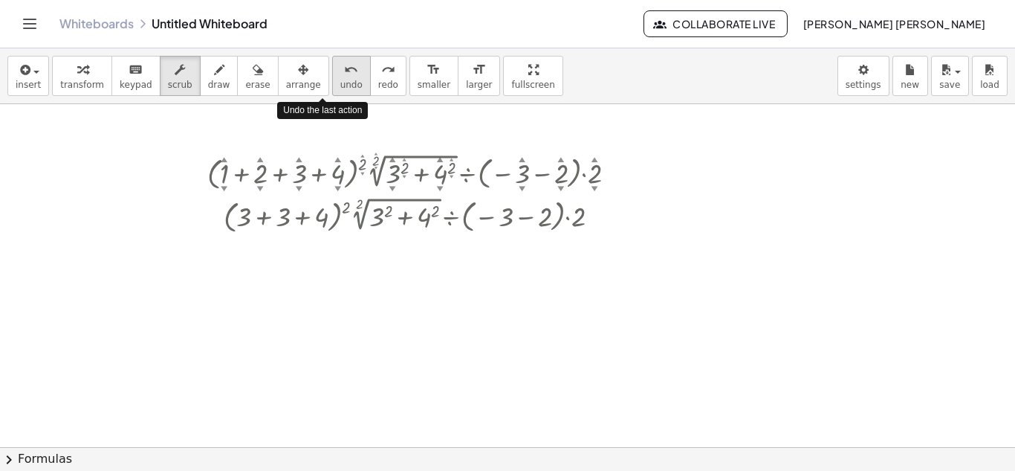
click at [344, 76] on icon "undo" at bounding box center [351, 70] width 14 height 18
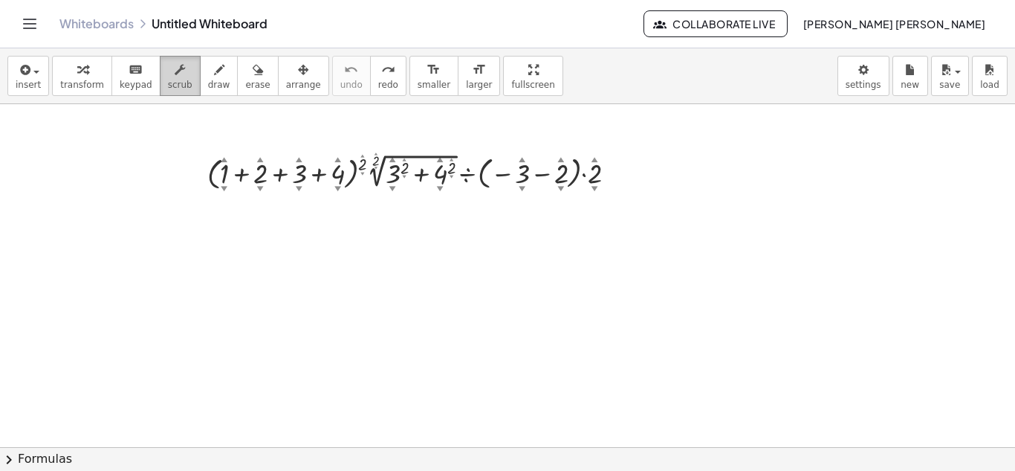
click at [168, 83] on span "scrub" at bounding box center [180, 85] width 25 height 10
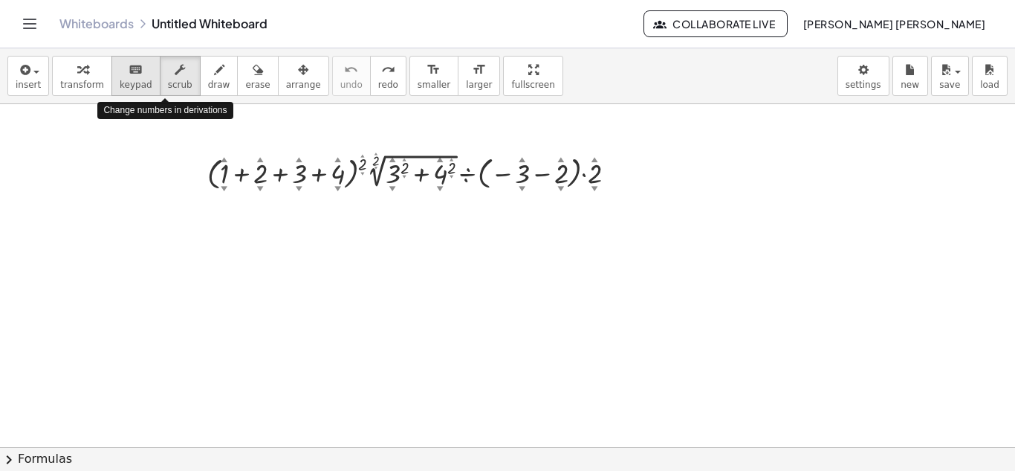
click at [133, 82] on span "keypad" at bounding box center [136, 85] width 33 height 10
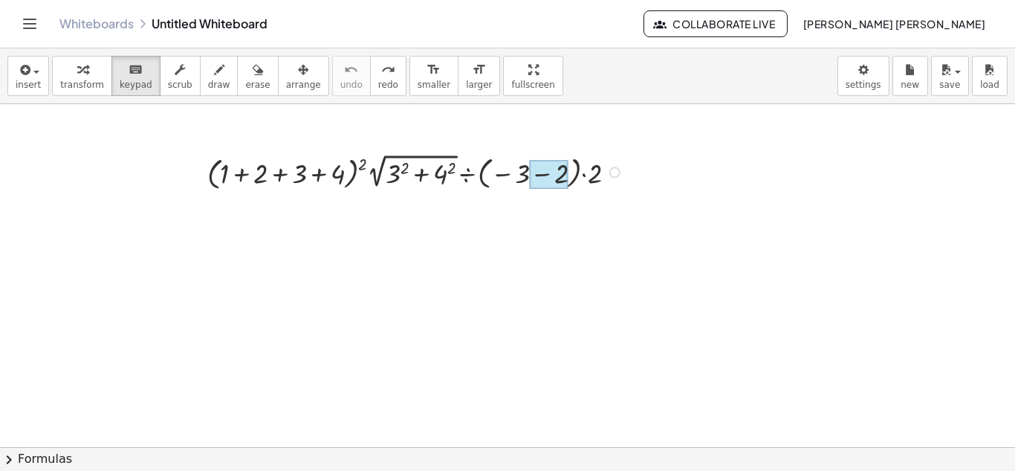
drag, startPoint x: 590, startPoint y: 179, endPoint x: 558, endPoint y: 177, distance: 31.3
click at [93, 67] on div "button" at bounding box center [82, 69] width 44 height 18
drag, startPoint x: 258, startPoint y: 176, endPoint x: 270, endPoint y: 180, distance: 12.5
click at [268, 180] on div at bounding box center [418, 170] width 436 height 43
click at [533, 175] on div at bounding box center [418, 170] width 436 height 43
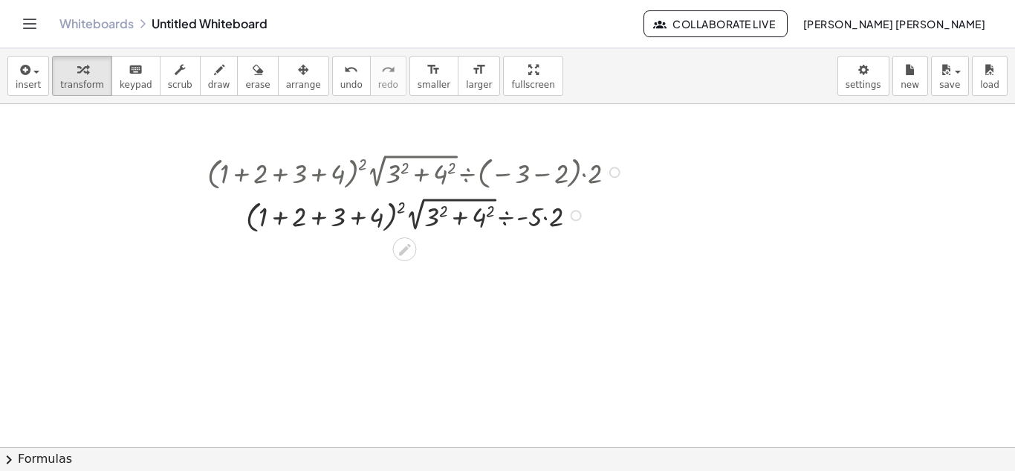
click at [549, 215] on div at bounding box center [418, 214] width 436 height 43
click at [340, 85] on span "undo" at bounding box center [351, 85] width 22 height 10
click at [459, 215] on div at bounding box center [418, 214] width 436 height 43
click at [437, 216] on div at bounding box center [418, 214] width 436 height 43
click at [475, 220] on div at bounding box center [418, 214] width 436 height 43
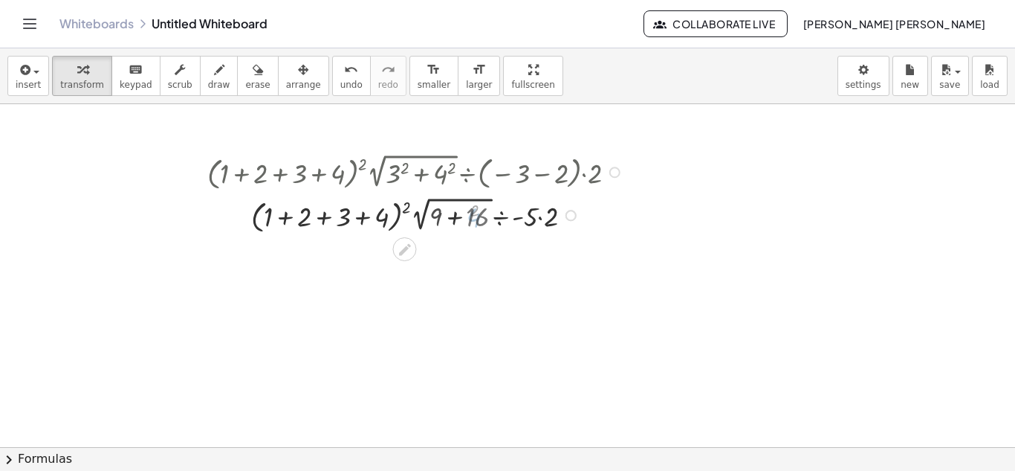
click at [456, 219] on div at bounding box center [418, 214] width 436 height 43
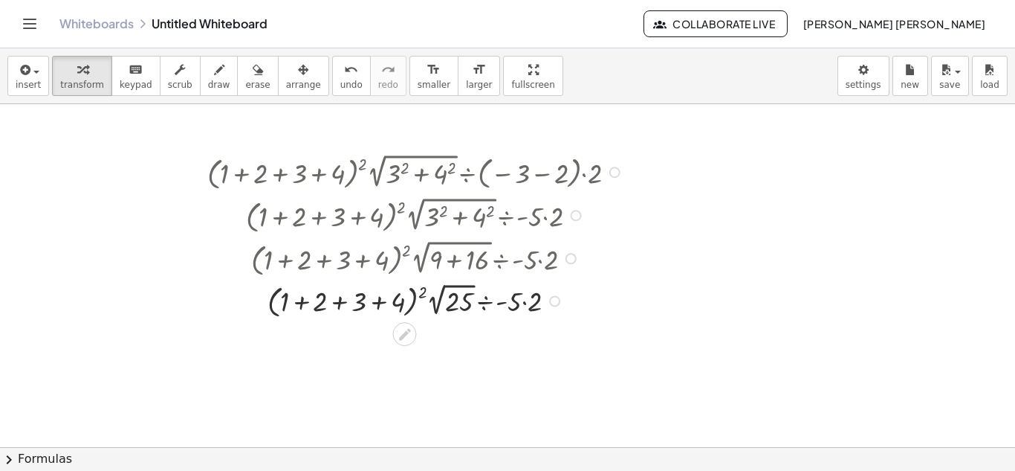
click at [376, 302] on div at bounding box center [418, 300] width 436 height 42
click at [353, 302] on div at bounding box center [418, 300] width 436 height 42
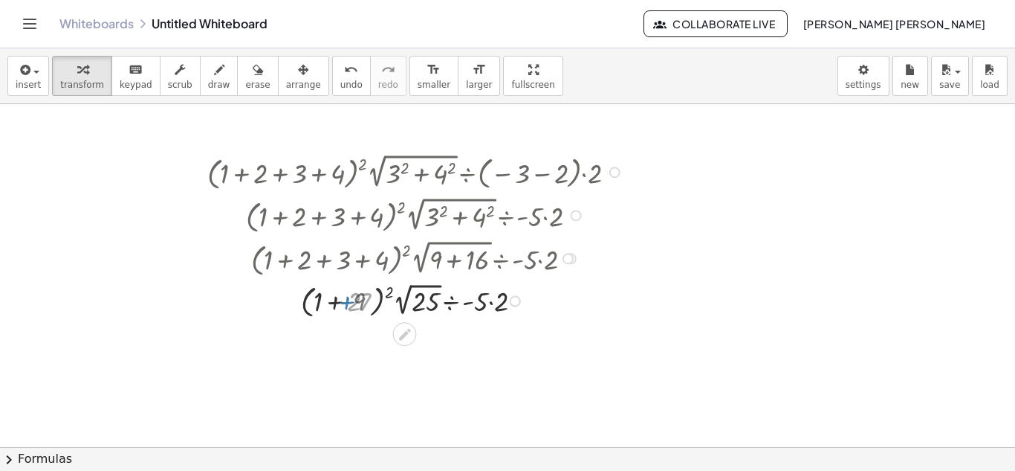
click at [346, 302] on div at bounding box center [418, 300] width 436 height 42
click at [351, 294] on div at bounding box center [418, 300] width 436 height 40
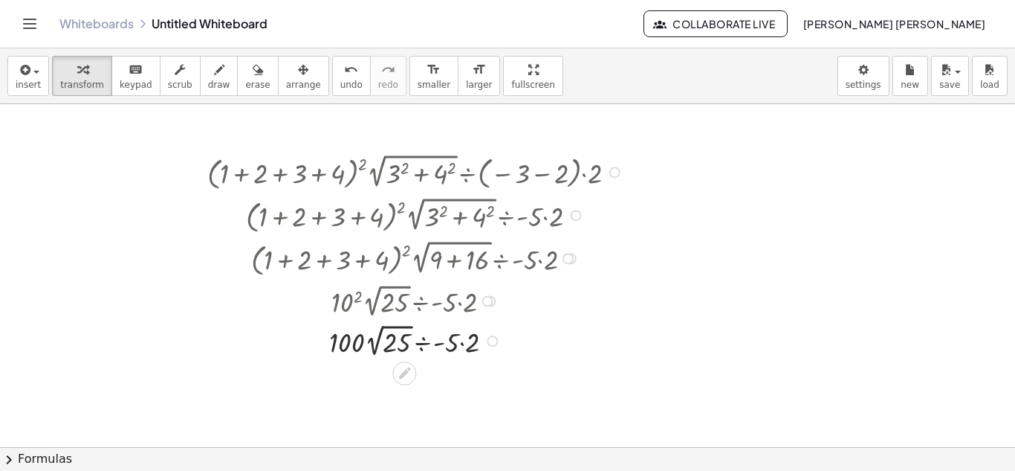
click at [393, 343] on div at bounding box center [418, 340] width 436 height 40
click at [379, 381] on div at bounding box center [418, 379] width 436 height 38
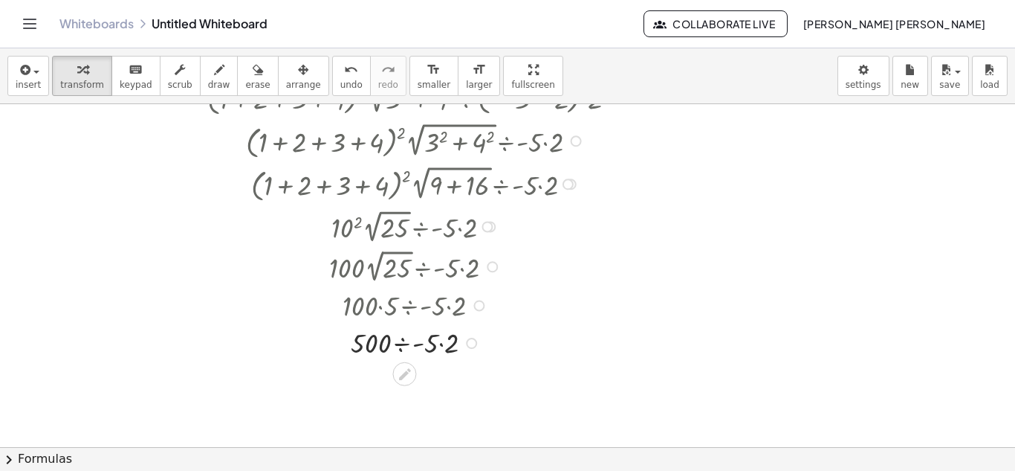
scroll to position [149, 0]
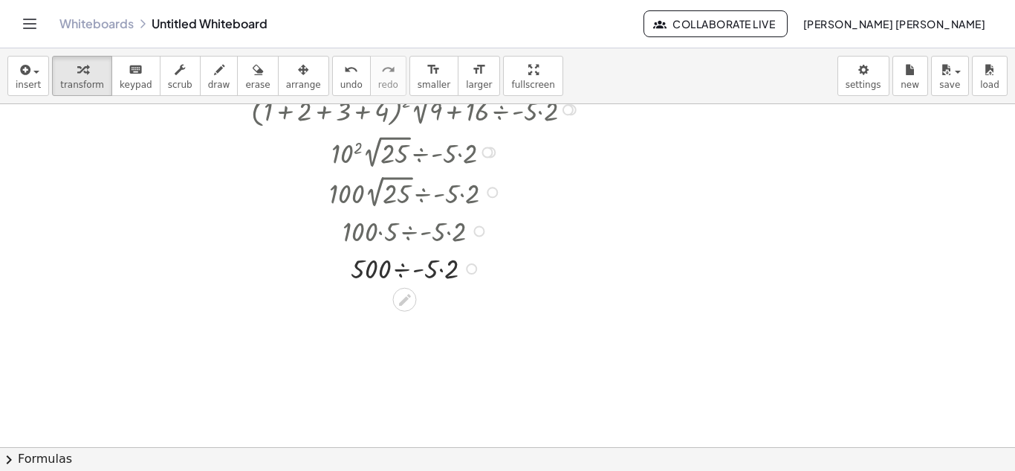
click at [403, 268] on div at bounding box center [418, 267] width 436 height 38
click at [340, 81] on span "undo" at bounding box center [351, 85] width 22 height 10
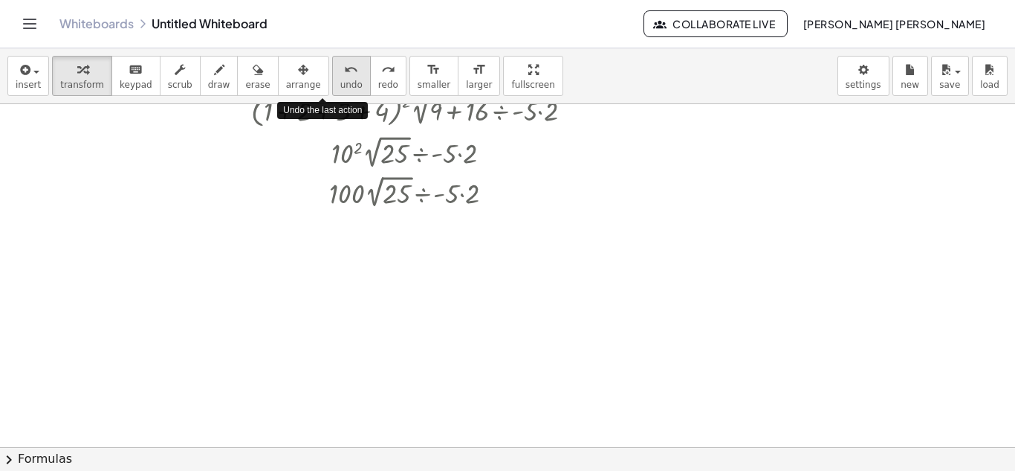
click at [340, 81] on span "undo" at bounding box center [351, 85] width 22 height 10
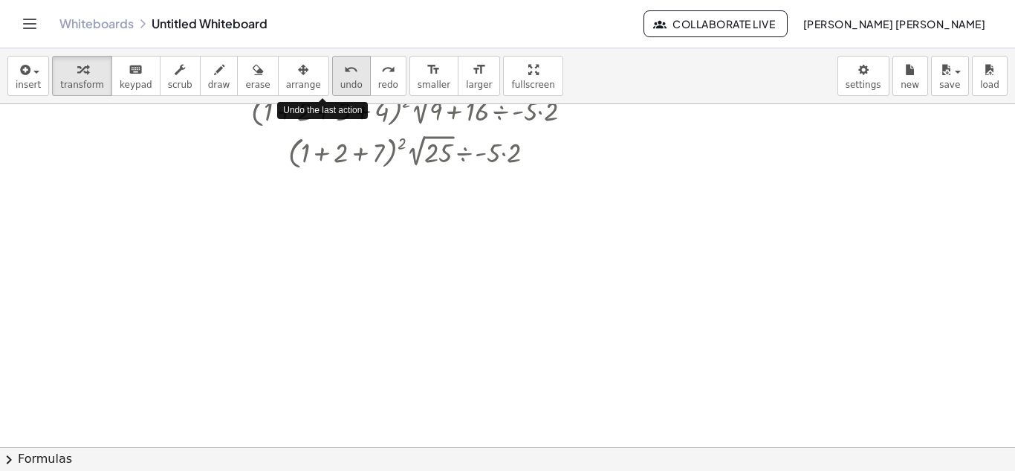
click at [340, 81] on span "undo" at bounding box center [351, 85] width 22 height 10
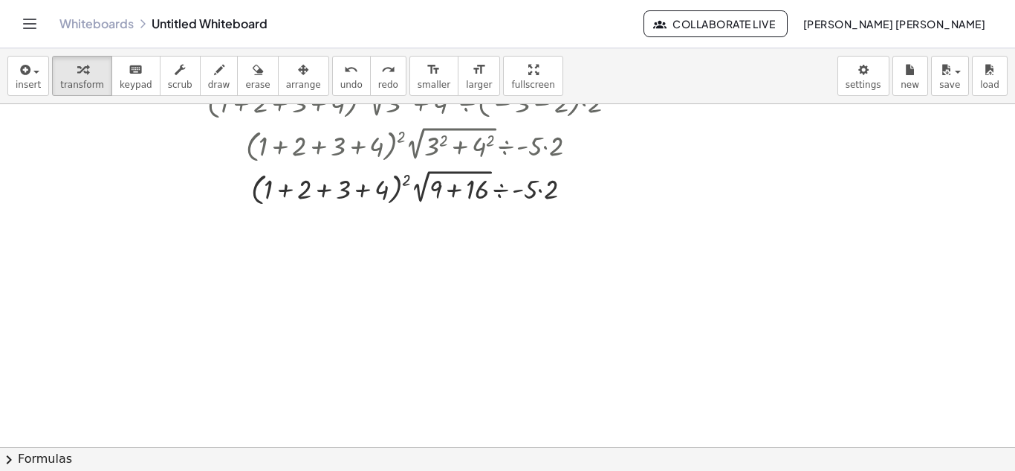
scroll to position [0, 0]
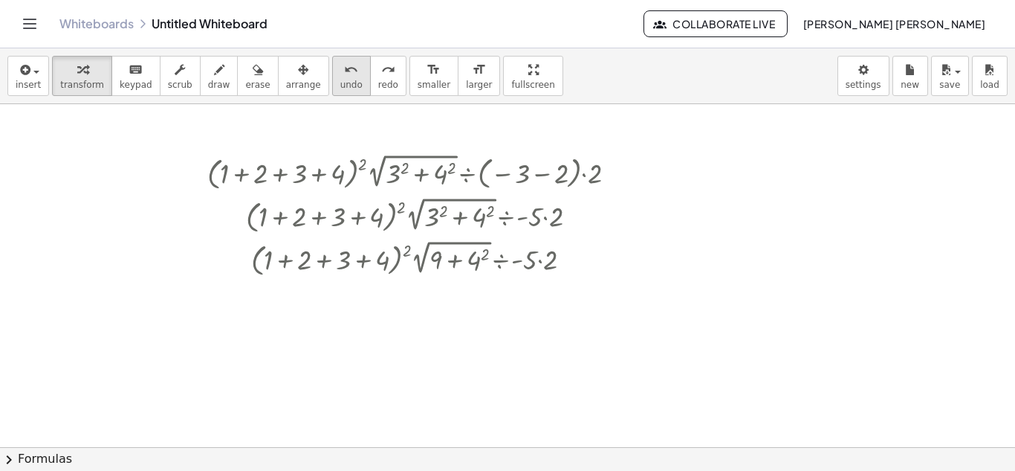
click at [340, 84] on span "undo" at bounding box center [351, 85] width 22 height 10
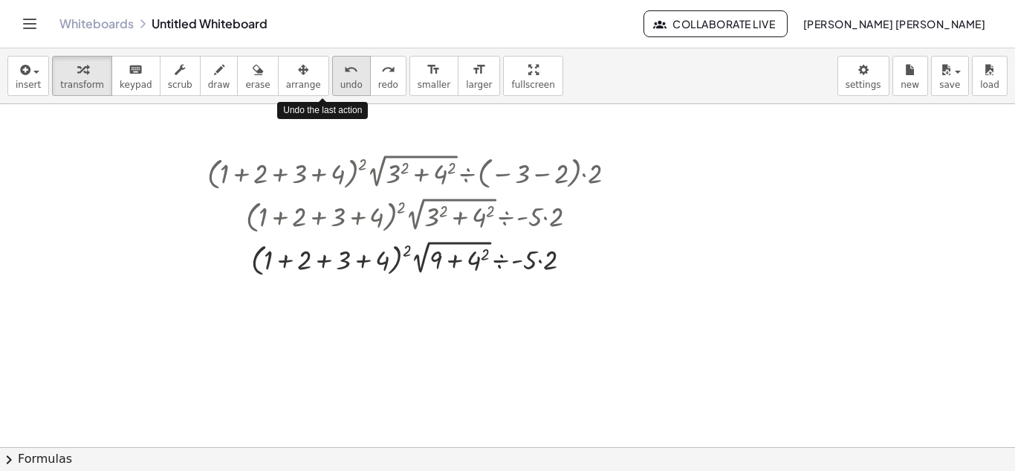
click at [340, 84] on span "undo" at bounding box center [351, 85] width 22 height 10
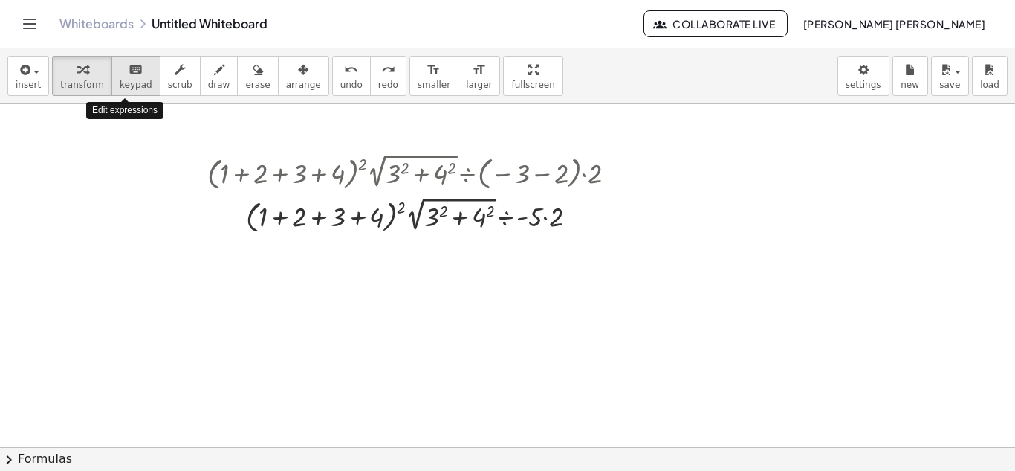
click at [138, 80] on span "keypad" at bounding box center [136, 85] width 33 height 10
click at [545, 219] on div at bounding box center [553, 217] width 21 height 29
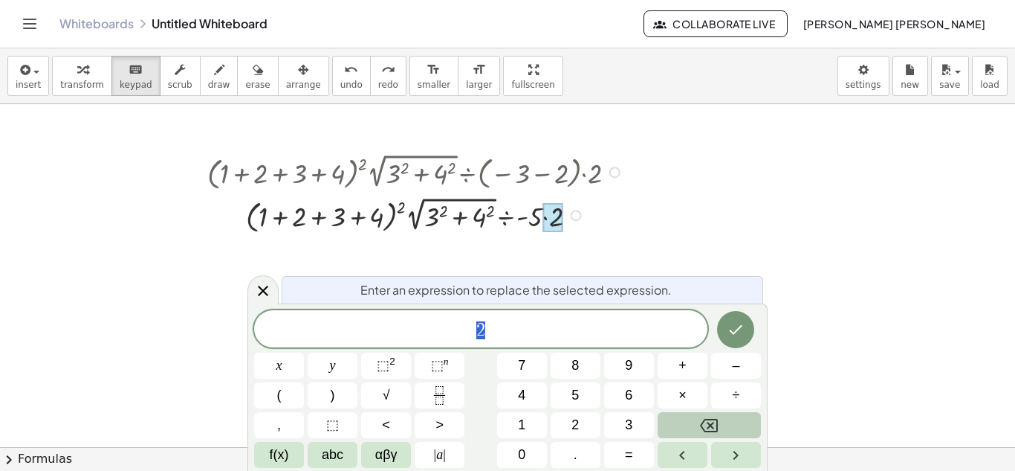
click at [712, 420] on icon "Backspace" at bounding box center [709, 425] width 18 height 18
click at [688, 394] on button "×" at bounding box center [683, 395] width 50 height 26
click at [582, 420] on button "2" at bounding box center [576, 425] width 50 height 26
click at [738, 329] on icon "Done" at bounding box center [736, 330] width 13 height 10
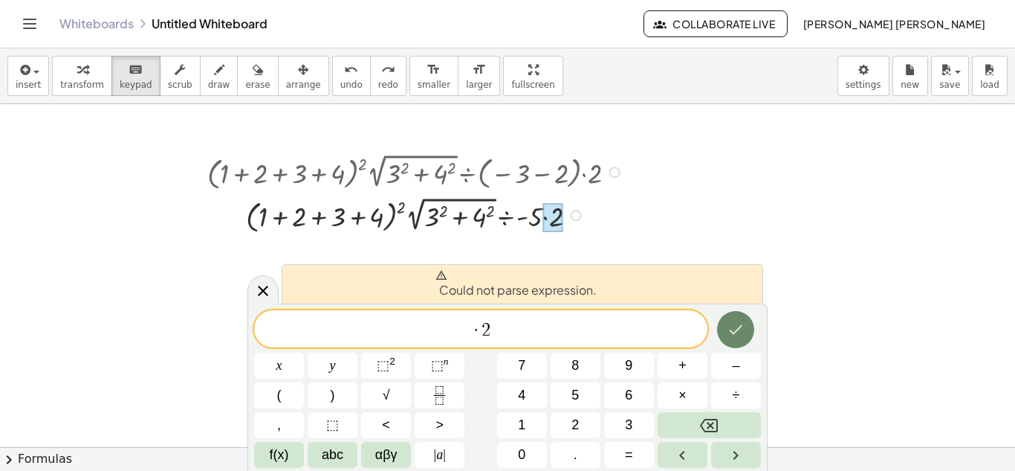
click at [735, 335] on icon "Done" at bounding box center [736, 329] width 18 height 18
click at [705, 434] on button "Backspace" at bounding box center [709, 425] width 103 height 26
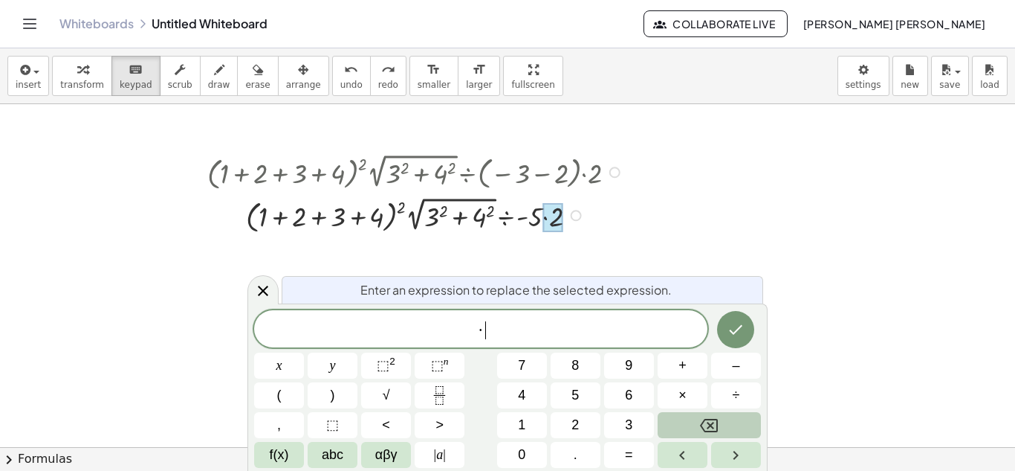
click at [705, 434] on button "Backspace" at bounding box center [709, 425] width 103 height 26
click at [571, 421] on button "2" at bounding box center [576, 425] width 50 height 26
click at [736, 335] on icon "Done" at bounding box center [736, 329] width 18 height 18
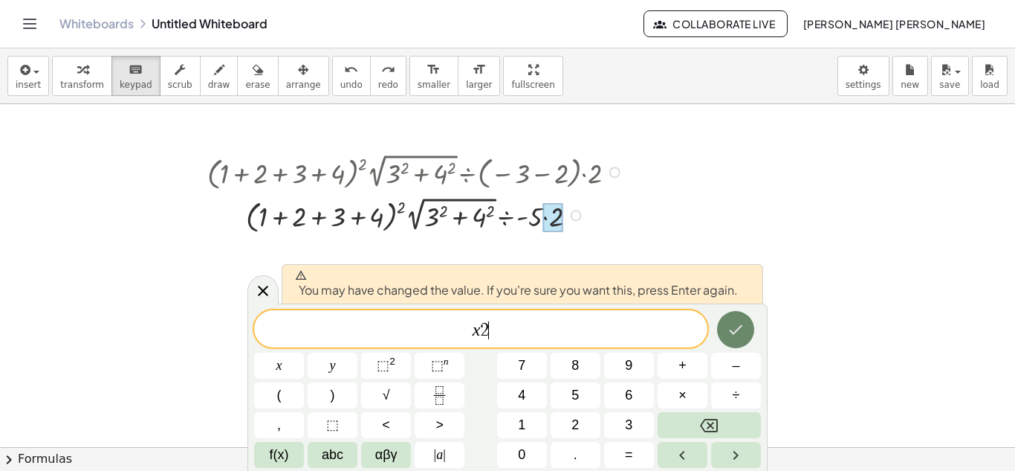
click at [736, 335] on icon "Done" at bounding box center [736, 329] width 18 height 18
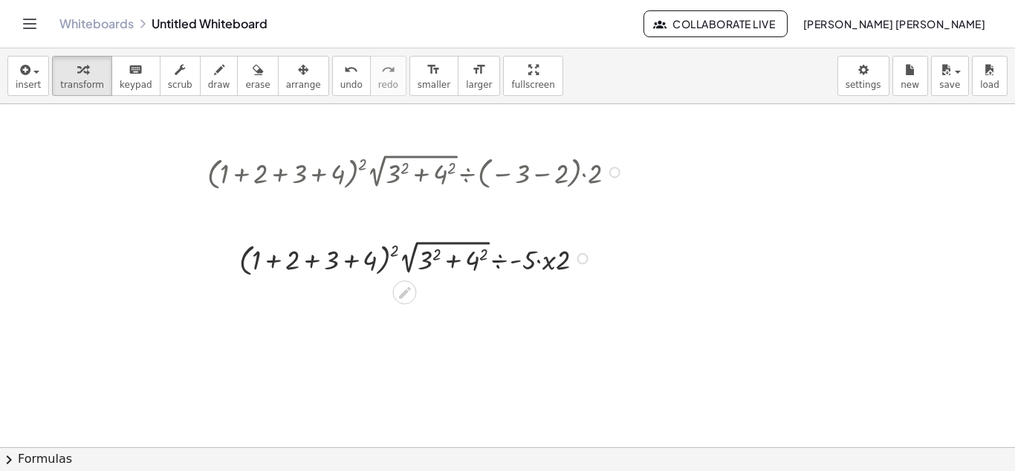
click at [736, 335] on div at bounding box center [507, 446] width 1015 height 685
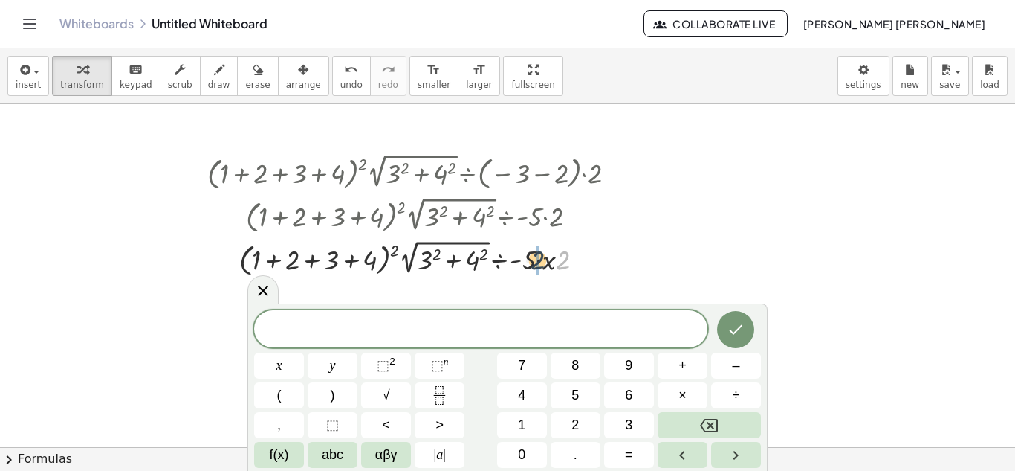
drag, startPoint x: 557, startPoint y: 259, endPoint x: 530, endPoint y: 259, distance: 26.8
click at [530, 259] on div at bounding box center [418, 257] width 436 height 43
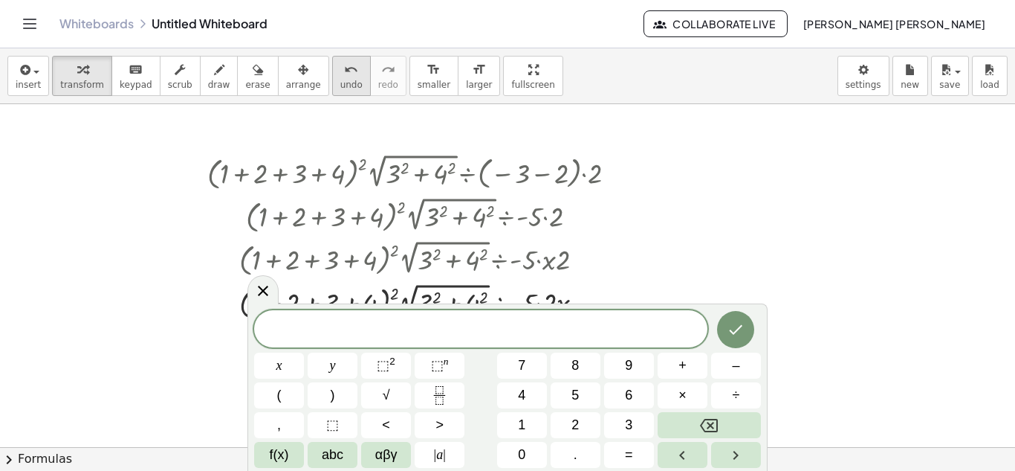
click at [332, 77] on button "undo undo" at bounding box center [351, 76] width 39 height 40
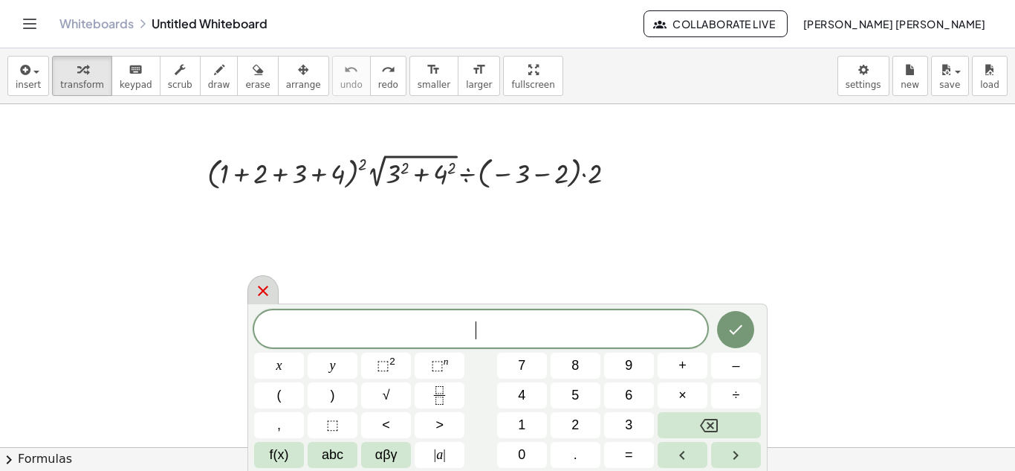
click at [261, 300] on div at bounding box center [263, 289] width 31 height 29
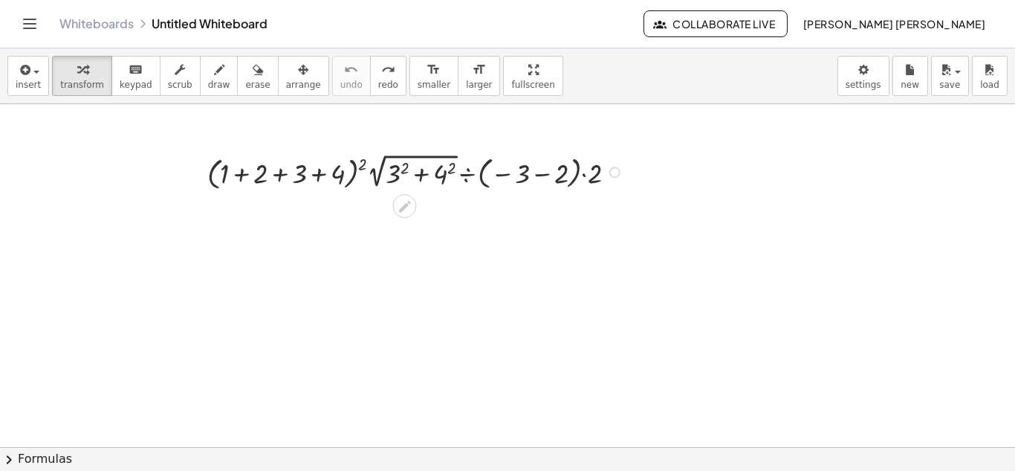
click at [564, 180] on div at bounding box center [418, 170] width 436 height 43
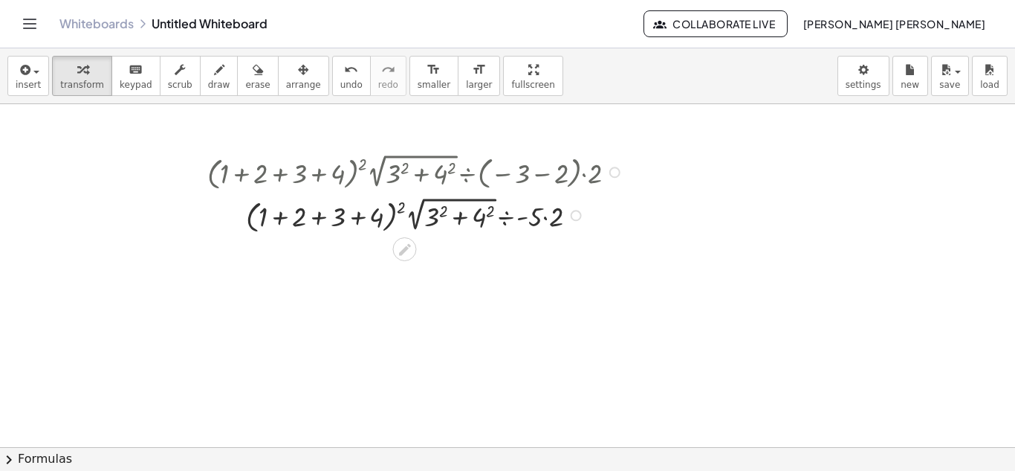
click at [552, 219] on div at bounding box center [418, 214] width 436 height 43
click at [344, 77] on icon "undo" at bounding box center [351, 70] width 14 height 18
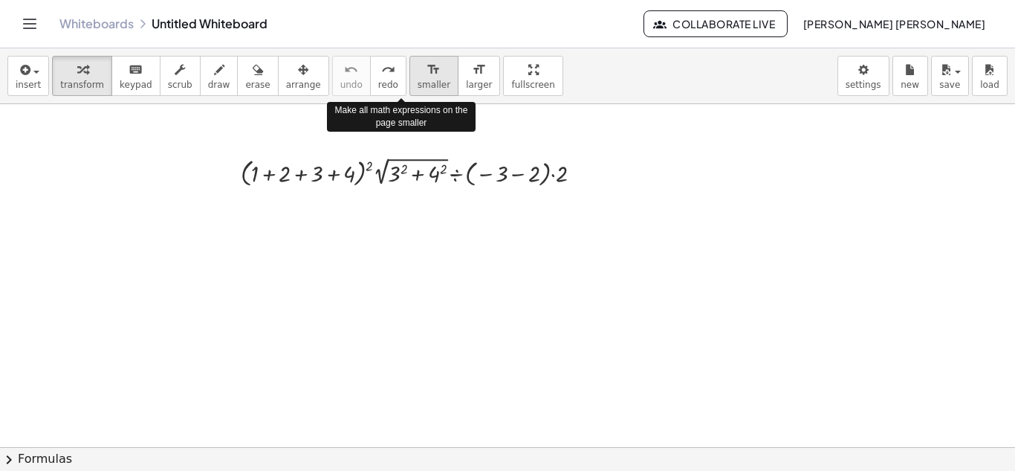
click at [427, 72] on icon "format_size" at bounding box center [434, 70] width 14 height 18
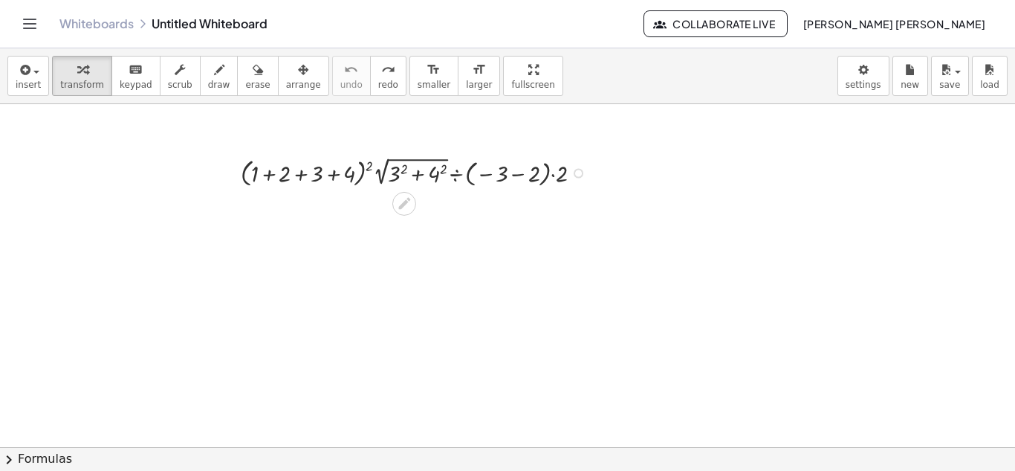
click at [532, 174] on div at bounding box center [417, 171] width 368 height 37
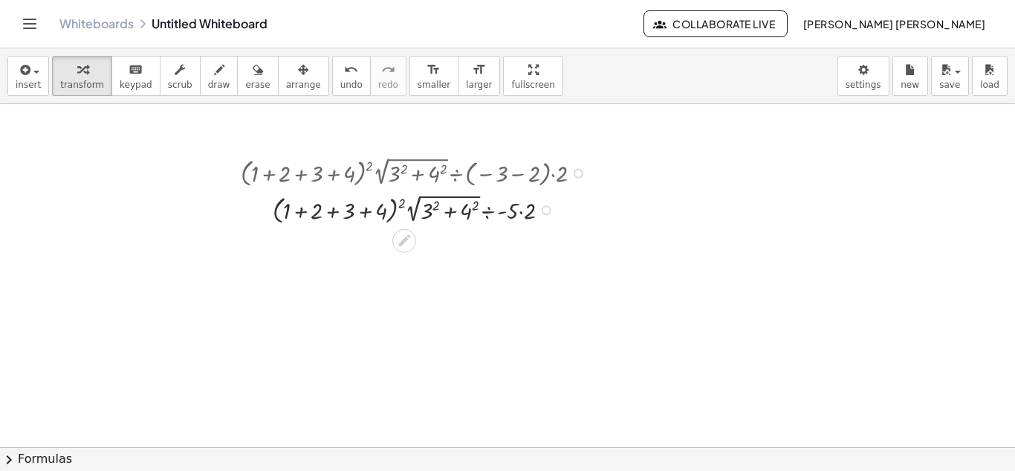
click at [531, 211] on div at bounding box center [417, 208] width 368 height 37
click at [340, 86] on span "undo" at bounding box center [351, 85] width 22 height 10
click at [523, 216] on div at bounding box center [417, 208] width 368 height 37
click at [335, 85] on button "undo undo" at bounding box center [351, 76] width 39 height 40
click at [529, 208] on div at bounding box center [417, 208] width 368 height 37
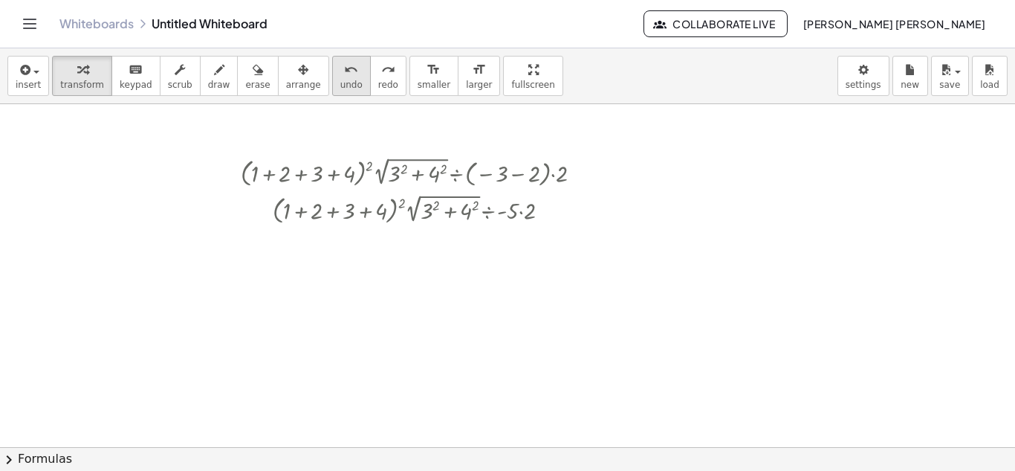
click at [340, 80] on span "undo" at bounding box center [351, 85] width 22 height 10
